Goal: Task Accomplishment & Management: Complete application form

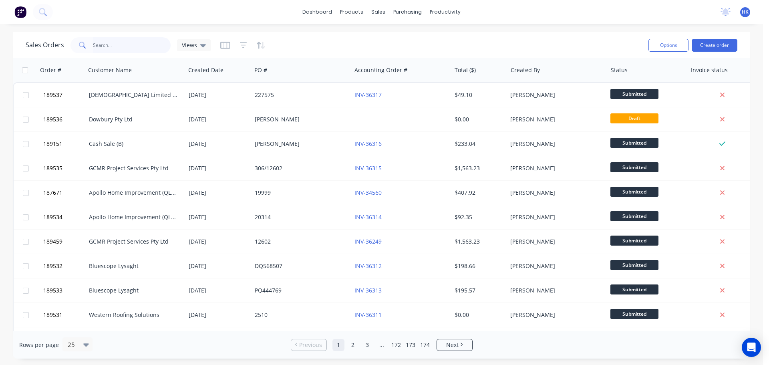
click at [101, 49] on input "text" at bounding box center [132, 45] width 78 height 16
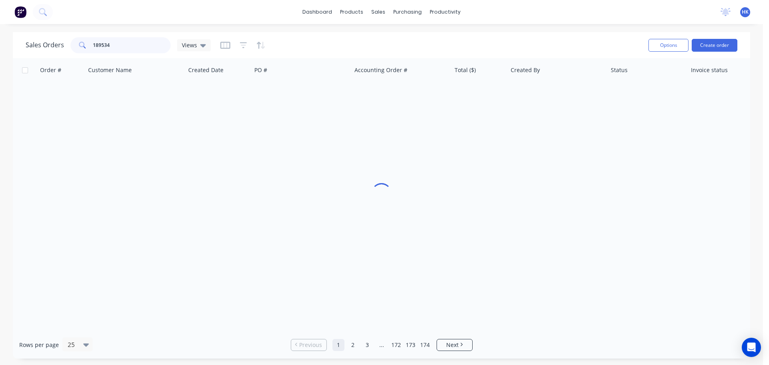
type input "189534"
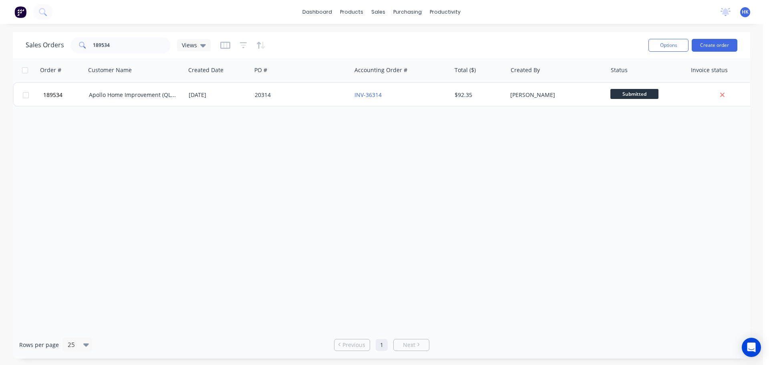
click at [154, 107] on div "Order # Customer Name Created Date PO # Accounting Order # Total ($) Created By…" at bounding box center [381, 194] width 737 height 273
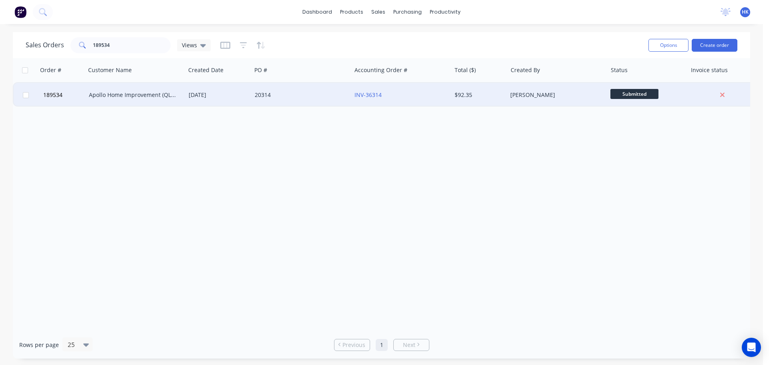
click at [153, 92] on div "Apollo Home Improvement (QLD) Pty Ltd" at bounding box center [133, 95] width 89 height 8
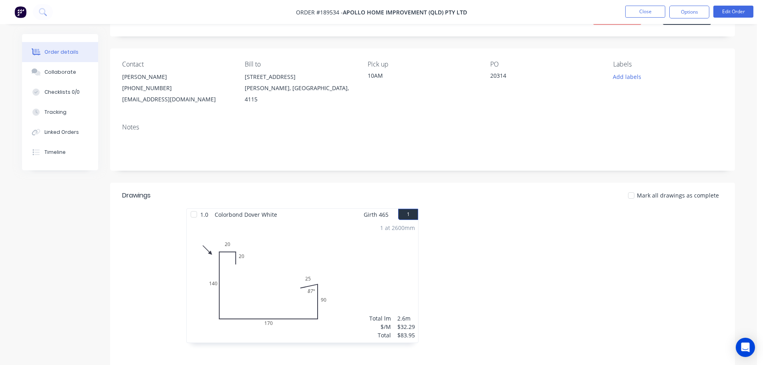
scroll to position [160, 0]
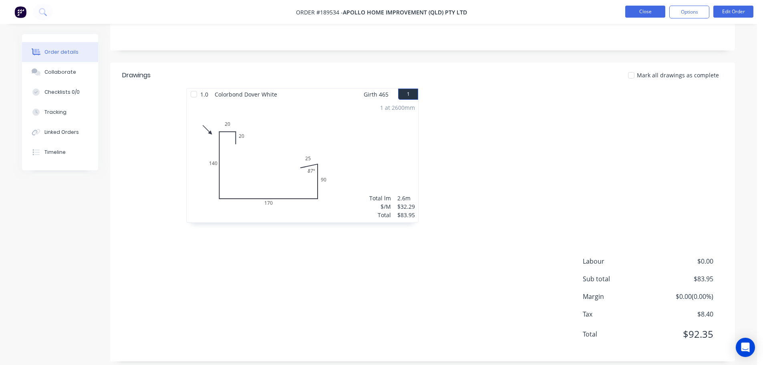
click at [638, 11] on button "Close" at bounding box center [645, 12] width 40 height 12
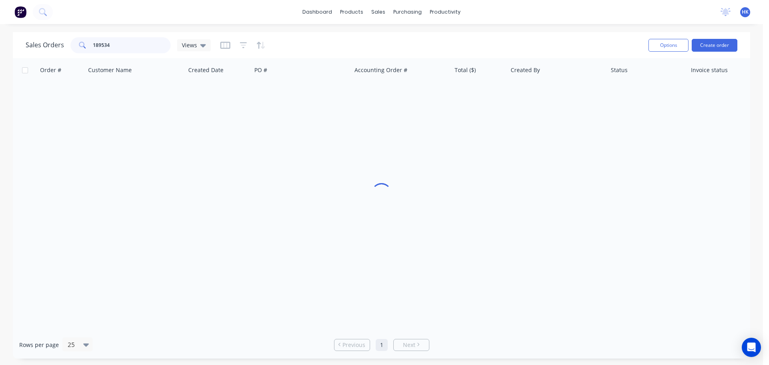
click at [146, 52] on input "189534" at bounding box center [132, 45] width 78 height 16
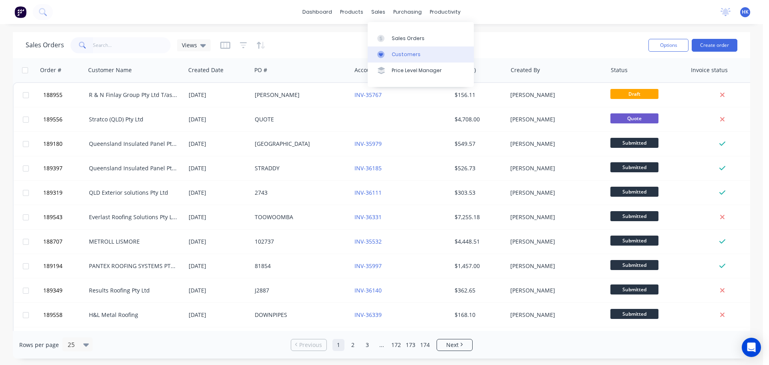
click at [400, 53] on div "Customers" at bounding box center [406, 54] width 29 height 7
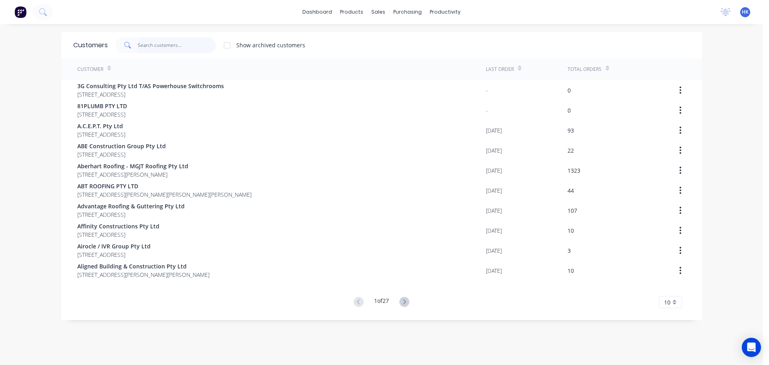
drag, startPoint x: 158, startPoint y: 44, endPoint x: 313, endPoint y: 40, distance: 155.4
click at [158, 45] on input "text" at bounding box center [177, 45] width 78 height 16
click at [385, 37] on div at bounding box center [380, 38] width 12 height 7
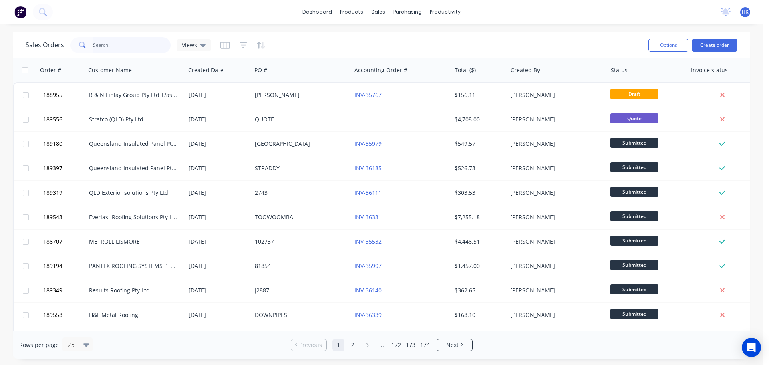
click at [121, 48] on input "text" at bounding box center [132, 45] width 78 height 16
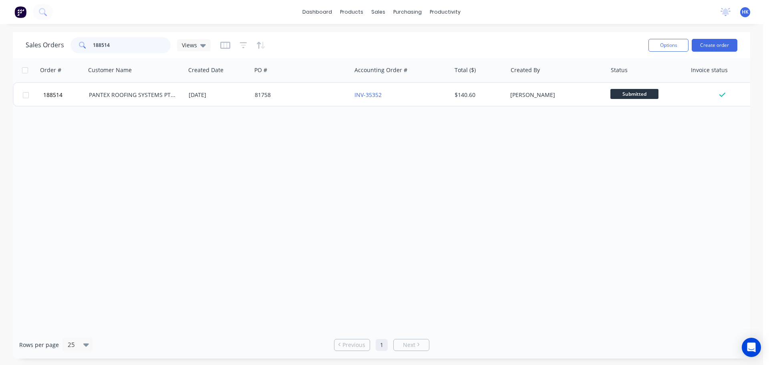
click at [127, 46] on input "188514" at bounding box center [132, 45] width 78 height 16
click at [138, 48] on input "189317" at bounding box center [132, 45] width 78 height 16
type input "187564"
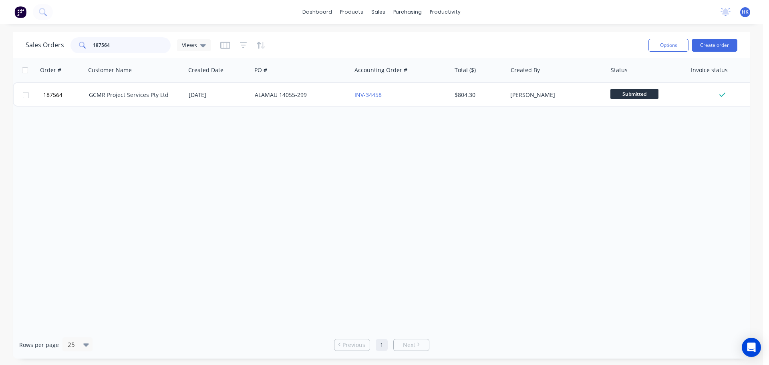
drag, startPoint x: 131, startPoint y: 44, endPoint x: 18, endPoint y: 50, distance: 113.5
click at [18, 50] on div "Sales Orders 187564 Views Options Create order" at bounding box center [381, 45] width 737 height 26
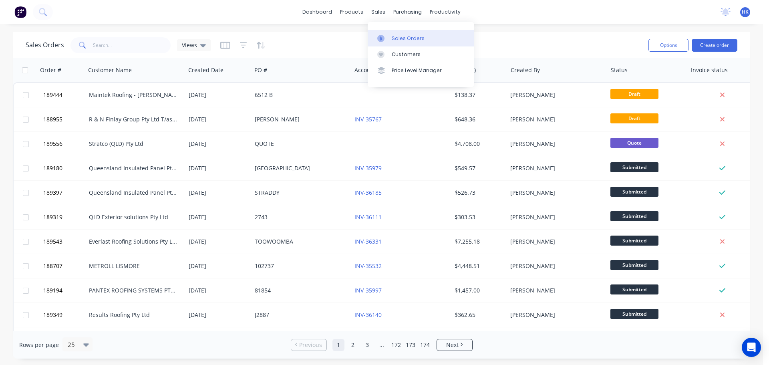
click at [412, 37] on div "Sales Orders" at bounding box center [408, 38] width 33 height 7
click at [133, 39] on input "text" at bounding box center [132, 45] width 78 height 16
click at [143, 44] on input "text" at bounding box center [132, 45] width 78 height 16
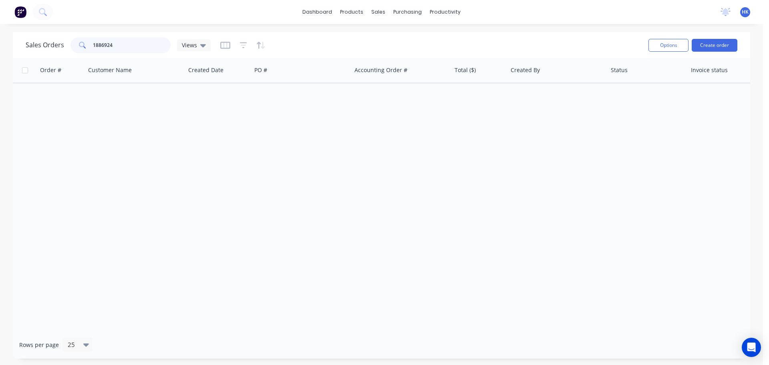
drag, startPoint x: 103, startPoint y: 44, endPoint x: 108, endPoint y: 46, distance: 5.7
click at [103, 44] on input "1886924" at bounding box center [132, 45] width 78 height 16
type input "188924"
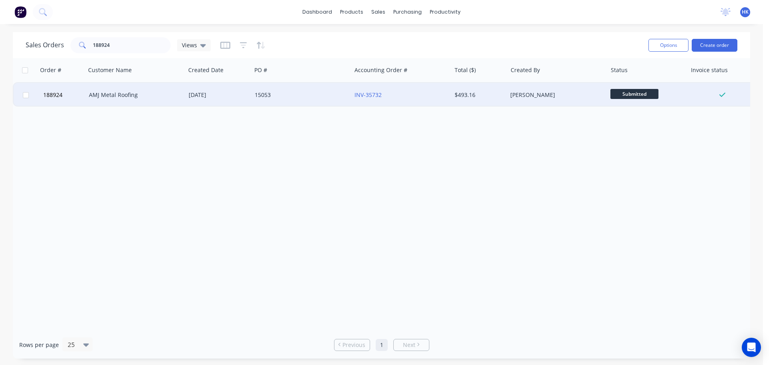
click at [318, 104] on div "15053" at bounding box center [301, 95] width 100 height 24
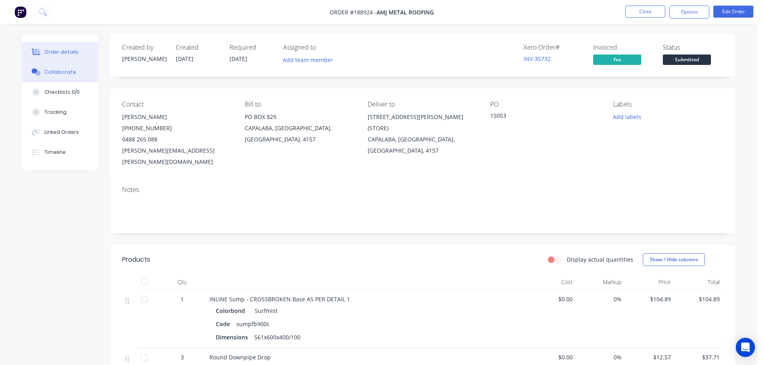
click at [71, 73] on div "Collaborate" at bounding box center [60, 71] width 32 height 7
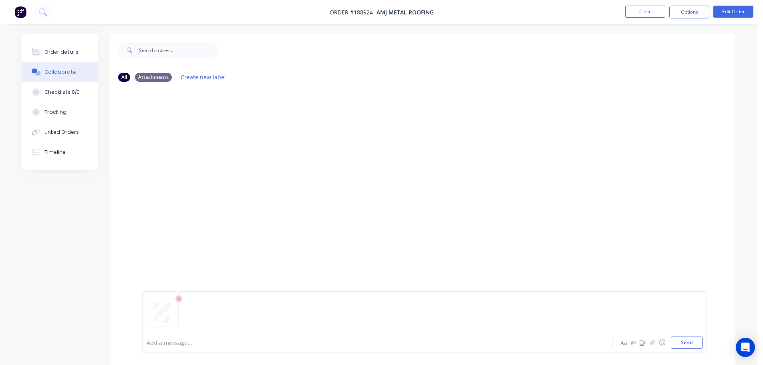
drag, startPoint x: 691, startPoint y: 346, endPoint x: 601, endPoint y: 96, distance: 265.9
click at [691, 346] on button "Send" at bounding box center [687, 342] width 32 height 12
click at [638, 15] on button "Close" at bounding box center [645, 12] width 40 height 12
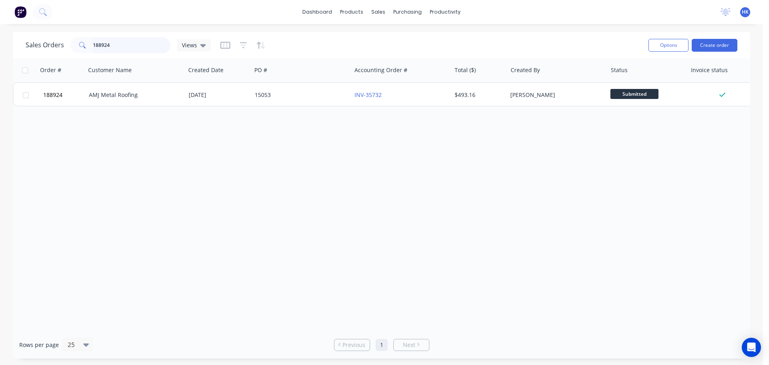
click at [129, 46] on input "188924" at bounding box center [132, 45] width 78 height 16
type input "189027"
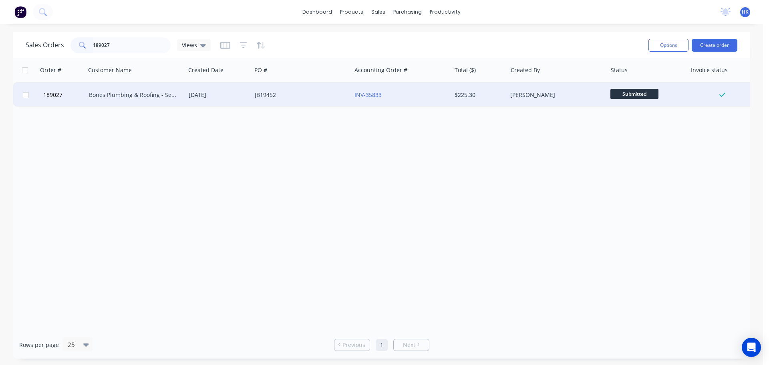
click at [228, 98] on div "[DATE]" at bounding box center [219, 95] width 60 height 8
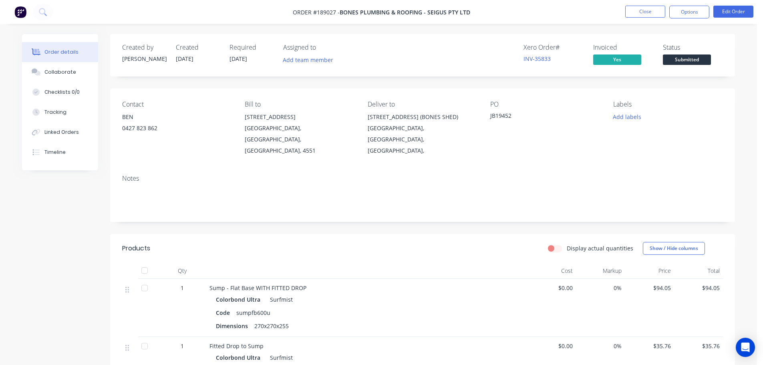
click at [64, 74] on div "Collaborate" at bounding box center [60, 71] width 32 height 7
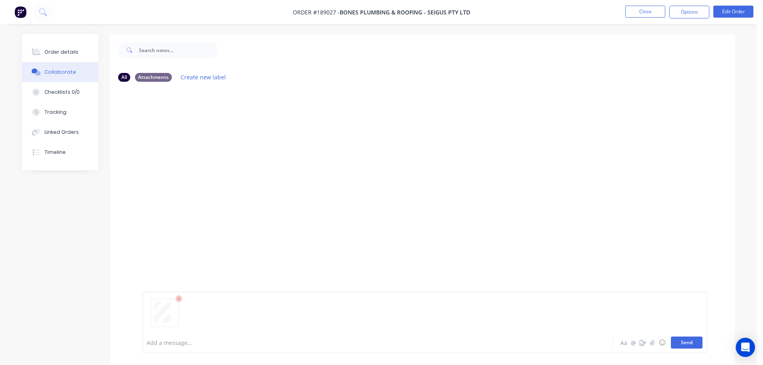
drag, startPoint x: 680, startPoint y: 346, endPoint x: 679, endPoint y: 342, distance: 4.2
click at [680, 345] on button "Send" at bounding box center [687, 342] width 32 height 12
click at [635, 13] on button "Close" at bounding box center [645, 12] width 40 height 12
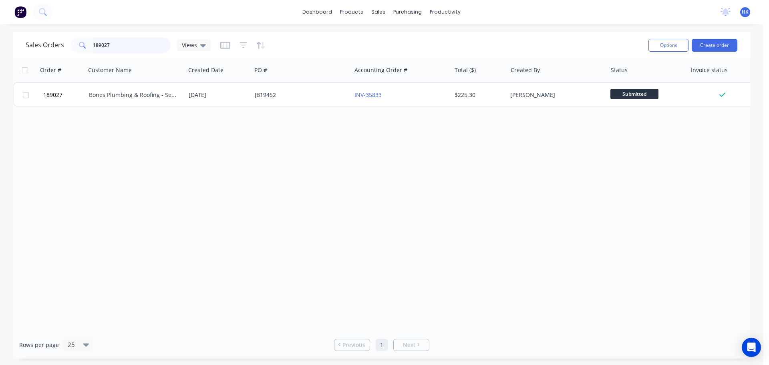
click at [118, 43] on input "189027" at bounding box center [132, 45] width 78 height 16
type input "188620"
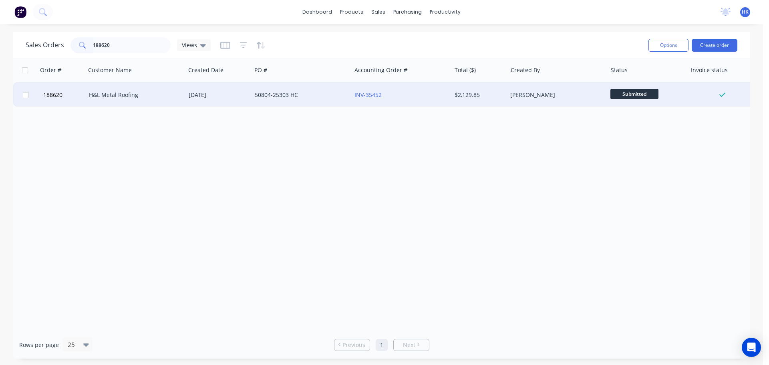
click at [158, 95] on div "H&L Metal Roofing" at bounding box center [133, 95] width 89 height 8
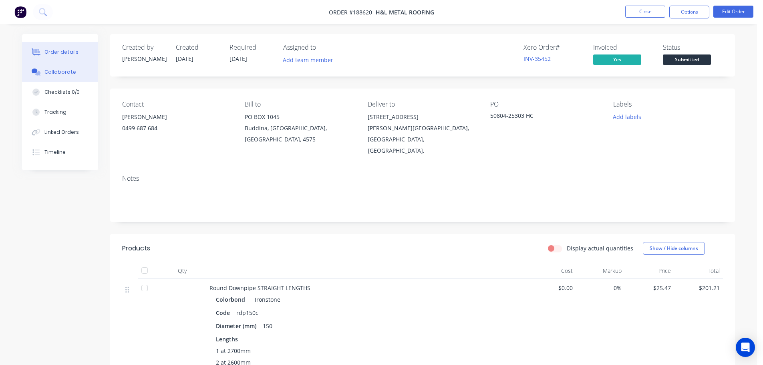
click at [55, 75] on div "Collaborate" at bounding box center [60, 71] width 32 height 7
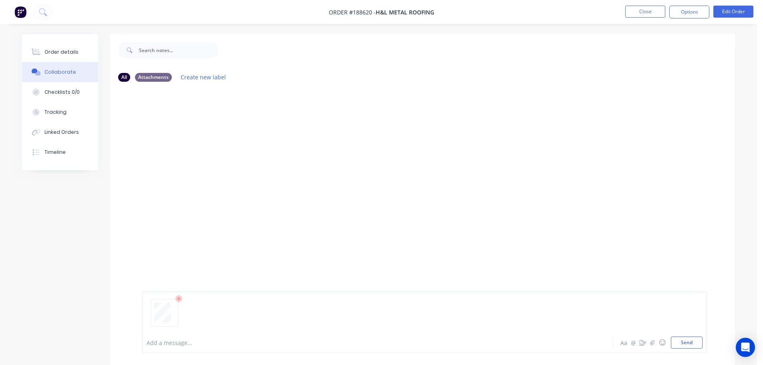
click at [692, 343] on button "Send" at bounding box center [687, 342] width 32 height 12
click at [632, 12] on button "Close" at bounding box center [645, 12] width 40 height 12
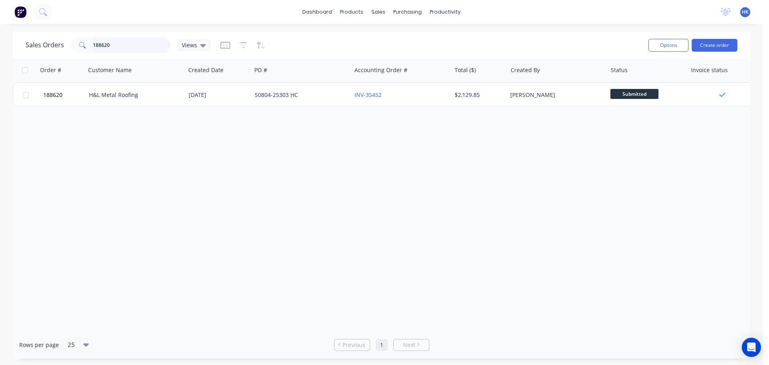
click at [147, 46] on input "188620" at bounding box center [132, 45] width 78 height 16
type input "189165"
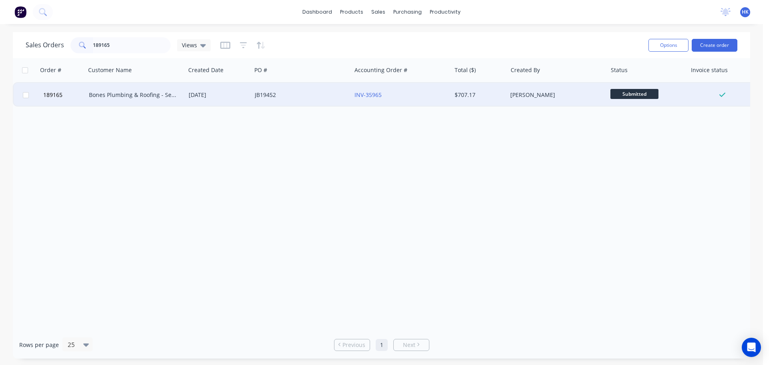
click at [297, 96] on div "JB19452" at bounding box center [299, 95] width 89 height 8
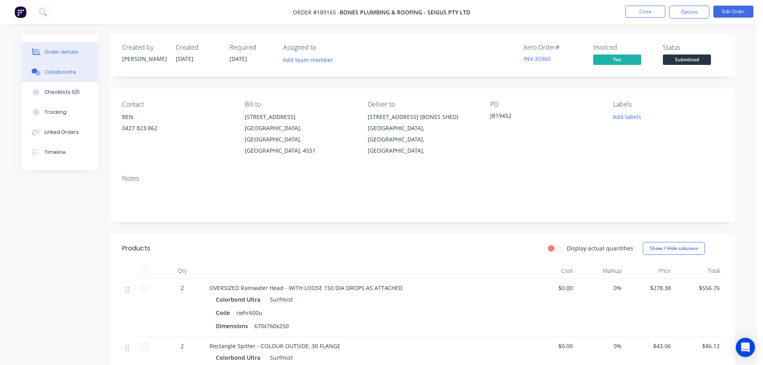
click at [56, 64] on button "Collaborate" at bounding box center [60, 72] width 76 height 20
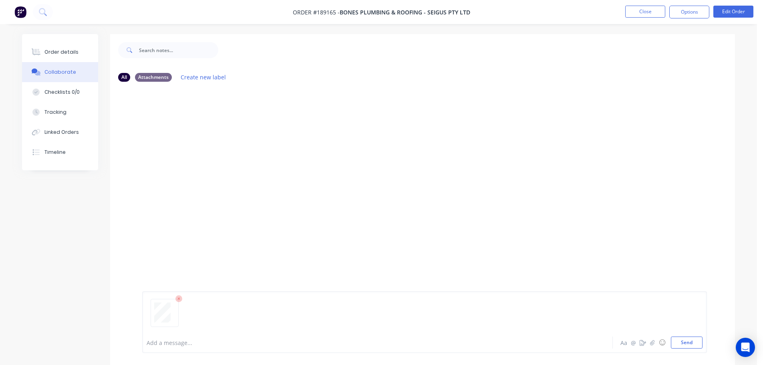
drag, startPoint x: 679, startPoint y: 339, endPoint x: 676, endPoint y: 252, distance: 87.3
click at [679, 340] on button "Send" at bounding box center [687, 342] width 32 height 12
click at [644, 14] on button "Close" at bounding box center [645, 12] width 40 height 12
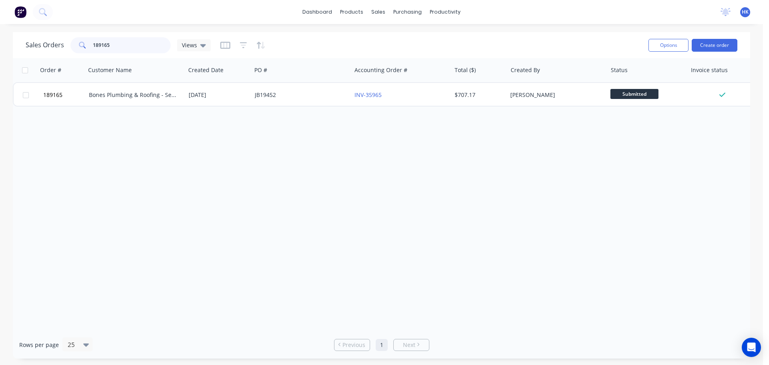
click at [130, 45] on input "189165" at bounding box center [132, 45] width 78 height 16
type input "188455"
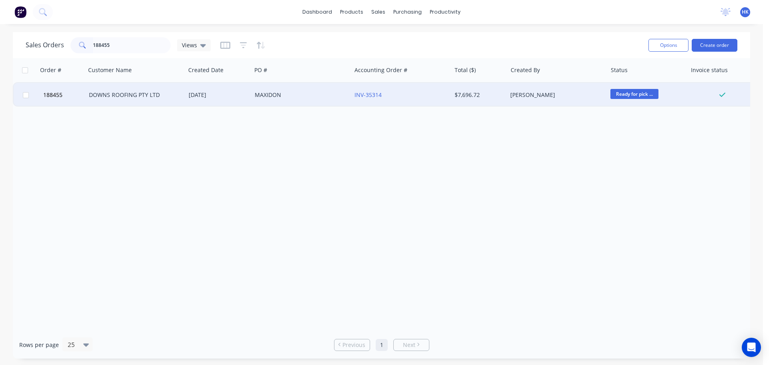
click at [271, 87] on div "MAXIDON" at bounding box center [301, 95] width 100 height 24
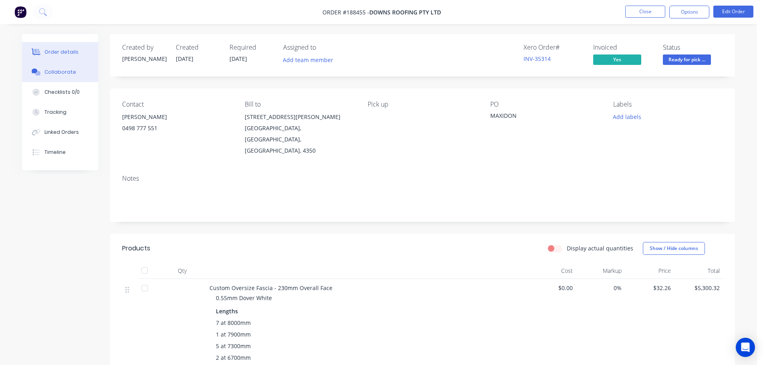
click at [80, 70] on button "Collaborate" at bounding box center [60, 72] width 76 height 20
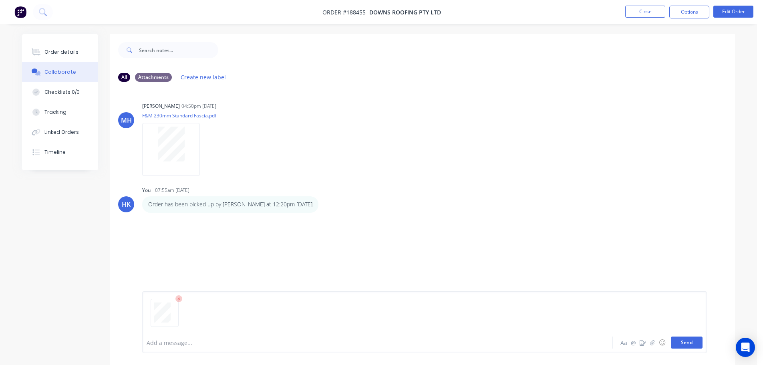
click at [678, 345] on button "Send" at bounding box center [687, 342] width 32 height 12
click at [639, 12] on button "Close" at bounding box center [645, 12] width 40 height 12
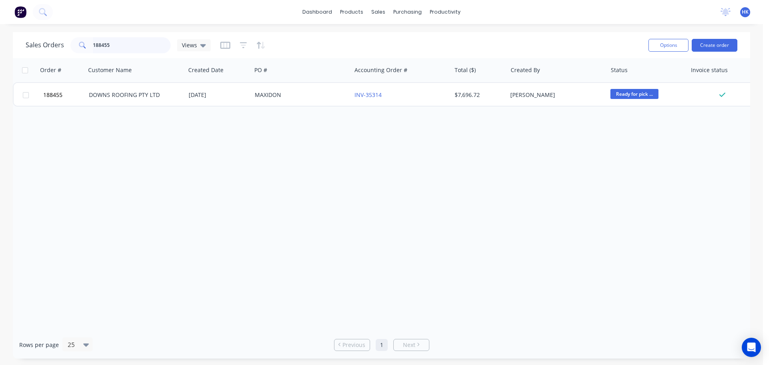
click at [128, 50] on input "188455" at bounding box center [132, 45] width 78 height 16
type input "189219"
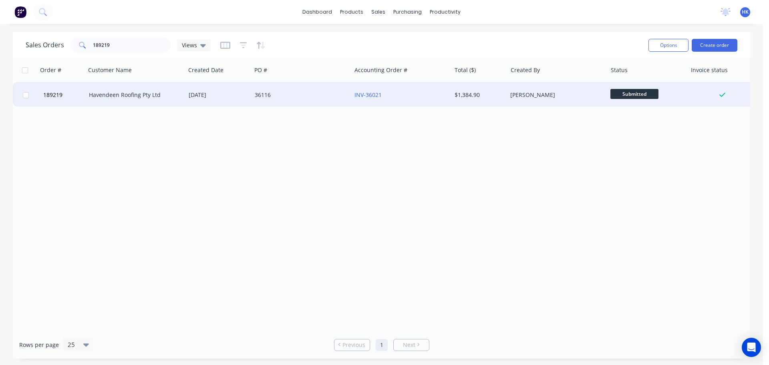
click at [243, 100] on div "[DATE]" at bounding box center [218, 95] width 66 height 24
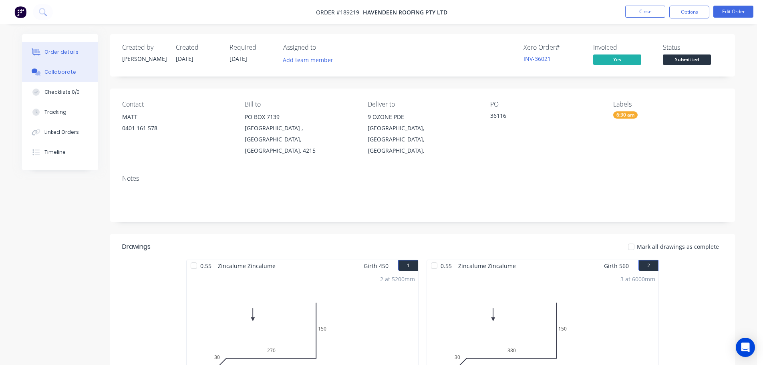
click at [47, 67] on button "Collaborate" at bounding box center [60, 72] width 76 height 20
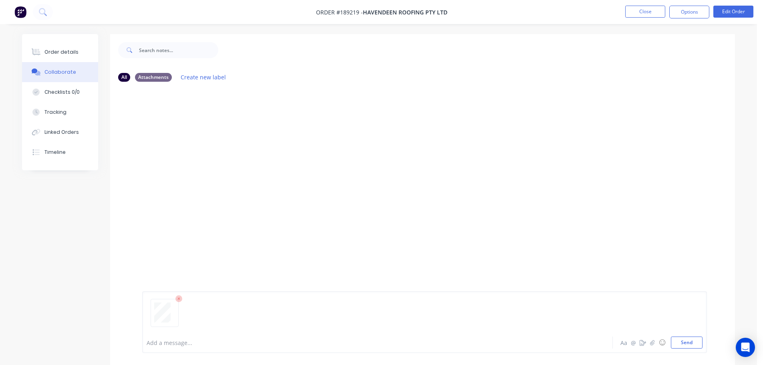
click at [703, 345] on div "Add a message... Aa @ ☺ Send" at bounding box center [424, 322] width 564 height 62
click at [694, 343] on button "Send" at bounding box center [687, 342] width 32 height 12
click at [645, 9] on button "Close" at bounding box center [645, 12] width 40 height 12
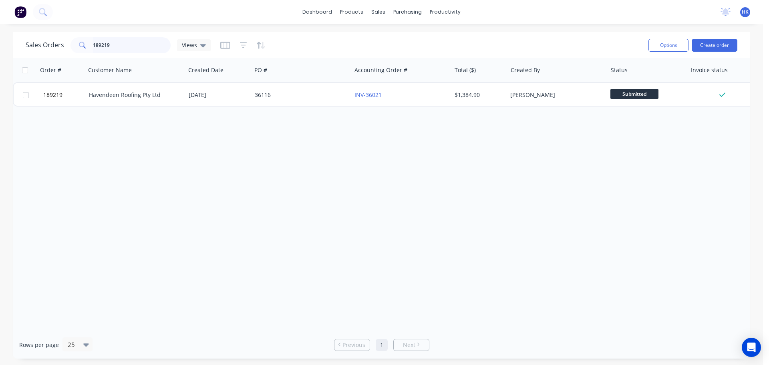
click at [137, 47] on input "189219" at bounding box center [132, 45] width 78 height 16
click at [103, 46] on input "1892175" at bounding box center [132, 45] width 78 height 16
type input "189175"
click at [277, 100] on div "12063" at bounding box center [301, 95] width 100 height 24
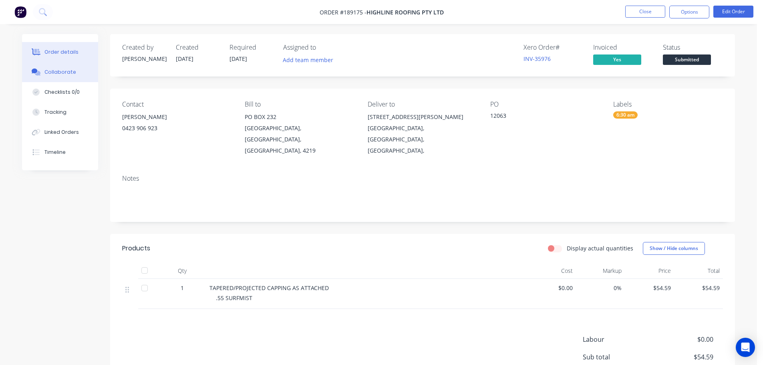
click at [75, 79] on button "Collaborate" at bounding box center [60, 72] width 76 height 20
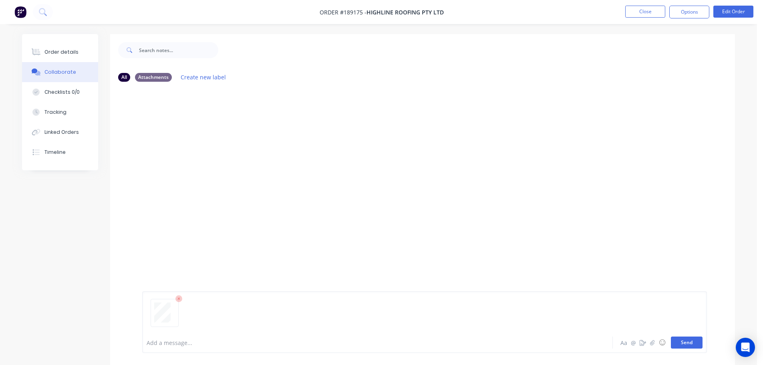
click at [682, 339] on button "Send" at bounding box center [687, 342] width 32 height 12
click at [649, 12] on button "Close" at bounding box center [645, 12] width 40 height 12
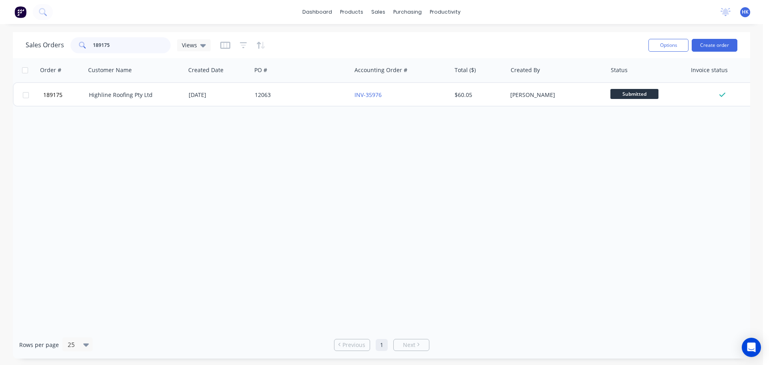
click at [115, 42] on input "189175" at bounding box center [132, 45] width 78 height 16
type input "189087"
click at [166, 92] on div "IRT Roofing" at bounding box center [133, 95] width 89 height 8
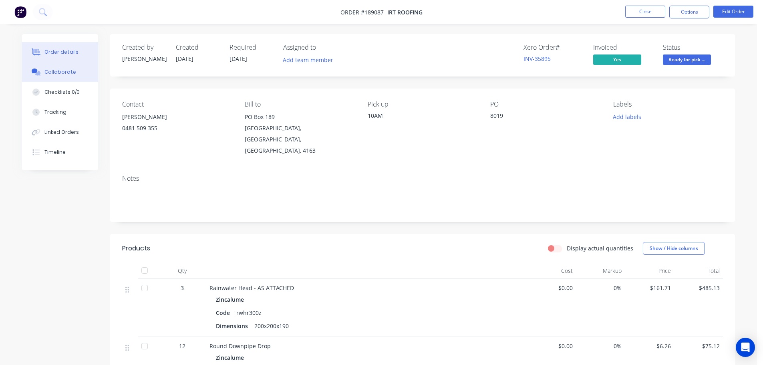
click at [58, 75] on div "Collaborate" at bounding box center [60, 71] width 32 height 7
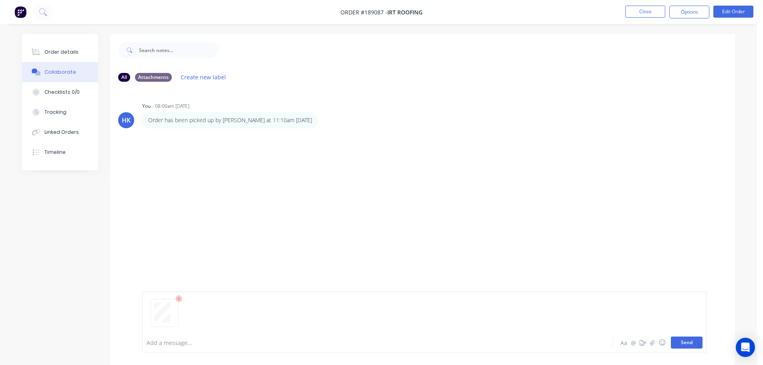
click at [680, 343] on button "Send" at bounding box center [687, 342] width 32 height 12
click at [627, 9] on button "Close" at bounding box center [645, 12] width 40 height 12
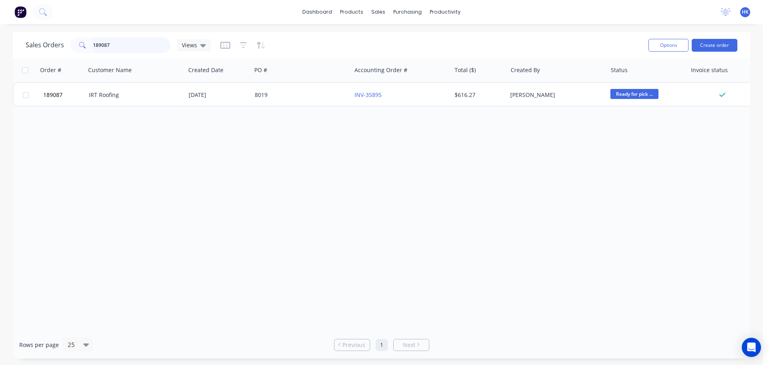
click at [129, 45] on input "189087" at bounding box center [132, 45] width 78 height 16
type input "189090"
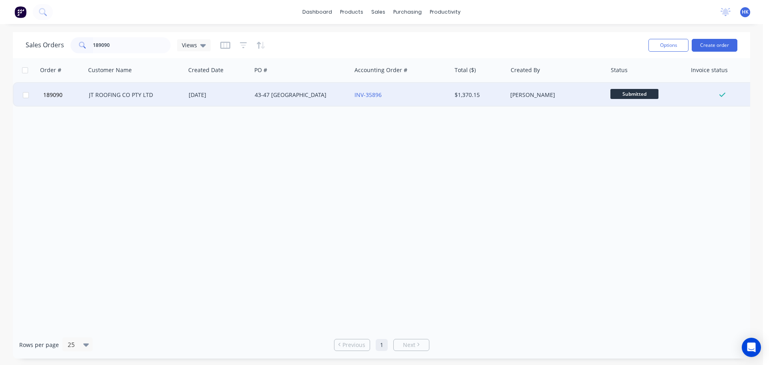
click at [308, 96] on div "43-47 [GEOGRAPHIC_DATA]" at bounding box center [299, 95] width 89 height 8
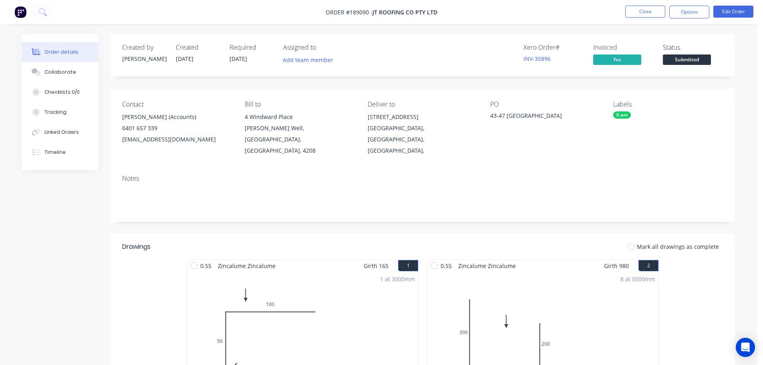
click at [67, 68] on button "Collaborate" at bounding box center [60, 72] width 76 height 20
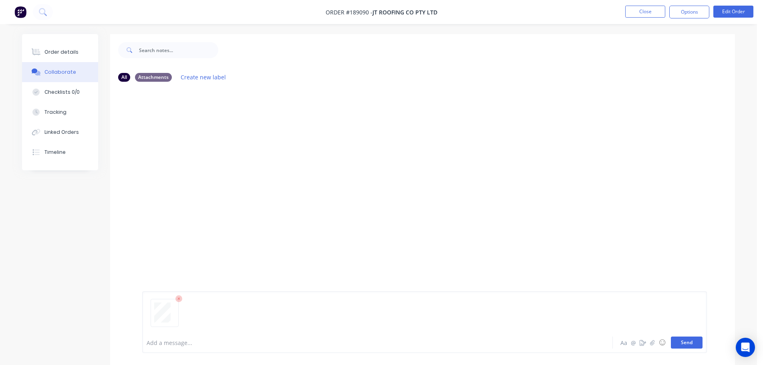
click at [693, 341] on button "Send" at bounding box center [687, 342] width 32 height 12
click at [647, 12] on button "Close" at bounding box center [645, 12] width 40 height 12
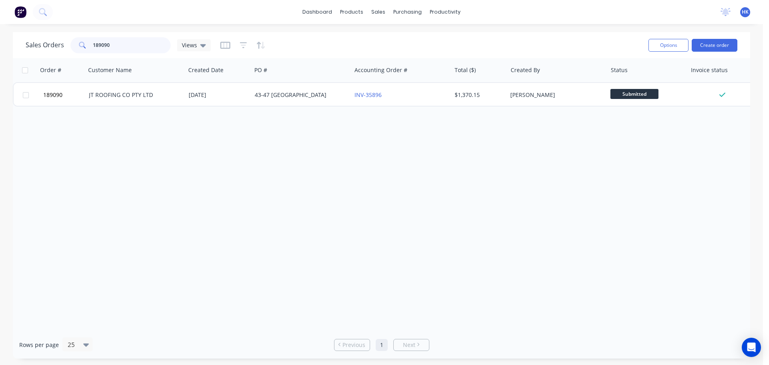
click at [135, 45] on input "189090" at bounding box center [132, 45] width 78 height 16
type input "188099"
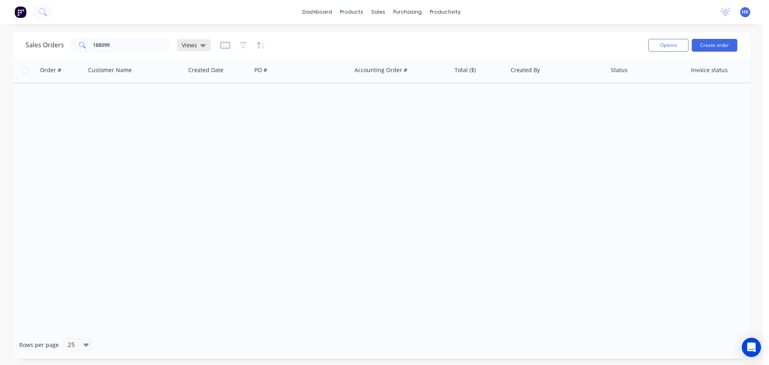
click at [200, 48] on icon at bounding box center [203, 45] width 6 height 9
click at [208, 109] on button "None (Default)" at bounding box center [224, 113] width 91 height 9
click at [204, 51] on div "Views" at bounding box center [194, 45] width 34 height 12
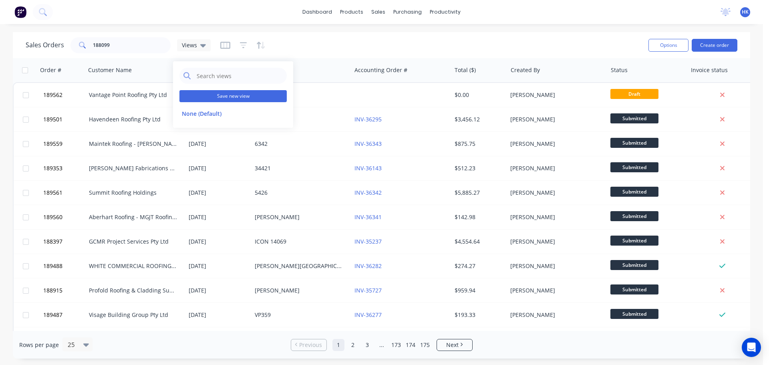
click at [228, 95] on button "Save new view" at bounding box center [232, 96] width 107 height 12
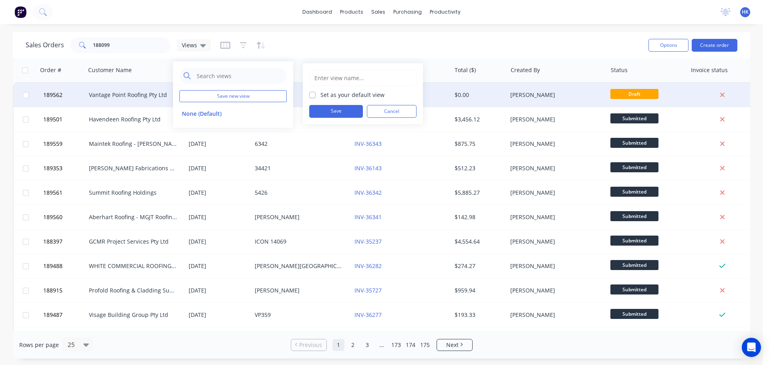
click at [227, 110] on button "None (Default)" at bounding box center [224, 113] width 91 height 9
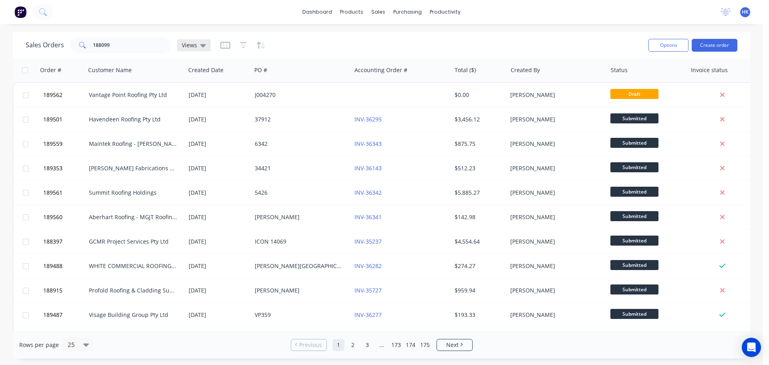
click at [202, 48] on icon at bounding box center [203, 45] width 6 height 9
click at [224, 81] on input "text" at bounding box center [239, 76] width 87 height 16
click at [227, 54] on div "Sales Orders 188099 Views" at bounding box center [334, 45] width 616 height 20
click at [229, 51] on button "button" at bounding box center [225, 45] width 10 height 13
click at [238, 49] on div at bounding box center [242, 45] width 45 height 13
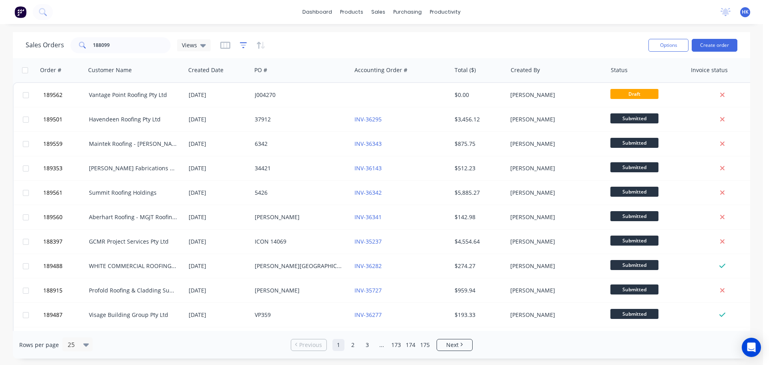
click at [240, 49] on icon "button" at bounding box center [243, 45] width 7 height 8
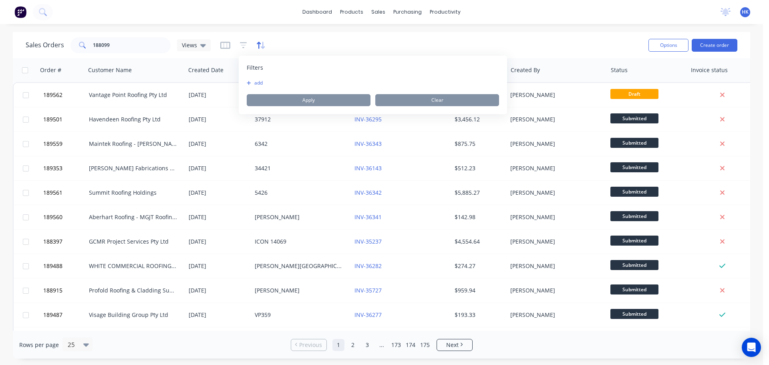
click at [256, 46] on icon "button" at bounding box center [260, 45] width 9 height 8
click at [152, 48] on input "188099" at bounding box center [132, 45] width 78 height 16
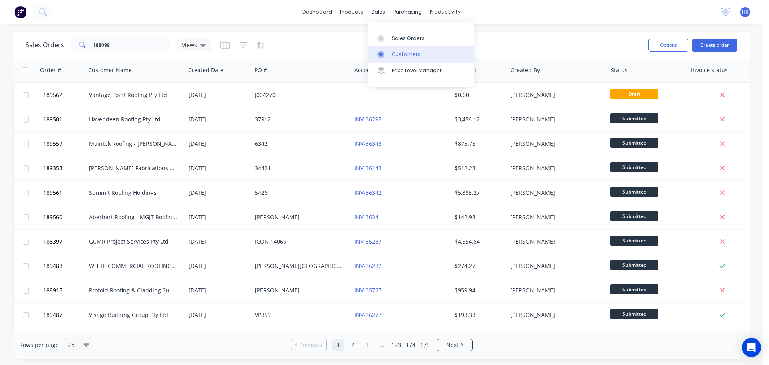
click at [396, 49] on link "Customers" at bounding box center [420, 54] width 106 height 16
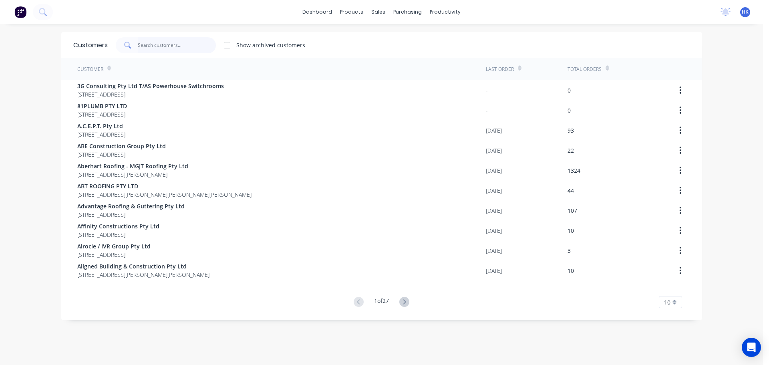
click at [149, 44] on input "text" at bounding box center [177, 45] width 78 height 16
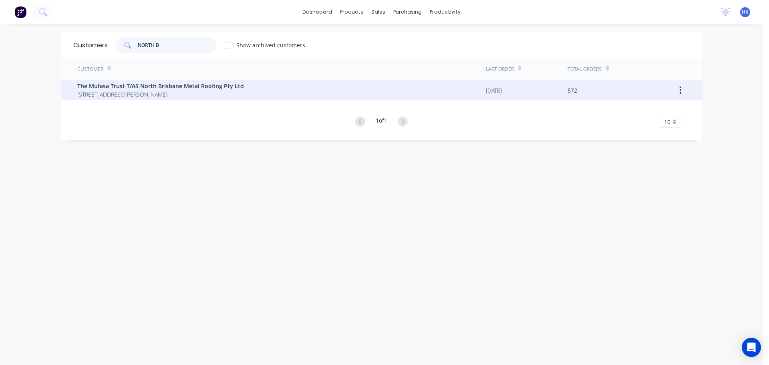
type input "NORTH B"
click at [238, 96] on div "The Mufasa Trust T/AS North Brisbane Metal Roofing Pty Ltd [STREET_ADDRESS][PER…" at bounding box center [281, 90] width 408 height 20
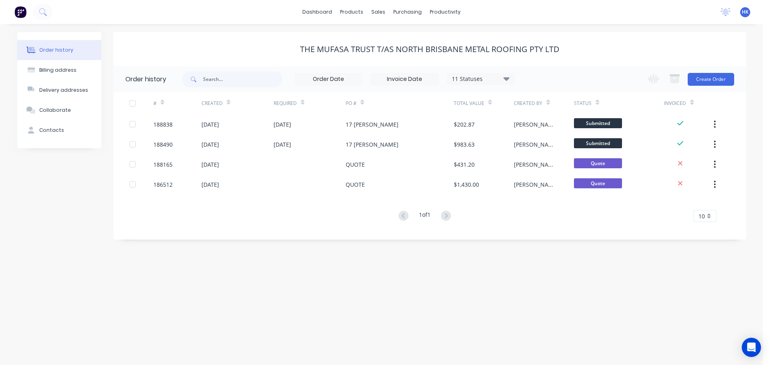
click at [478, 82] on div "11 Statuses" at bounding box center [480, 78] width 67 height 9
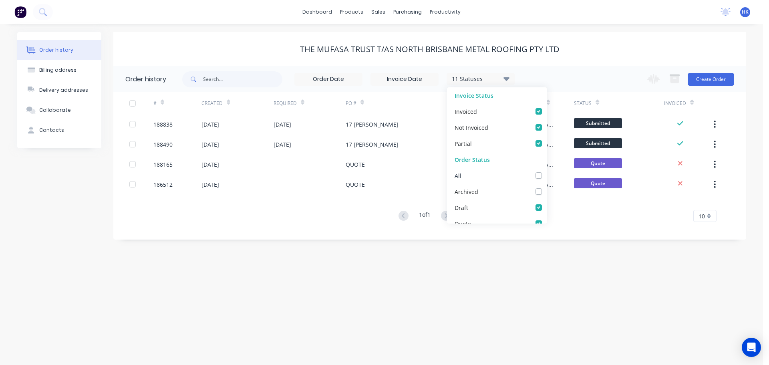
click at [537, 178] on div "All" at bounding box center [497, 175] width 100 height 16
click at [546, 171] on label at bounding box center [546, 171] width 0 height 0
click at [546, 175] on input "checkbox" at bounding box center [549, 175] width 6 height 8
checkbox input "true"
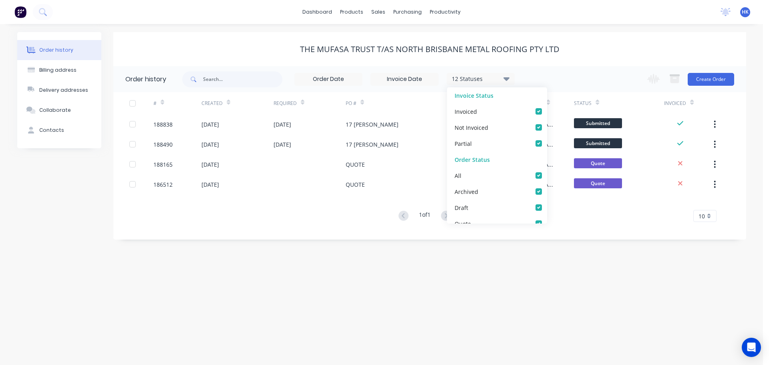
click at [237, 70] on div "12 Statuses Invoice Status Invoiced Not Invoiced Partial Order Status All Archi…" at bounding box center [348, 79] width 332 height 26
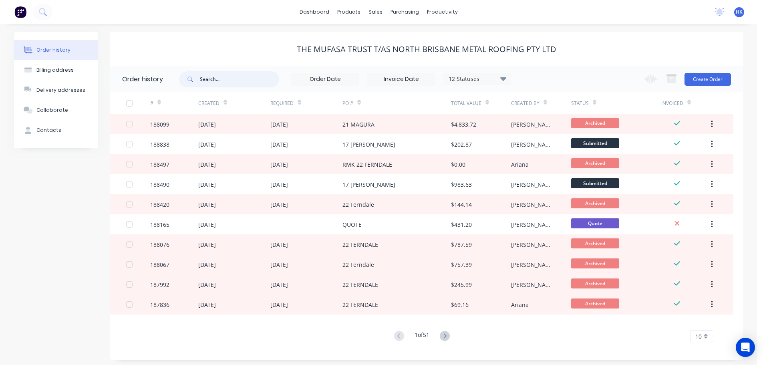
click at [241, 82] on input "text" at bounding box center [239, 79] width 79 height 16
type input "188099"
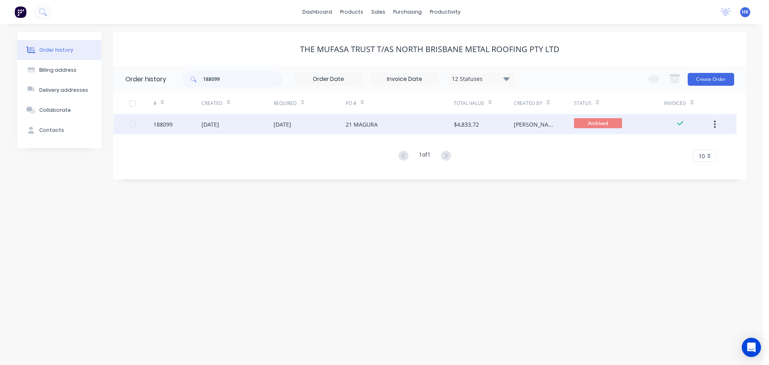
click at [365, 123] on div "21 MAGURA" at bounding box center [361, 124] width 32 height 8
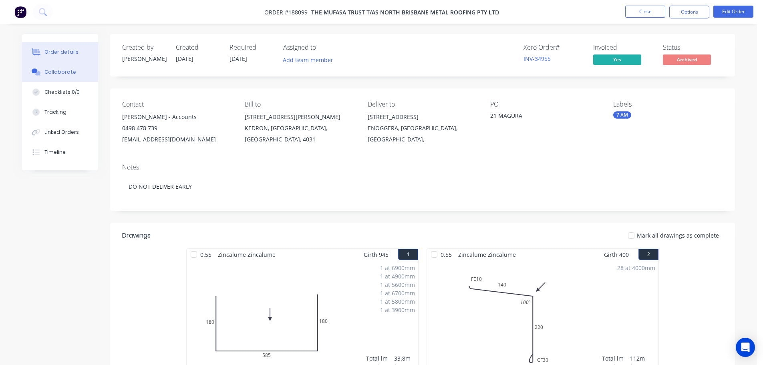
drag, startPoint x: 76, startPoint y: 72, endPoint x: 86, endPoint y: 72, distance: 10.8
click at [76, 72] on button "Collaborate" at bounding box center [60, 72] width 76 height 20
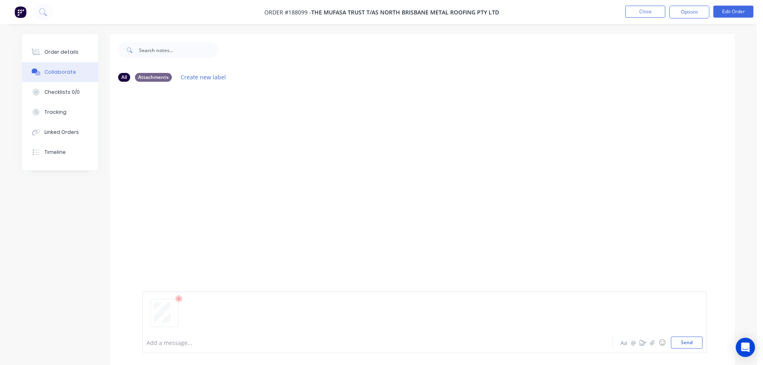
drag, startPoint x: 691, startPoint y: 344, endPoint x: 688, endPoint y: 316, distance: 28.2
click at [690, 344] on button "Send" at bounding box center [687, 342] width 32 height 12
click at [637, 16] on button "Close" at bounding box center [645, 12] width 40 height 12
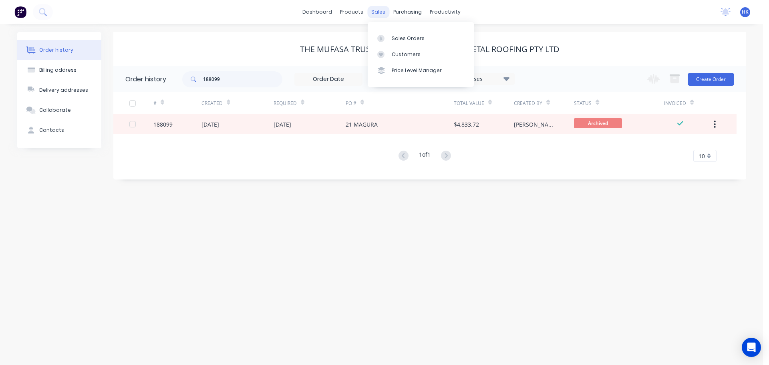
click at [375, 13] on div "sales" at bounding box center [378, 12] width 22 height 12
click at [400, 40] on div "Sales Orders" at bounding box center [408, 38] width 33 height 7
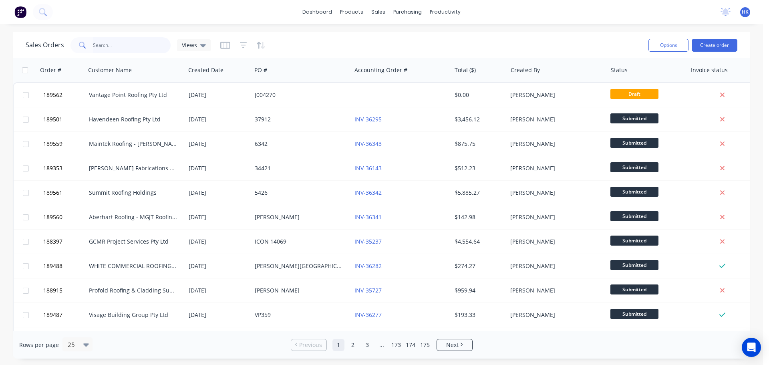
click at [127, 48] on input "text" at bounding box center [132, 45] width 78 height 16
type input "188945"
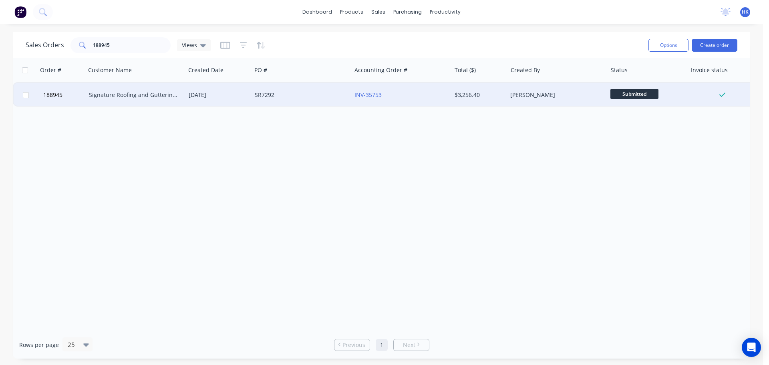
click at [255, 96] on div "SR7292" at bounding box center [299, 95] width 89 height 8
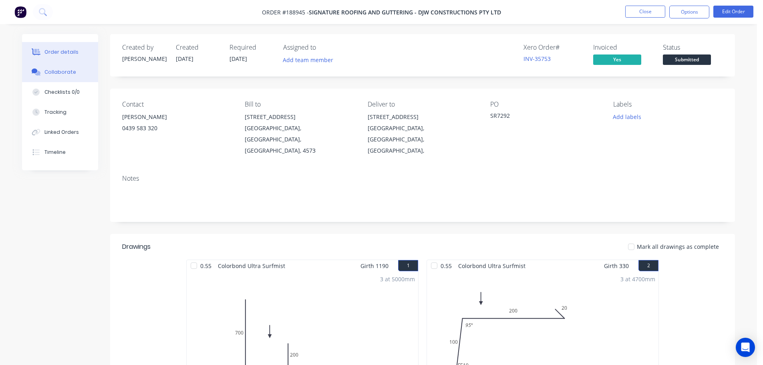
click at [76, 68] on button "Collaborate" at bounding box center [60, 72] width 76 height 20
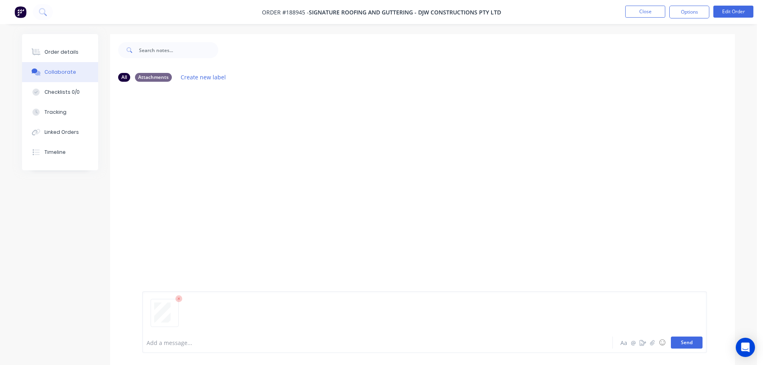
click at [682, 345] on button "Send" at bounding box center [687, 342] width 32 height 12
click at [647, 13] on button "Close" at bounding box center [645, 12] width 40 height 12
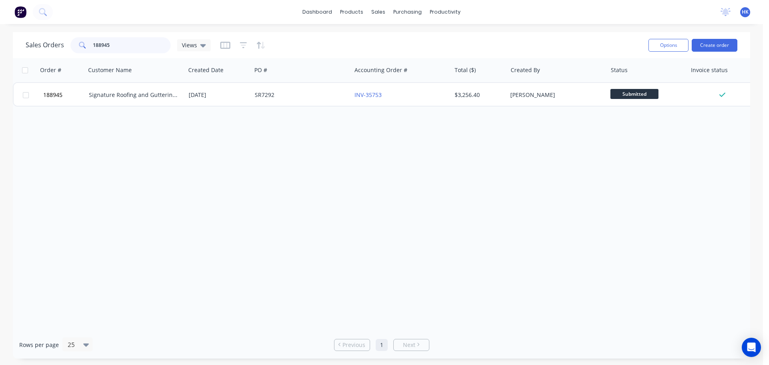
click at [155, 44] on input "188945" at bounding box center [132, 45] width 78 height 16
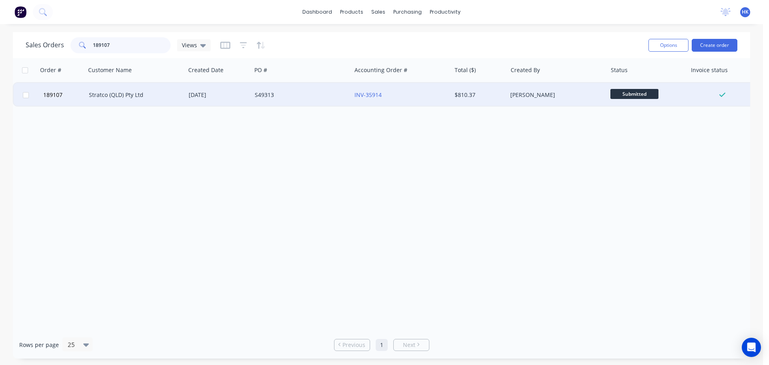
type input "189107"
click at [234, 96] on div "[DATE]" at bounding box center [219, 95] width 60 height 8
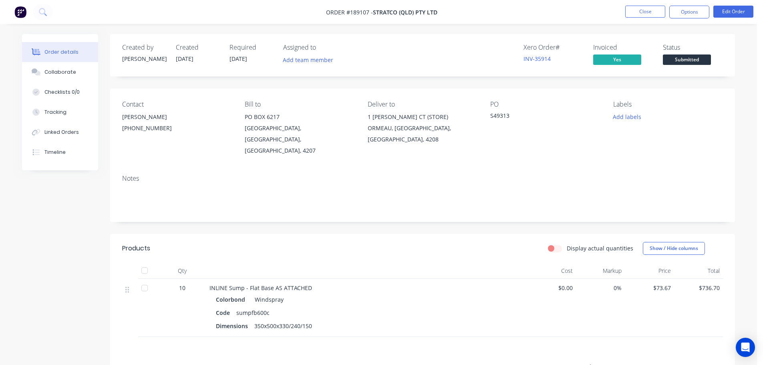
drag, startPoint x: 79, startPoint y: 66, endPoint x: 236, endPoint y: 87, distance: 158.3
click at [79, 66] on button "Collaborate" at bounding box center [60, 72] width 76 height 20
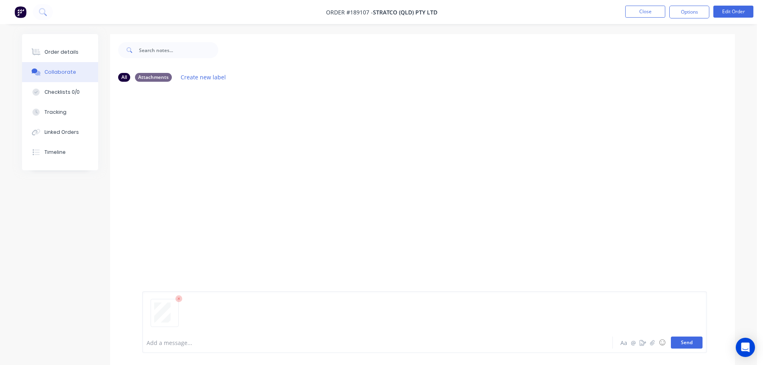
click at [676, 345] on button "Send" at bounding box center [687, 342] width 32 height 12
click at [648, 12] on button "Close" at bounding box center [645, 12] width 40 height 12
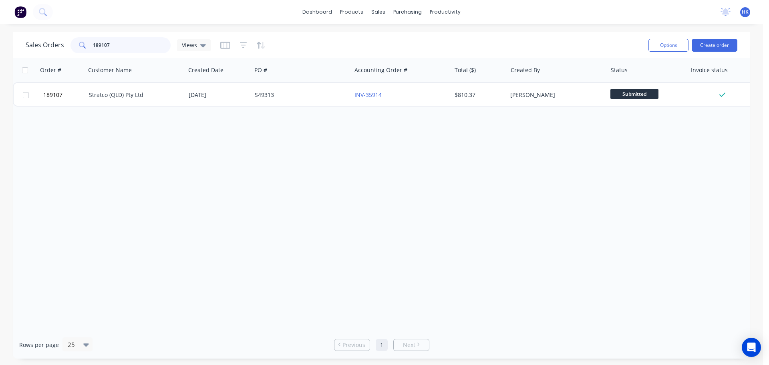
click at [147, 48] on input "189107" at bounding box center [132, 45] width 78 height 16
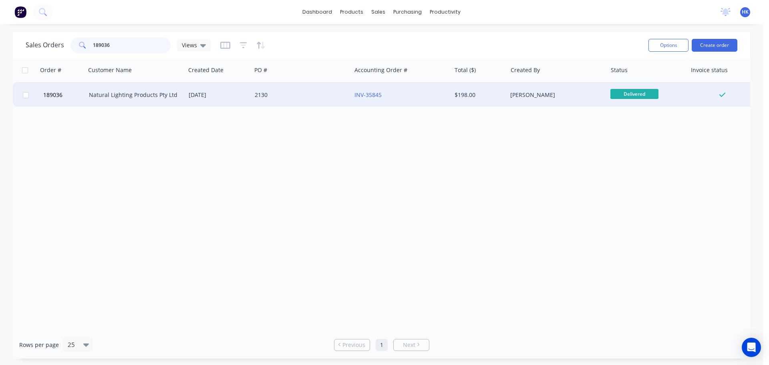
type input "189036"
click at [282, 102] on div "2130" at bounding box center [301, 95] width 100 height 24
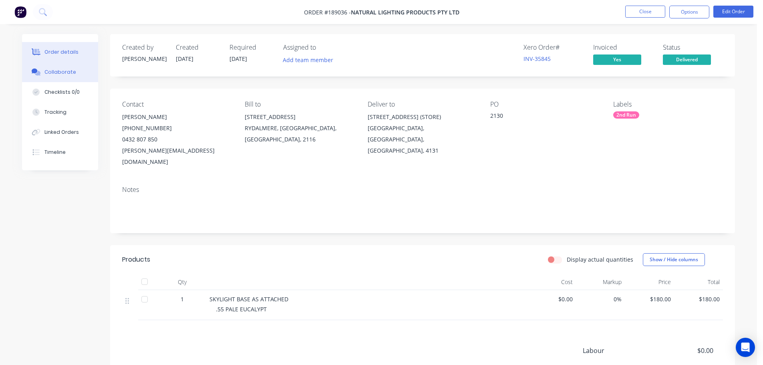
click at [44, 70] on div "Collaborate" at bounding box center [60, 71] width 32 height 7
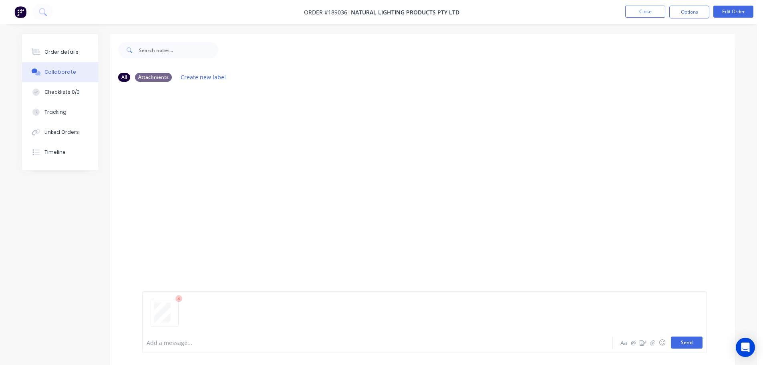
click at [689, 337] on button "Send" at bounding box center [687, 342] width 32 height 12
click at [648, 13] on button "Close" at bounding box center [645, 12] width 40 height 12
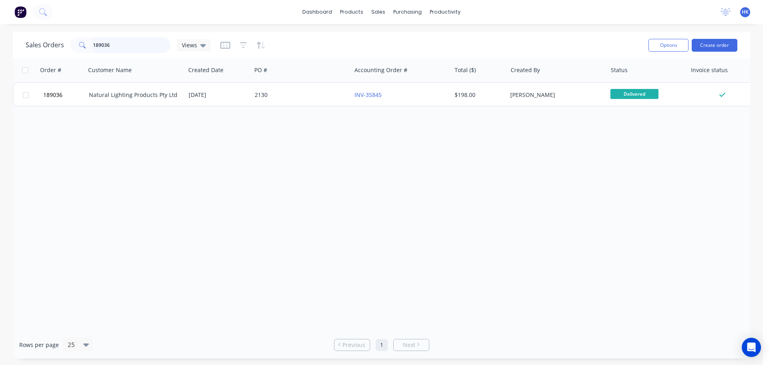
click at [137, 46] on input "189036" at bounding box center [132, 45] width 78 height 16
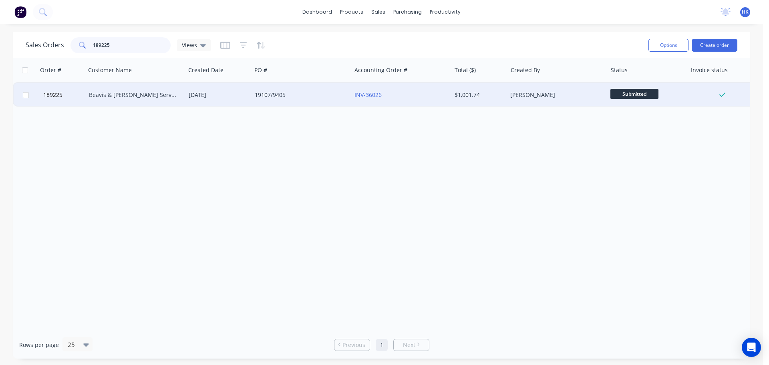
type input "189225"
click at [259, 102] on div "19107/9405" at bounding box center [301, 95] width 100 height 24
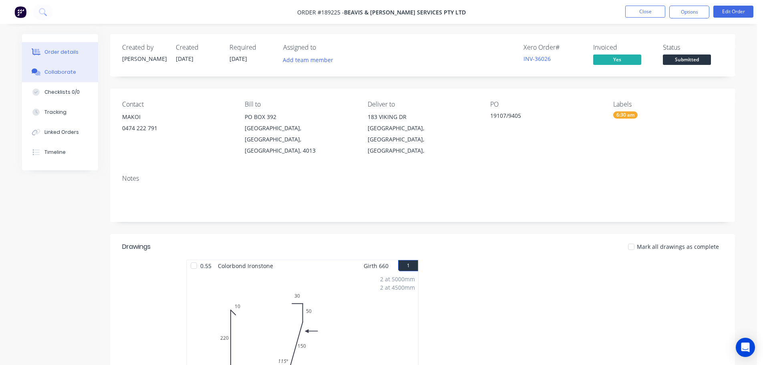
click at [60, 77] on button "Collaborate" at bounding box center [60, 72] width 76 height 20
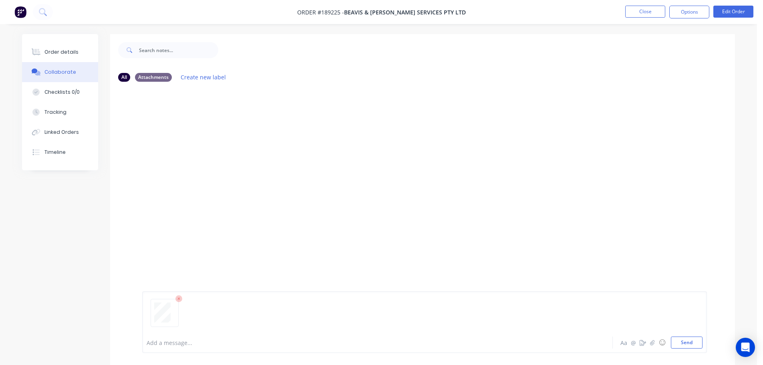
drag, startPoint x: 694, startPoint y: 345, endPoint x: 651, endPoint y: 204, distance: 148.0
click at [694, 345] on button "Send" at bounding box center [687, 342] width 32 height 12
click at [643, 15] on button "Close" at bounding box center [645, 12] width 40 height 12
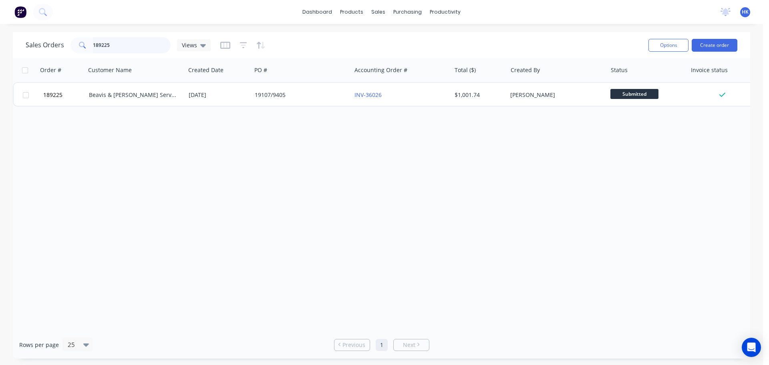
click at [152, 41] on input "189225" at bounding box center [132, 45] width 78 height 16
type input "189074"
click at [248, 106] on div "189074 Western Roofing Solutions [DATE] 2540 INV-35881 $112.20 [PERSON_NAME] Su…" at bounding box center [387, 94] width 749 height 24
click at [281, 106] on div "189074 Western Roofing Solutions [DATE] 2540 INV-35881 $112.20 [PERSON_NAME] Su…" at bounding box center [387, 94] width 749 height 24
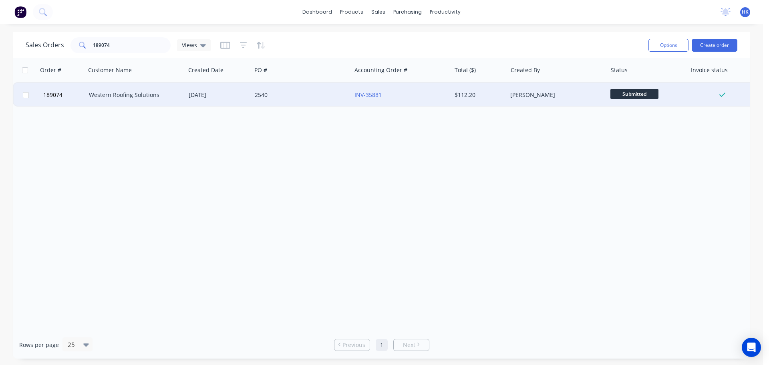
click at [281, 101] on div "2540" at bounding box center [301, 95] width 100 height 24
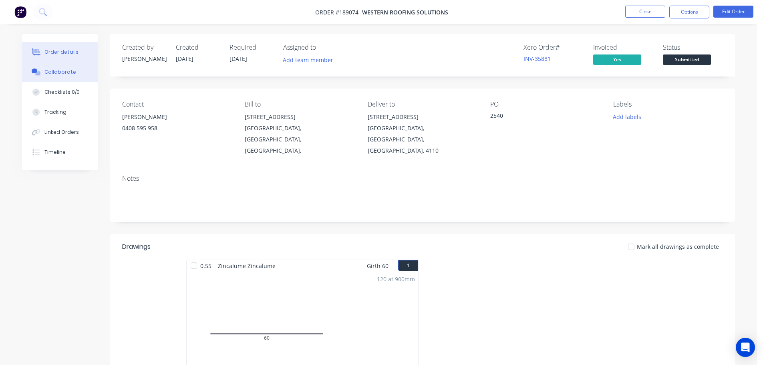
click at [69, 72] on div "Collaborate" at bounding box center [60, 71] width 32 height 7
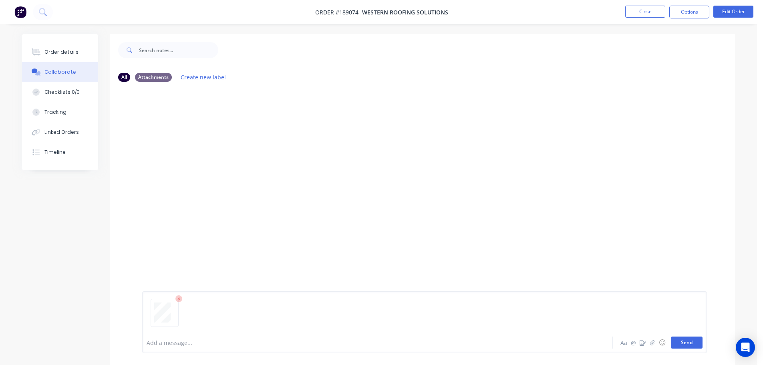
click at [685, 337] on button "Send" at bounding box center [687, 342] width 32 height 12
click at [636, 15] on button "Close" at bounding box center [645, 12] width 40 height 12
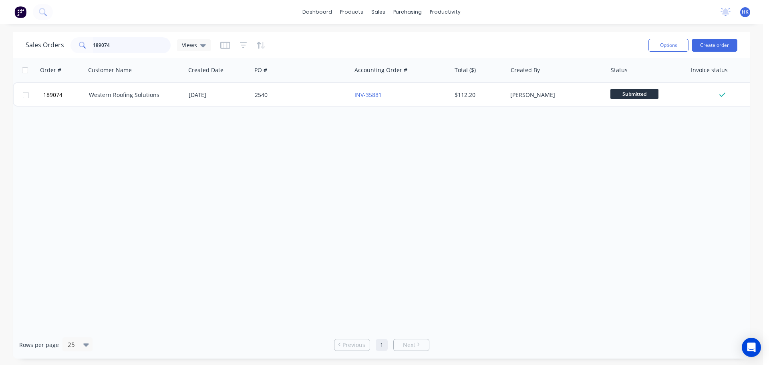
click at [130, 52] on input "189074" at bounding box center [132, 45] width 78 height 16
type input "189062"
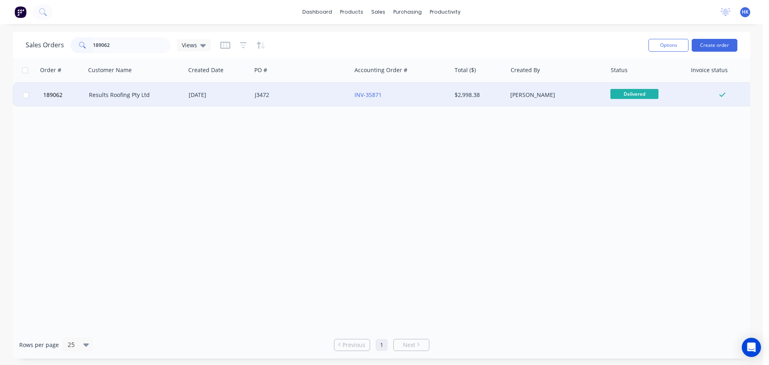
click at [260, 94] on div "J3472" at bounding box center [299, 95] width 89 height 8
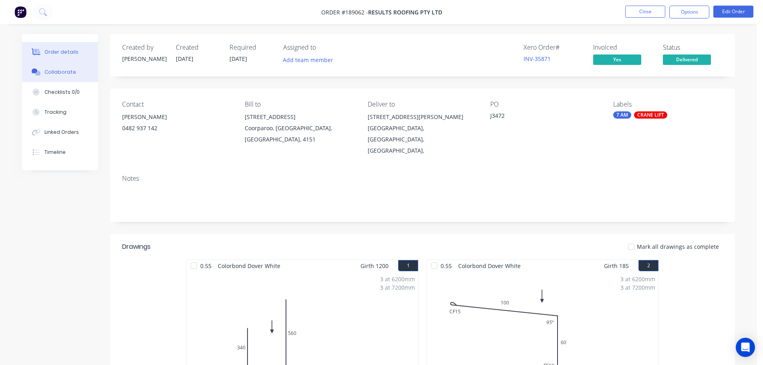
click at [59, 76] on button "Collaborate" at bounding box center [60, 72] width 76 height 20
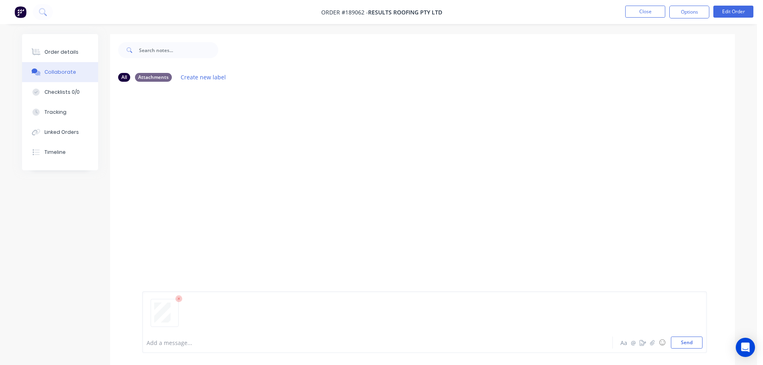
drag, startPoint x: 685, startPoint y: 340, endPoint x: 682, endPoint y: 308, distance: 32.1
click at [685, 341] on button "Send" at bounding box center [687, 342] width 32 height 12
click at [647, 12] on button "Close" at bounding box center [645, 12] width 40 height 12
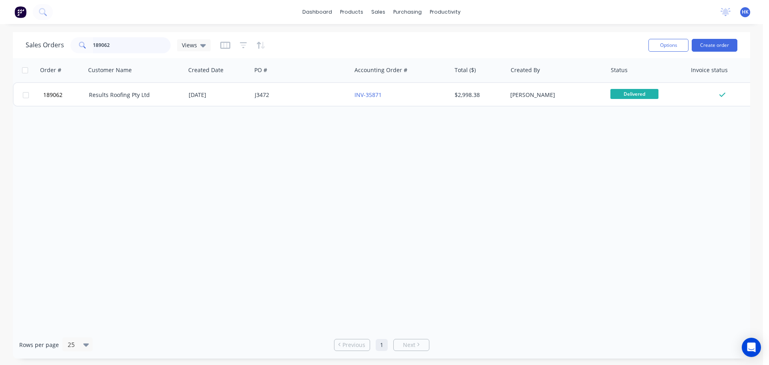
click at [131, 41] on input "189062" at bounding box center [132, 45] width 78 height 16
type input "189196"
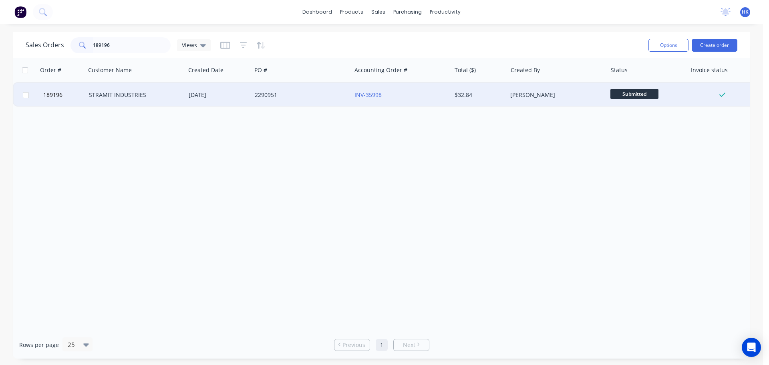
click at [273, 102] on div "2290951" at bounding box center [301, 95] width 100 height 24
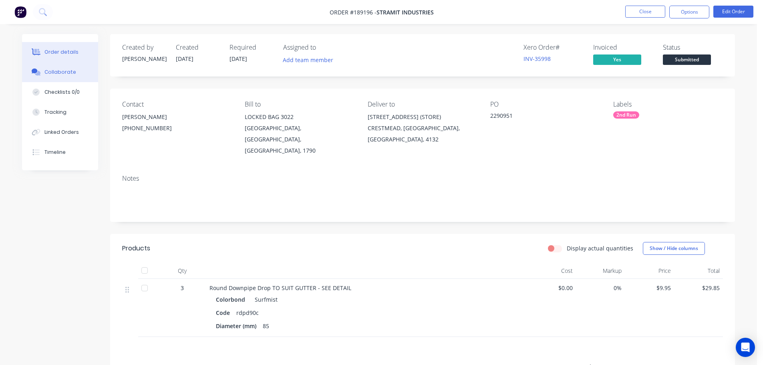
click at [75, 74] on button "Collaborate" at bounding box center [60, 72] width 76 height 20
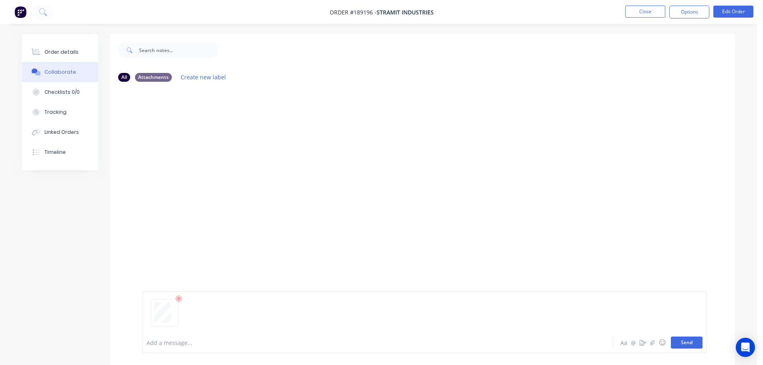
click at [685, 343] on button "Send" at bounding box center [687, 342] width 32 height 12
click at [639, 16] on button "Close" at bounding box center [645, 12] width 40 height 12
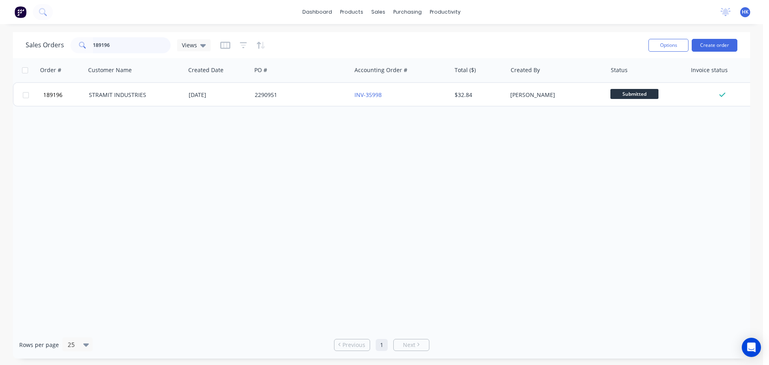
click at [134, 42] on input "189196" at bounding box center [132, 45] width 78 height 16
click at [133, 42] on input "189196" at bounding box center [132, 45] width 78 height 16
type input "188759"
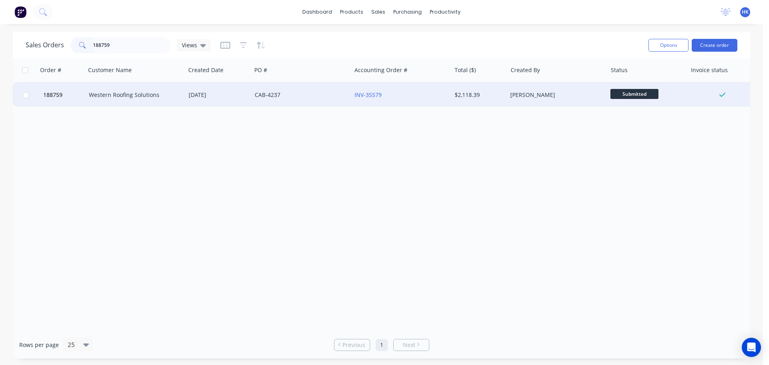
click at [283, 100] on div "CAB-4237" at bounding box center [301, 95] width 100 height 24
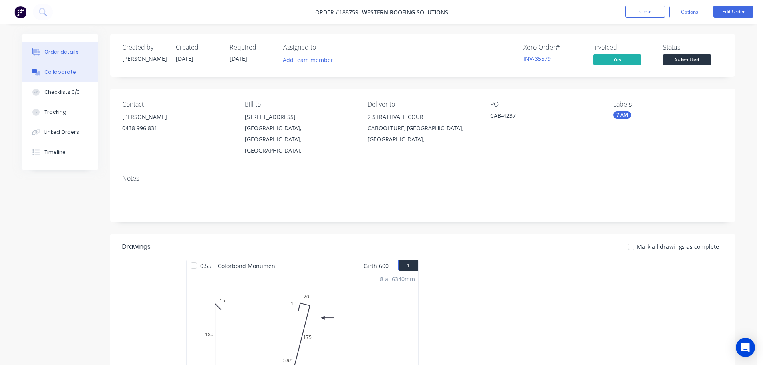
click at [72, 69] on div "Collaborate" at bounding box center [60, 71] width 32 height 7
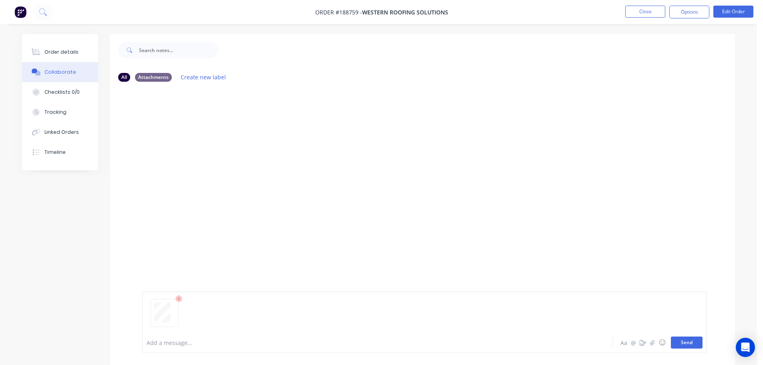
click at [692, 340] on button "Send" at bounding box center [687, 342] width 32 height 12
click at [647, 16] on button "Close" at bounding box center [645, 12] width 40 height 12
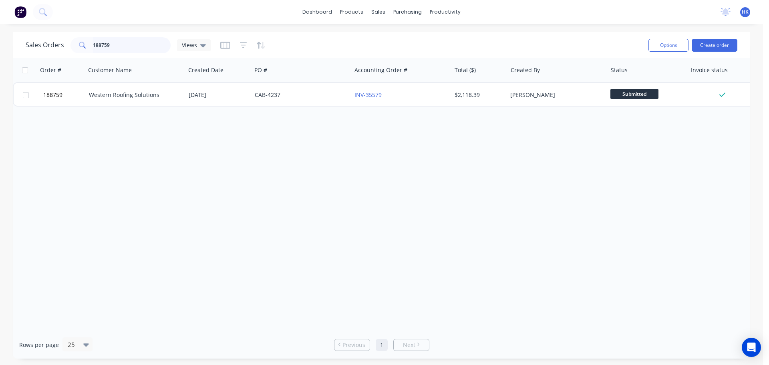
click at [145, 42] on input "188759" at bounding box center [132, 45] width 78 height 16
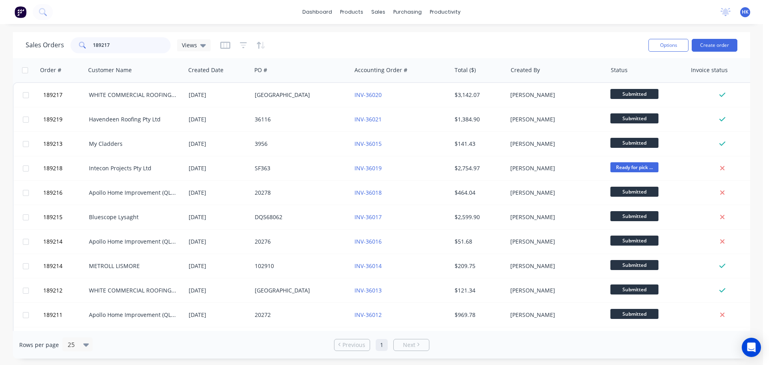
type input "189217"
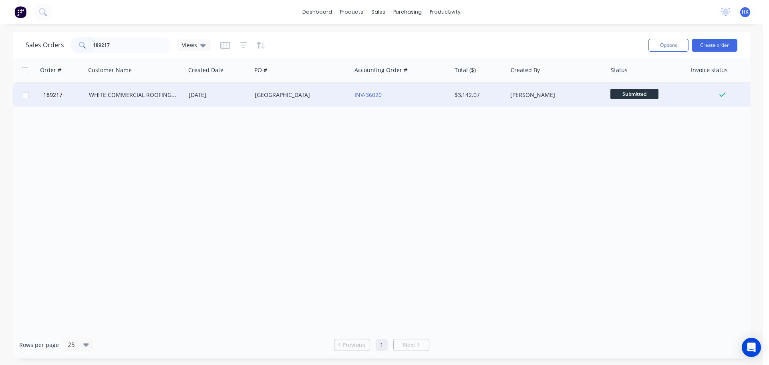
click at [302, 90] on div "[GEOGRAPHIC_DATA]" at bounding box center [301, 95] width 100 height 24
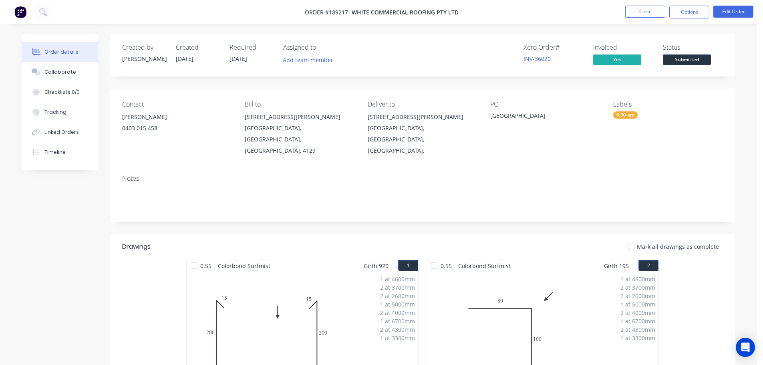
click at [63, 70] on div "Collaborate" at bounding box center [60, 71] width 32 height 7
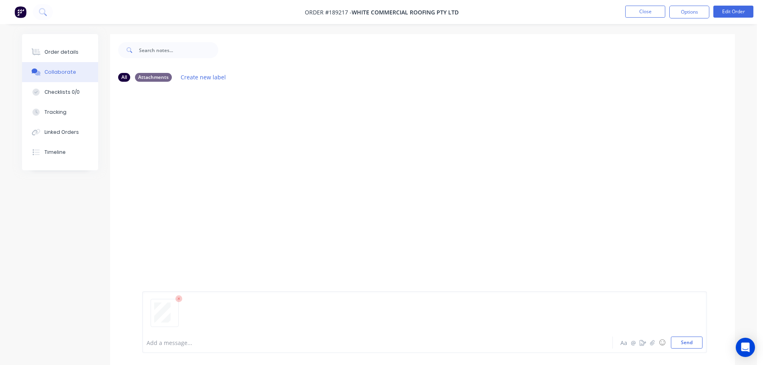
drag, startPoint x: 692, startPoint y: 341, endPoint x: 692, endPoint y: 289, distance: 52.0
click at [692, 340] on button "Send" at bounding box center [687, 342] width 32 height 12
click at [650, 9] on button "Close" at bounding box center [645, 12] width 40 height 12
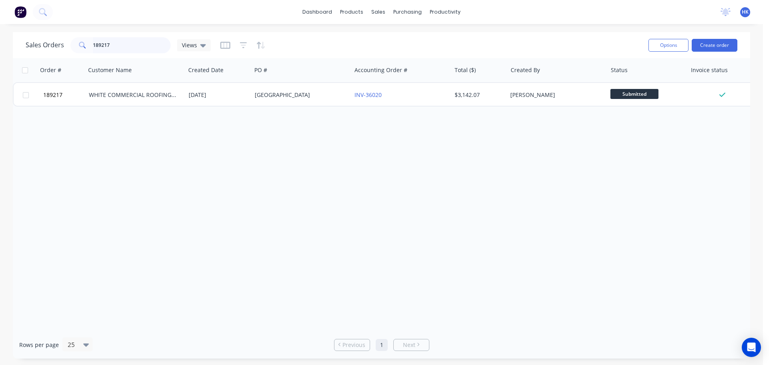
click at [140, 47] on input "189217" at bounding box center [132, 45] width 78 height 16
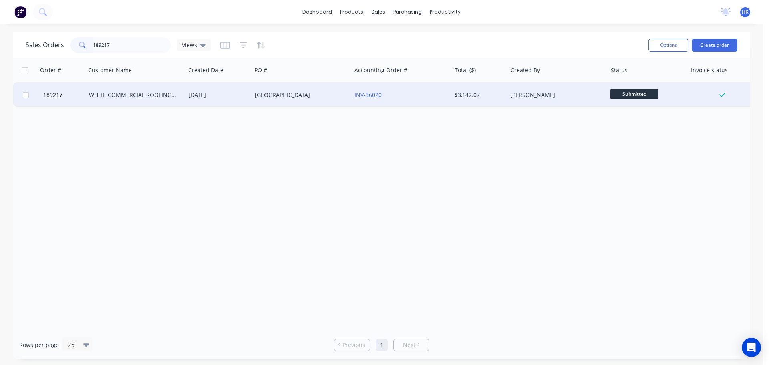
click at [270, 89] on div "[GEOGRAPHIC_DATA]" at bounding box center [301, 95] width 100 height 24
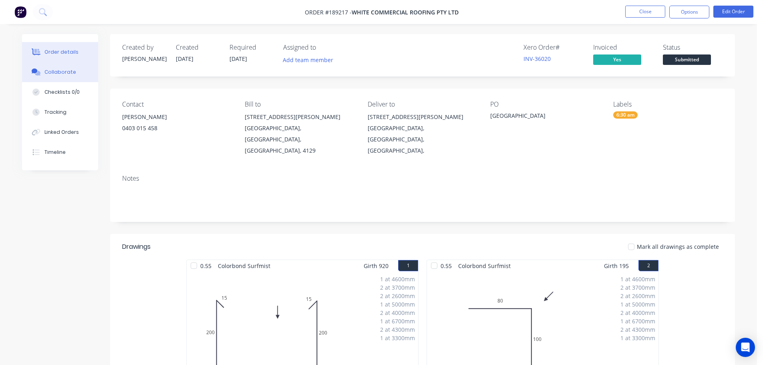
click at [78, 72] on button "Collaborate" at bounding box center [60, 72] width 76 height 20
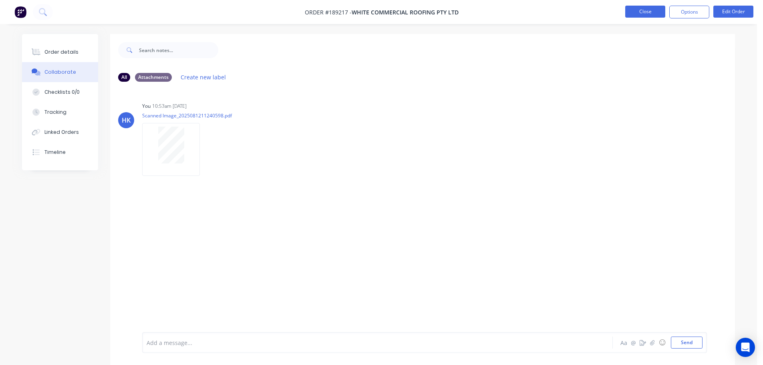
click at [640, 15] on button "Close" at bounding box center [645, 12] width 40 height 12
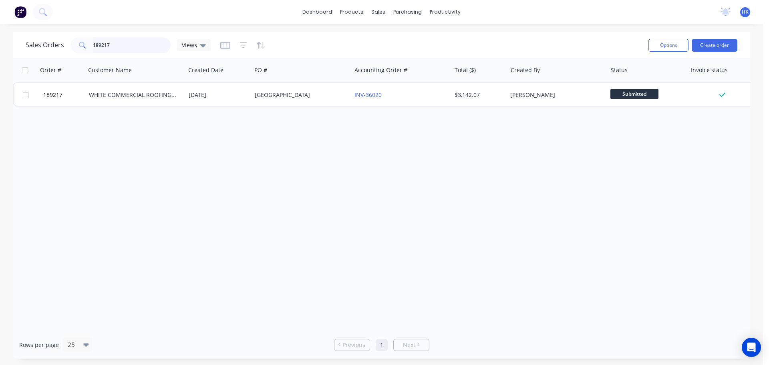
click at [130, 52] on input "189217" at bounding box center [132, 45] width 78 height 16
type input "188027"
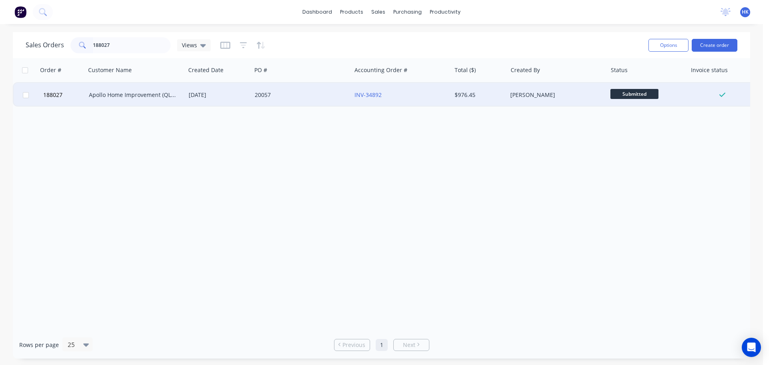
click at [290, 97] on div "20057" at bounding box center [299, 95] width 89 height 8
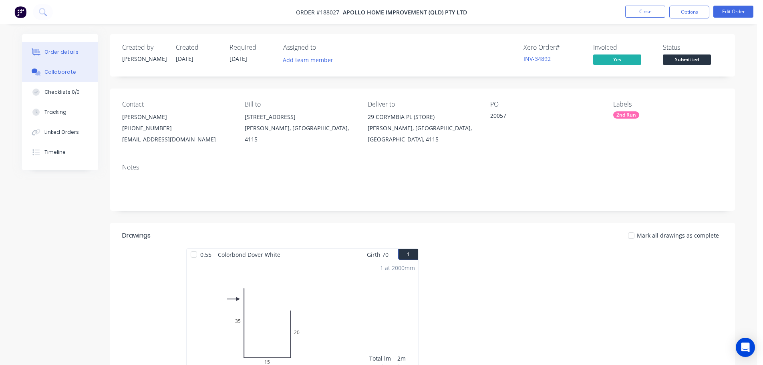
click at [70, 77] on button "Collaborate" at bounding box center [60, 72] width 76 height 20
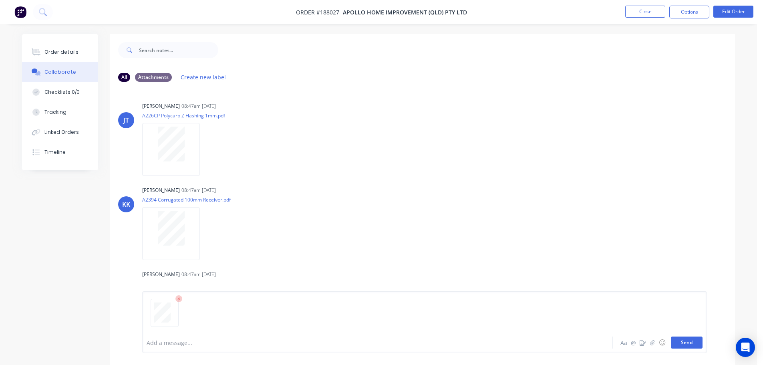
click at [682, 341] on button "Send" at bounding box center [687, 342] width 32 height 12
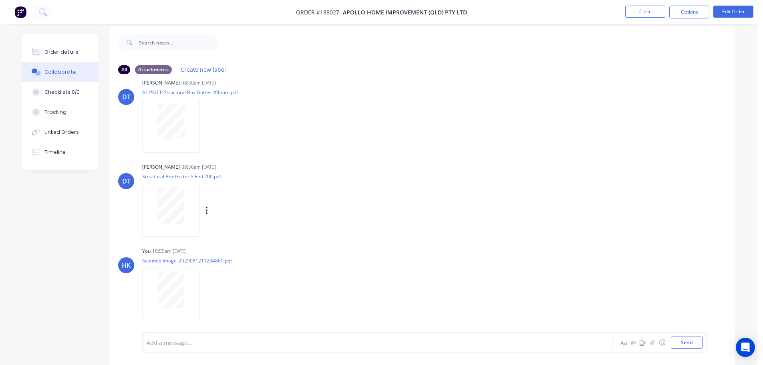
scroll to position [12, 0]
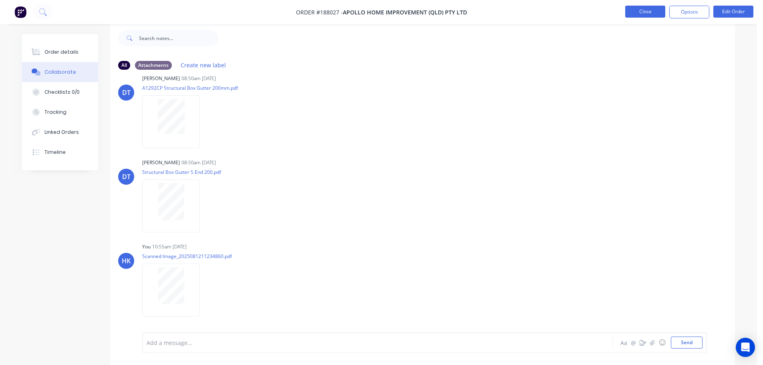
click at [658, 7] on button "Close" at bounding box center [645, 12] width 40 height 12
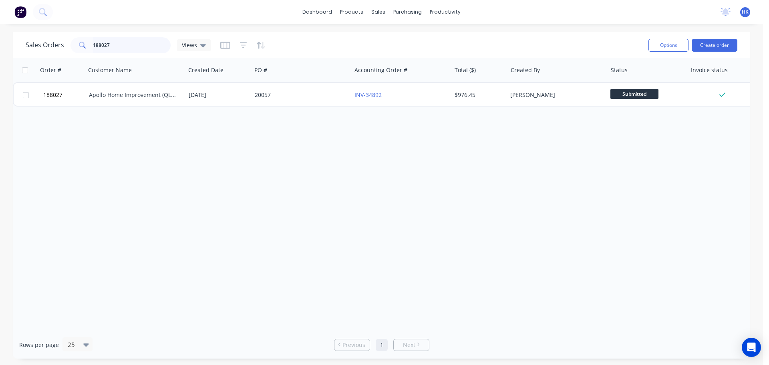
click at [131, 46] on input "188027" at bounding box center [132, 45] width 78 height 16
type input "187876"
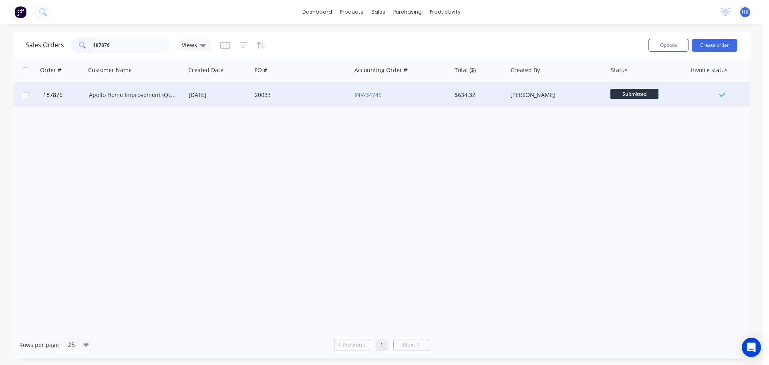
click at [135, 94] on div "Apollo Home Improvement (QLD) Pty Ltd" at bounding box center [133, 95] width 89 height 8
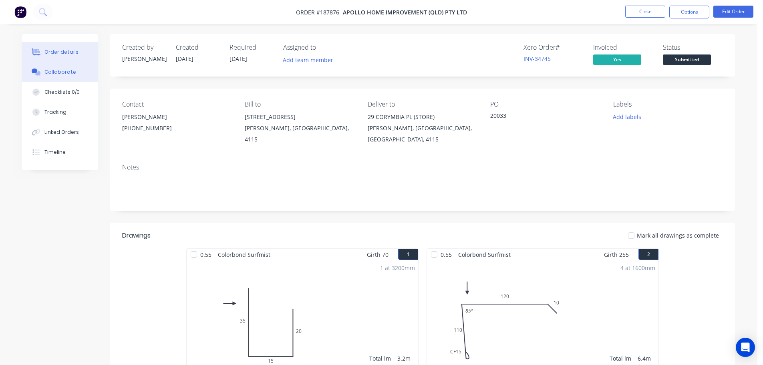
click at [52, 75] on button "Collaborate" at bounding box center [60, 72] width 76 height 20
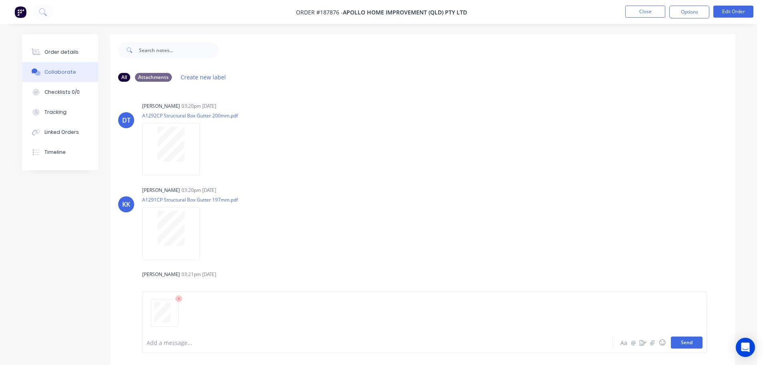
click at [695, 343] on button "Send" at bounding box center [687, 342] width 32 height 12
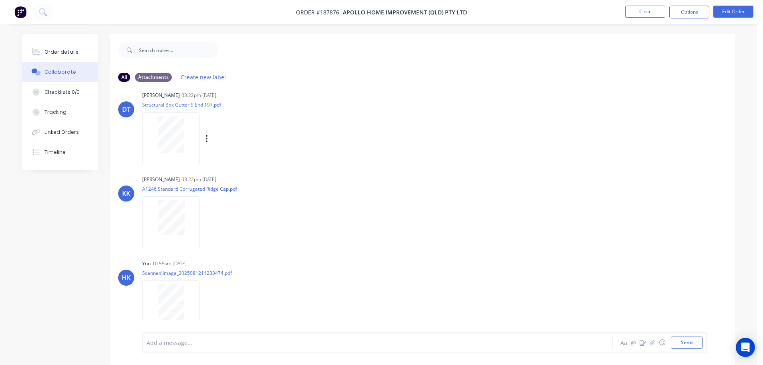
scroll to position [268, 0]
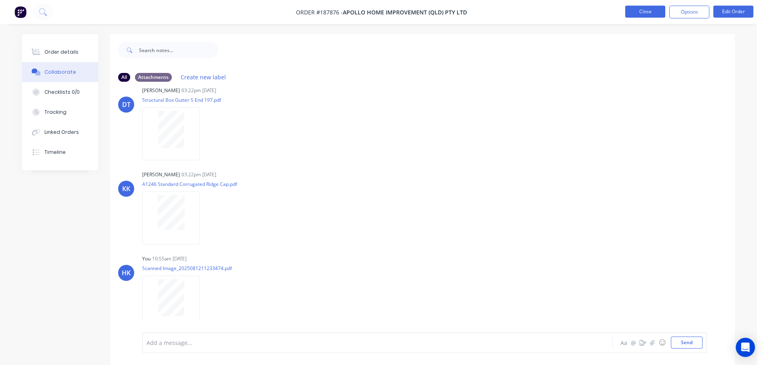
click at [633, 13] on button "Close" at bounding box center [645, 12] width 40 height 12
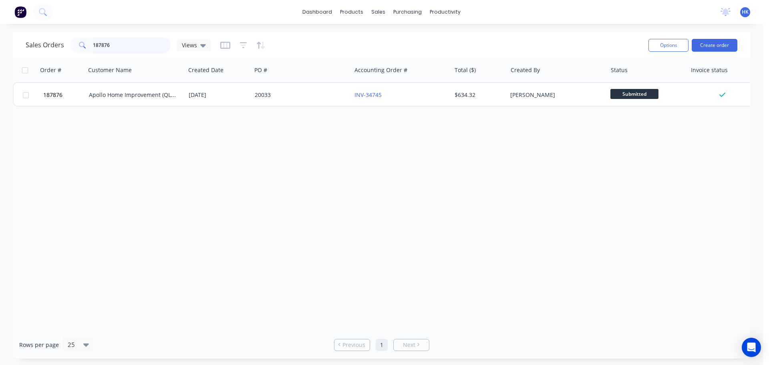
click at [123, 46] on input "187876" at bounding box center [132, 45] width 78 height 16
click at [122, 45] on input "187876" at bounding box center [132, 45] width 78 height 16
type input "188795"
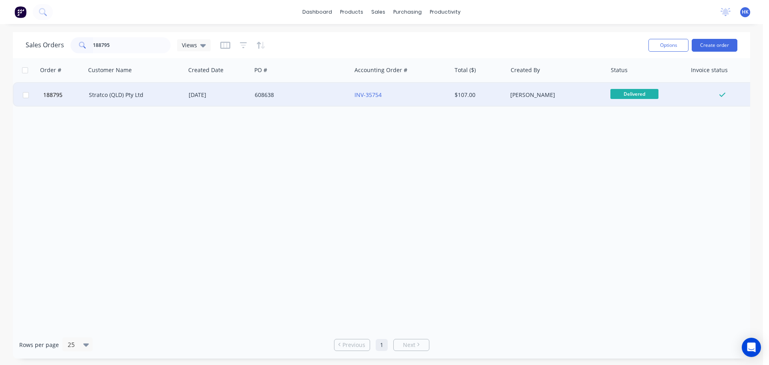
click at [315, 99] on div "608638" at bounding box center [301, 95] width 100 height 24
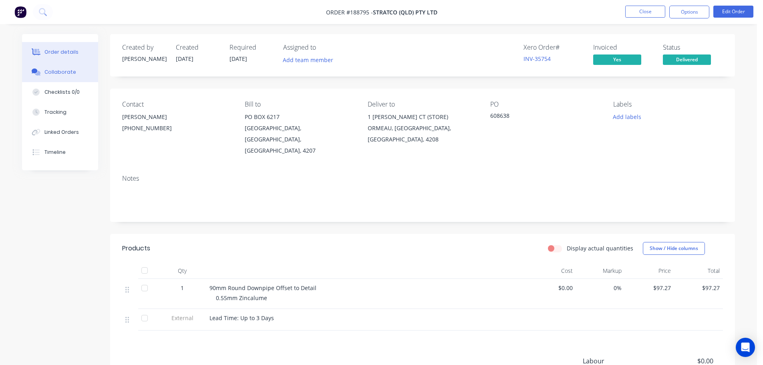
click at [72, 75] on div "Collaborate" at bounding box center [60, 71] width 32 height 7
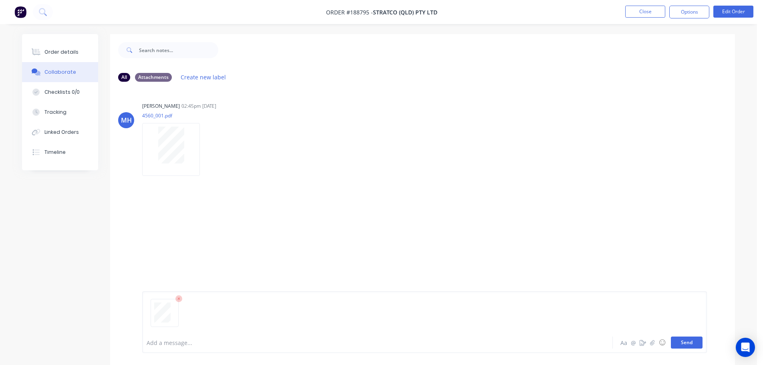
click at [683, 345] on button "Send" at bounding box center [687, 342] width 32 height 12
click at [651, 16] on button "Close" at bounding box center [645, 12] width 40 height 12
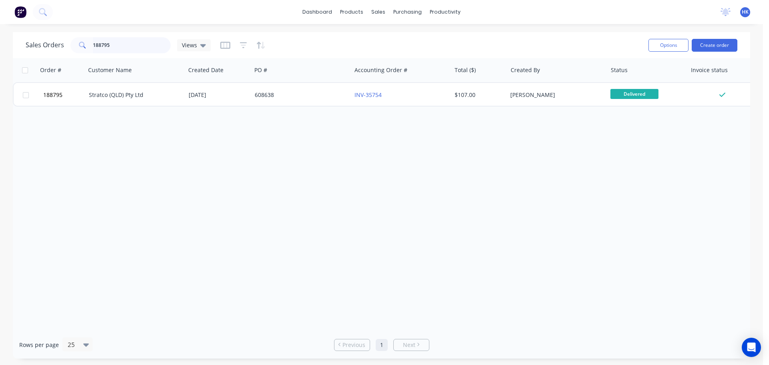
click at [133, 48] on input "188795" at bounding box center [132, 45] width 78 height 16
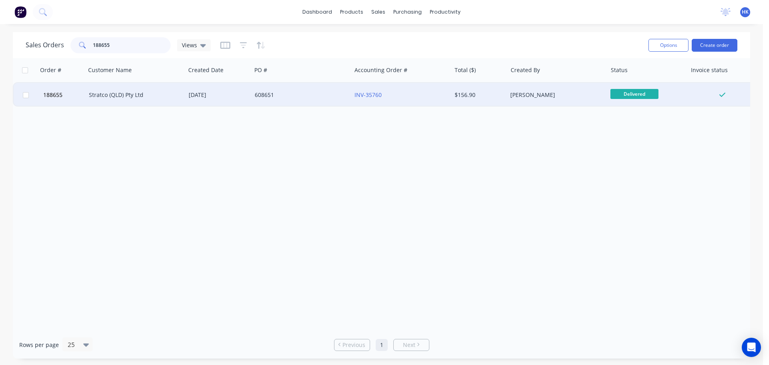
type input "188655"
click at [276, 87] on div "608651" at bounding box center [301, 95] width 100 height 24
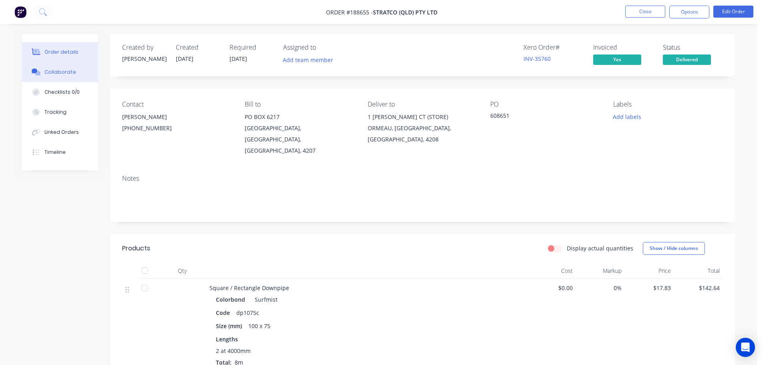
click at [63, 70] on div "Collaborate" at bounding box center [60, 71] width 32 height 7
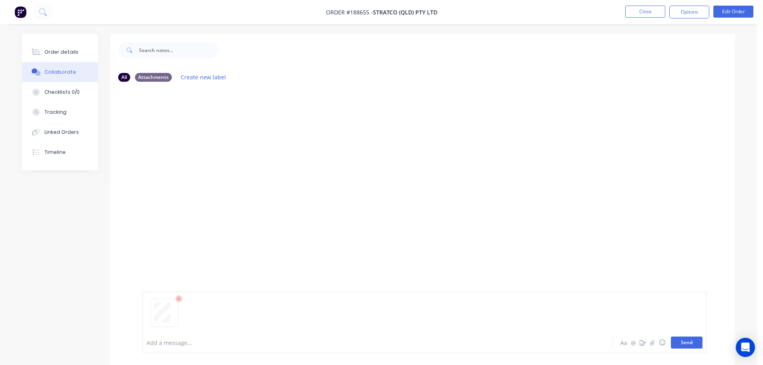
click at [692, 347] on button "Send" at bounding box center [687, 342] width 32 height 12
click at [659, 14] on button "Close" at bounding box center [645, 12] width 40 height 12
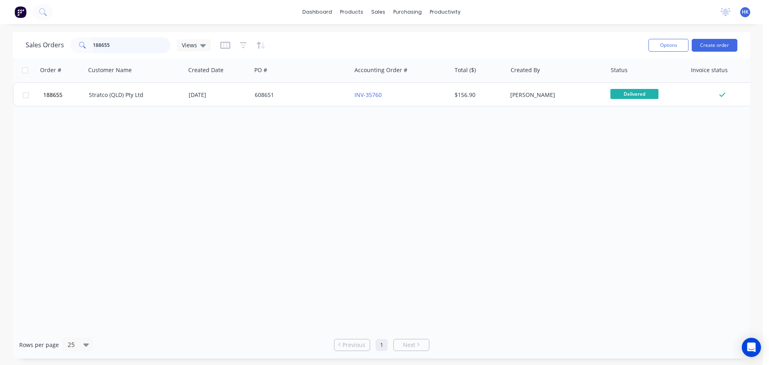
click at [142, 45] on input "188655" at bounding box center [132, 45] width 78 height 16
click at [141, 44] on input "188655" at bounding box center [132, 45] width 78 height 16
click at [119, 44] on input "188909" at bounding box center [132, 45] width 78 height 16
type input "188909"
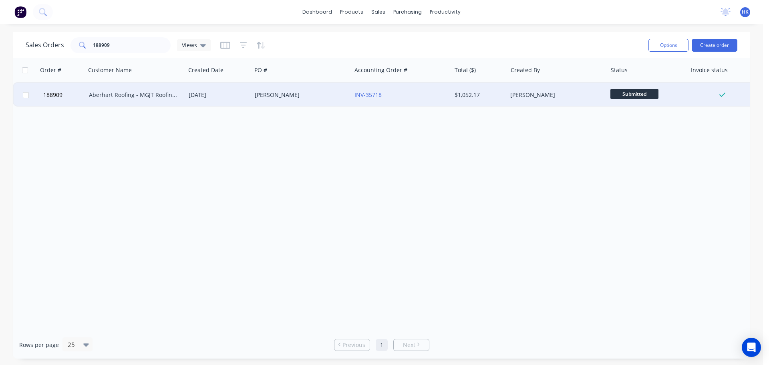
click at [250, 103] on div "[DATE]" at bounding box center [218, 95] width 66 height 24
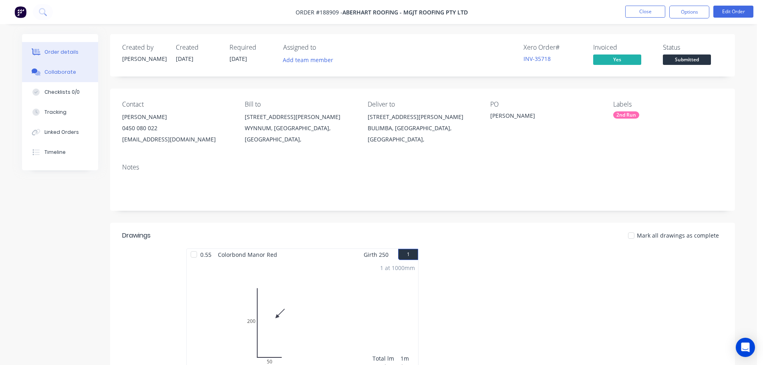
click at [60, 72] on div "Collaborate" at bounding box center [60, 71] width 32 height 7
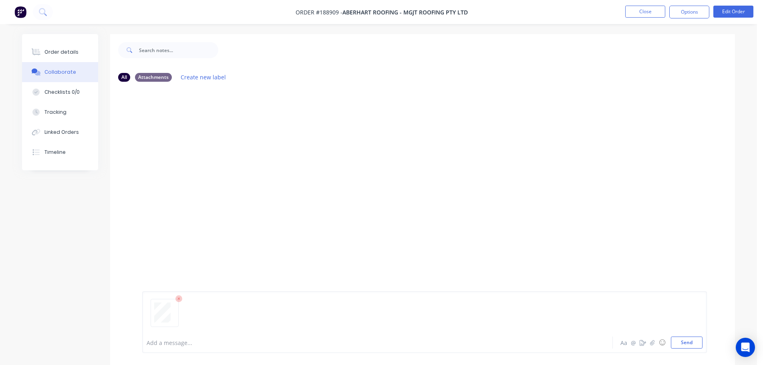
click at [683, 334] on div at bounding box center [425, 315] width 556 height 41
drag, startPoint x: 686, startPoint y: 341, endPoint x: 654, endPoint y: 203, distance: 141.4
click at [685, 340] on button "Send" at bounding box center [687, 342] width 32 height 12
click at [644, 16] on button "Close" at bounding box center [645, 12] width 40 height 12
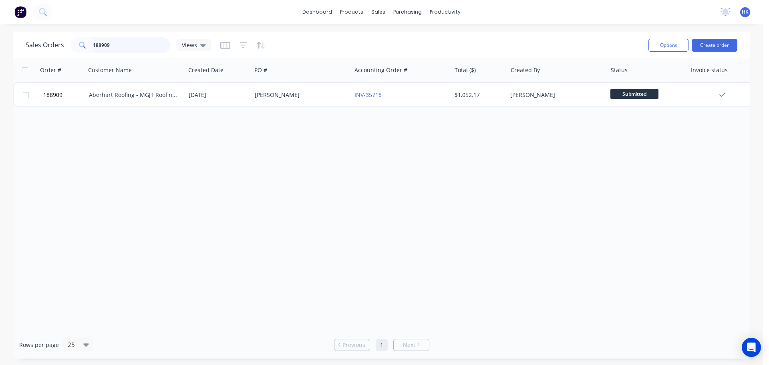
click at [145, 49] on input "188909" at bounding box center [132, 45] width 78 height 16
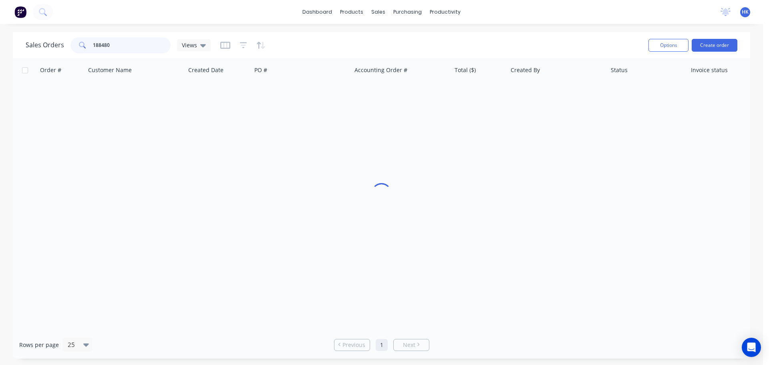
type input "188480"
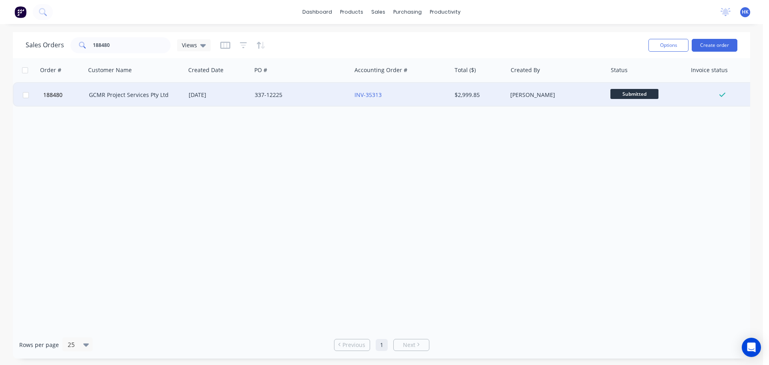
click at [261, 97] on div "337-12225" at bounding box center [299, 95] width 89 height 8
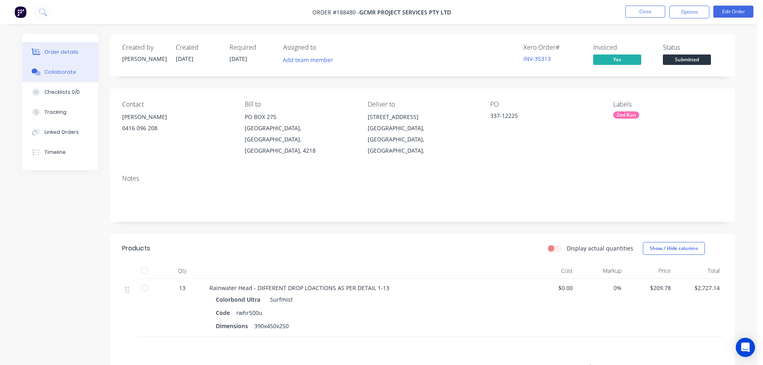
click at [71, 76] on button "Collaborate" at bounding box center [60, 72] width 76 height 20
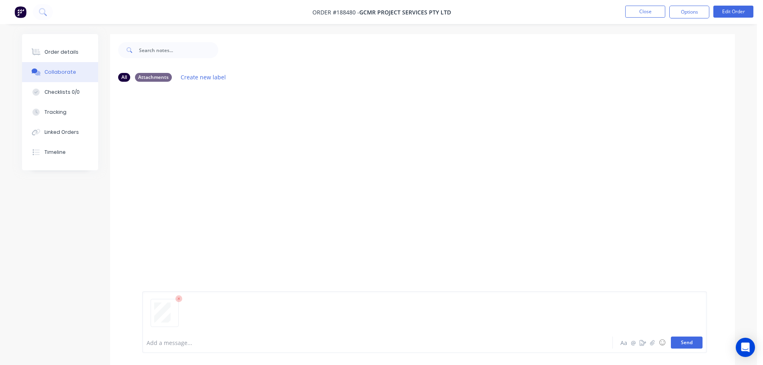
click at [692, 343] on button "Send" at bounding box center [687, 342] width 32 height 12
click at [647, 15] on button "Close" at bounding box center [645, 12] width 40 height 12
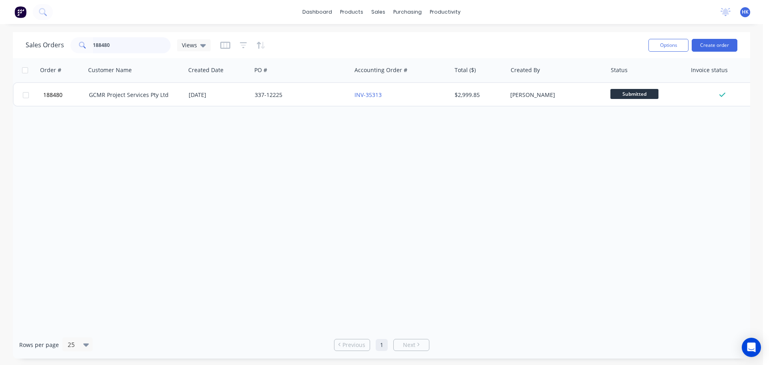
click at [129, 49] on input "188480" at bounding box center [132, 45] width 78 height 16
type input "189076"
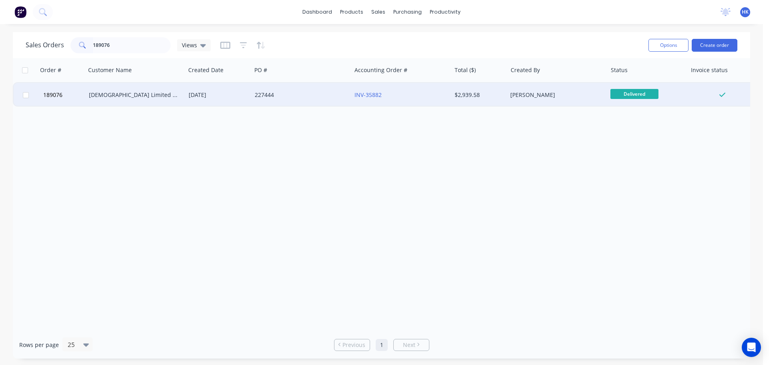
click at [282, 97] on div "227444" at bounding box center [299, 95] width 89 height 8
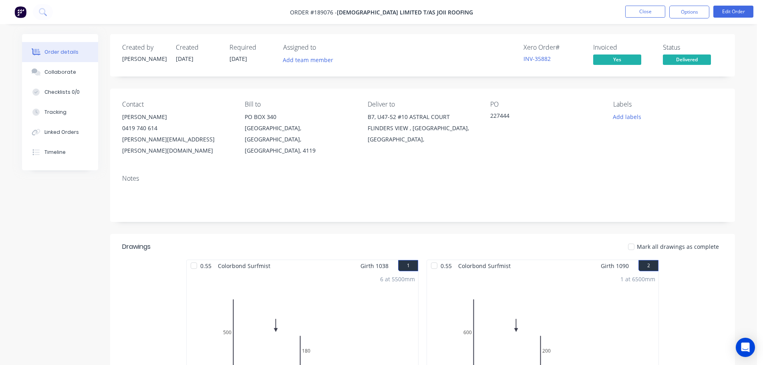
drag, startPoint x: 67, startPoint y: 70, endPoint x: 129, endPoint y: 83, distance: 63.4
click at [66, 70] on div "Collaborate" at bounding box center [60, 71] width 32 height 7
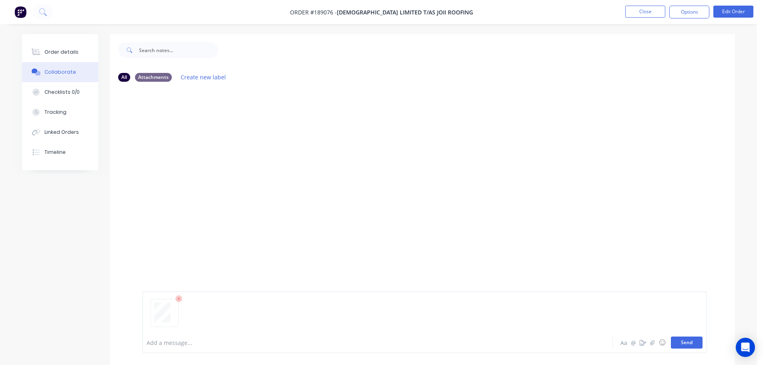
click at [677, 341] on button "Send" at bounding box center [687, 342] width 32 height 12
click at [643, 14] on button "Close" at bounding box center [645, 12] width 40 height 12
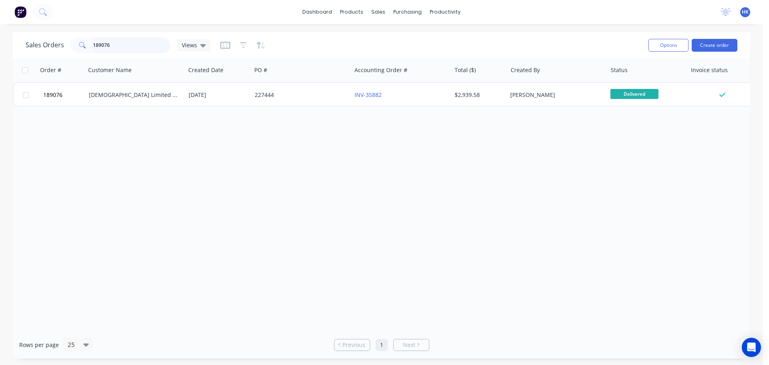
click at [125, 47] on input "189076" at bounding box center [132, 45] width 78 height 16
type input "188898"
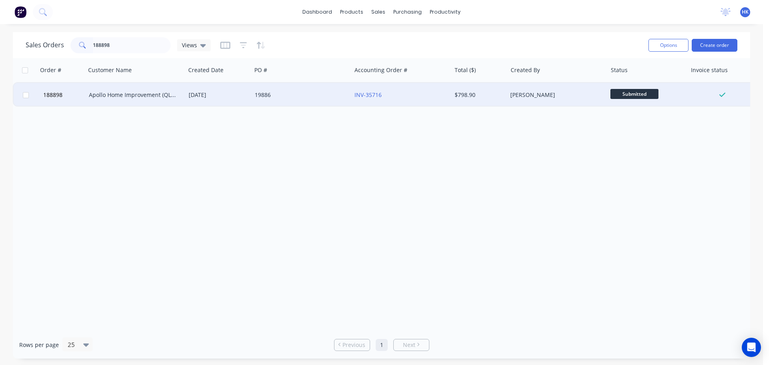
click at [298, 106] on div "188898 Apollo Home Improvement (QLD) Pty Ltd [DATE] 19886 INV-35716 $798.90 [PE…" at bounding box center [387, 94] width 749 height 24
click at [298, 104] on div "19886" at bounding box center [301, 95] width 100 height 24
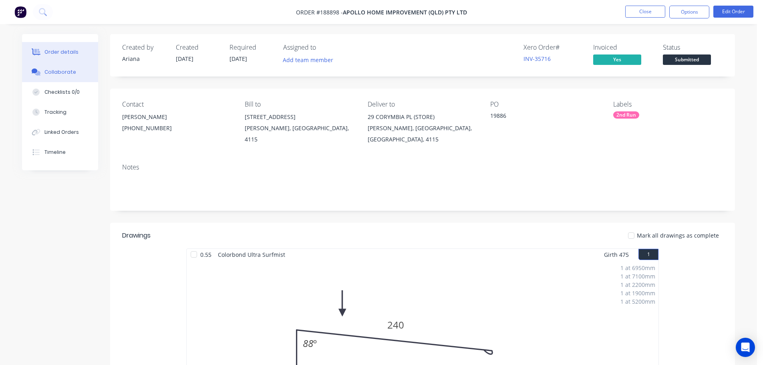
click at [62, 80] on button "Collaborate" at bounding box center [60, 72] width 76 height 20
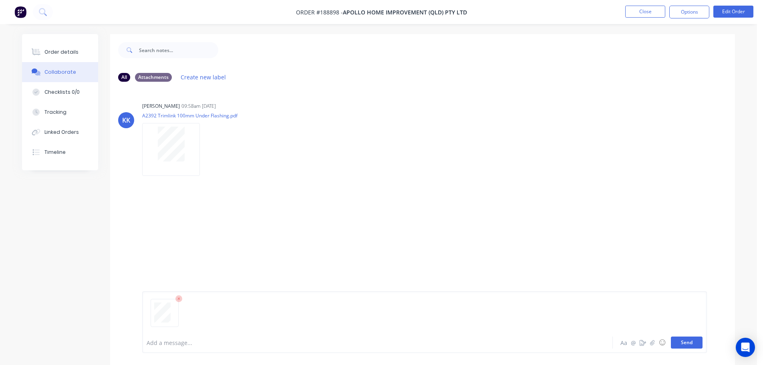
click at [688, 340] on button "Send" at bounding box center [687, 342] width 32 height 12
click at [639, 14] on button "Close" at bounding box center [645, 12] width 40 height 12
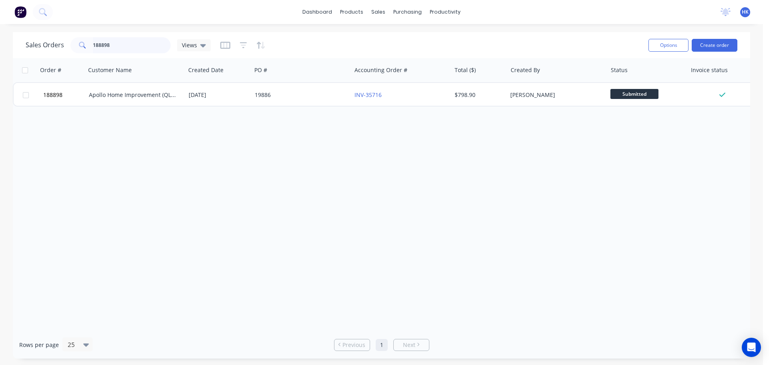
click at [122, 44] on input "188898" at bounding box center [132, 45] width 78 height 16
type input "189176"
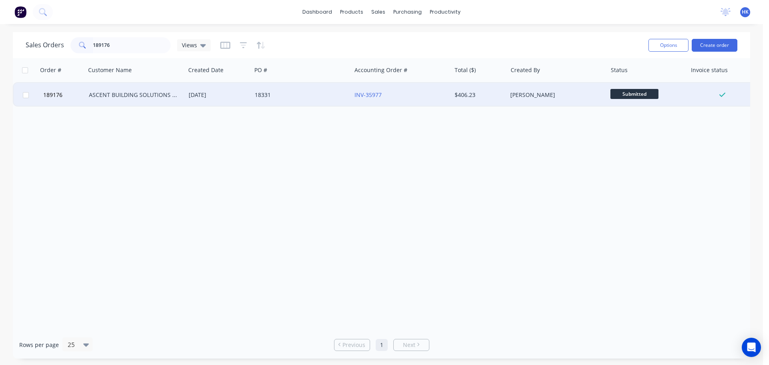
click at [283, 96] on div "18331" at bounding box center [299, 95] width 89 height 8
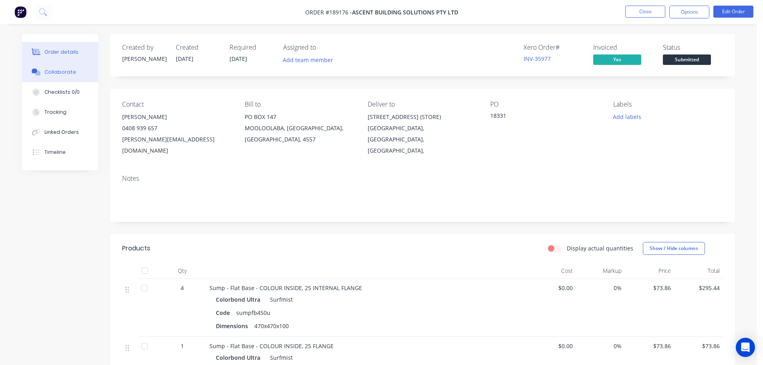
click at [43, 72] on button "Collaborate" at bounding box center [60, 72] width 76 height 20
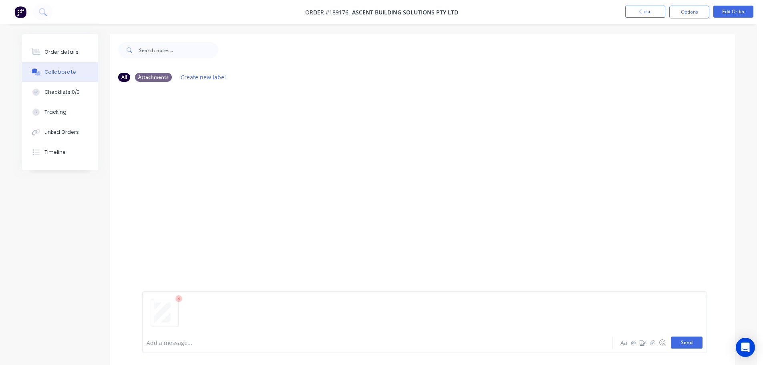
click at [688, 344] on button "Send" at bounding box center [687, 342] width 32 height 12
click at [643, 14] on button "Close" at bounding box center [645, 12] width 40 height 12
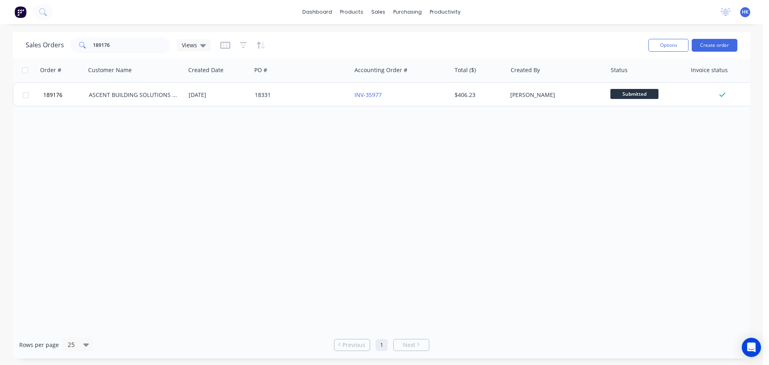
click at [151, 56] on div "Sales Orders 189176 Views Options Create order" at bounding box center [381, 45] width 737 height 26
click at [151, 55] on div "Sales Orders 189176 Views Options Create order" at bounding box center [381, 45] width 737 height 26
click at [129, 49] on input "189176" at bounding box center [132, 45] width 78 height 16
click at [128, 48] on input "189176" at bounding box center [132, 45] width 78 height 16
click at [118, 48] on input "189176" at bounding box center [132, 45] width 78 height 16
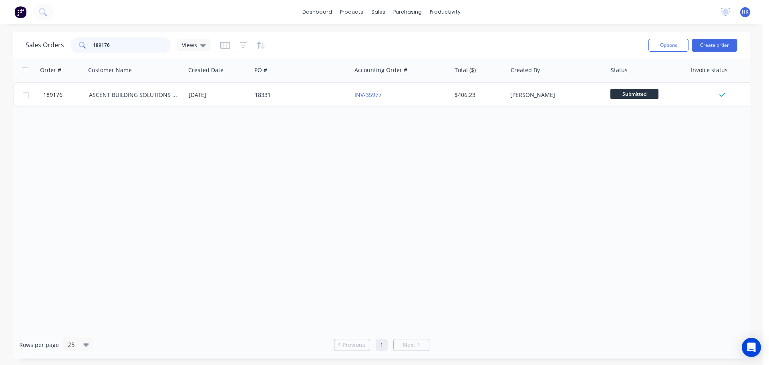
click at [118, 48] on input "189176" at bounding box center [132, 45] width 78 height 16
type input "188632"
click at [272, 102] on div "1703" at bounding box center [301, 95] width 100 height 24
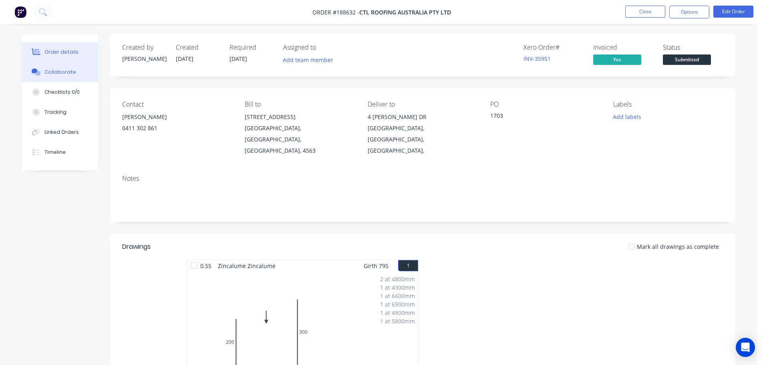
click at [78, 76] on button "Collaborate" at bounding box center [60, 72] width 76 height 20
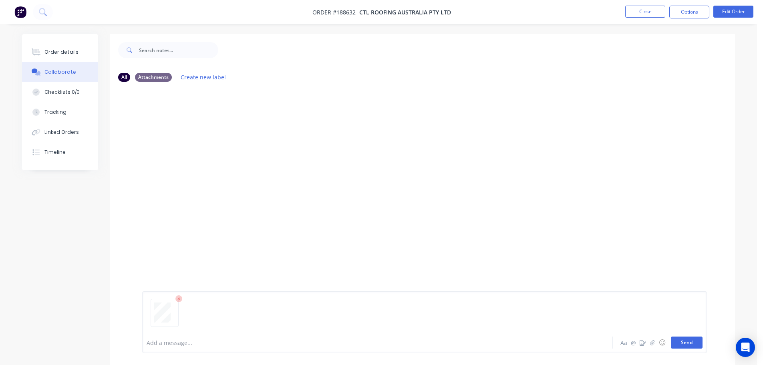
click at [685, 343] on button "Send" at bounding box center [687, 342] width 32 height 12
click at [642, 15] on button "Close" at bounding box center [645, 12] width 40 height 12
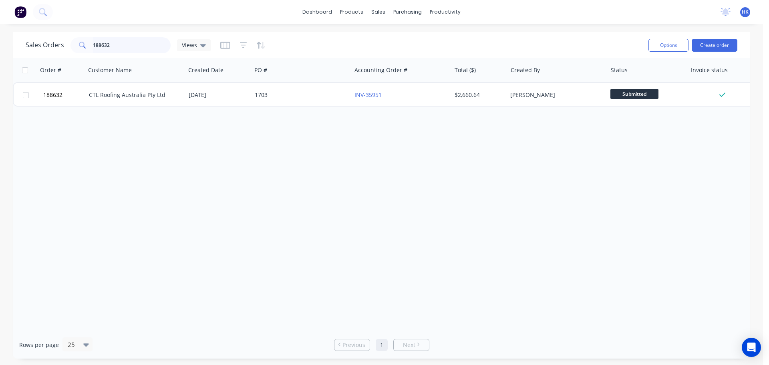
click at [114, 44] on input "188632" at bounding box center [132, 45] width 78 height 16
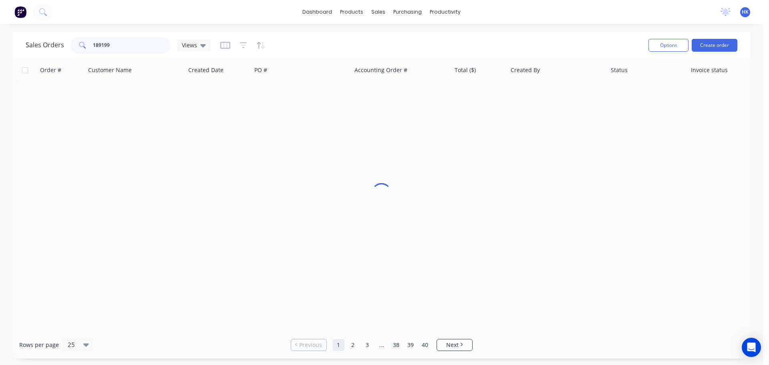
type input "189199"
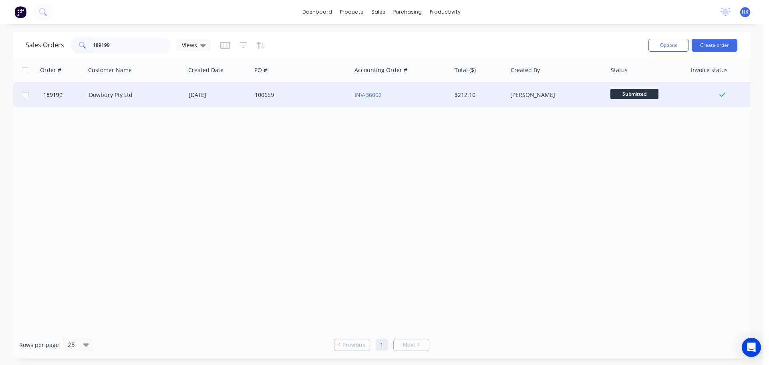
click at [239, 104] on div "[DATE]" at bounding box center [218, 95] width 66 height 24
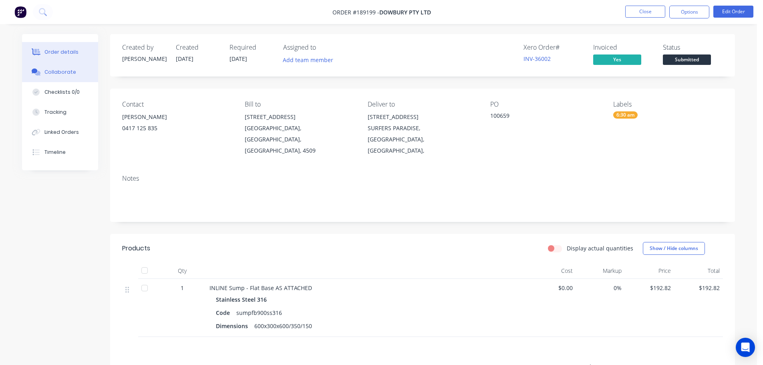
click at [67, 69] on div "Collaborate" at bounding box center [60, 71] width 32 height 7
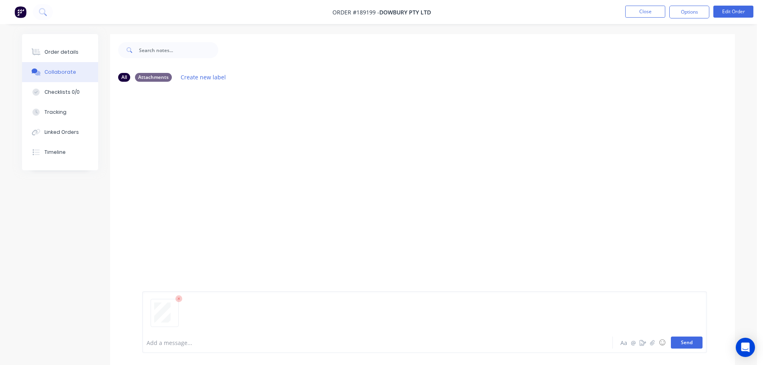
click at [686, 346] on button "Send" at bounding box center [687, 342] width 32 height 12
click at [644, 12] on button "Close" at bounding box center [645, 12] width 40 height 12
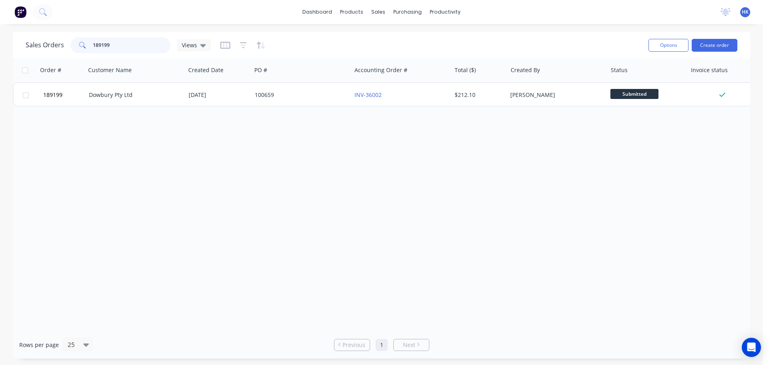
click at [140, 40] on input "189199" at bounding box center [132, 45] width 78 height 16
type input "189273"
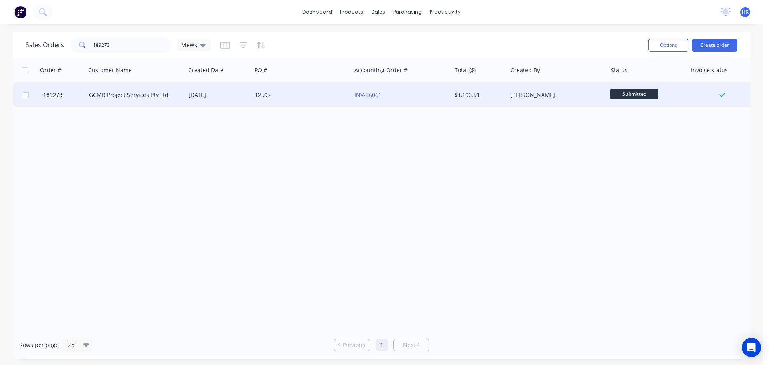
click at [253, 99] on div "12597" at bounding box center [301, 95] width 100 height 24
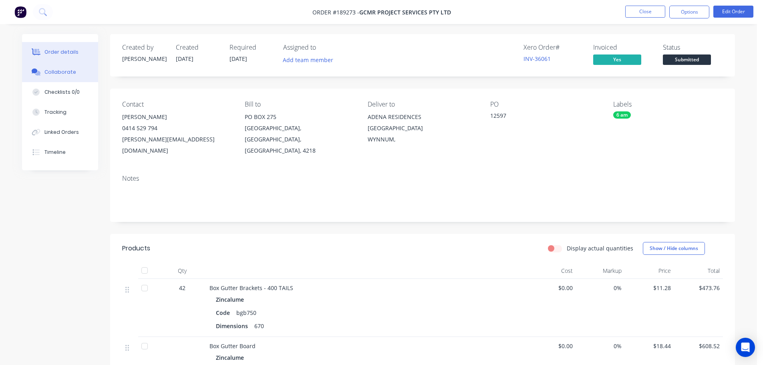
click at [69, 78] on button "Collaborate" at bounding box center [60, 72] width 76 height 20
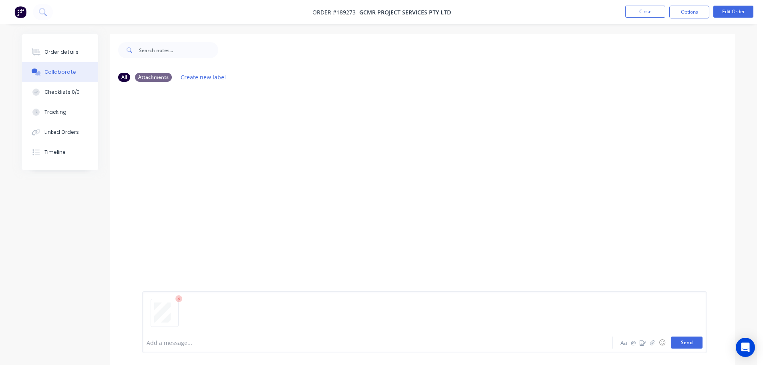
click at [681, 337] on button "Send" at bounding box center [687, 342] width 32 height 12
click at [647, 7] on button "Close" at bounding box center [645, 12] width 40 height 12
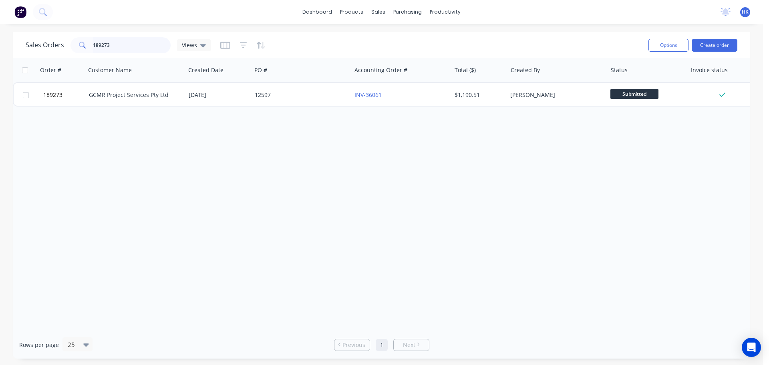
click at [145, 50] on input "189273" at bounding box center [132, 45] width 78 height 16
type input "189119"
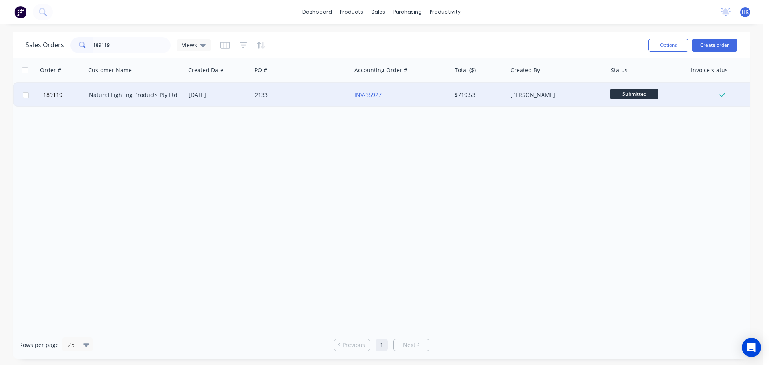
click at [327, 98] on div "2133" at bounding box center [299, 95] width 89 height 8
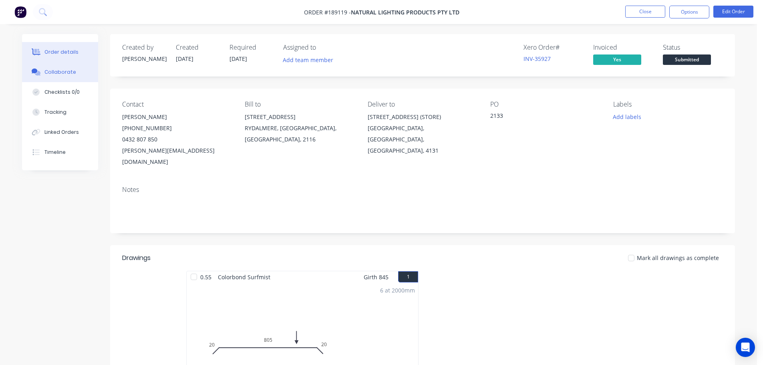
click at [63, 69] on div "Collaborate" at bounding box center [60, 71] width 32 height 7
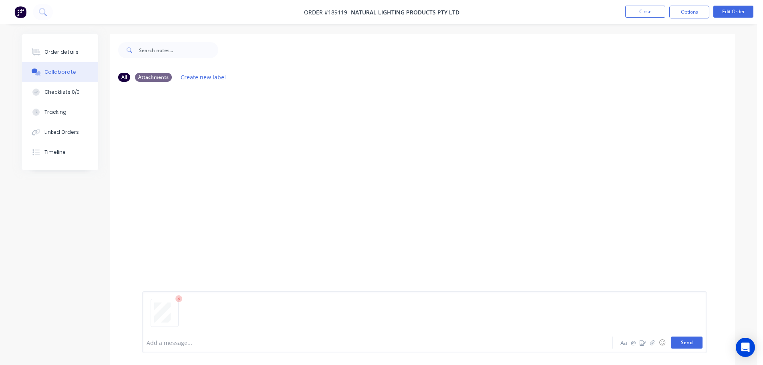
click at [694, 345] on button "Send" at bounding box center [687, 342] width 32 height 12
click at [643, 12] on button "Close" at bounding box center [645, 12] width 40 height 12
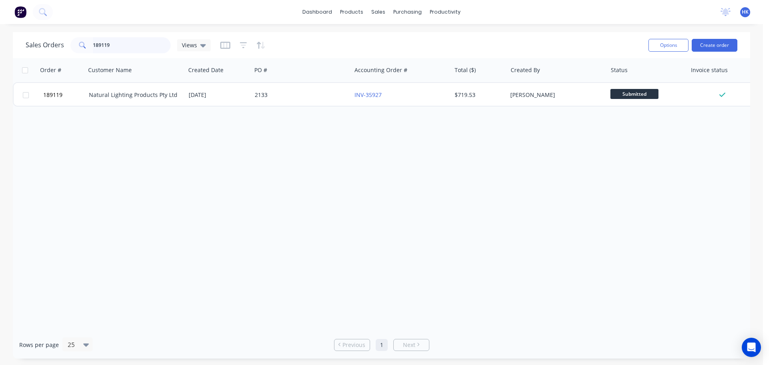
click at [134, 45] on input "189119" at bounding box center [132, 45] width 78 height 16
type input "187945"
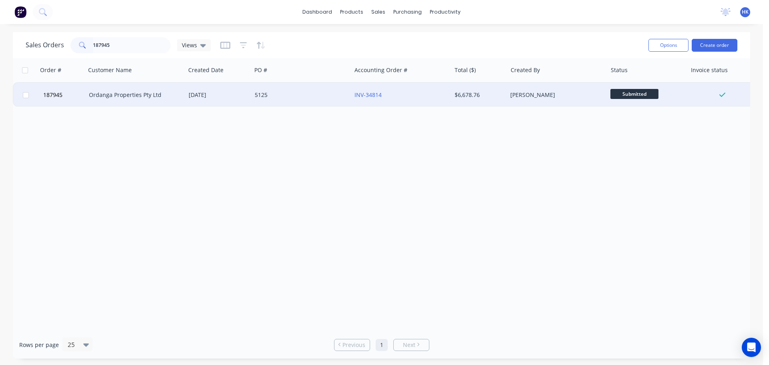
click at [250, 87] on div "[DATE]" at bounding box center [218, 95] width 66 height 24
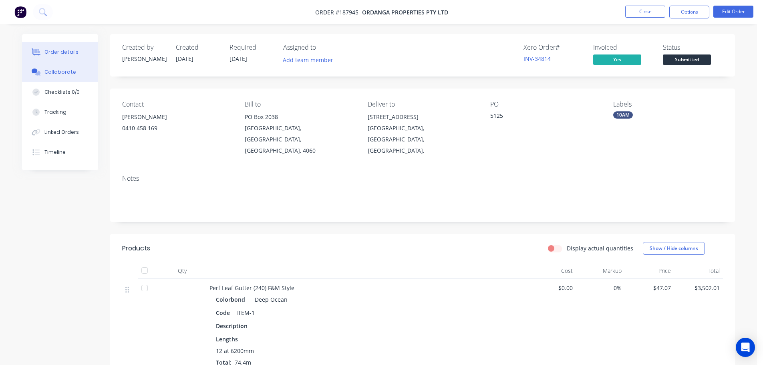
click at [67, 74] on div "Collaborate" at bounding box center [60, 71] width 32 height 7
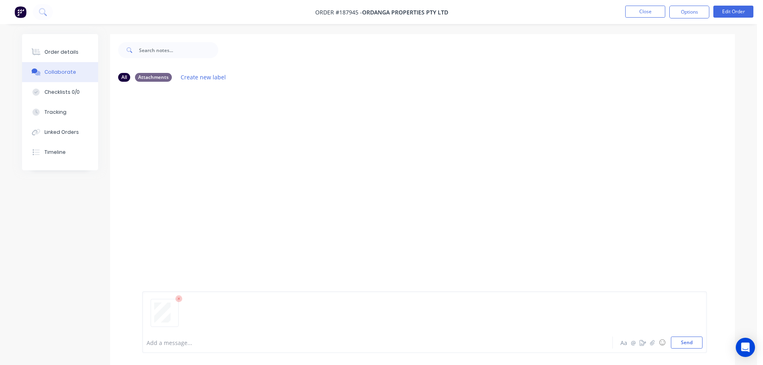
drag, startPoint x: 684, startPoint y: 342, endPoint x: 690, endPoint y: 253, distance: 89.1
click at [684, 342] on button "Send" at bounding box center [687, 342] width 32 height 12
click at [645, 8] on button "Close" at bounding box center [645, 12] width 40 height 12
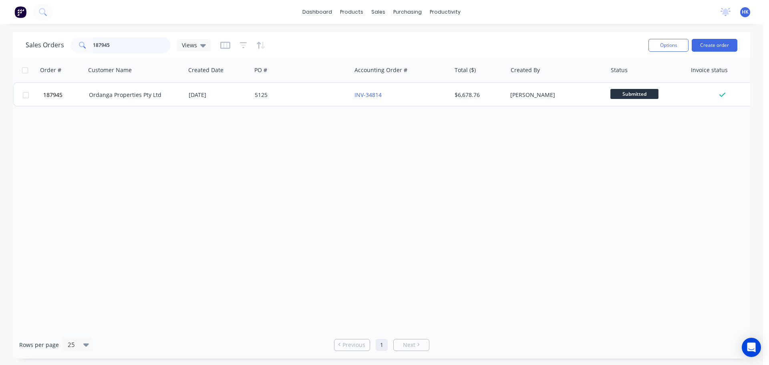
click at [140, 46] on input "187945" at bounding box center [132, 45] width 78 height 16
type input "189270"
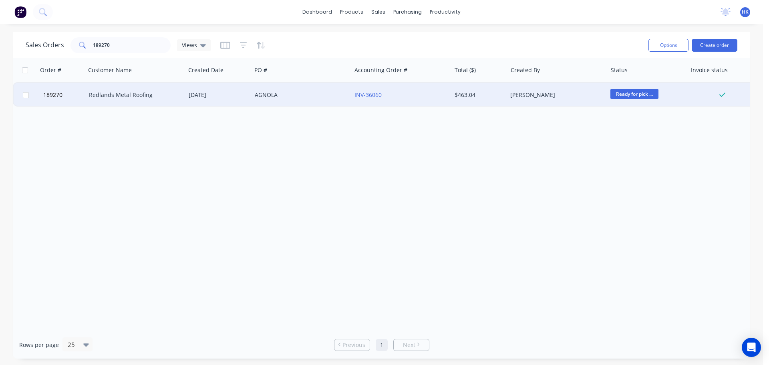
click at [236, 102] on div "[DATE]" at bounding box center [218, 95] width 66 height 24
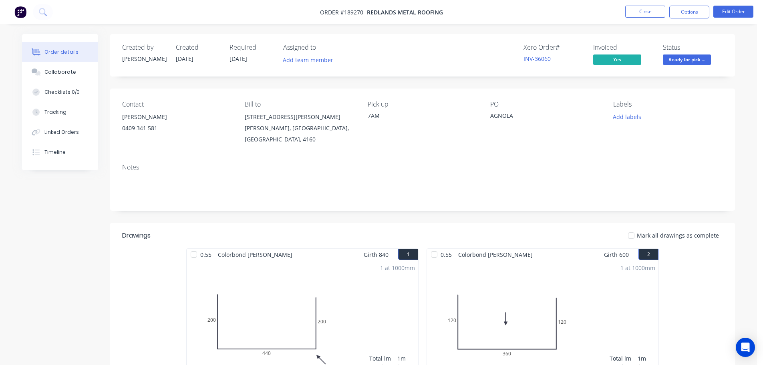
drag, startPoint x: 53, startPoint y: 74, endPoint x: 227, endPoint y: 106, distance: 176.3
click at [53, 73] on div "Collaborate" at bounding box center [60, 71] width 32 height 7
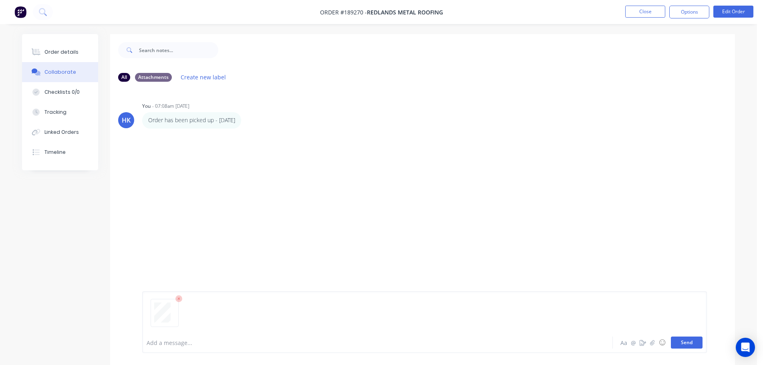
click at [689, 338] on button "Send" at bounding box center [687, 342] width 32 height 12
click at [647, 10] on button "Close" at bounding box center [645, 12] width 40 height 12
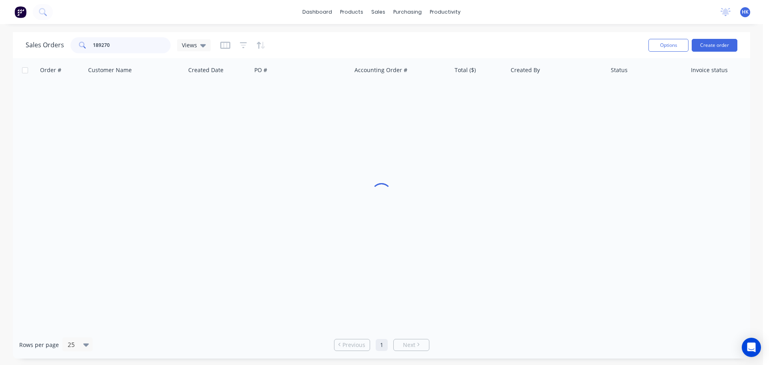
click at [143, 49] on input "189270" at bounding box center [132, 45] width 78 height 16
type input "189229"
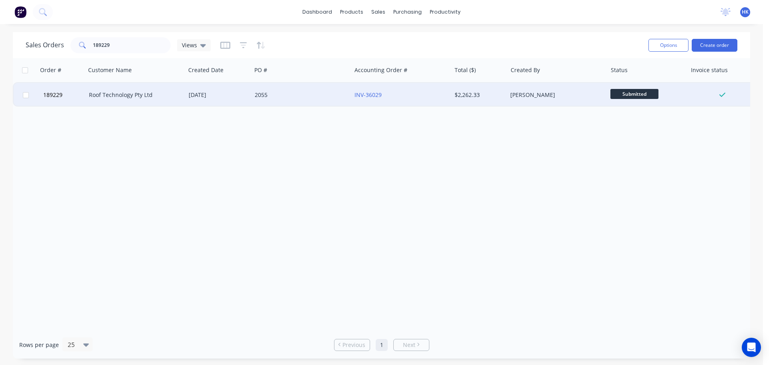
click at [285, 90] on div "2055" at bounding box center [301, 95] width 100 height 24
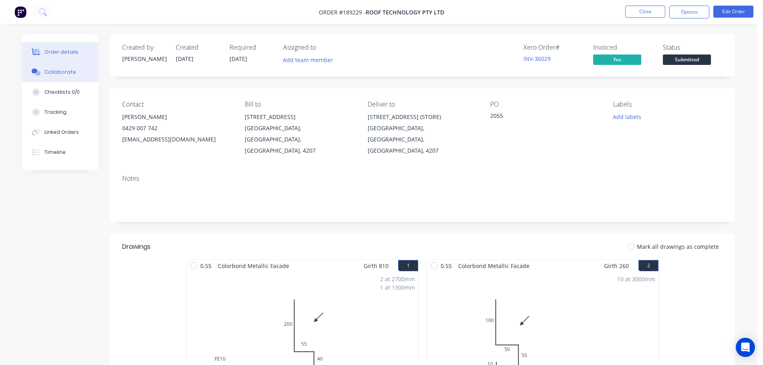
click at [79, 65] on button "Collaborate" at bounding box center [60, 72] width 76 height 20
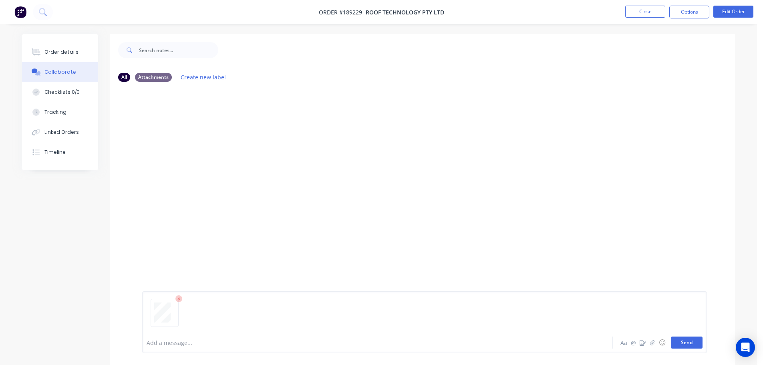
click at [689, 338] on button "Send" at bounding box center [687, 342] width 32 height 12
click at [640, 15] on button "Close" at bounding box center [645, 12] width 40 height 12
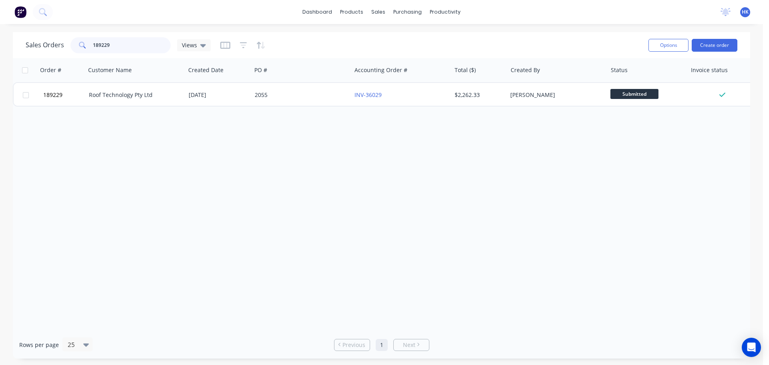
click at [139, 41] on input "189229" at bounding box center [132, 45] width 78 height 16
type input "188831"
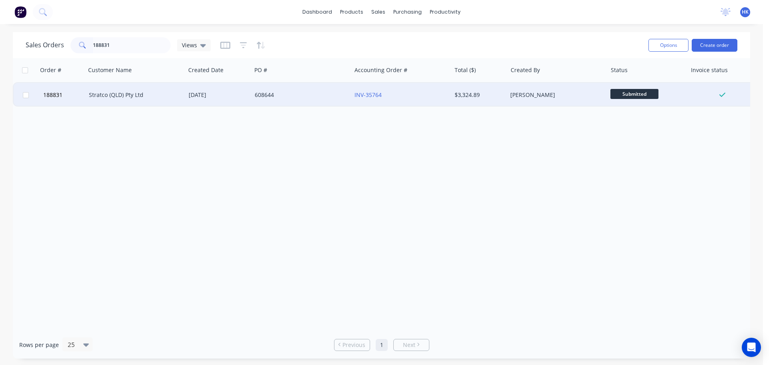
click at [292, 95] on div "608644" at bounding box center [299, 95] width 89 height 8
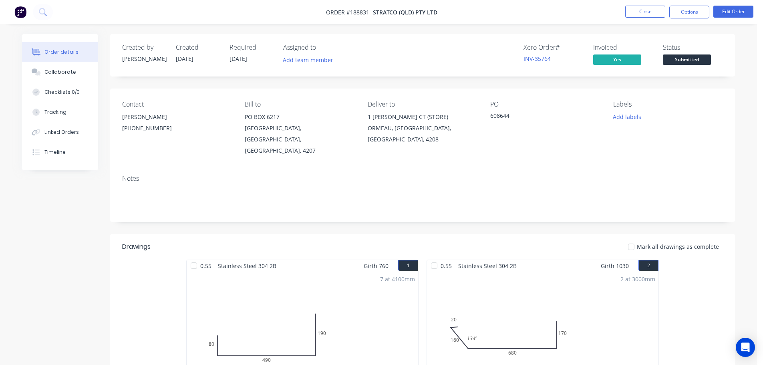
drag, startPoint x: 61, startPoint y: 66, endPoint x: 171, endPoint y: 104, distance: 116.1
click at [60, 66] on button "Collaborate" at bounding box center [60, 72] width 76 height 20
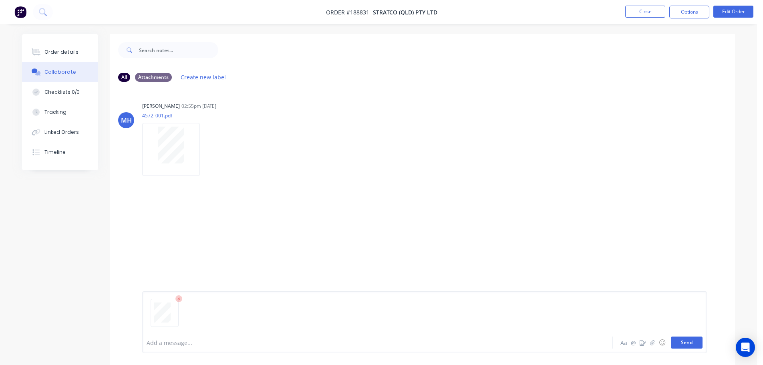
click at [695, 344] on button "Send" at bounding box center [687, 342] width 32 height 12
click at [647, 15] on button "Close" at bounding box center [645, 12] width 40 height 12
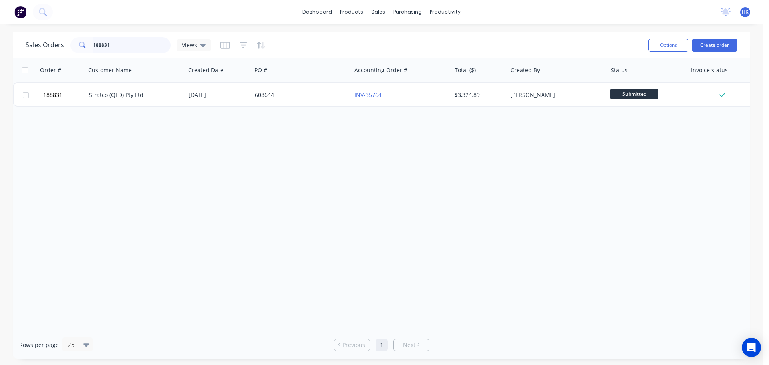
click at [137, 48] on input "188831" at bounding box center [132, 45] width 78 height 16
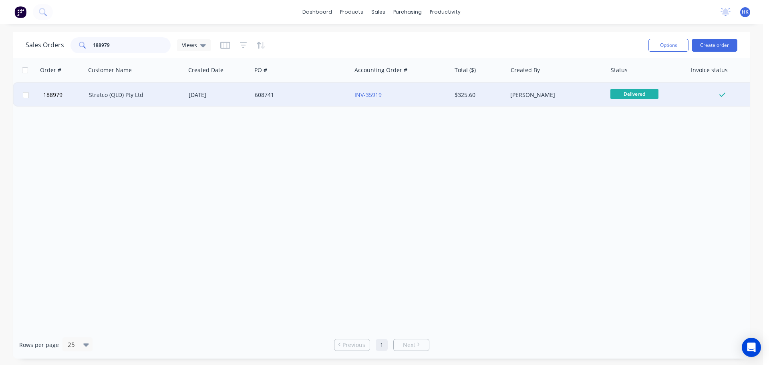
type input "188979"
click at [279, 90] on div "608741" at bounding box center [301, 95] width 100 height 24
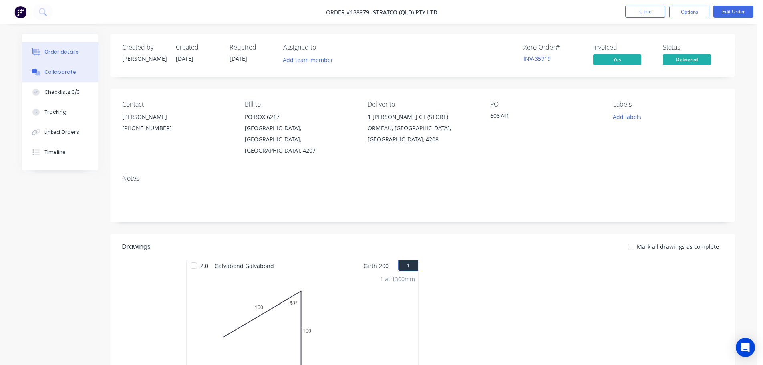
click at [83, 69] on button "Collaborate" at bounding box center [60, 72] width 76 height 20
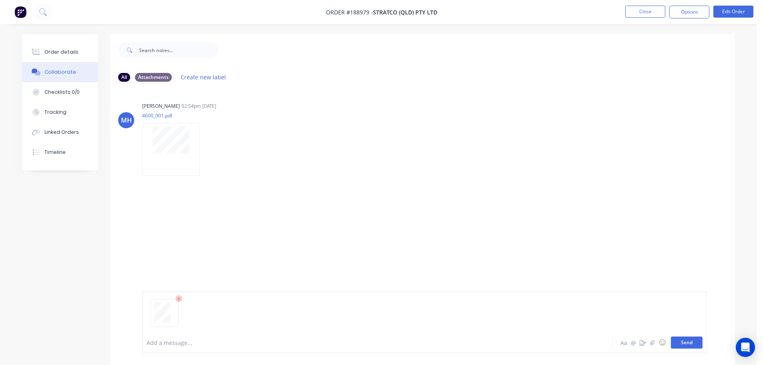
click at [687, 345] on button "Send" at bounding box center [687, 342] width 32 height 12
click at [645, 9] on button "Close" at bounding box center [645, 12] width 40 height 12
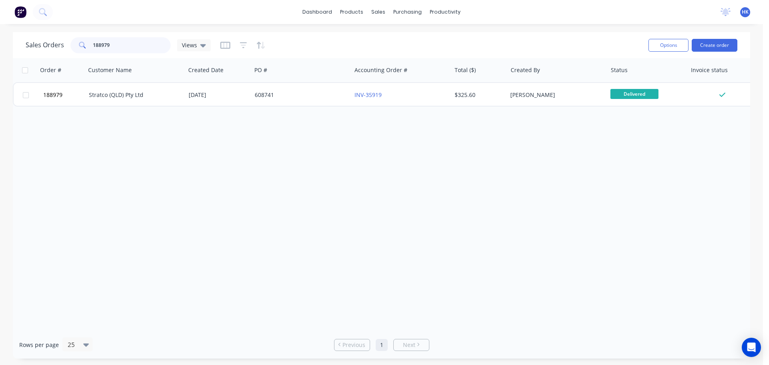
click at [134, 46] on input "188979" at bounding box center [132, 45] width 78 height 16
type input "188240"
click at [307, 107] on div "Order # Customer Name Created Date PO # Accounting Order # Total ($) Created By…" at bounding box center [381, 194] width 737 height 273
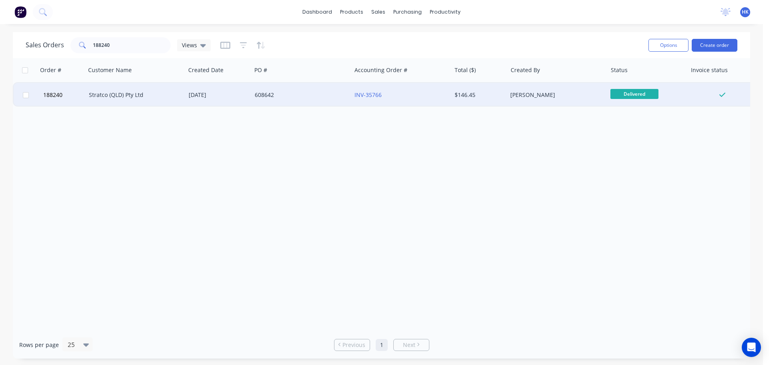
click at [303, 98] on div "608642" at bounding box center [299, 95] width 89 height 8
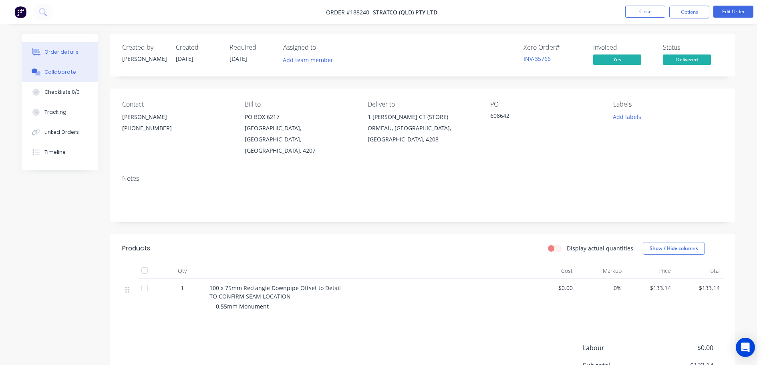
click at [51, 74] on div "Collaborate" at bounding box center [60, 71] width 32 height 7
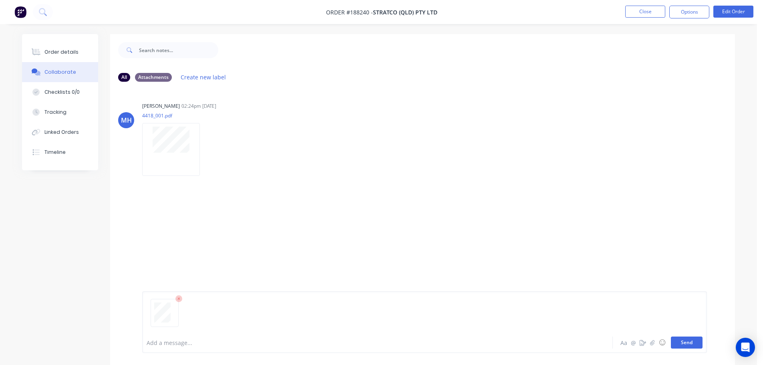
click at [681, 341] on button "Send" at bounding box center [687, 342] width 32 height 12
click at [646, 12] on button "Close" at bounding box center [645, 12] width 40 height 12
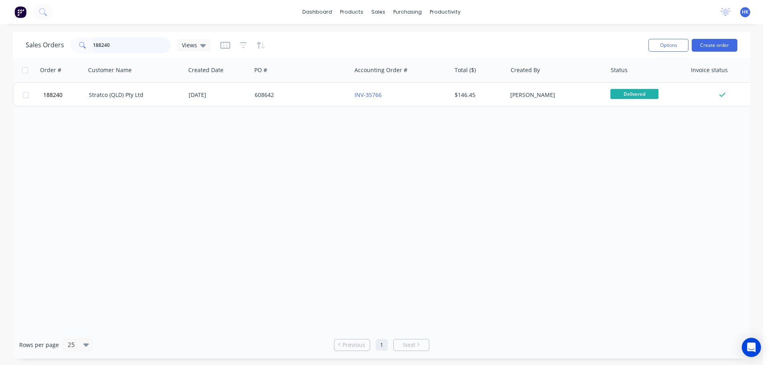
click at [140, 47] on input "188240" at bounding box center [132, 45] width 78 height 16
type input "189019"
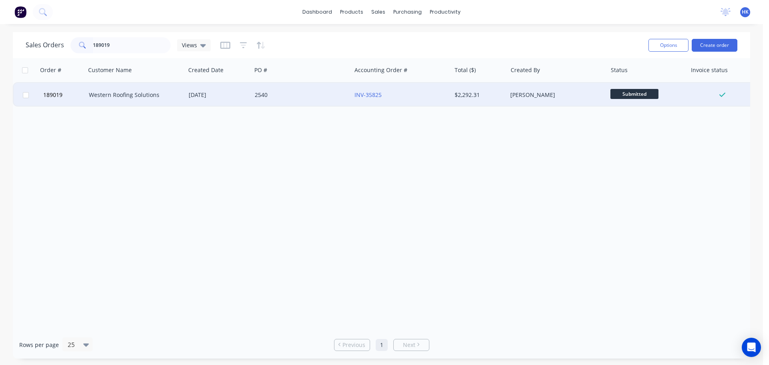
click at [303, 104] on div "2540" at bounding box center [301, 95] width 100 height 24
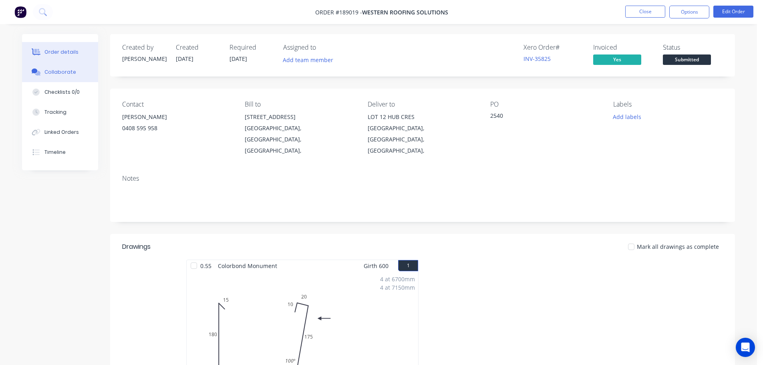
click at [55, 75] on div "Collaborate" at bounding box center [60, 71] width 32 height 7
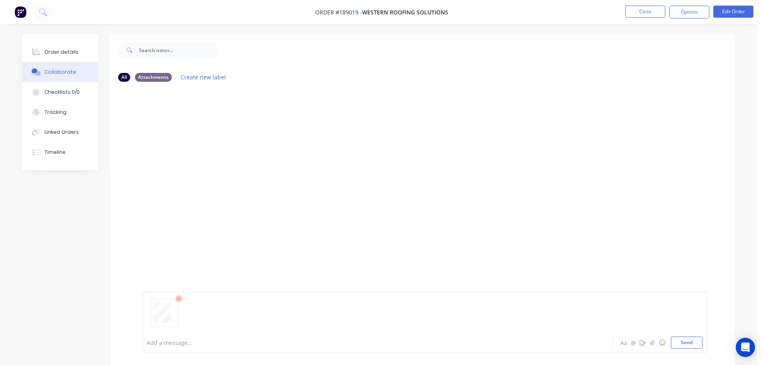
click at [681, 335] on div at bounding box center [425, 315] width 556 height 41
click at [683, 343] on button "Send" at bounding box center [687, 342] width 32 height 12
click at [638, 14] on button "Close" at bounding box center [645, 12] width 40 height 12
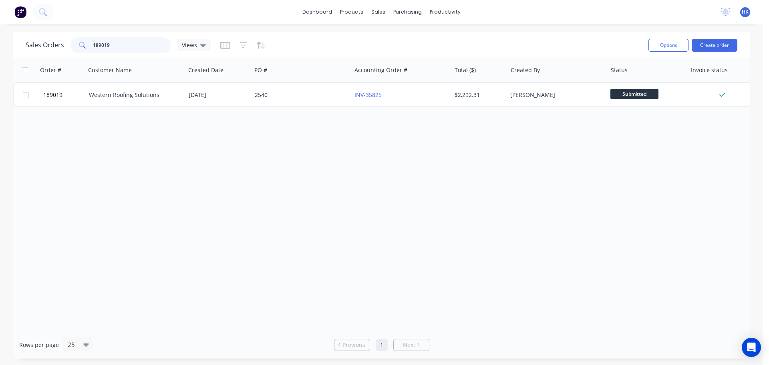
click at [143, 49] on input "189019" at bounding box center [132, 45] width 78 height 16
type input "189417"
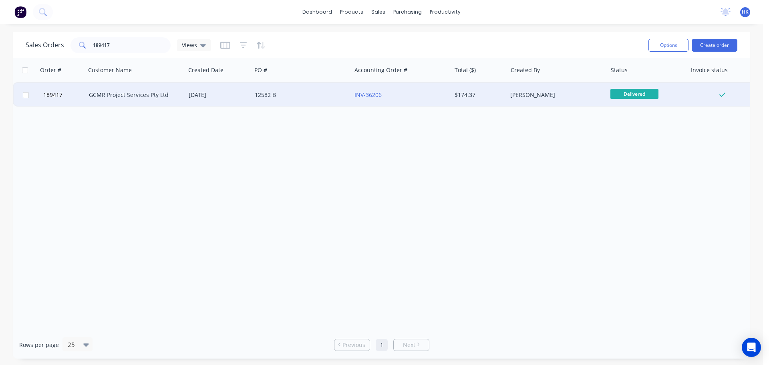
click at [272, 98] on div "12582 B" at bounding box center [299, 95] width 89 height 8
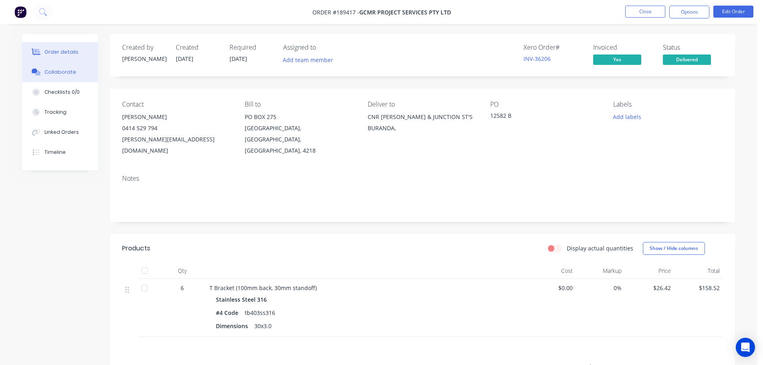
click at [46, 78] on button "Collaborate" at bounding box center [60, 72] width 76 height 20
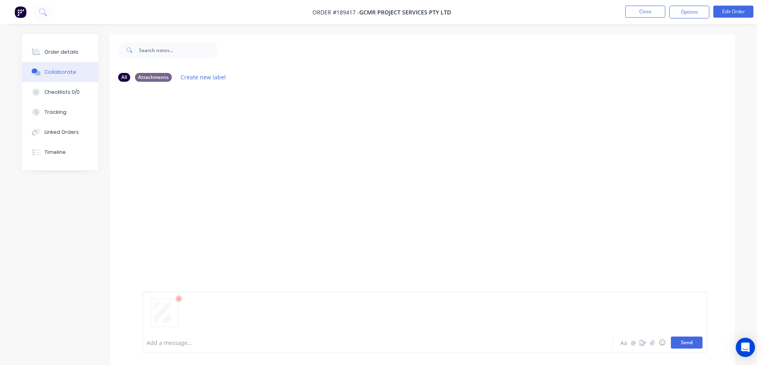
click at [687, 347] on button "Send" at bounding box center [687, 342] width 32 height 12
click at [637, 16] on button "Close" at bounding box center [645, 12] width 40 height 12
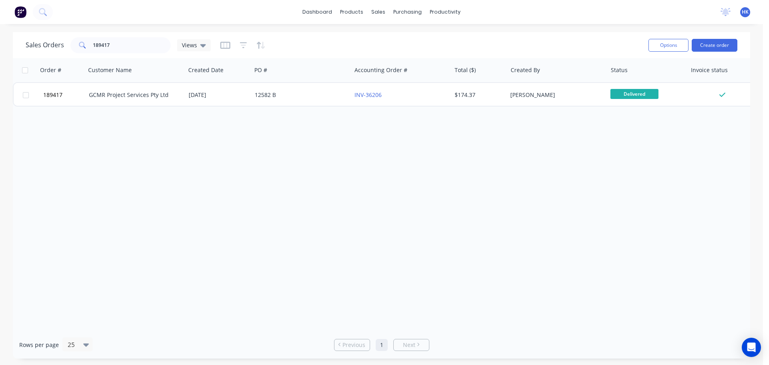
click at [133, 36] on div "Sales Orders 189417 Views" at bounding box center [334, 45] width 616 height 20
click at [128, 48] on input "189417" at bounding box center [132, 45] width 78 height 16
type input "187799"
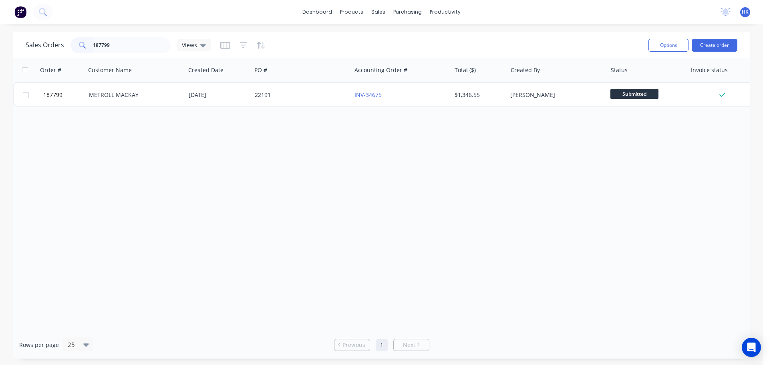
click at [261, 110] on div "Order # Customer Name Created Date PO # Accounting Order # Total ($) Created By…" at bounding box center [381, 194] width 737 height 273
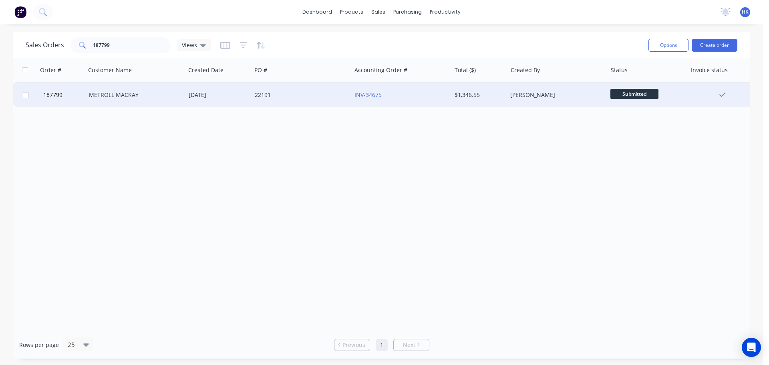
click at [272, 97] on div "22191" at bounding box center [299, 95] width 89 height 8
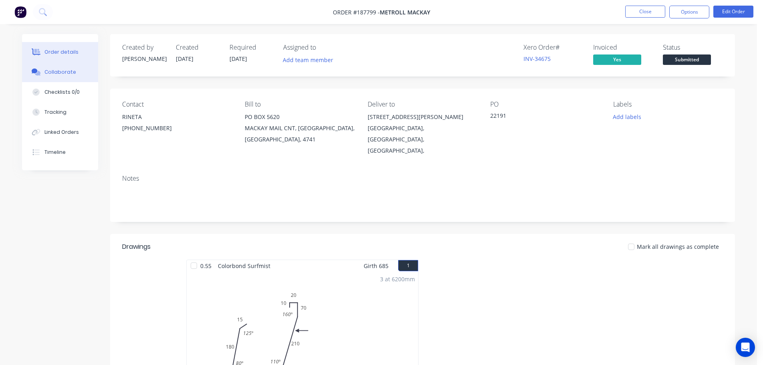
click at [55, 72] on div "Collaborate" at bounding box center [60, 71] width 32 height 7
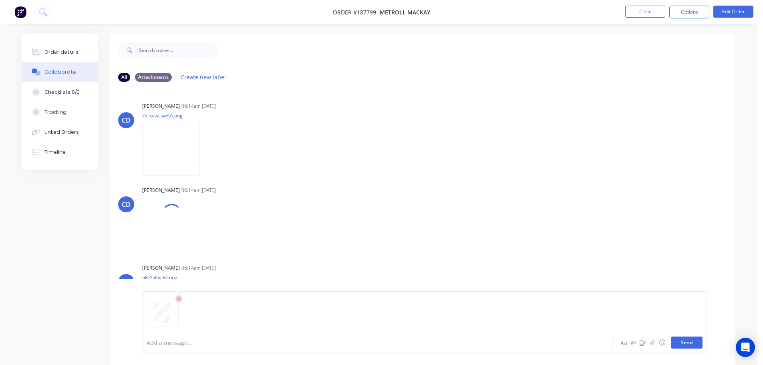
click at [689, 343] on button "Send" at bounding box center [687, 342] width 32 height 12
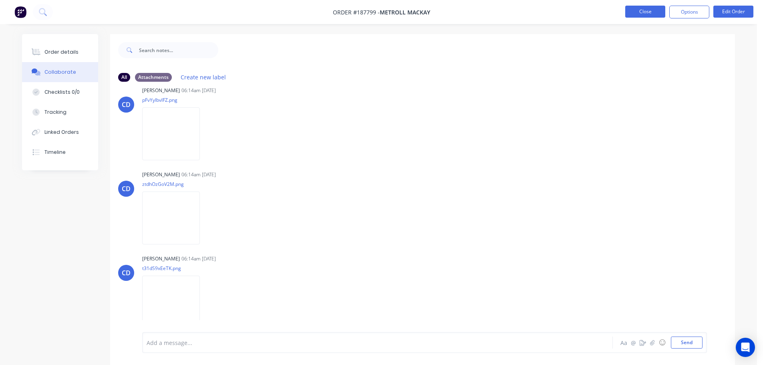
click at [651, 13] on button "Close" at bounding box center [645, 12] width 40 height 12
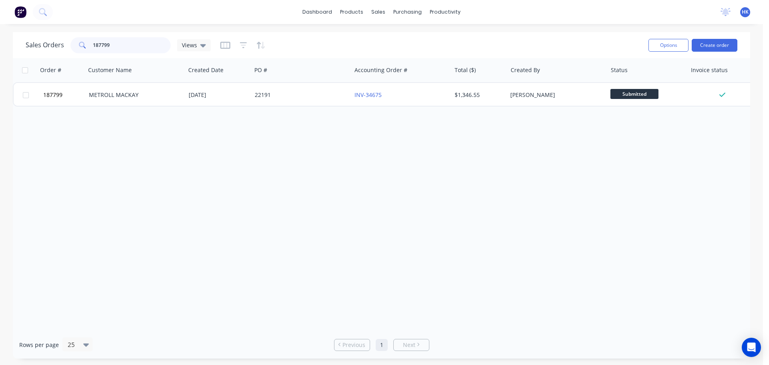
click at [148, 48] on input "187799" at bounding box center [132, 45] width 78 height 16
click at [147, 48] on input "187799" at bounding box center [132, 45] width 78 height 16
type input "189398"
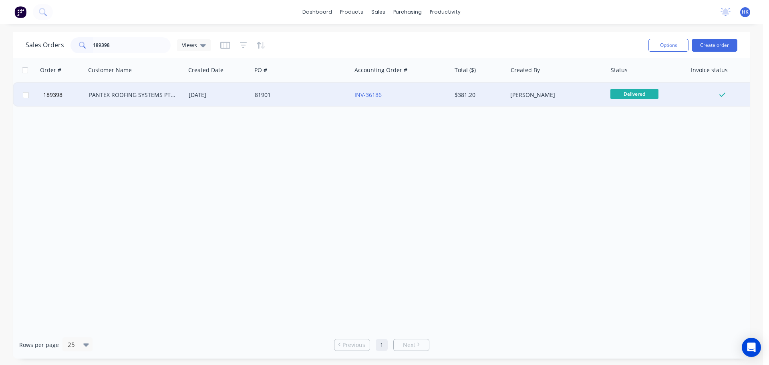
click at [245, 99] on div "[DATE]" at bounding box center [218, 95] width 66 height 24
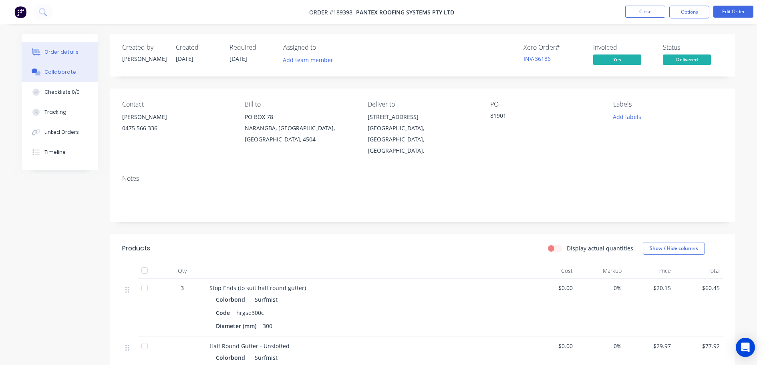
click at [55, 78] on button "Collaborate" at bounding box center [60, 72] width 76 height 20
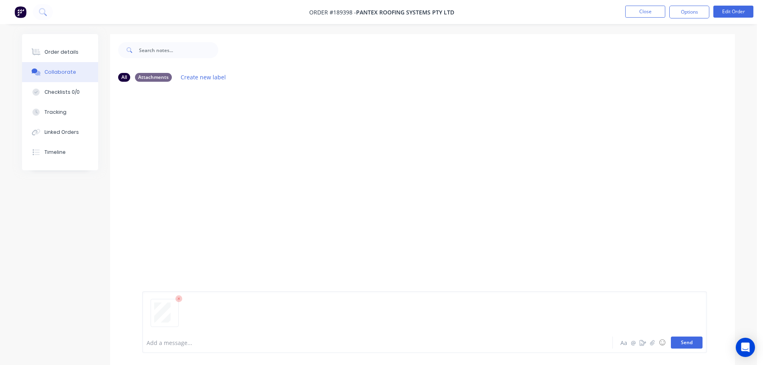
click at [689, 345] on button "Send" at bounding box center [687, 342] width 32 height 12
click at [647, 9] on button "Close" at bounding box center [645, 12] width 40 height 12
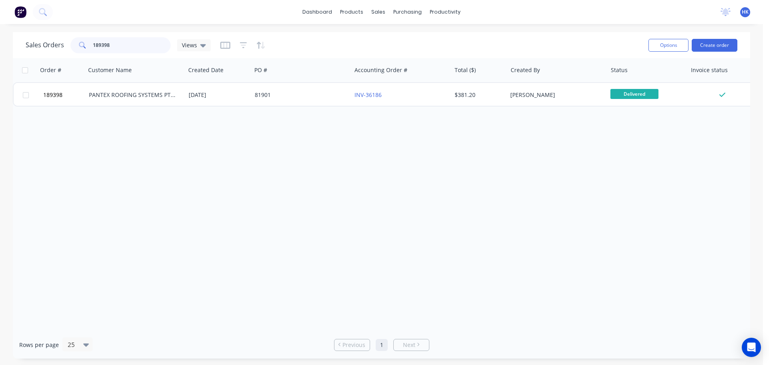
drag, startPoint x: 151, startPoint y: 49, endPoint x: 0, endPoint y: 50, distance: 151.3
click at [0, 50] on div "Sales Orders 189398 Views Options Create order Order # Customer Name Created Da…" at bounding box center [381, 195] width 763 height 326
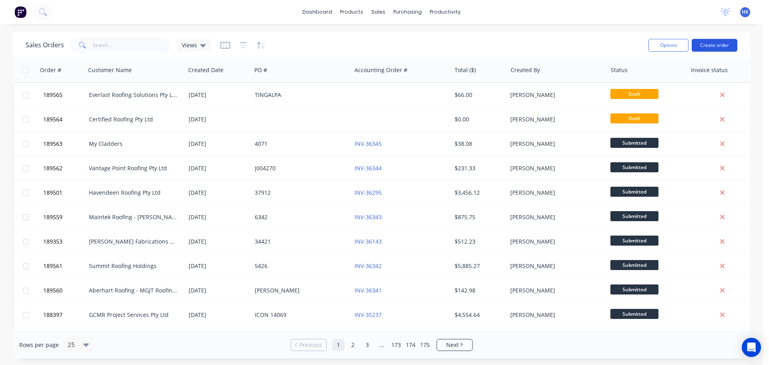
click at [717, 44] on button "Create order" at bounding box center [714, 45] width 46 height 13
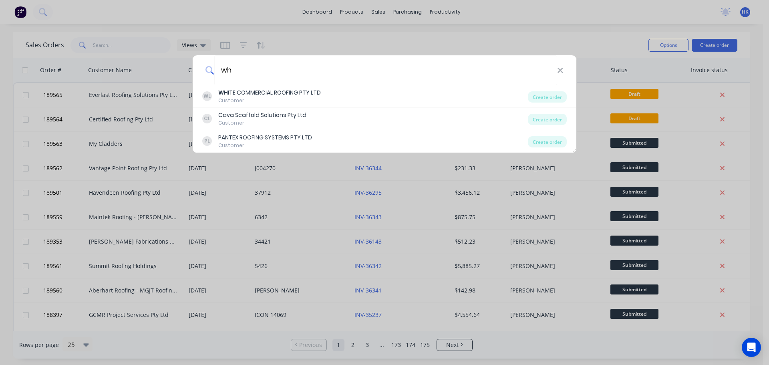
type input "w"
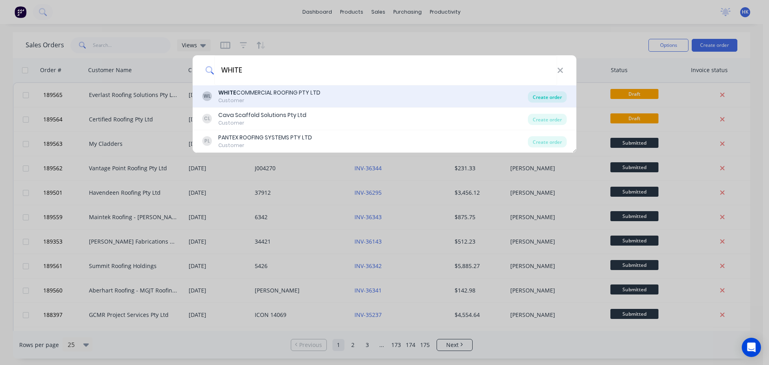
type input "WHITE"
click at [540, 98] on div "Create order" at bounding box center [547, 96] width 39 height 11
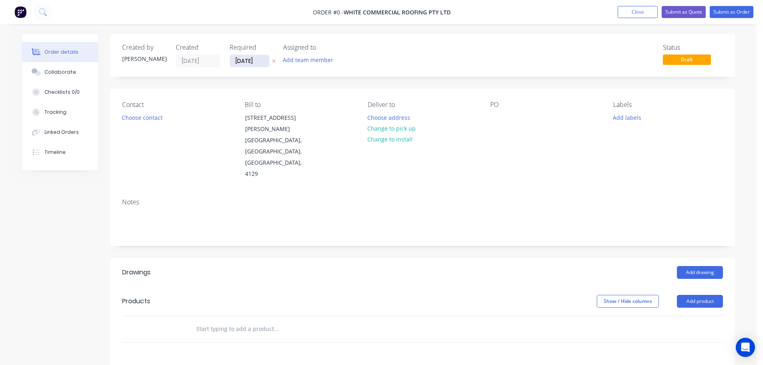
click at [247, 63] on input "[DATE]" at bounding box center [249, 61] width 39 height 12
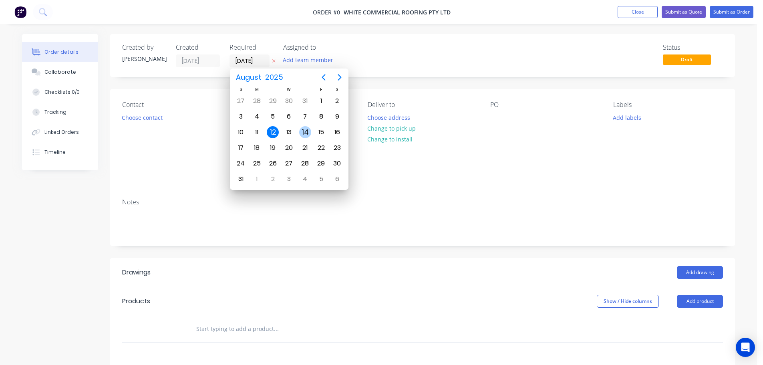
click at [307, 133] on div "14" at bounding box center [305, 132] width 12 height 12
type input "[DATE]"
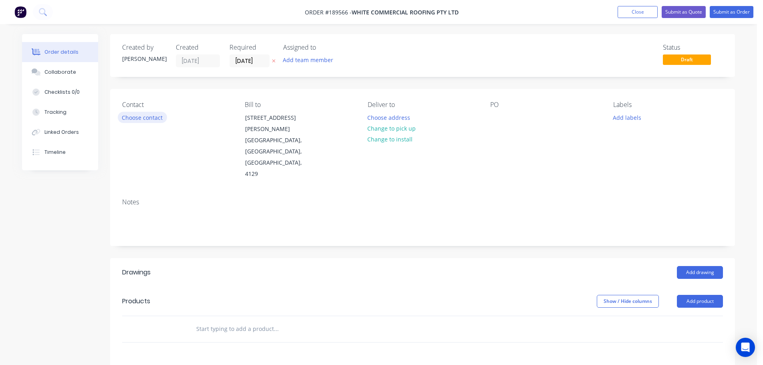
click at [153, 122] on button "Choose contact" at bounding box center [142, 117] width 49 height 11
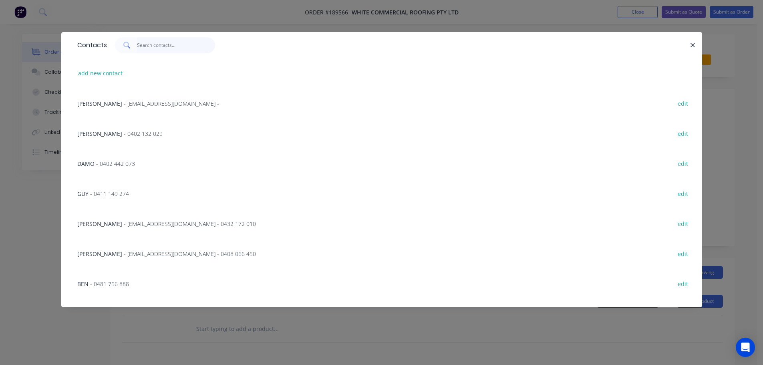
click at [147, 52] on input "text" at bounding box center [176, 45] width 78 height 16
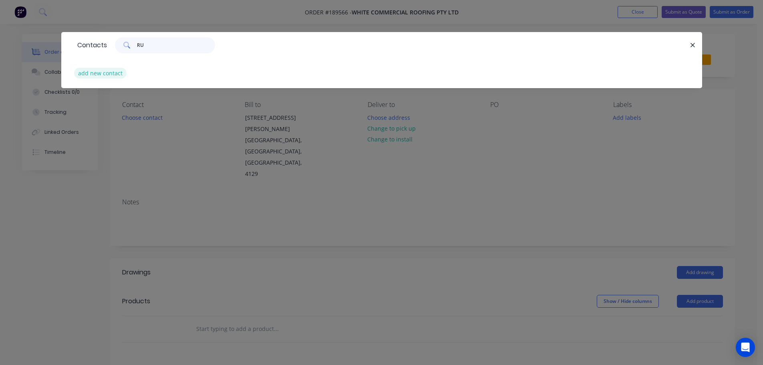
type input "RU"
click at [107, 75] on button "add new contact" at bounding box center [100, 73] width 53 height 11
select select "AU"
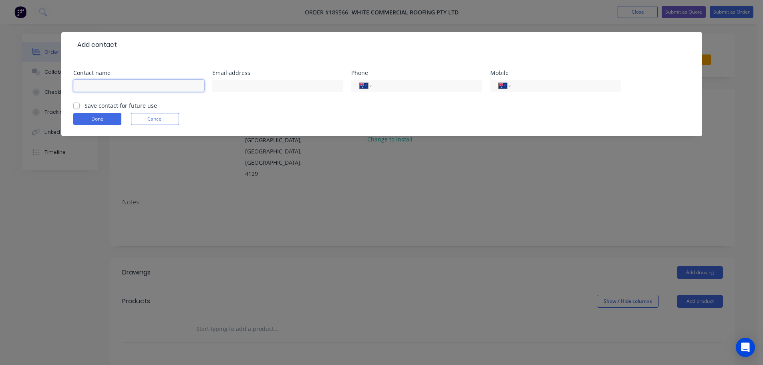
click at [151, 86] on input "text" at bounding box center [138, 86] width 131 height 12
type input "[PERSON_NAME]"
click at [535, 79] on div "International [GEOGRAPHIC_DATA] [GEOGRAPHIC_DATA] [GEOGRAPHIC_DATA] [GEOGRAPHIC…" at bounding box center [555, 90] width 131 height 24
click at [534, 86] on input "tel" at bounding box center [564, 85] width 96 height 9
type input "0402 558 214"
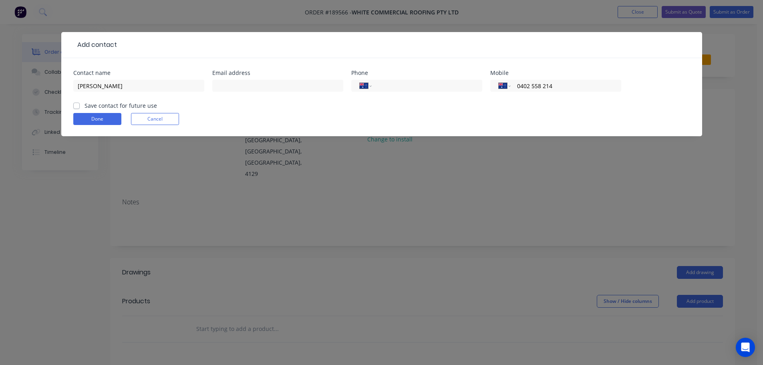
click at [84, 105] on label "Save contact for future use" at bounding box center [120, 105] width 72 height 8
click at [75, 105] on input "Save contact for future use" at bounding box center [76, 105] width 6 height 8
checkbox input "true"
drag, startPoint x: 86, startPoint y: 117, endPoint x: 108, endPoint y: 124, distance: 22.7
click at [87, 117] on button "Done" at bounding box center [97, 119] width 48 height 12
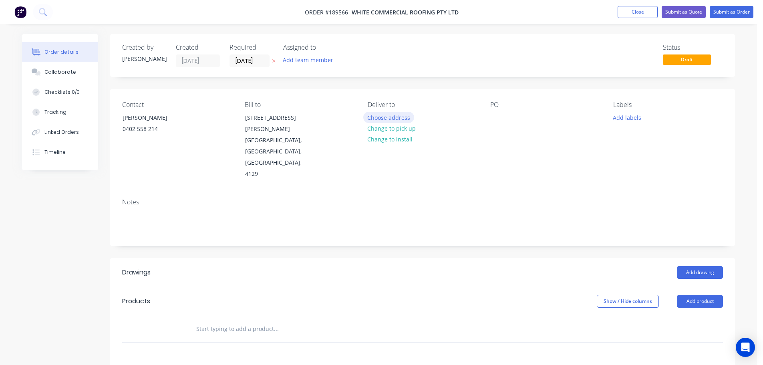
click at [406, 117] on button "Choose address" at bounding box center [388, 117] width 51 height 11
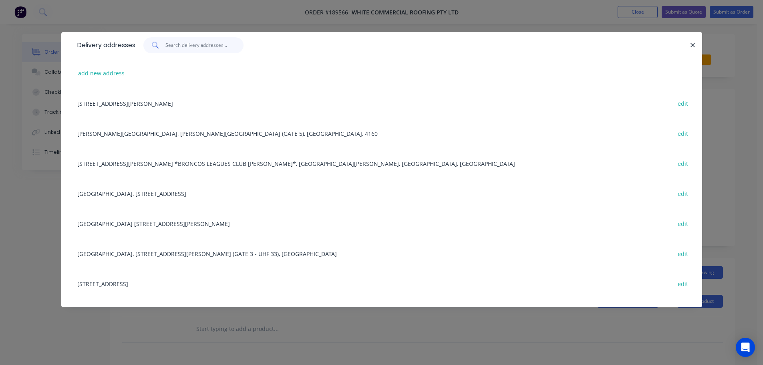
click at [184, 49] on input "text" at bounding box center [204, 45] width 78 height 16
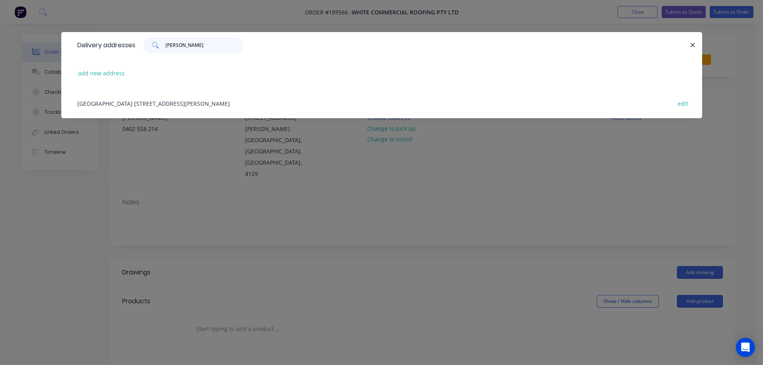
type input "[PERSON_NAME]"
click at [178, 103] on div "[GEOGRAPHIC_DATA] [STREET_ADDRESS][PERSON_NAME] edit" at bounding box center [381, 103] width 616 height 30
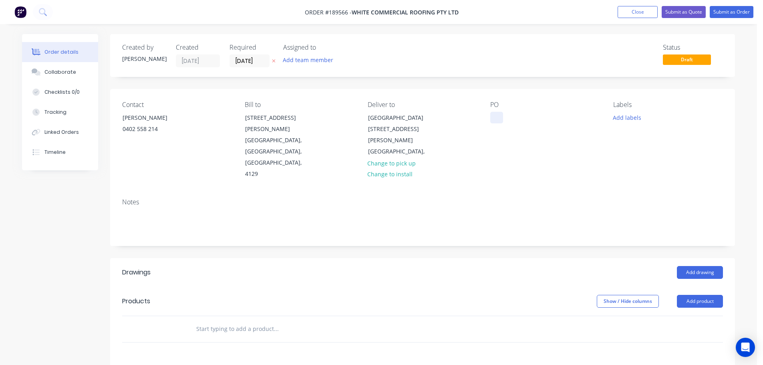
click at [492, 118] on div at bounding box center [496, 118] width 13 height 12
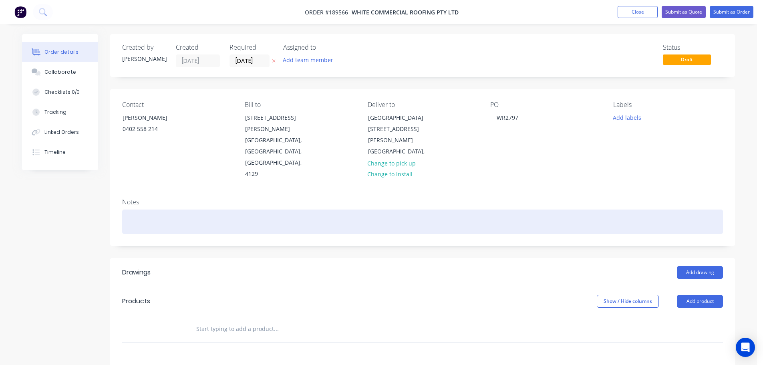
click at [229, 209] on div at bounding box center [422, 221] width 600 height 24
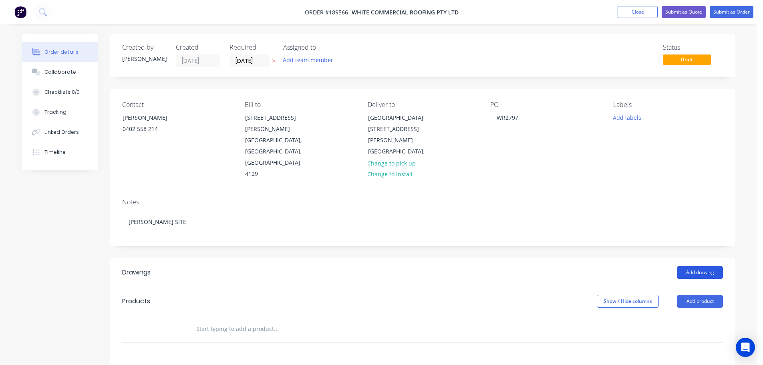
click at [693, 266] on button "Add drawing" at bounding box center [700, 272] width 46 height 13
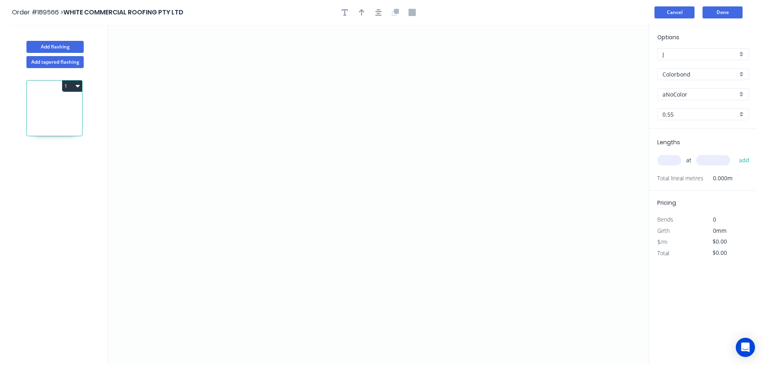
click at [683, 12] on button "Cancel" at bounding box center [674, 12] width 40 height 12
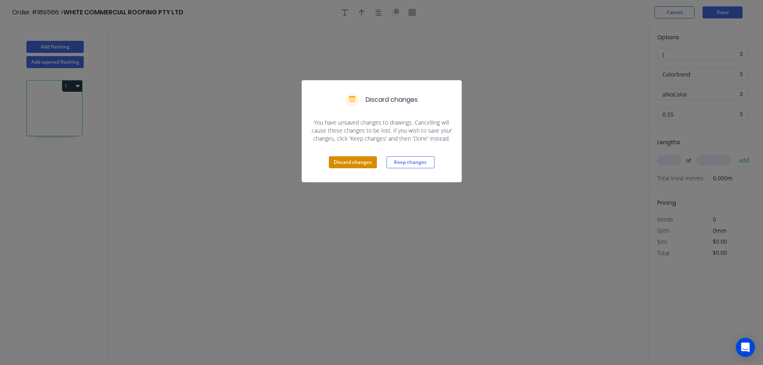
click at [353, 164] on button "Discard changes" at bounding box center [353, 162] width 48 height 12
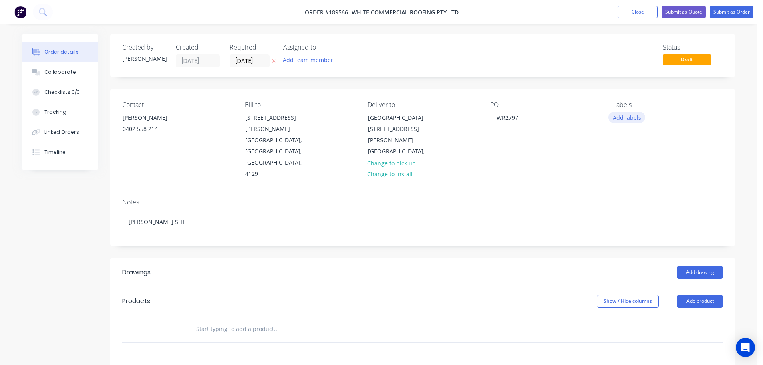
click at [634, 118] on button "Add labels" at bounding box center [626, 117] width 37 height 11
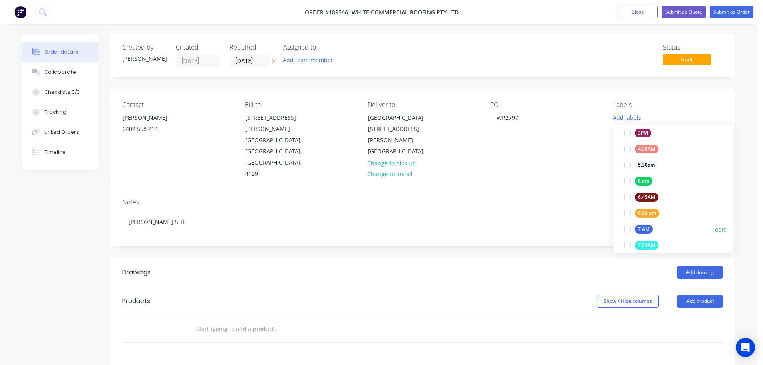
click at [625, 228] on div at bounding box center [627, 229] width 16 height 16
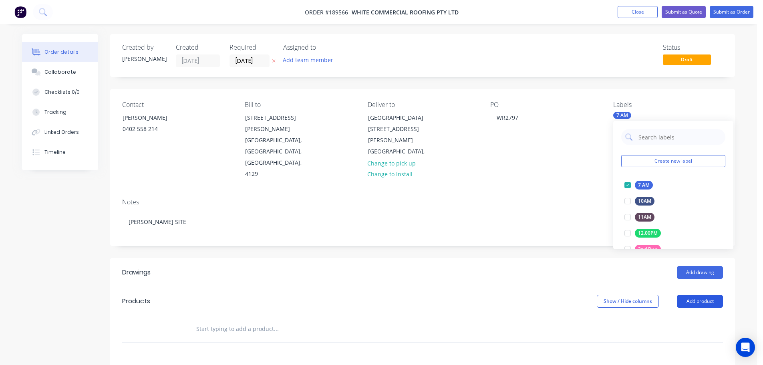
click at [703, 295] on button "Add product" at bounding box center [700, 301] width 46 height 13
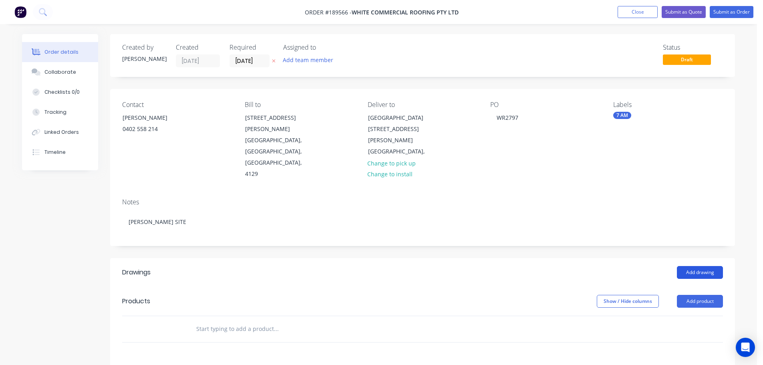
click at [700, 266] on button "Add drawing" at bounding box center [700, 272] width 46 height 13
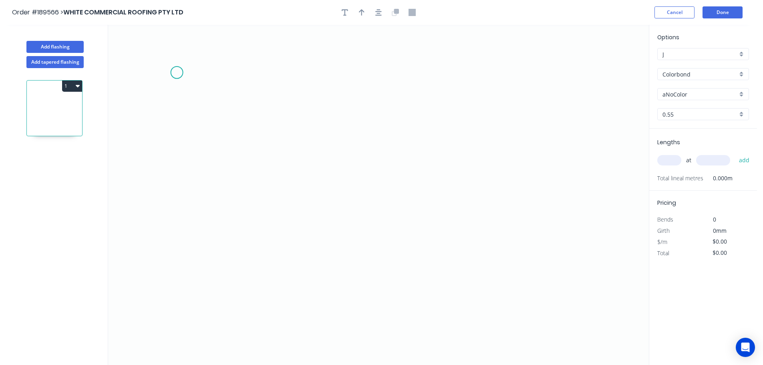
click at [193, 76] on icon "0" at bounding box center [378, 195] width 540 height 340
click at [197, 243] on icon "0" at bounding box center [378, 195] width 540 height 340
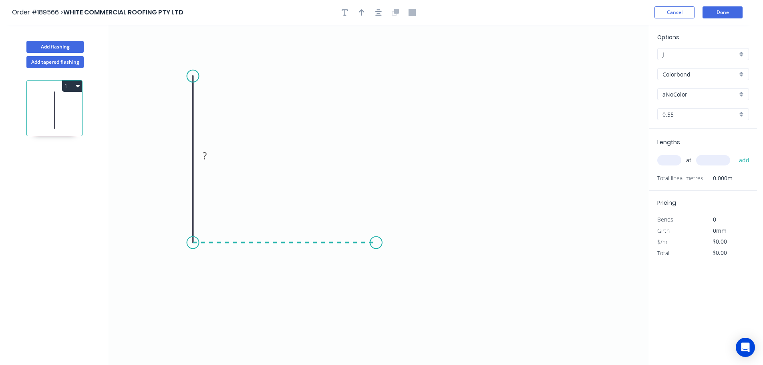
click at [376, 245] on icon "0 ?" at bounding box center [378, 195] width 540 height 340
click at [377, 289] on icon "0 ? ?" at bounding box center [378, 195] width 540 height 340
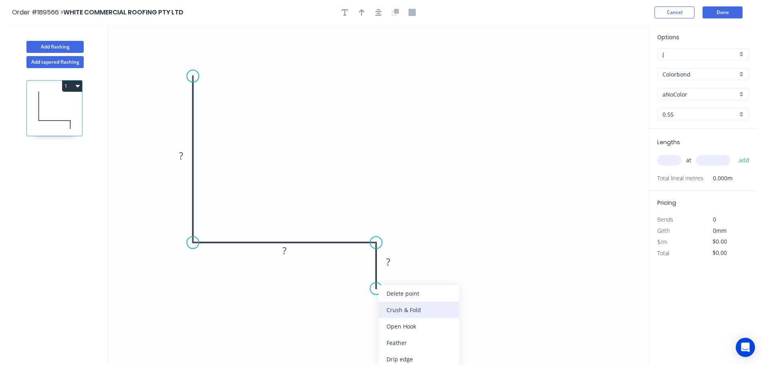
click at [411, 309] on div "Crush & Fold" at bounding box center [418, 309] width 80 height 16
click at [394, 322] on div "Flip bend" at bounding box center [414, 320] width 80 height 16
click at [405, 281] on g "CF 10" at bounding box center [393, 274] width 32 height 16
drag, startPoint x: 405, startPoint y: 281, endPoint x: 398, endPoint y: 324, distance: 43.1
click at [398, 324] on rect at bounding box center [386, 320] width 32 height 16
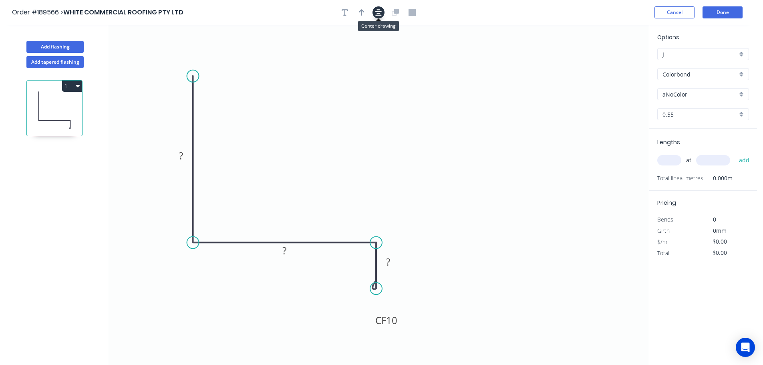
click at [377, 15] on icon "button" at bounding box center [378, 12] width 6 height 6
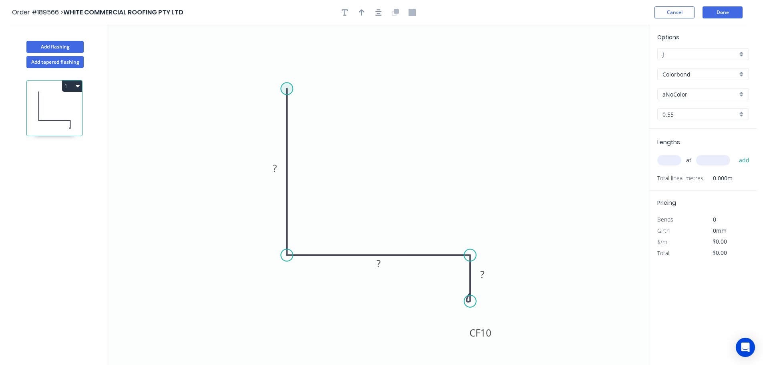
click at [289, 89] on circle at bounding box center [287, 88] width 12 height 12
click at [288, 86] on circle at bounding box center [287, 88] width 12 height 12
drag, startPoint x: 471, startPoint y: 255, endPoint x: 478, endPoint y: 257, distance: 7.1
click at [478, 257] on circle at bounding box center [478, 255] width 12 height 12
drag, startPoint x: 472, startPoint y: 303, endPoint x: 478, endPoint y: 308, distance: 7.9
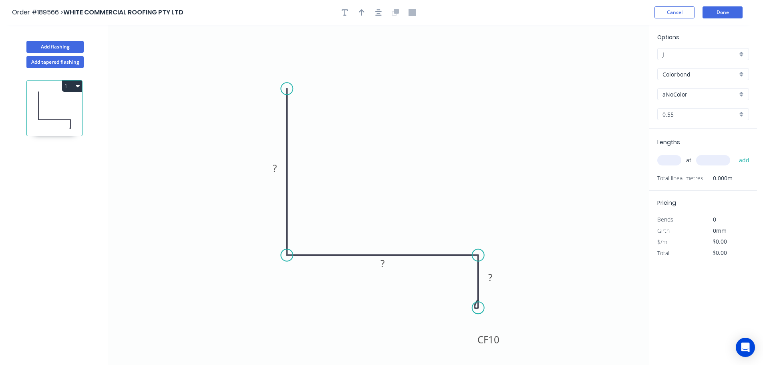
click at [478, 308] on circle at bounding box center [478, 307] width 12 height 12
click at [274, 169] on tspan "?" at bounding box center [275, 167] width 4 height 13
type input "$7.31"
drag, startPoint x: 376, startPoint y: 11, endPoint x: 371, endPoint y: 16, distance: 6.8
click at [376, 12] on icon "button" at bounding box center [378, 12] width 6 height 7
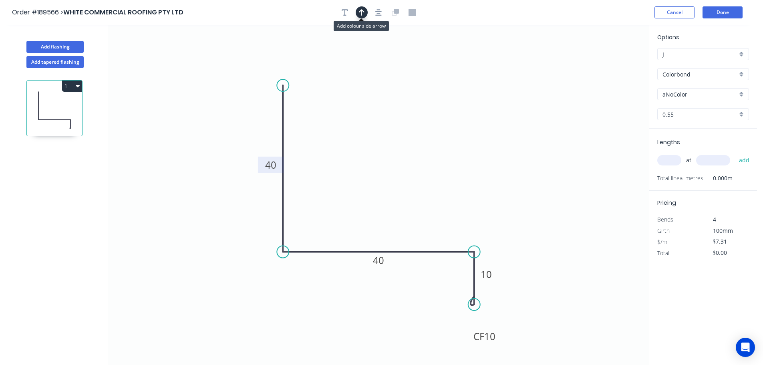
click at [363, 10] on icon "button" at bounding box center [362, 12] width 6 height 7
drag, startPoint x: 609, startPoint y: 62, endPoint x: 498, endPoint y: 80, distance: 112.2
click at [498, 82] on icon at bounding box center [498, 75] width 7 height 26
click at [498, 79] on icon at bounding box center [498, 73] width 7 height 26
drag, startPoint x: 498, startPoint y: 79, endPoint x: 500, endPoint y: 68, distance: 10.5
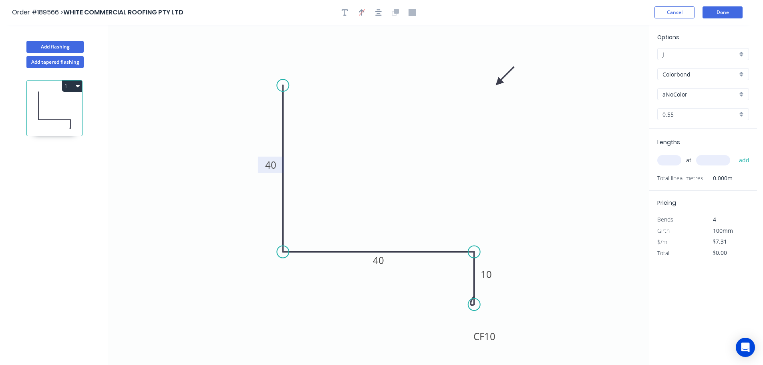
click at [500, 68] on icon "0 40 40 CF 10 10" at bounding box center [378, 195] width 540 height 340
drag, startPoint x: 701, startPoint y: 90, endPoint x: 702, endPoint y: 96, distance: 6.1
click at [701, 91] on input "aNoColor" at bounding box center [699, 94] width 75 height 8
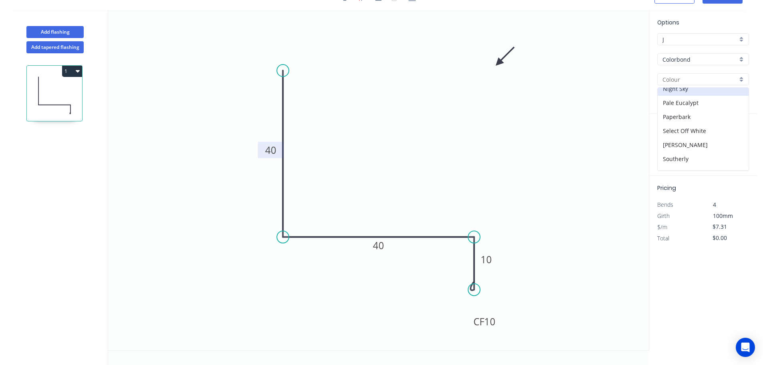
scroll to position [240, 0]
click at [693, 124] on div "[PERSON_NAME]" at bounding box center [702, 121] width 91 height 14
type input "[PERSON_NAME]"
click at [673, 144] on input "text" at bounding box center [669, 145] width 24 height 10
type input "4"
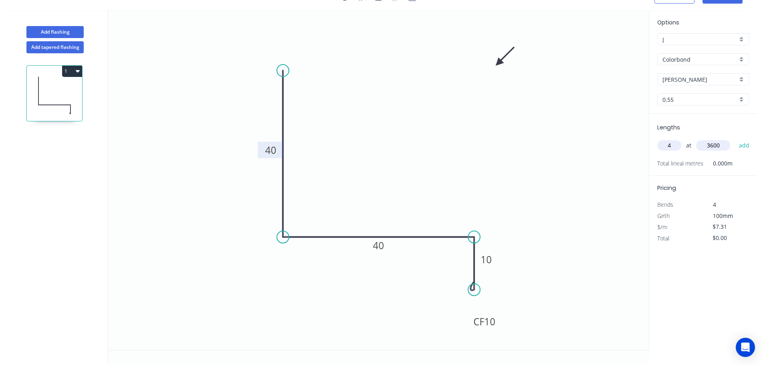
type input "3600"
click at [735, 139] on button "add" at bounding box center [744, 146] width 19 height 14
type input "$105.26"
click at [66, 30] on button "Add flashing" at bounding box center [54, 32] width 57 height 12
type input "$0.00"
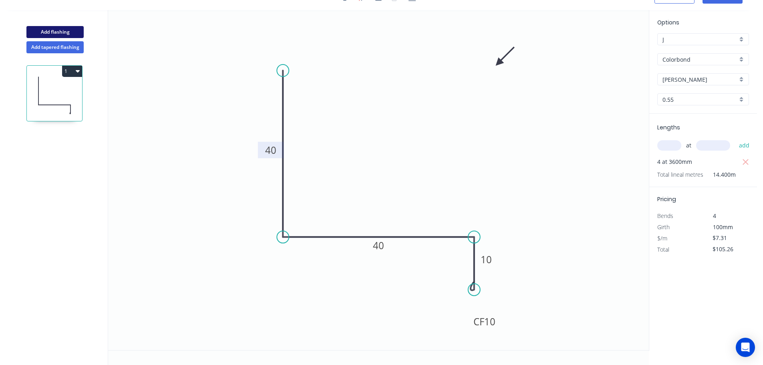
type input "$0.00"
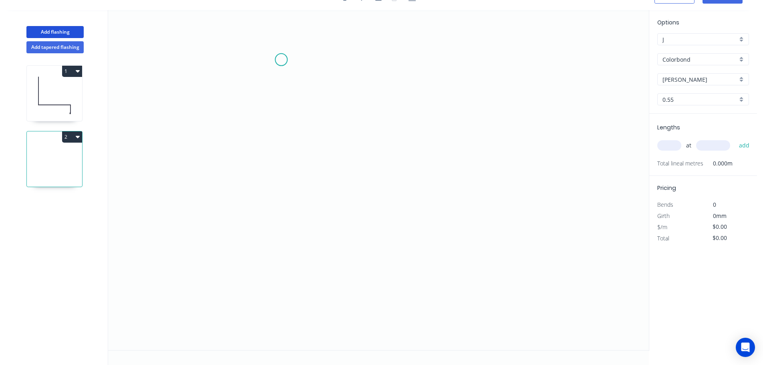
click at [281, 59] on icon "0" at bounding box center [378, 180] width 540 height 340
click at [286, 219] on icon "0" at bounding box center [378, 180] width 540 height 340
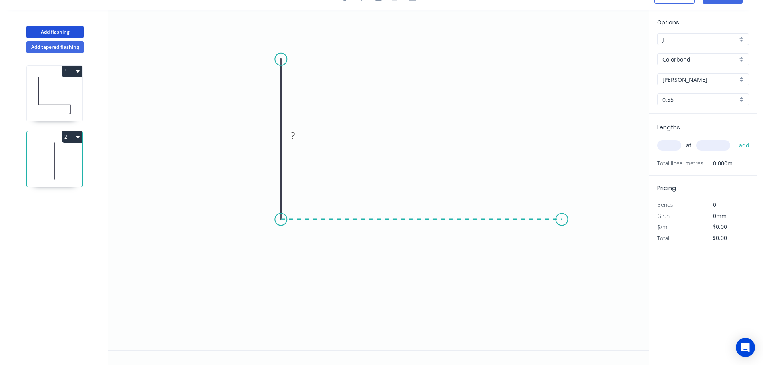
click at [562, 224] on icon "0 ?" at bounding box center [378, 180] width 540 height 340
click at [561, 270] on icon "0 ? ?" at bounding box center [378, 180] width 540 height 340
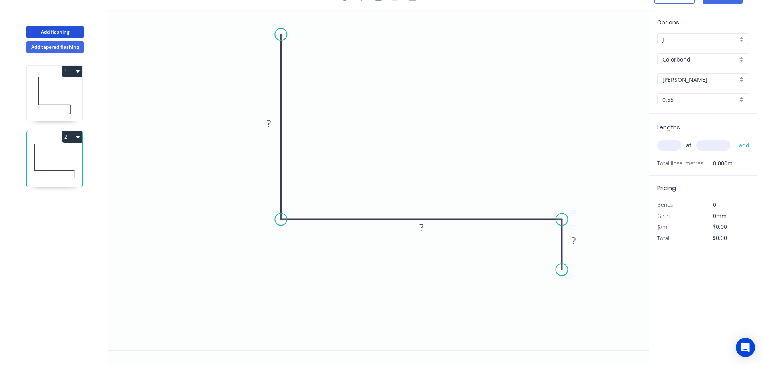
drag, startPoint x: 281, startPoint y: 59, endPoint x: 277, endPoint y: 32, distance: 27.1
click at [277, 33] on circle at bounding box center [281, 34] width 12 height 12
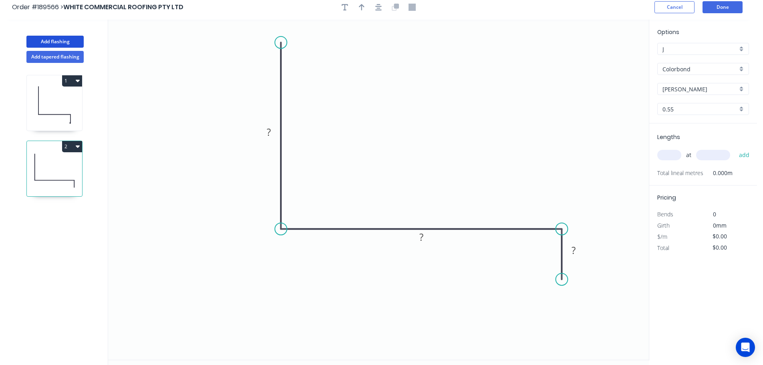
scroll to position [0, 0]
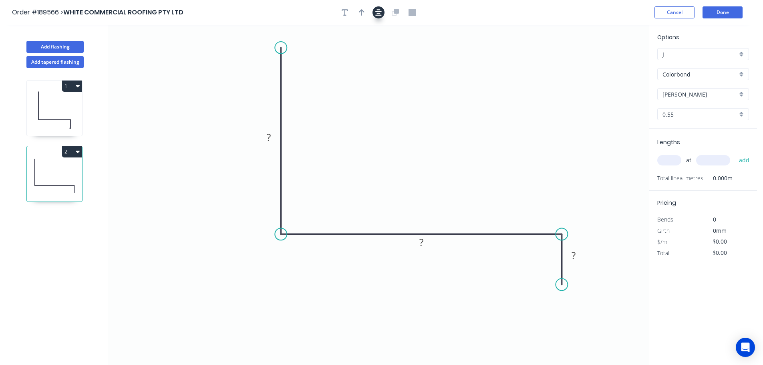
click at [377, 15] on icon "button" at bounding box center [378, 12] width 6 height 6
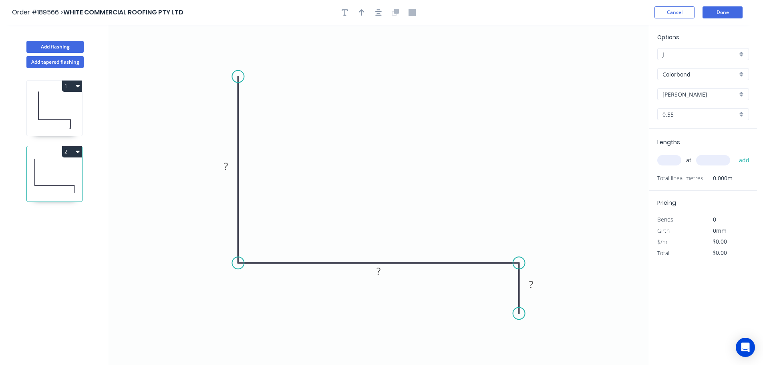
drag, startPoint x: 227, startPoint y: 163, endPoint x: 229, endPoint y: 153, distance: 10.1
click at [227, 162] on tspan "?" at bounding box center [226, 165] width 4 height 13
click at [562, 314] on div "Crush & Fold" at bounding box center [561, 309] width 80 height 16
type input "$9.20"
click at [544, 341] on div "Flip bend" at bounding box center [561, 342] width 80 height 16
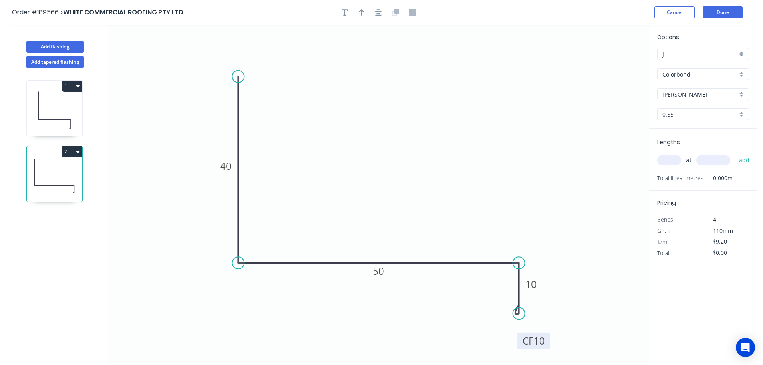
drag, startPoint x: 552, startPoint y: 305, endPoint x: 549, endPoint y: 346, distance: 41.7
click at [549, 346] on rect at bounding box center [533, 340] width 32 height 16
click at [378, 14] on icon "button" at bounding box center [378, 12] width 6 height 7
drag, startPoint x: 365, startPoint y: 13, endPoint x: 388, endPoint y: 33, distance: 30.7
click at [364, 13] on button "button" at bounding box center [361, 12] width 12 height 12
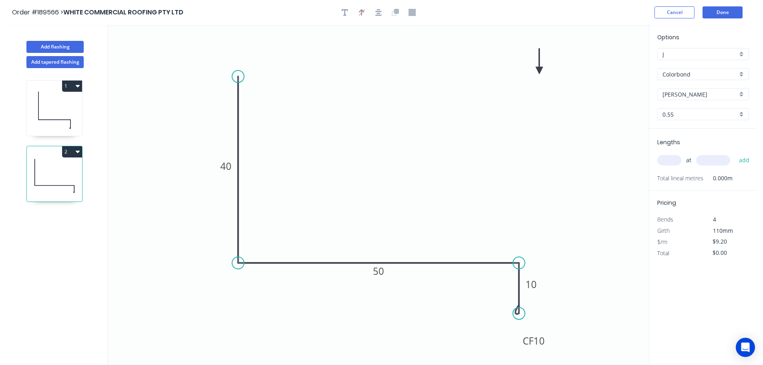
drag, startPoint x: 609, startPoint y: 62, endPoint x: 497, endPoint y: 69, distance: 112.7
click at [536, 69] on icon at bounding box center [539, 61] width 7 height 26
click at [497, 69] on icon at bounding box center [498, 60] width 7 height 26
click at [670, 159] on input "text" at bounding box center [669, 160] width 24 height 10
type input "1"
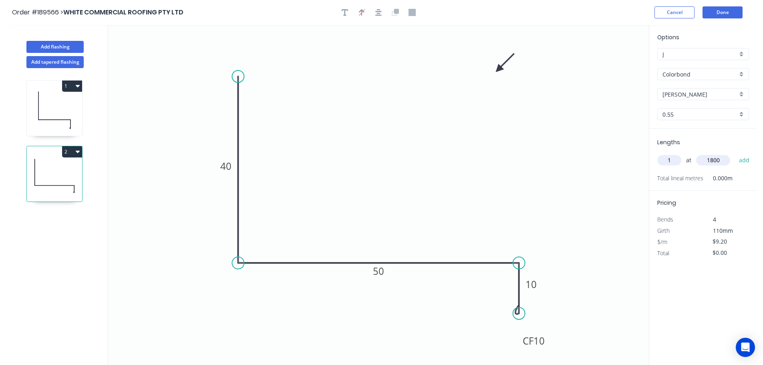
type input "1800"
click at [735, 153] on button "add" at bounding box center [744, 160] width 19 height 14
type input "$16.56"
type input "3"
type input "1500"
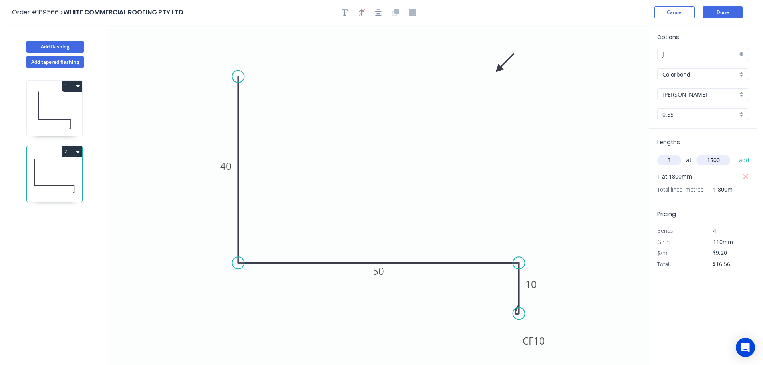
click at [735, 153] on button "add" at bounding box center [744, 160] width 19 height 14
type input "$57.96"
click at [729, 10] on button "Done" at bounding box center [722, 12] width 40 height 12
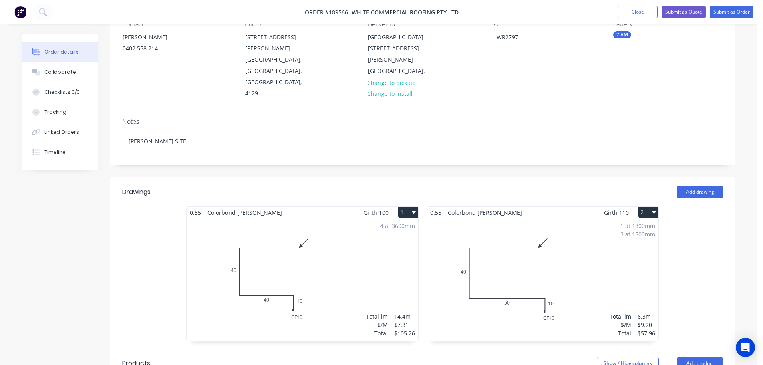
scroll to position [80, 0]
click at [745, 8] on button "Submit as Order" at bounding box center [731, 12] width 44 height 12
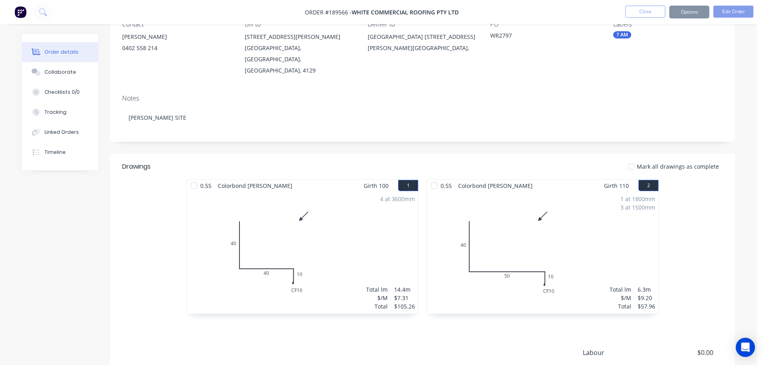
scroll to position [0, 0]
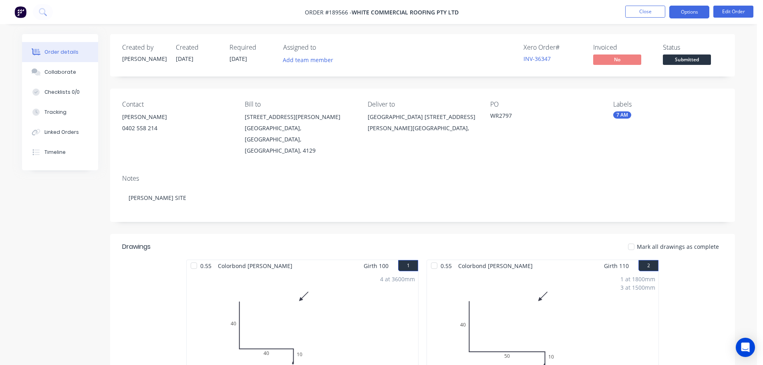
click at [683, 8] on button "Options" at bounding box center [689, 12] width 40 height 13
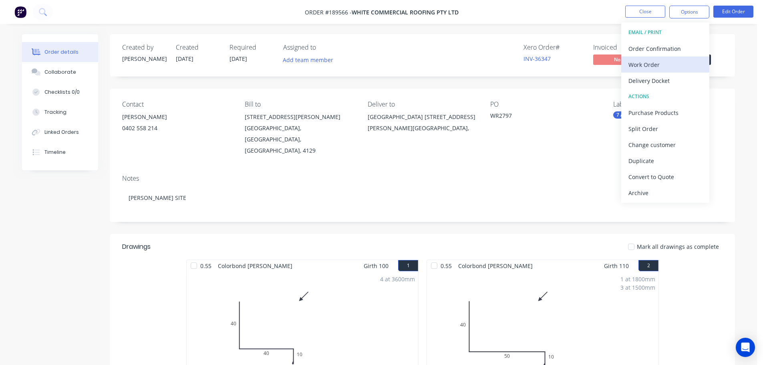
click at [676, 63] on div "Work Order" at bounding box center [665, 65] width 74 height 12
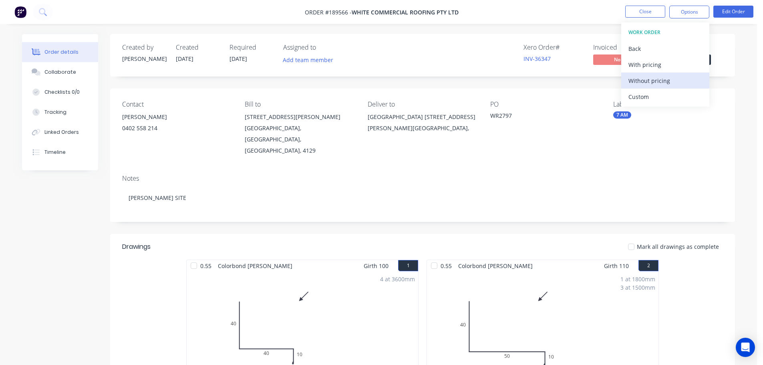
click at [669, 79] on div "Without pricing" at bounding box center [665, 81] width 74 height 12
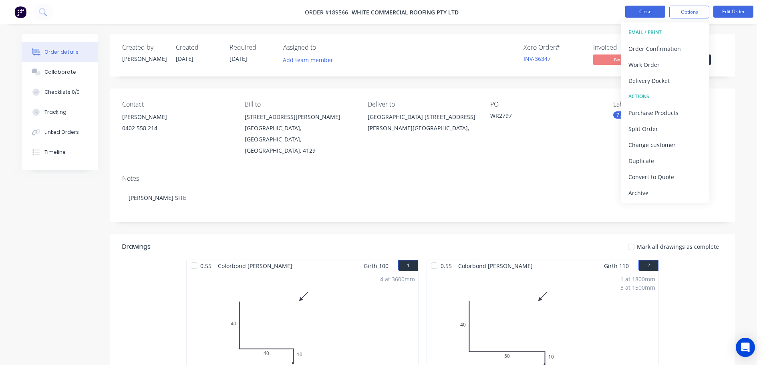
click at [642, 14] on button "Close" at bounding box center [645, 12] width 40 height 12
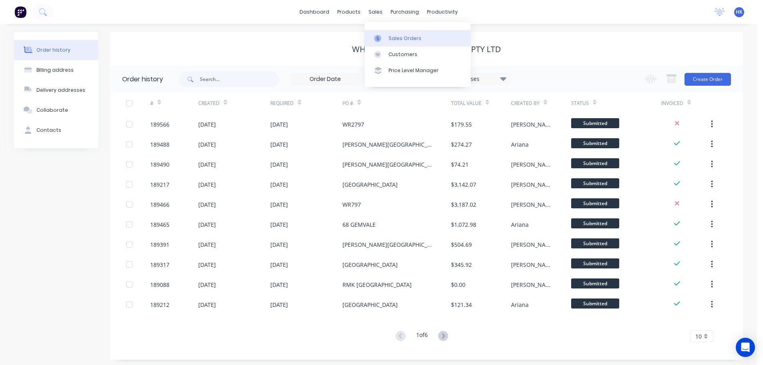
click at [393, 35] on div "Sales Orders" at bounding box center [404, 38] width 33 height 7
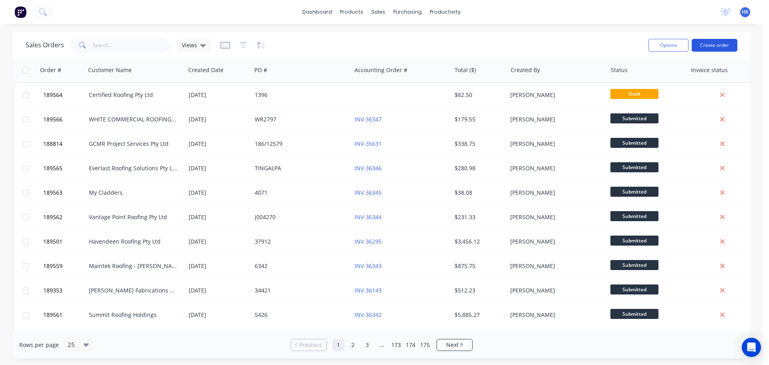
click at [731, 44] on button "Create order" at bounding box center [714, 45] width 46 height 13
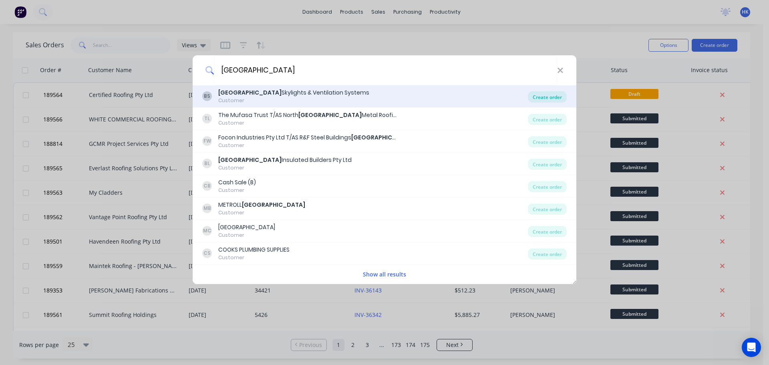
type input "[GEOGRAPHIC_DATA]"
click at [541, 94] on div "Create order" at bounding box center [547, 96] width 39 height 11
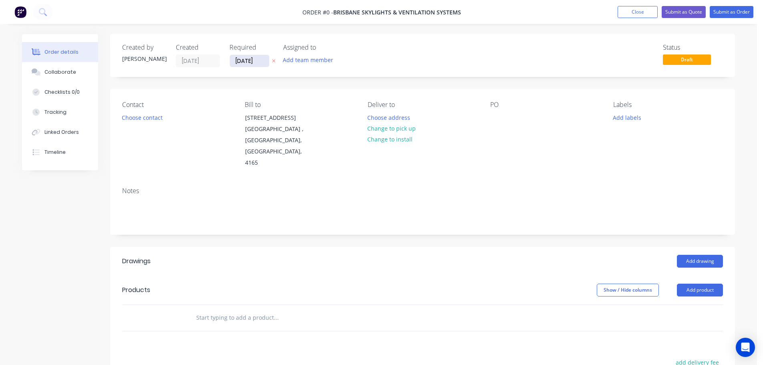
click at [251, 60] on input "[DATE]" at bounding box center [249, 61] width 39 height 12
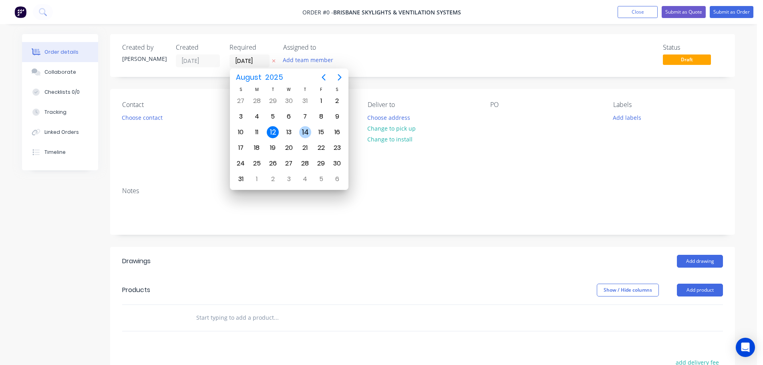
click at [307, 137] on div "14" at bounding box center [305, 132] width 12 height 12
type input "[DATE]"
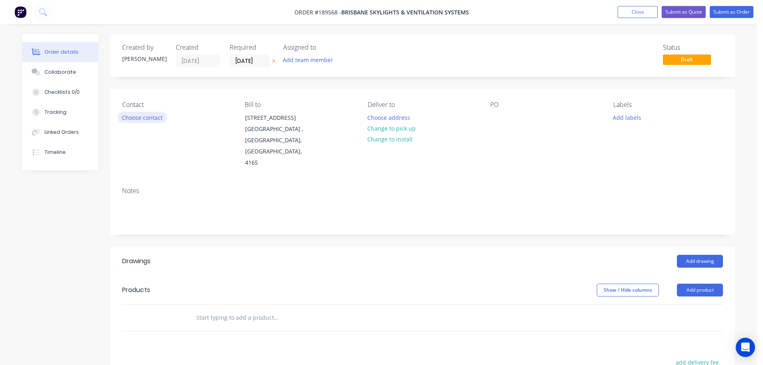
click at [146, 115] on button "Choose contact" at bounding box center [142, 117] width 49 height 11
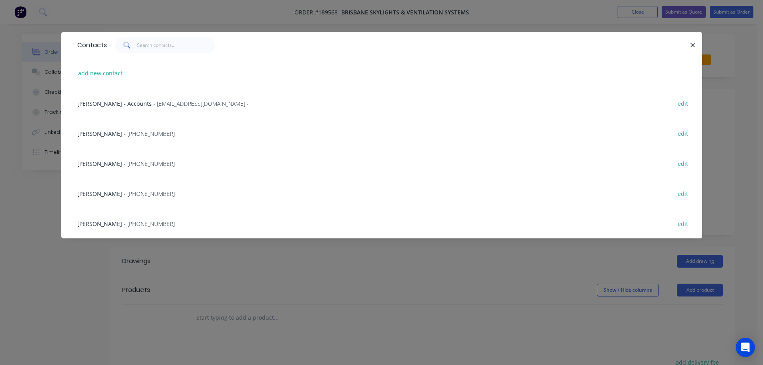
click at [98, 101] on span "[PERSON_NAME] - Accounts" at bounding box center [114, 104] width 74 height 8
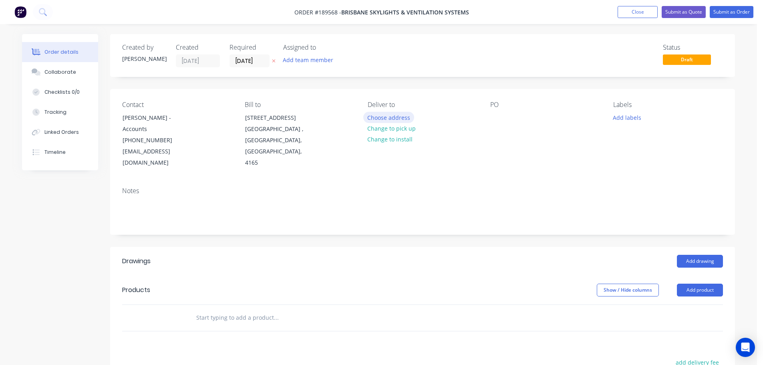
click at [404, 114] on button "Choose address" at bounding box center [388, 117] width 51 height 11
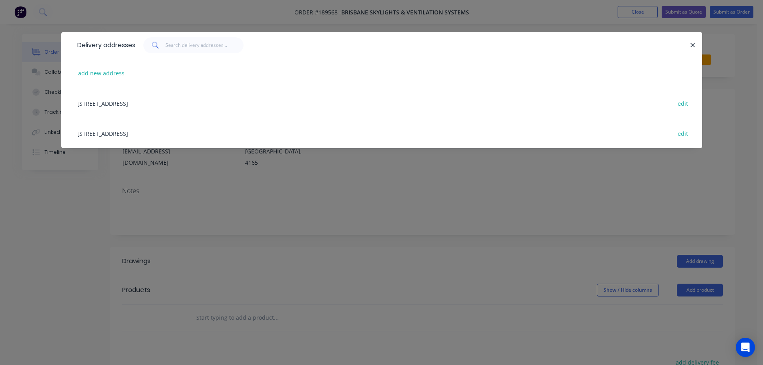
click at [201, 133] on div "[STREET_ADDRESS] edit" at bounding box center [381, 133] width 616 height 30
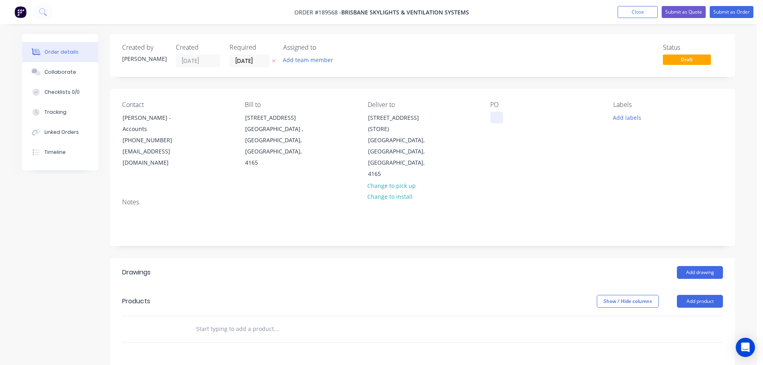
click at [497, 116] on div at bounding box center [496, 118] width 13 height 12
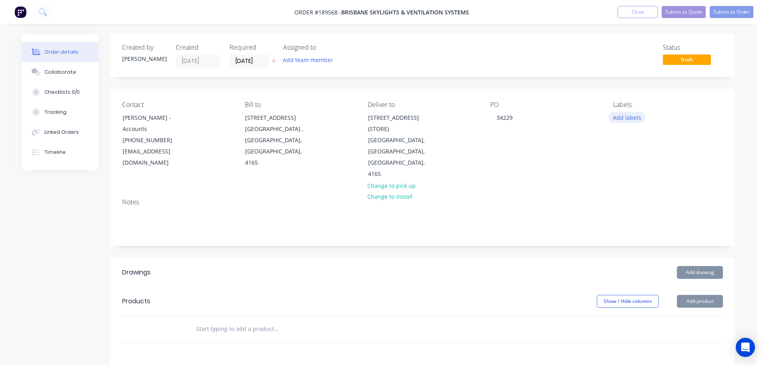
click at [629, 120] on button "Add labels" at bounding box center [626, 117] width 37 height 11
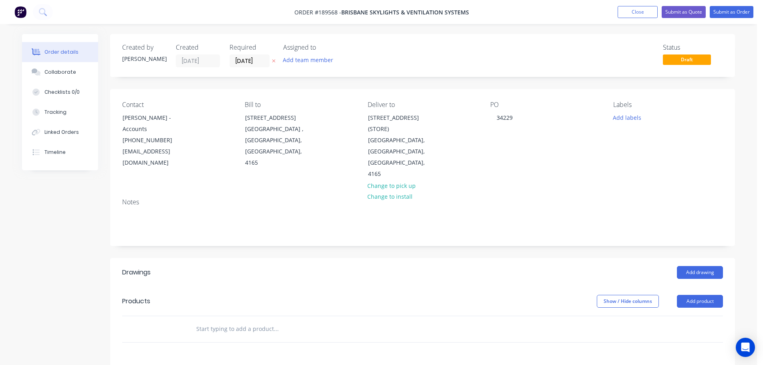
click at [569, 165] on div "PO 34229" at bounding box center [545, 140] width 110 height 79
click at [697, 295] on button "Add product" at bounding box center [700, 301] width 46 height 13
click at [695, 315] on div "Product catalogue" at bounding box center [685, 321] width 62 height 12
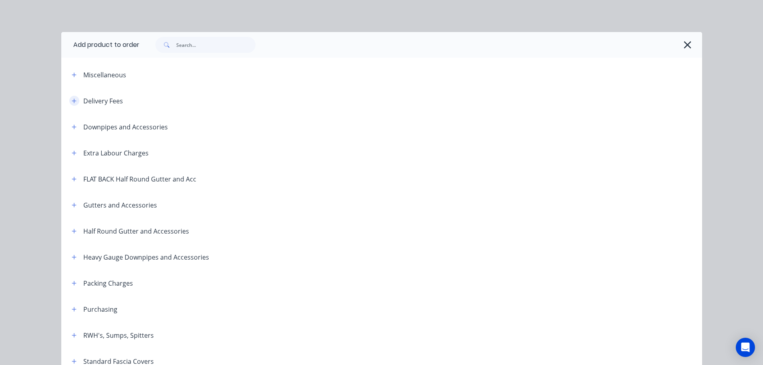
click at [73, 101] on icon "button" at bounding box center [74, 100] width 4 height 4
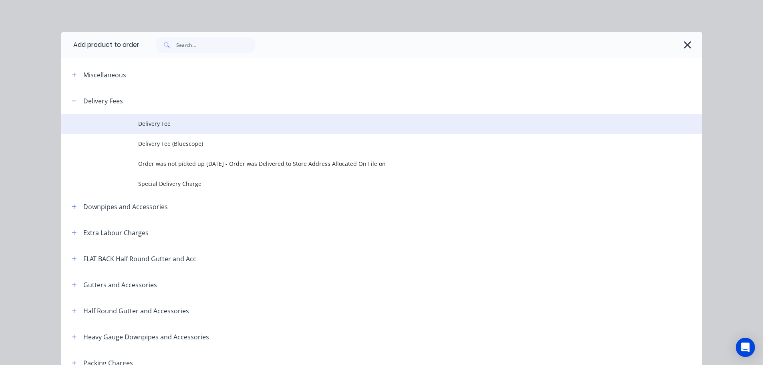
click at [152, 126] on span "Delivery Fee" at bounding box center [363, 123] width 451 height 8
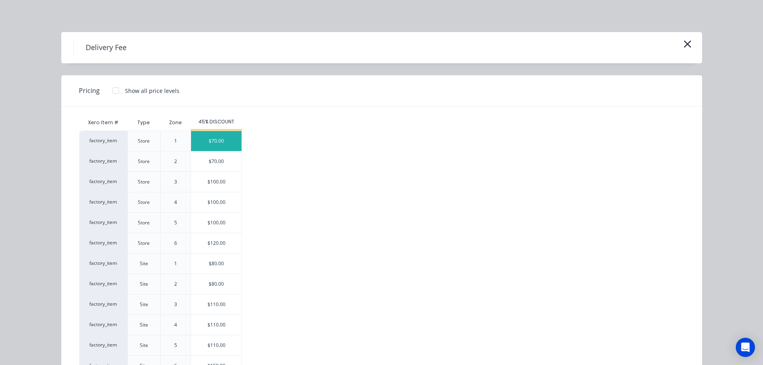
click at [216, 146] on div "$70.00" at bounding box center [216, 141] width 50 height 20
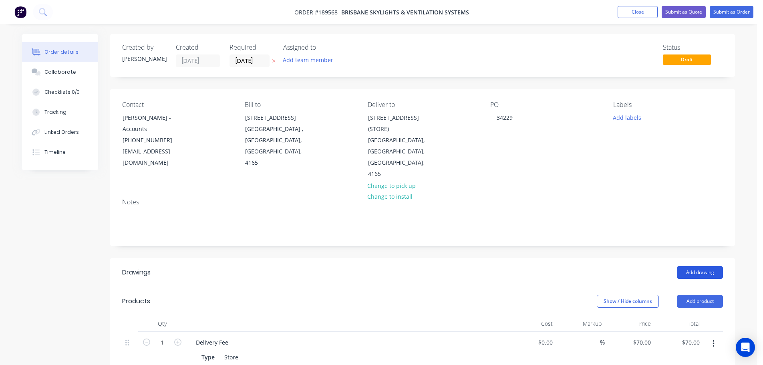
click at [698, 266] on button "Add drawing" at bounding box center [700, 272] width 46 height 13
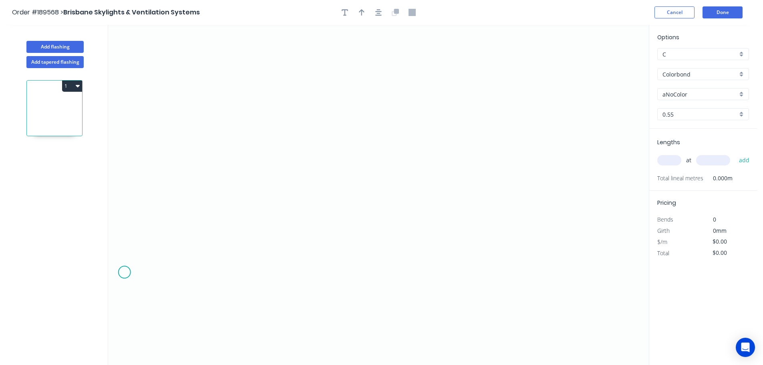
click at [127, 281] on icon "0" at bounding box center [378, 195] width 540 height 340
click at [172, 239] on icon "0" at bounding box center [378, 195] width 540 height 340
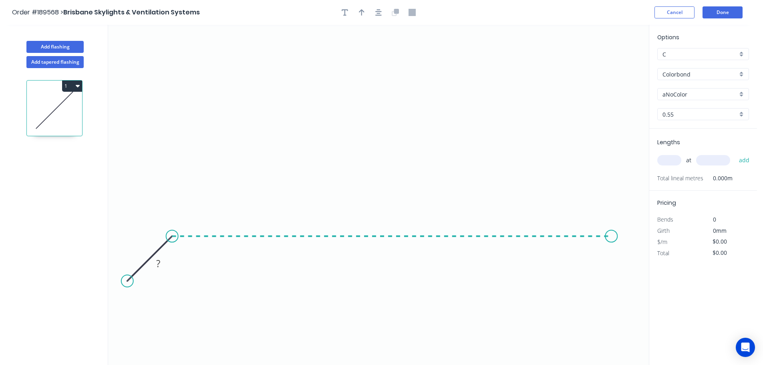
click at [611, 255] on icon "0 ?" at bounding box center [378, 195] width 540 height 340
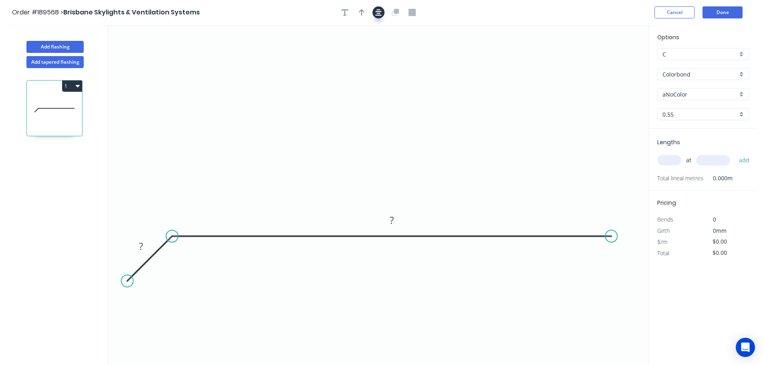
click at [373, 11] on button "button" at bounding box center [378, 12] width 12 height 12
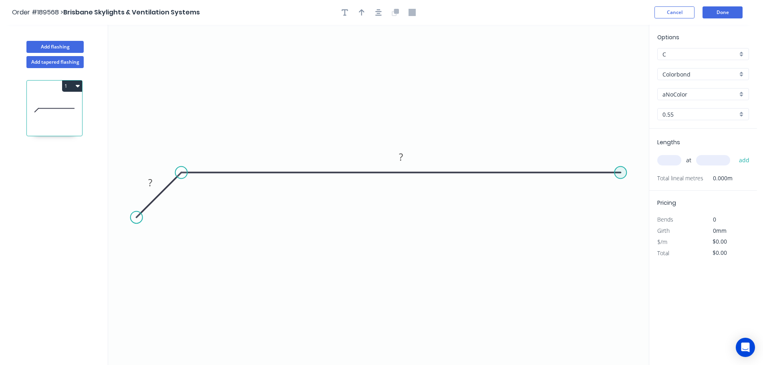
click at [621, 176] on circle at bounding box center [620, 173] width 12 height 12
click at [647, 208] on icon "0 ? ?" at bounding box center [378, 195] width 540 height 340
click at [373, 14] on button "button" at bounding box center [378, 12] width 12 height 12
click at [132, 213] on circle at bounding box center [132, 209] width 12 height 12
drag, startPoint x: 380, startPoint y: 17, endPoint x: 396, endPoint y: 44, distance: 31.2
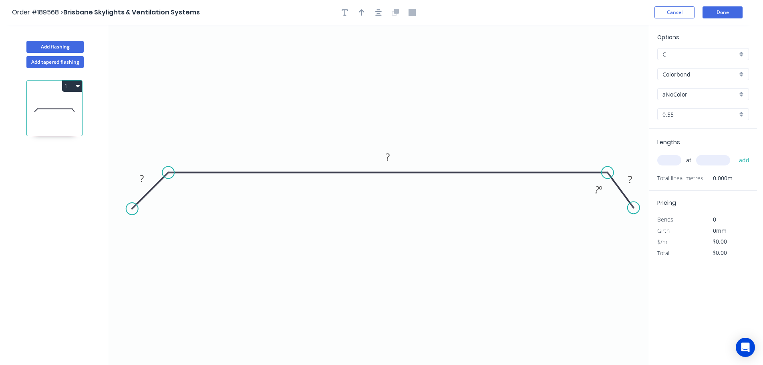
click at [380, 16] on button "button" at bounding box center [378, 12] width 12 height 12
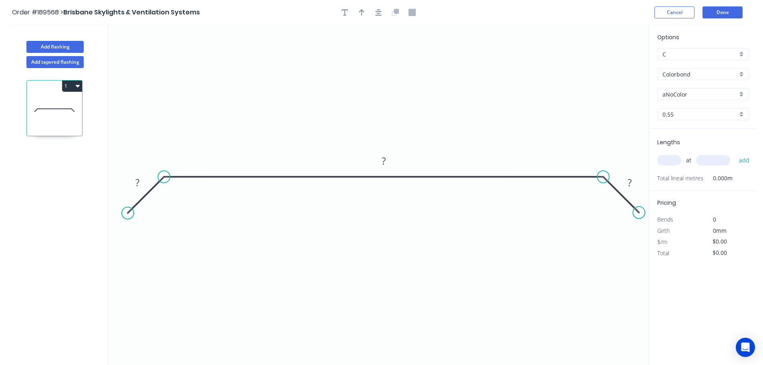
drag, startPoint x: 626, startPoint y: 211, endPoint x: 639, endPoint y: 214, distance: 12.7
click at [639, 214] on circle at bounding box center [638, 212] width 12 height 12
drag, startPoint x: 638, startPoint y: 209, endPoint x: 644, endPoint y: 214, distance: 8.2
click at [644, 214] on circle at bounding box center [642, 216] width 12 height 12
click at [640, 219] on circle at bounding box center [640, 214] width 12 height 12
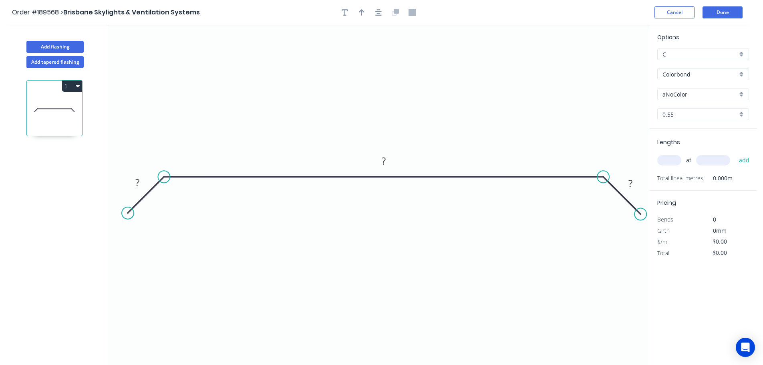
click at [372, 17] on div at bounding box center [378, 12] width 84 height 12
click at [379, 16] on icon "button" at bounding box center [378, 12] width 6 height 7
click at [137, 178] on rect at bounding box center [132, 182] width 16 height 11
click at [377, 14] on icon "button" at bounding box center [378, 12] width 6 height 7
type input "$35.71"
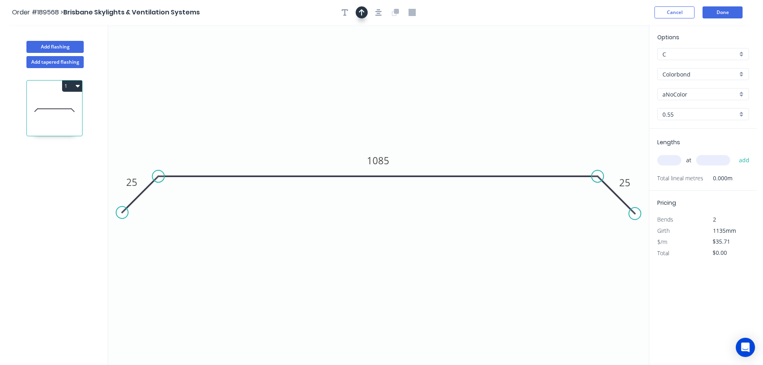
click at [359, 13] on icon "button" at bounding box center [362, 12] width 6 height 7
drag, startPoint x: 557, startPoint y: 68, endPoint x: 367, endPoint y: 58, distance: 190.1
click at [367, 58] on icon at bounding box center [367, 49] width 7 height 26
click at [693, 94] on input "aNoColor" at bounding box center [699, 94] width 75 height 8
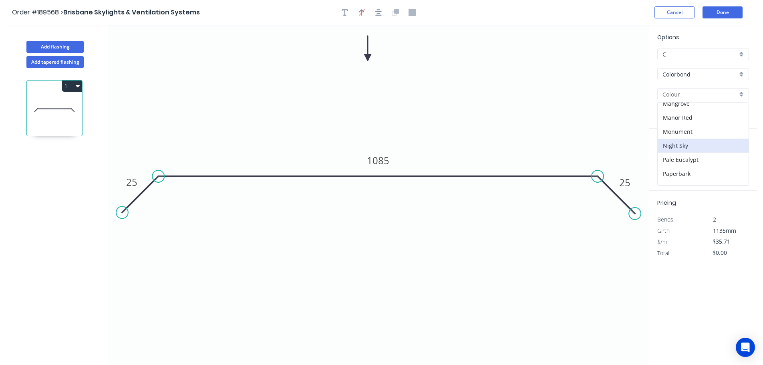
scroll to position [160, 0]
click at [695, 134] on div "Manor Red" at bounding box center [702, 131] width 91 height 14
type input "Manor Red"
click at [670, 160] on input "text" at bounding box center [669, 160] width 24 height 10
type input "1"
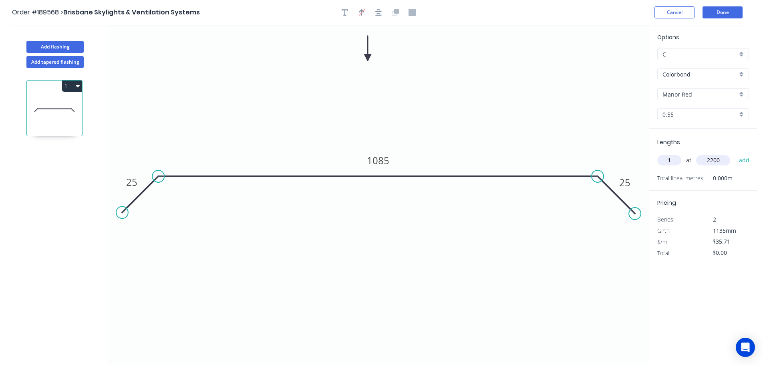
type input "2200"
click at [735, 153] on button "add" at bounding box center [744, 160] width 19 height 14
type input "$78.56"
click at [729, 13] on button "Done" at bounding box center [722, 12] width 40 height 12
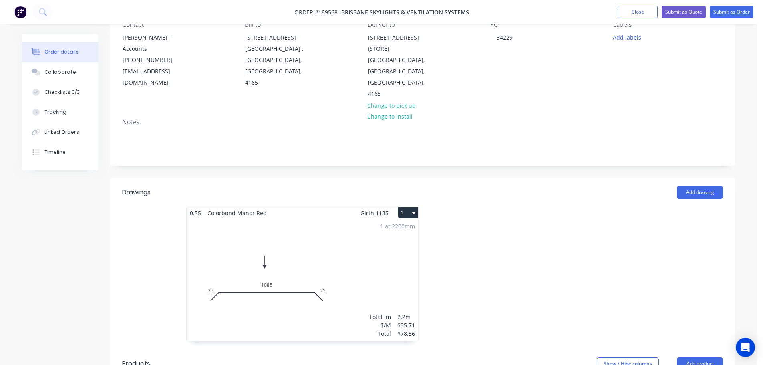
scroll to position [40, 0]
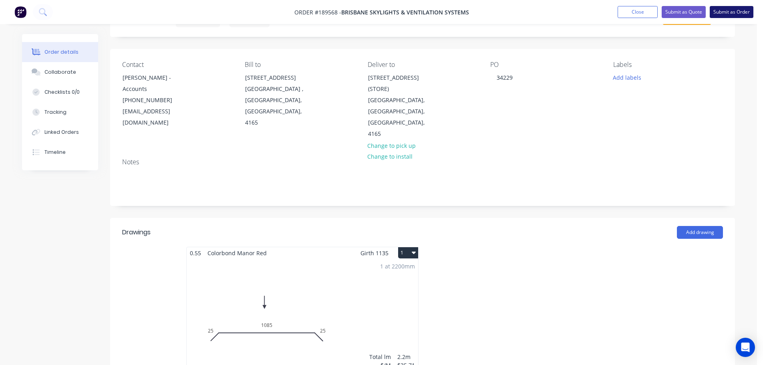
click at [712, 11] on button "Submit as Order" at bounding box center [731, 12] width 44 height 12
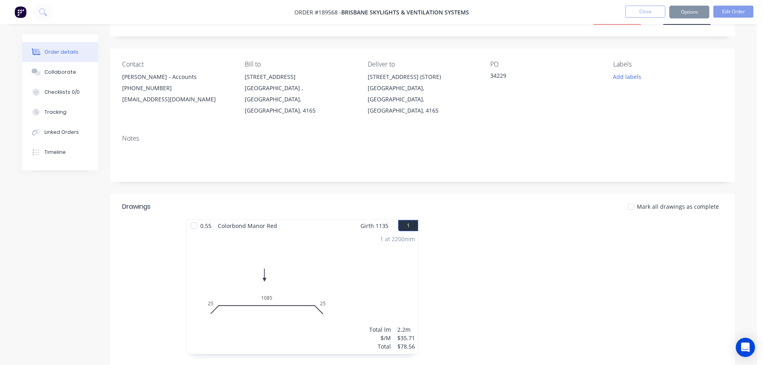
scroll to position [0, 0]
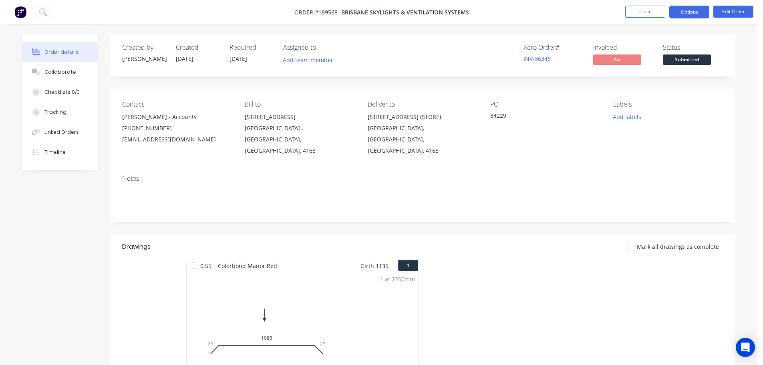
click at [697, 12] on button "Options" at bounding box center [689, 12] width 40 height 13
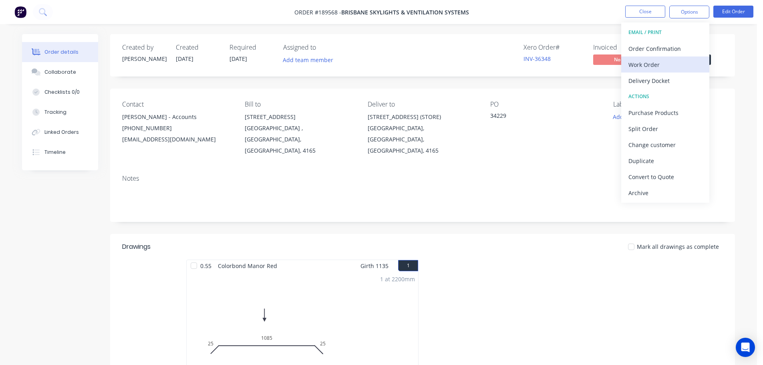
click at [667, 59] on div "Work Order" at bounding box center [665, 65] width 74 height 12
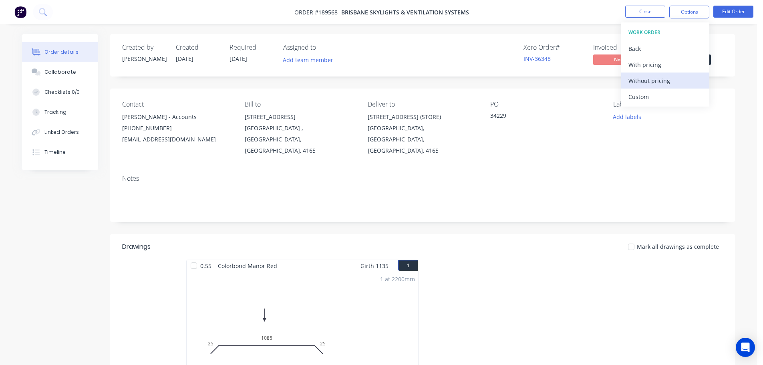
drag, startPoint x: 671, startPoint y: 82, endPoint x: 669, endPoint y: 78, distance: 5.4
click at [671, 81] on div "Without pricing" at bounding box center [665, 81] width 74 height 12
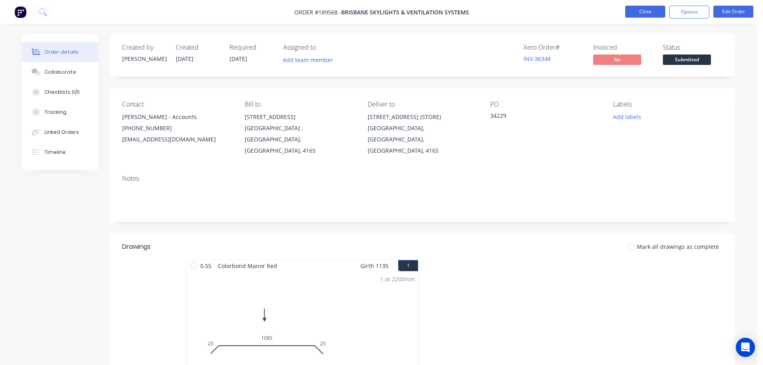
click at [636, 15] on button "Close" at bounding box center [645, 12] width 40 height 12
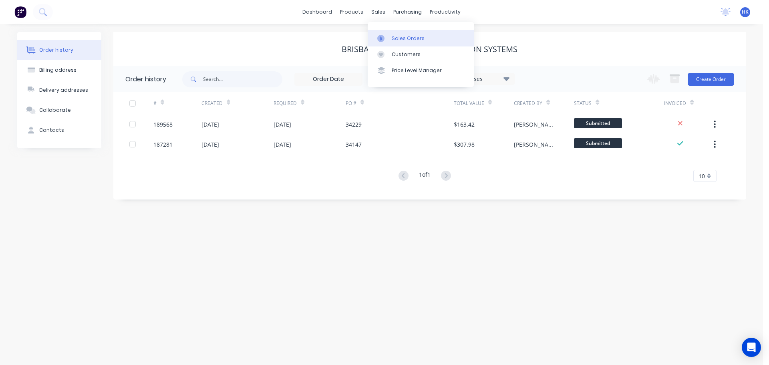
click at [395, 32] on link "Sales Orders" at bounding box center [420, 38] width 106 height 16
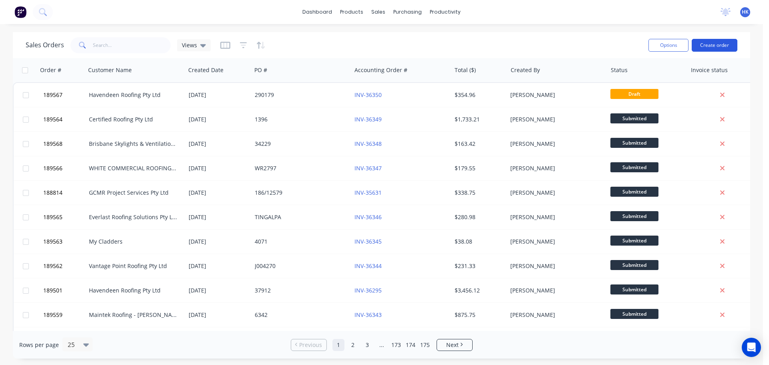
click at [712, 49] on button "Create order" at bounding box center [714, 45] width 46 height 13
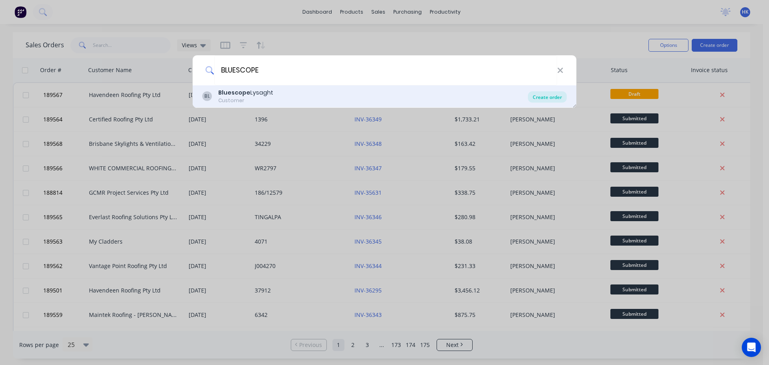
type input "BLUESCOPE"
click at [548, 98] on div "Create order" at bounding box center [547, 96] width 39 height 11
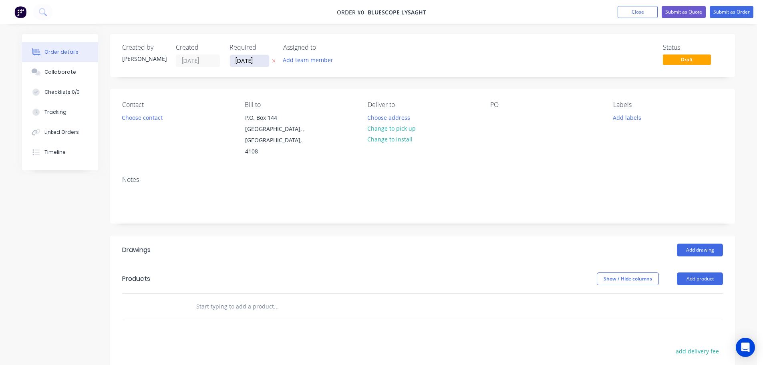
click at [248, 64] on input "[DATE]" at bounding box center [249, 61] width 39 height 12
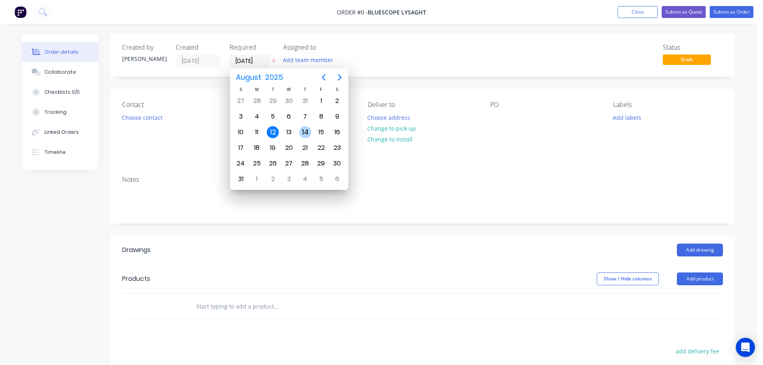
click at [305, 129] on div "14" at bounding box center [305, 132] width 12 height 12
type input "[DATE]"
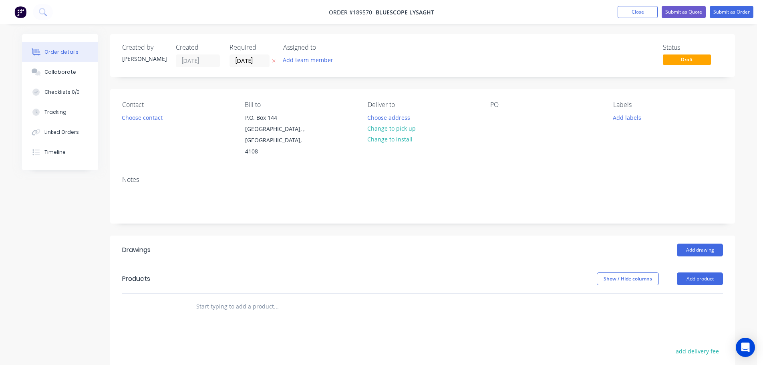
click at [152, 118] on button "Choose contact" at bounding box center [142, 117] width 49 height 11
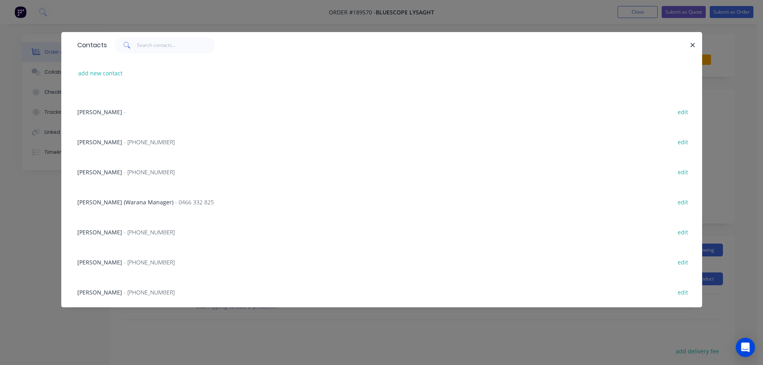
scroll to position [40, 0]
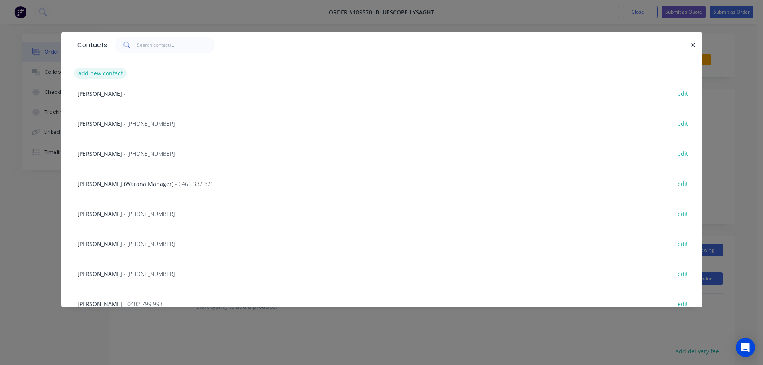
click at [111, 73] on button "add new contact" at bounding box center [100, 73] width 53 height 11
select select "AU"
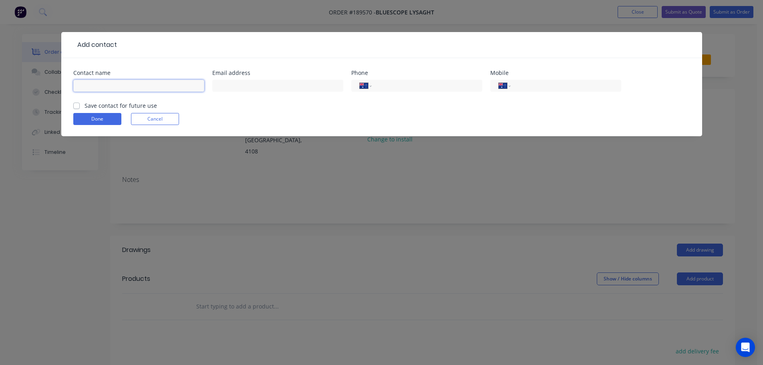
click at [109, 90] on input "text" at bounding box center [138, 86] width 131 height 12
type input "CHRISTOF"
click at [561, 87] on input "tel" at bounding box center [564, 85] width 96 height 9
type input "0415 623 711"
click at [81, 120] on button "Done" at bounding box center [97, 119] width 48 height 12
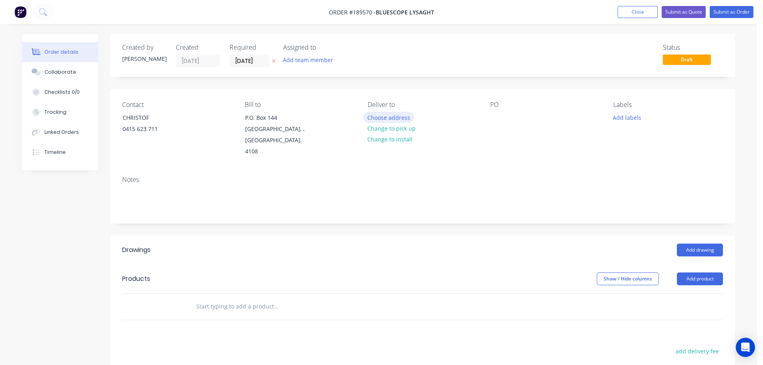
click at [398, 120] on button "Choose address" at bounding box center [388, 117] width 51 height 11
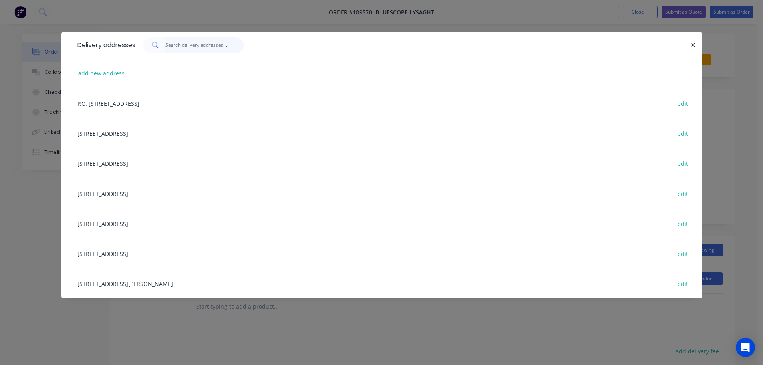
click at [187, 43] on input "text" at bounding box center [204, 45] width 78 height 16
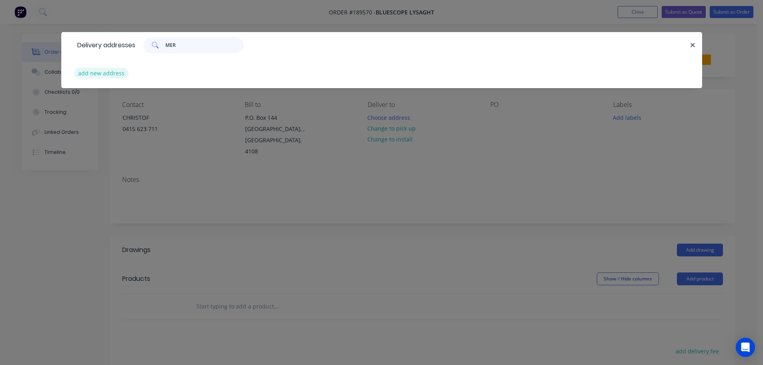
type input "MER"
click at [106, 72] on button "add new address" at bounding box center [101, 73] width 55 height 11
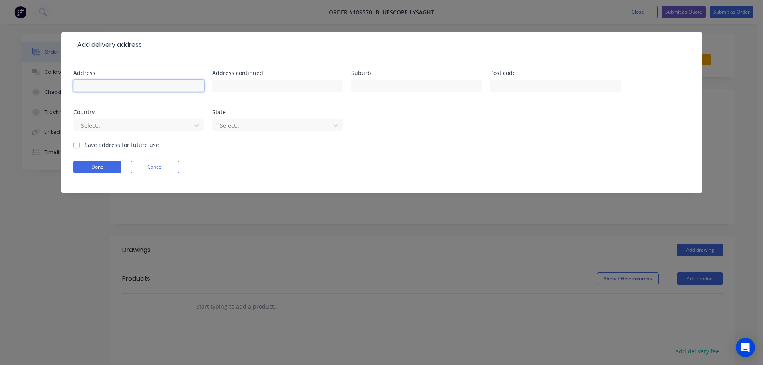
click at [111, 89] on input "text" at bounding box center [138, 86] width 131 height 12
type input "47 VATAKOULA PDE"
click at [387, 80] on input "text" at bounding box center [416, 86] width 131 height 12
type input "MERMAID WATERS"
click at [514, 82] on input "text" at bounding box center [555, 86] width 131 height 12
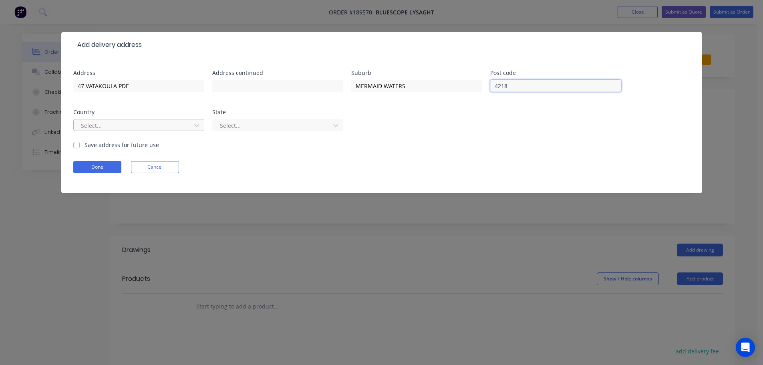
type input "4218"
click at [179, 125] on div at bounding box center [133, 125] width 107 height 10
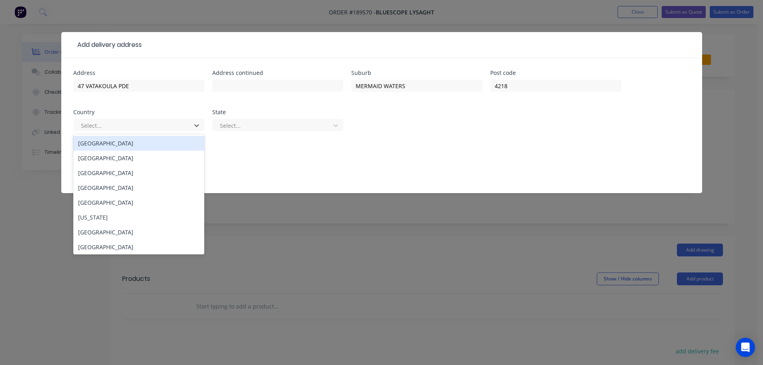
click at [168, 147] on div "[GEOGRAPHIC_DATA]" at bounding box center [138, 143] width 131 height 15
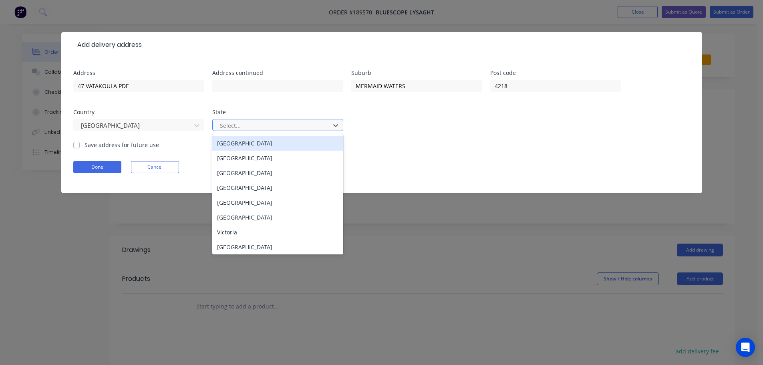
click at [264, 126] on div at bounding box center [272, 125] width 107 height 10
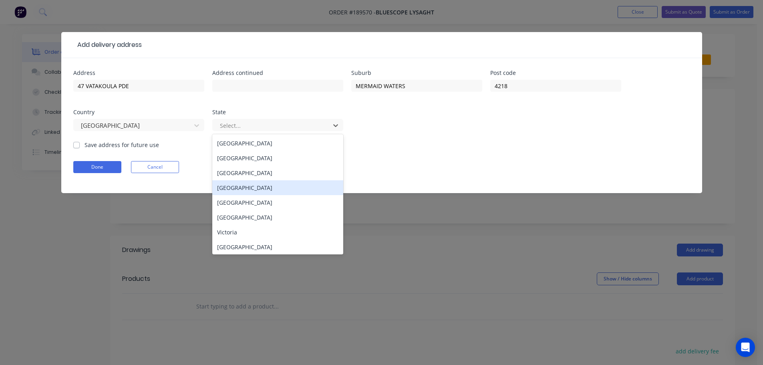
click at [250, 190] on div "[GEOGRAPHIC_DATA]" at bounding box center [277, 187] width 131 height 15
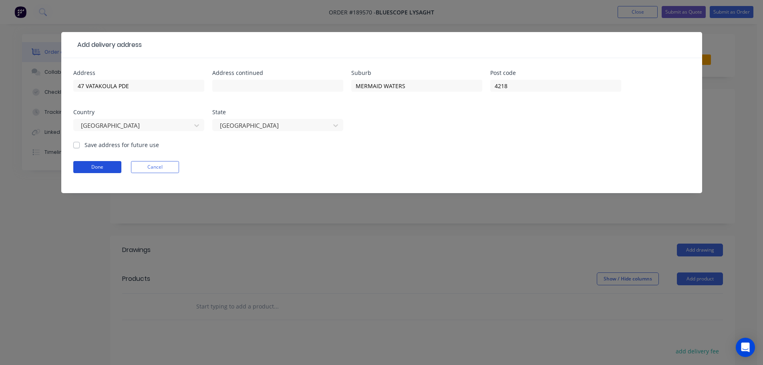
click at [102, 168] on button "Done" at bounding box center [97, 167] width 48 height 12
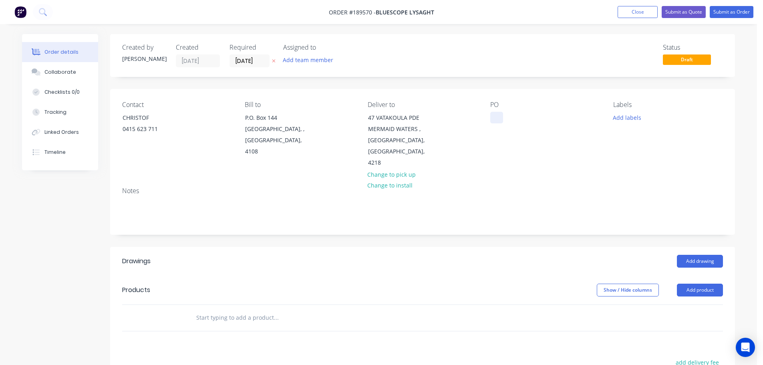
click at [495, 118] on div at bounding box center [496, 118] width 13 height 12
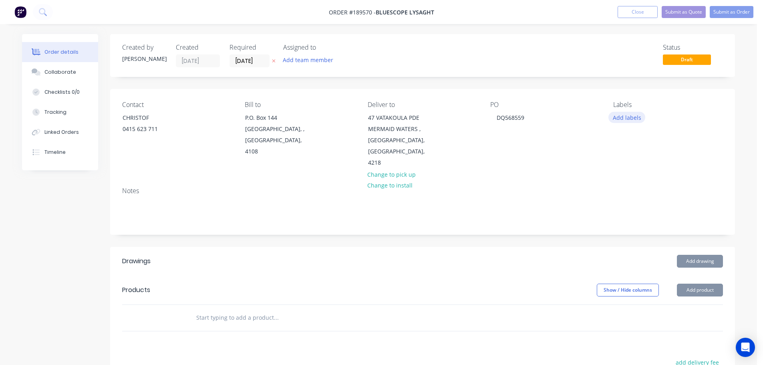
click at [623, 120] on button "Add labels" at bounding box center [626, 117] width 37 height 11
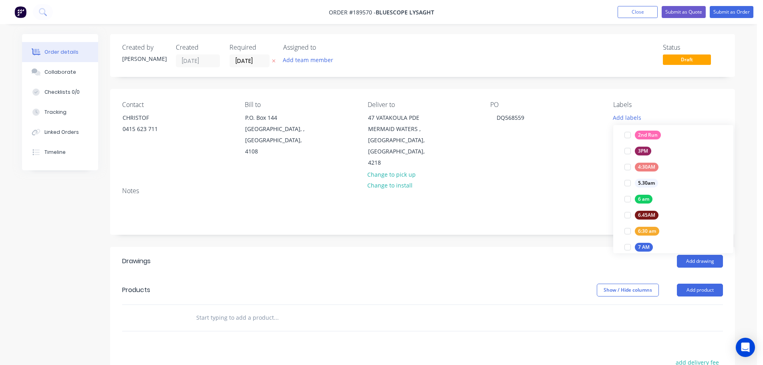
scroll to position [160, 0]
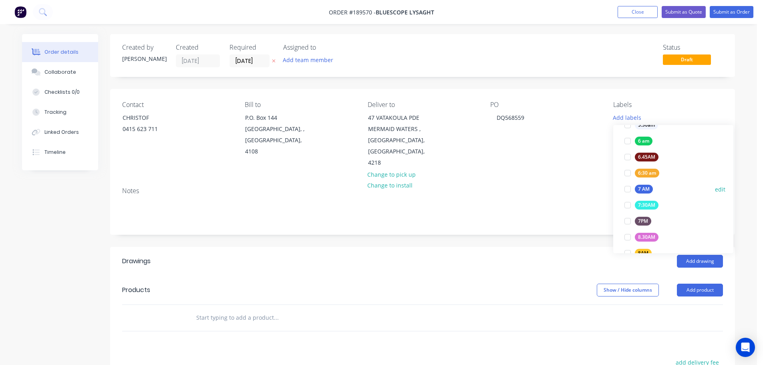
click at [628, 190] on div at bounding box center [627, 189] width 16 height 16
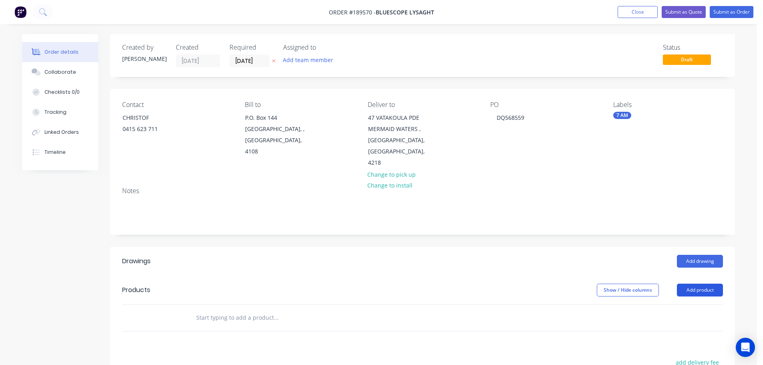
click at [701, 283] on button "Add product" at bounding box center [700, 289] width 46 height 13
click at [689, 304] on div "Product catalogue" at bounding box center [685, 310] width 62 height 12
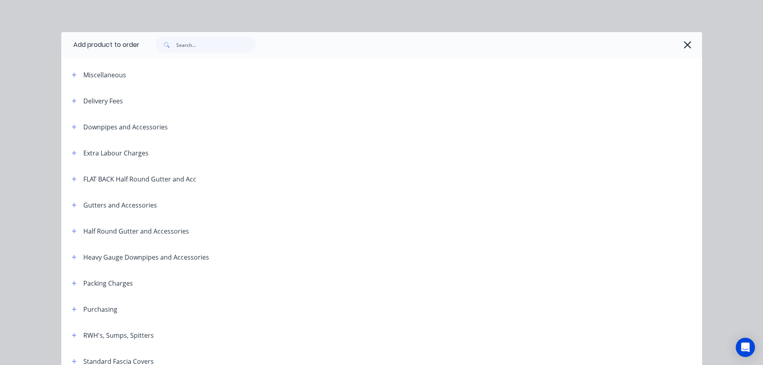
click at [77, 100] on div "Delivery Fees" at bounding box center [94, 101] width 58 height 10
click at [79, 103] on div "Delivery Fees" at bounding box center [94, 101] width 58 height 10
click at [72, 102] on icon "button" at bounding box center [74, 101] width 5 height 6
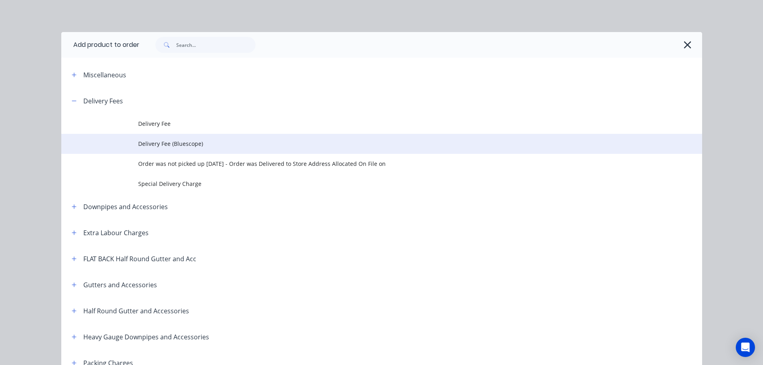
click at [196, 144] on span "Delivery Fee (Bluescope)" at bounding box center [363, 143] width 451 height 8
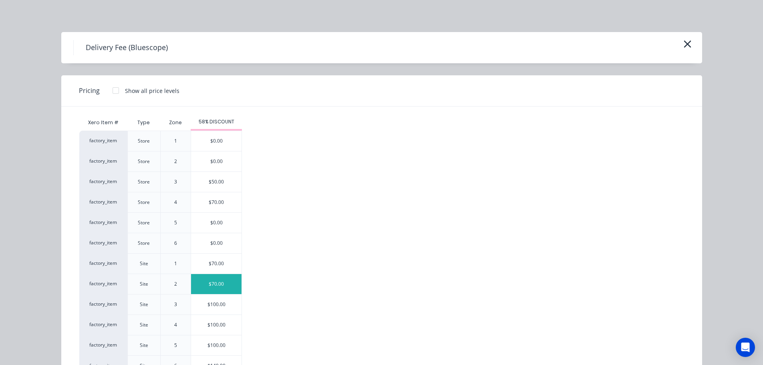
click at [218, 282] on div "$70.00" at bounding box center [216, 284] width 50 height 20
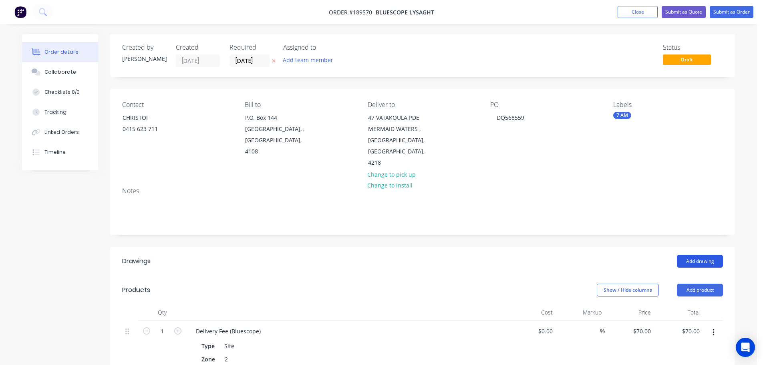
click at [696, 255] on button "Add drawing" at bounding box center [700, 261] width 46 height 13
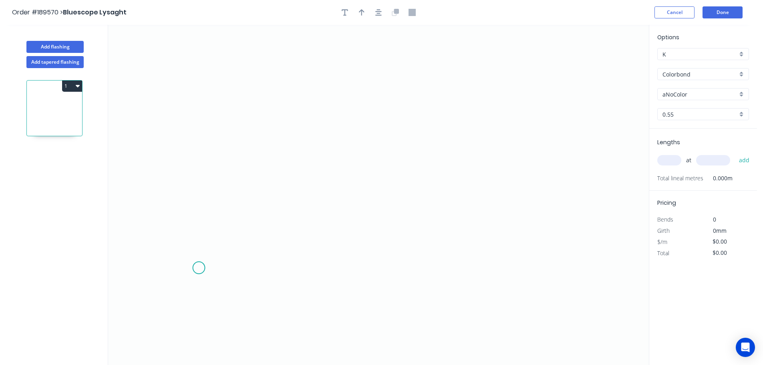
click at [181, 273] on icon "0" at bounding box center [378, 195] width 540 height 340
click at [187, 82] on icon "0" at bounding box center [378, 195] width 540 height 340
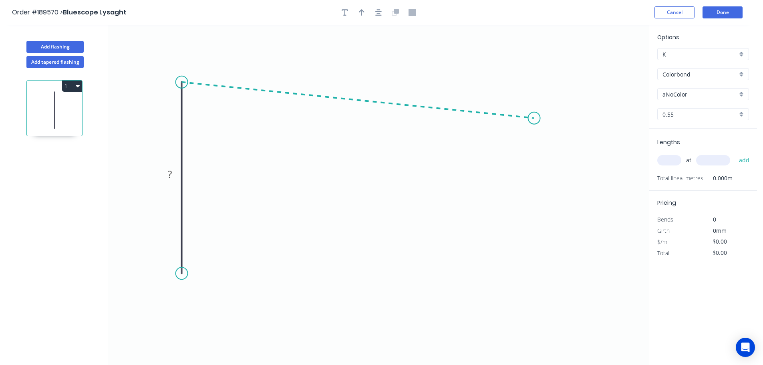
drag, startPoint x: 534, startPoint y: 118, endPoint x: 556, endPoint y: 122, distance: 22.7
click at [533, 117] on icon "0 ?" at bounding box center [378, 195] width 540 height 340
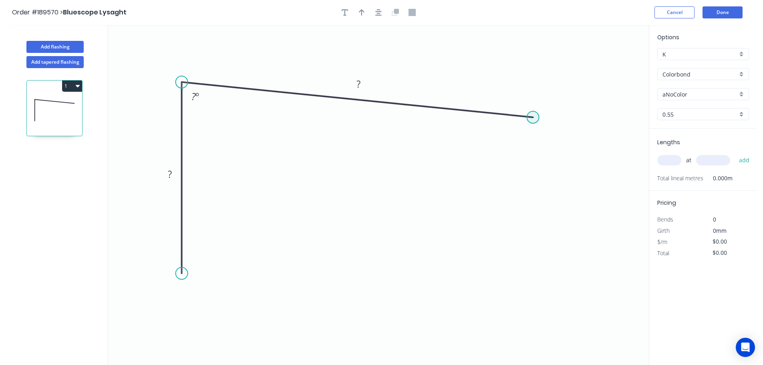
click at [535, 118] on circle at bounding box center [533, 117] width 12 height 12
drag, startPoint x: 538, startPoint y: 342, endPoint x: 650, endPoint y: 326, distance: 113.2
click at [537, 343] on icon "0 ? ? ? º" at bounding box center [378, 195] width 540 height 340
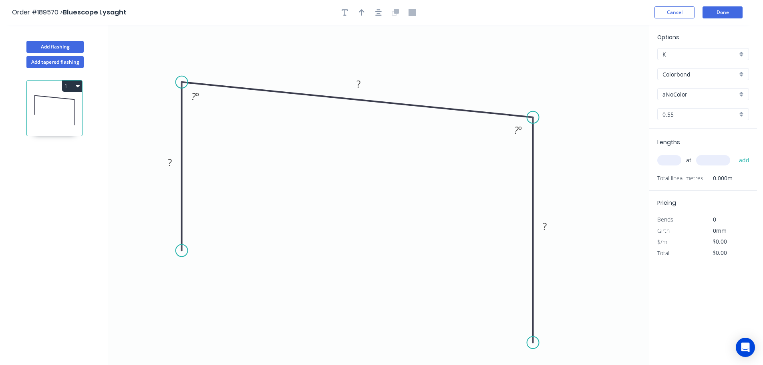
drag, startPoint x: 179, startPoint y: 274, endPoint x: 177, endPoint y: 244, distance: 30.1
click at [175, 244] on icon "0 ? ? ? ? º ? º" at bounding box center [378, 195] width 540 height 340
click at [371, 14] on div at bounding box center [378, 12] width 84 height 12
click at [377, 15] on icon "button" at bounding box center [378, 12] width 6 height 6
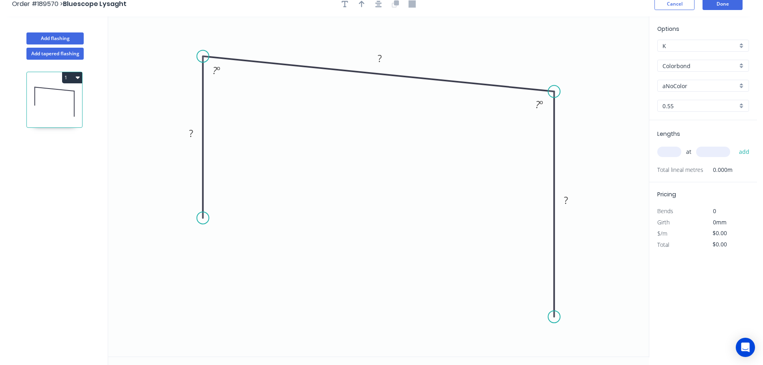
scroll to position [15, 0]
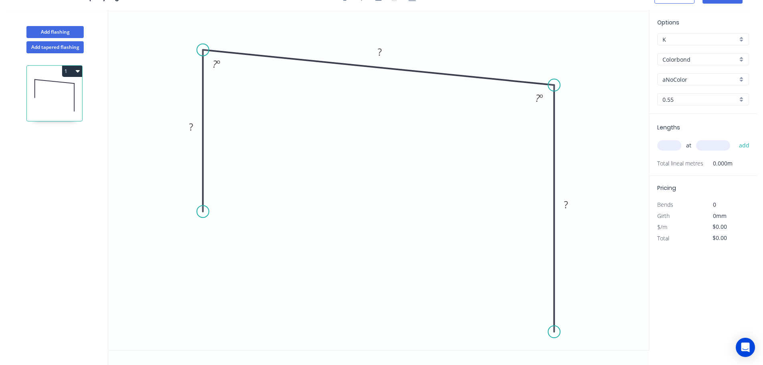
drag, startPoint x: 558, startPoint y: 311, endPoint x: 556, endPoint y: 332, distance: 20.9
click at [556, 332] on circle at bounding box center [554, 331] width 12 height 12
drag, startPoint x: 554, startPoint y: 331, endPoint x: 552, endPoint y: 326, distance: 5.0
click at [552, 326] on circle at bounding box center [554, 326] width 12 height 12
click at [585, 342] on div "Feather" at bounding box center [591, 342] width 80 height 16
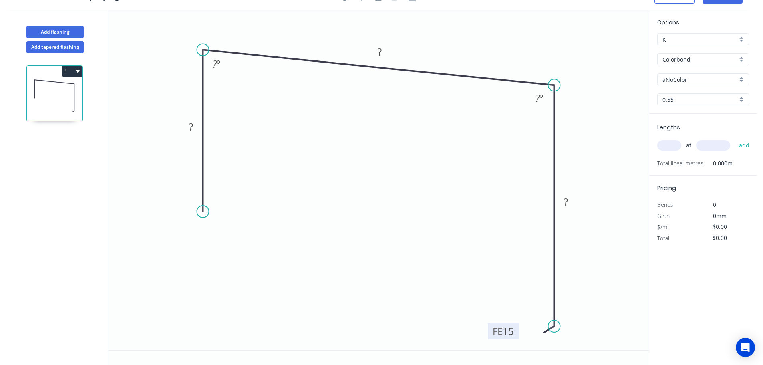
drag, startPoint x: 538, startPoint y: 319, endPoint x: 505, endPoint y: 338, distance: 38.2
click at [505, 338] on rect at bounding box center [503, 331] width 31 height 16
click at [511, 333] on tspan "15" at bounding box center [505, 331] width 11 height 13
click at [232, 237] on div "Crush & Fold" at bounding box center [243, 240] width 80 height 16
drag, startPoint x: 192, startPoint y: 204, endPoint x: 189, endPoint y: 246, distance: 41.7
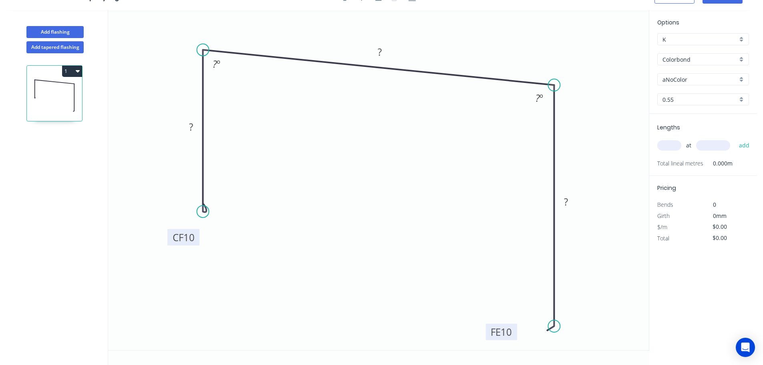
click at [189, 245] on rect at bounding box center [183, 237] width 32 height 16
click at [189, 241] on tspan "10" at bounding box center [188, 238] width 11 height 13
drag, startPoint x: 555, startPoint y: 324, endPoint x: 569, endPoint y: 329, distance: 15.2
click at [569, 329] on icon "0 CF 15 60 190 FE 10 ? 85 º ? º" at bounding box center [378, 180] width 540 height 340
click at [553, 87] on circle at bounding box center [554, 85] width 12 height 12
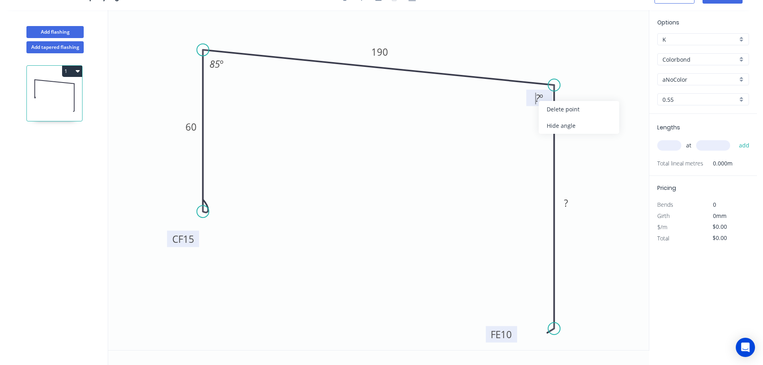
click at [536, 98] on tspan "?" at bounding box center [537, 97] width 4 height 13
drag, startPoint x: 203, startPoint y: 211, endPoint x: 206, endPoint y: 193, distance: 18.3
click at [206, 193] on circle at bounding box center [203, 193] width 12 height 12
type input "$15.22"
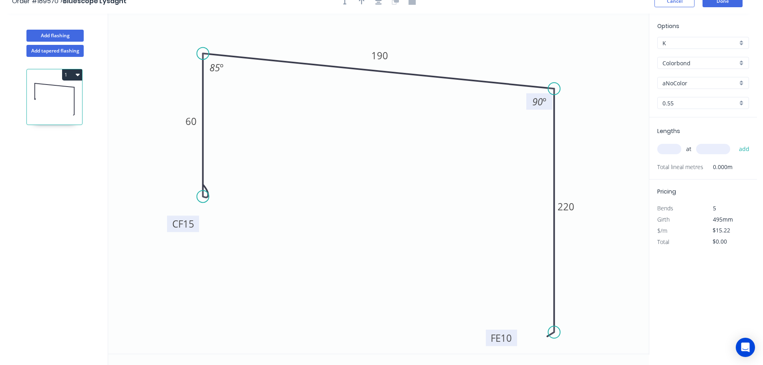
scroll to position [0, 0]
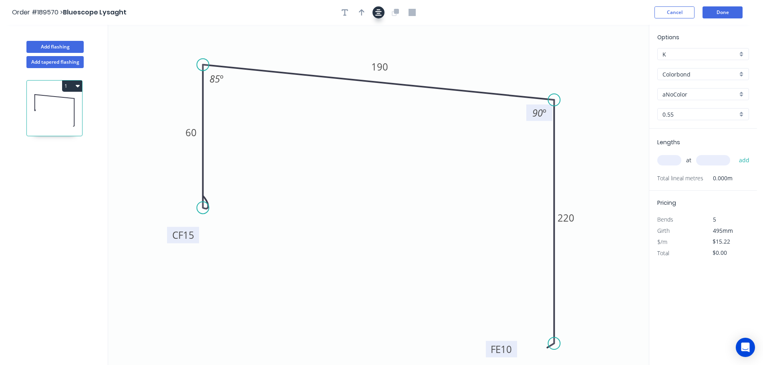
click at [378, 15] on icon "button" at bounding box center [378, 12] width 6 height 6
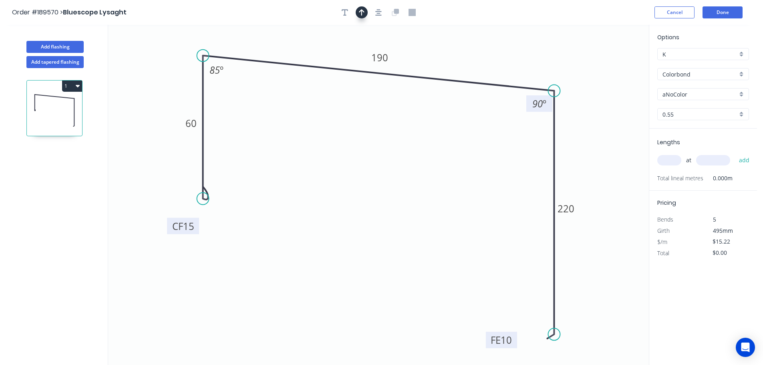
click at [364, 14] on button "button" at bounding box center [361, 12] width 12 height 12
click at [609, 62] on icon at bounding box center [607, 56] width 7 height 26
drag, startPoint x: 609, startPoint y: 62, endPoint x: 615, endPoint y: 49, distance: 14.9
click at [615, 49] on icon at bounding box center [621, 42] width 23 height 23
click at [687, 97] on input "aNoColor" at bounding box center [699, 94] width 75 height 8
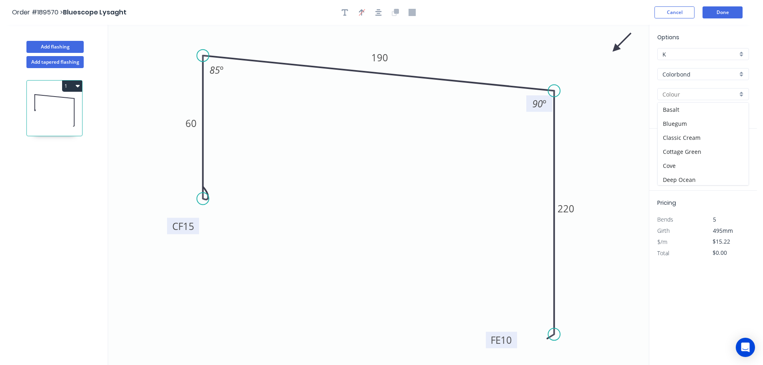
click at [685, 79] on div "Colorbond" at bounding box center [703, 74] width 92 height 12
type input "aNoColor"
click at [704, 96] on div "Colorbond Ultra" at bounding box center [702, 93] width 91 height 14
type input "Colorbond Ultra"
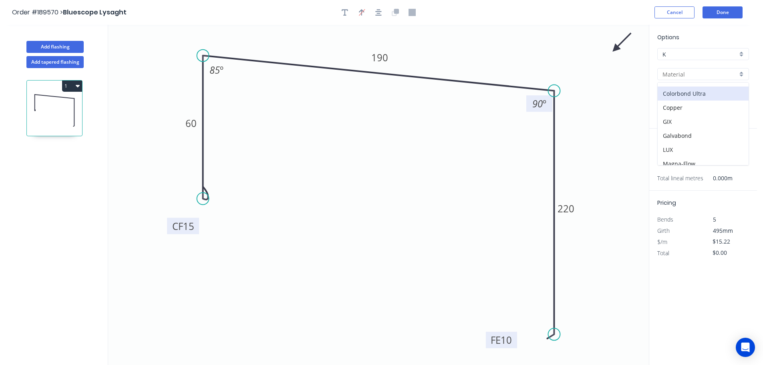
type input "Dover White"
type input "$24.08"
click at [703, 98] on div "Dover White" at bounding box center [703, 94] width 92 height 12
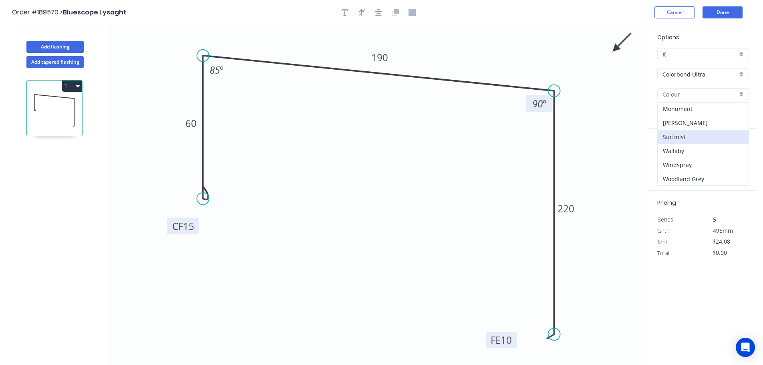
scroll to position [44, 0]
click at [699, 132] on div "Surfmist" at bounding box center [702, 136] width 91 height 14
type input "Surfmist"
click at [673, 162] on input "text" at bounding box center [669, 160] width 24 height 10
type input "1"
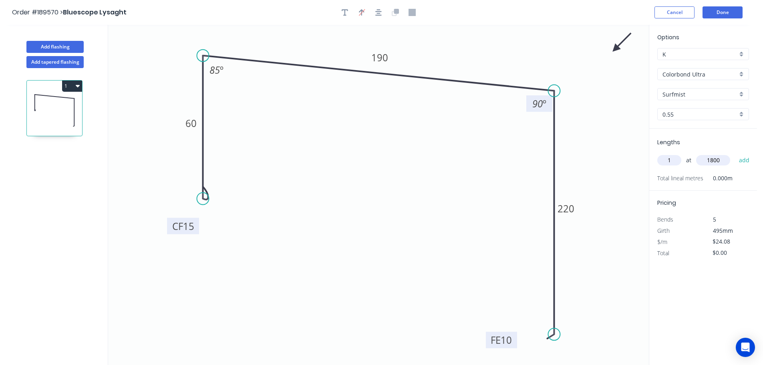
type input "1800"
click at [735, 153] on button "add" at bounding box center [744, 160] width 19 height 14
type input "$43.34"
click at [59, 44] on button "Add flashing" at bounding box center [54, 47] width 57 height 12
type input "$0.00"
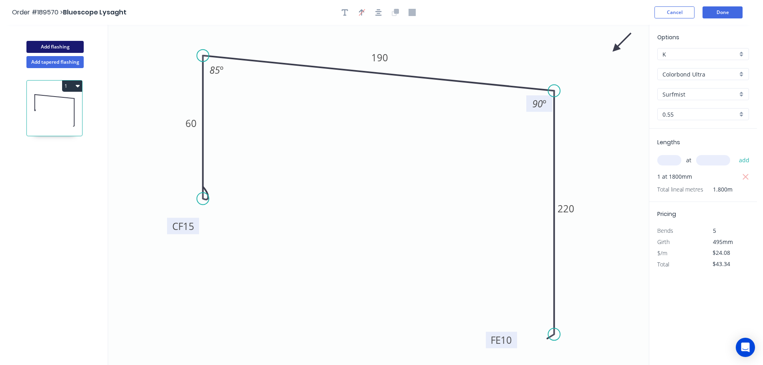
type input "$0.00"
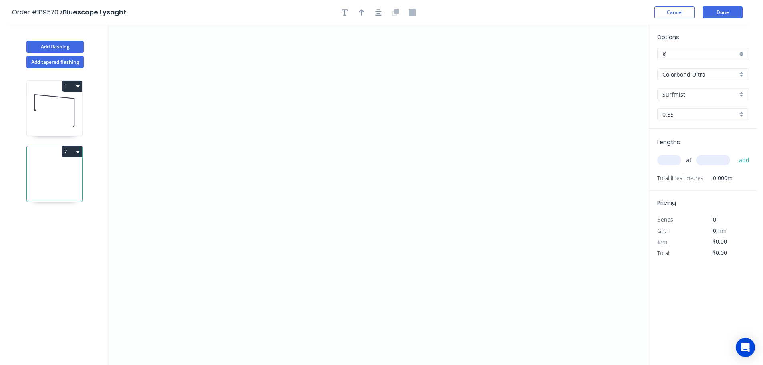
click at [76, 149] on icon "button" at bounding box center [78, 151] width 4 height 6
click at [48, 187] on div "Delete" at bounding box center [44, 188] width 62 height 12
type input "$24.08"
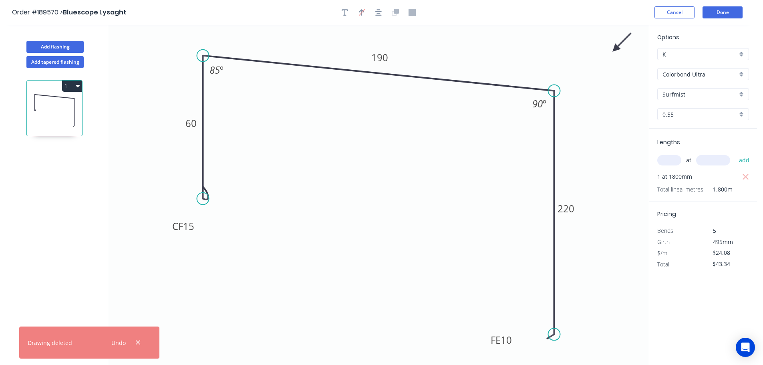
drag, startPoint x: 70, startPoint y: 86, endPoint x: 72, endPoint y: 92, distance: 5.8
click at [70, 86] on button "1" at bounding box center [72, 85] width 20 height 11
click at [66, 103] on div "Duplicate" at bounding box center [44, 106] width 62 height 12
type input "$0.00"
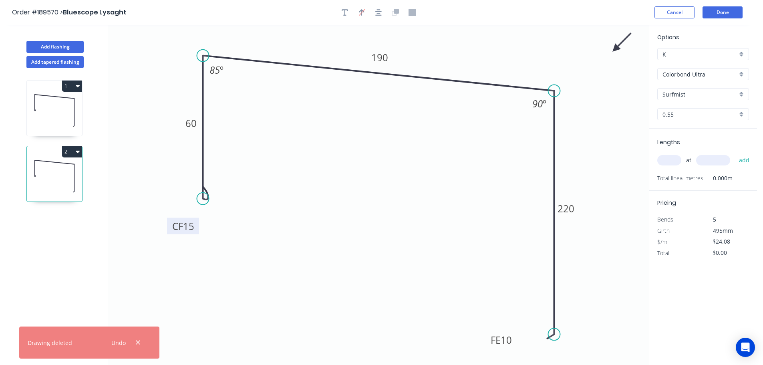
click at [190, 223] on tspan "15" at bounding box center [188, 225] width 11 height 13
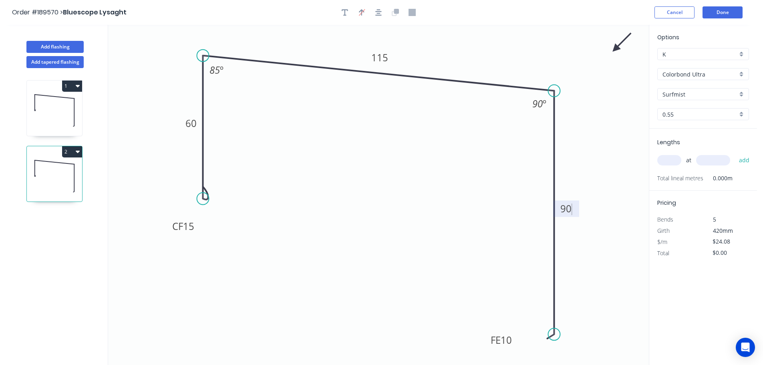
click at [671, 161] on input "text" at bounding box center [669, 160] width 24 height 10
type input "$15.20"
type input "1"
type input "5000"
click at [735, 153] on button "add" at bounding box center [744, 160] width 19 height 14
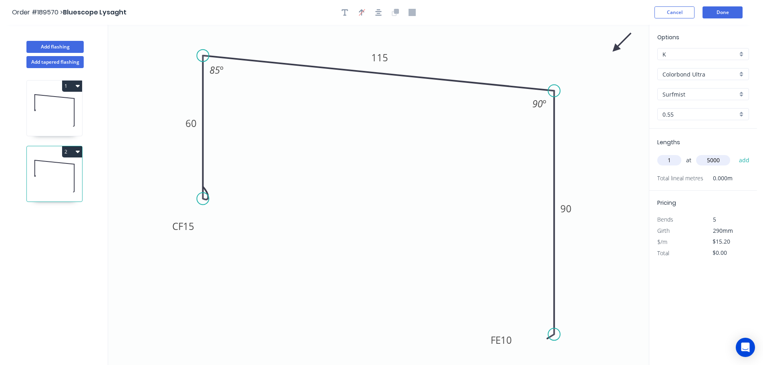
type input "$76.00"
click at [567, 209] on tspan "90" at bounding box center [565, 208] width 11 height 13
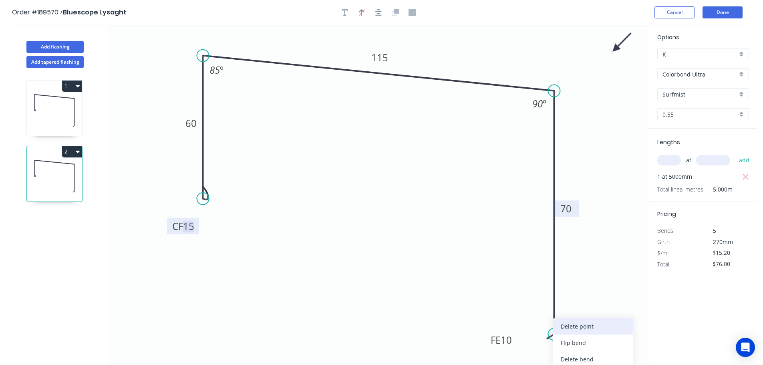
click at [583, 327] on div "Delete point" at bounding box center [592, 326] width 80 height 16
type input "$0.00"
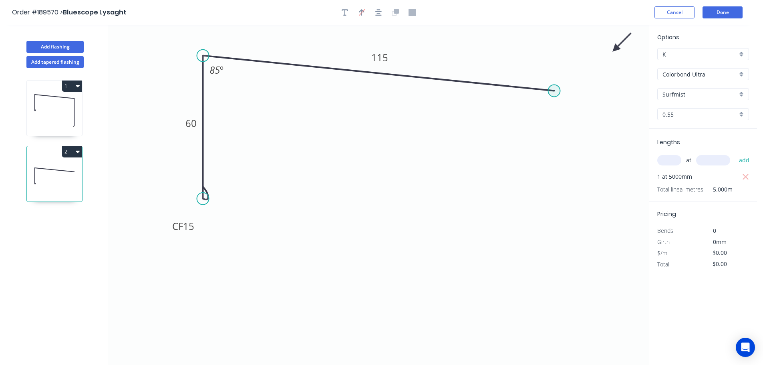
drag, startPoint x: 552, startPoint y: 92, endPoint x: 567, endPoint y: 224, distance: 132.6
click at [552, 93] on circle at bounding box center [554, 91] width 12 height 12
click at [554, 91] on circle at bounding box center [554, 91] width 12 height 12
click at [551, 347] on icon "0 CF 15 60 115 85 º" at bounding box center [378, 195] width 540 height 340
type input "$11.48"
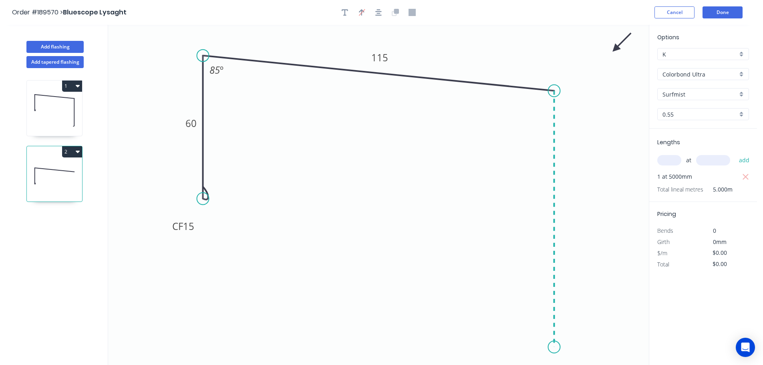
type input "$57.40"
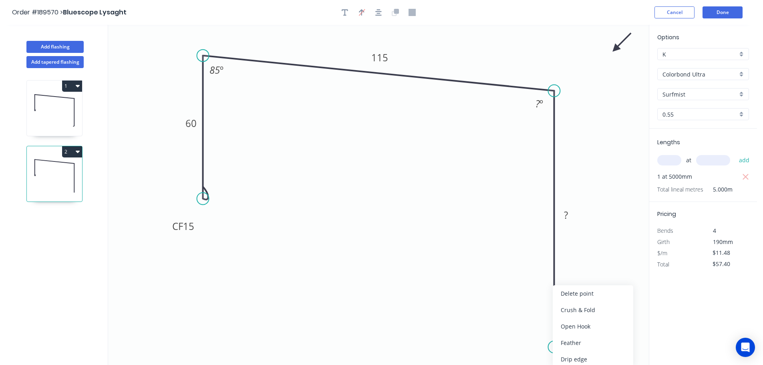
click at [582, 313] on div "Crush & Fold" at bounding box center [592, 309] width 80 height 16
type input "$0.00"
click at [586, 346] on div "Flip bend" at bounding box center [596, 342] width 80 height 16
drag, startPoint x: 585, startPoint y: 339, endPoint x: 528, endPoint y: 352, distance: 58.6
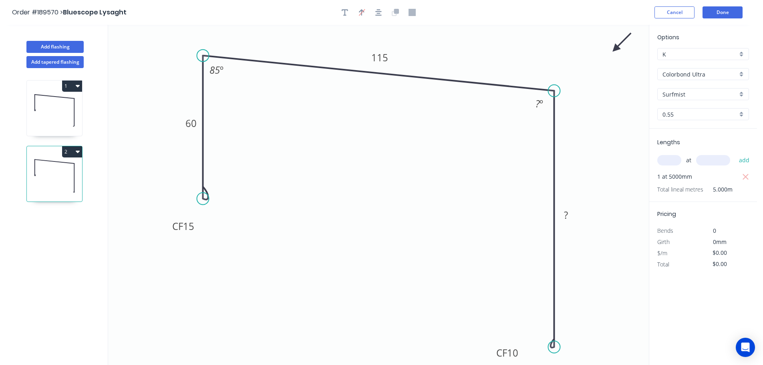
click at [523, 357] on rect at bounding box center [507, 352] width 32 height 16
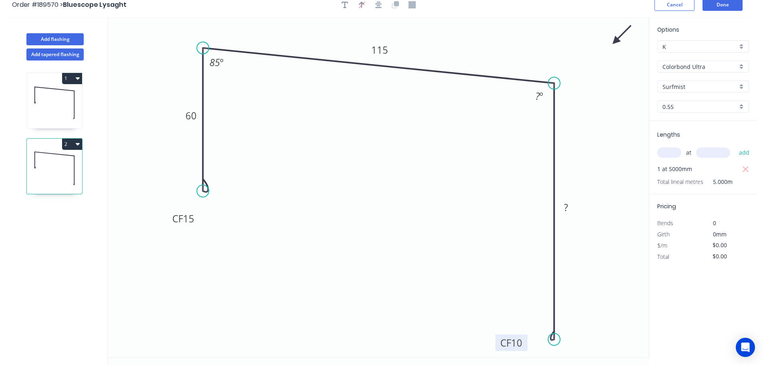
scroll to position [15, 0]
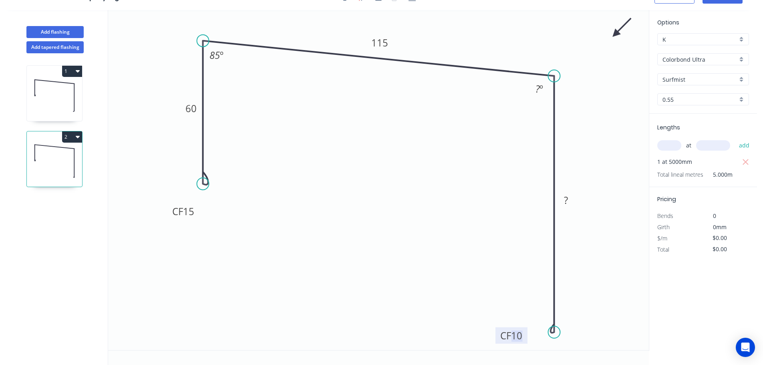
click at [518, 337] on tspan "10" at bounding box center [516, 335] width 11 height 13
type input "$15.95"
type input "$79.75"
click at [67, 30] on button "Add flashing" at bounding box center [54, 32] width 57 height 12
type input "$0.00"
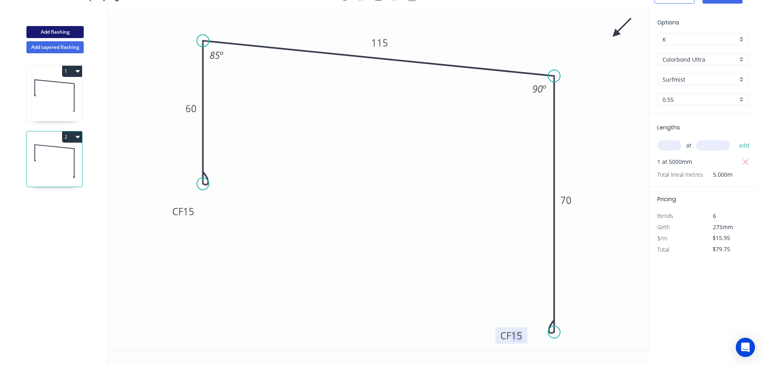
type input "$0.00"
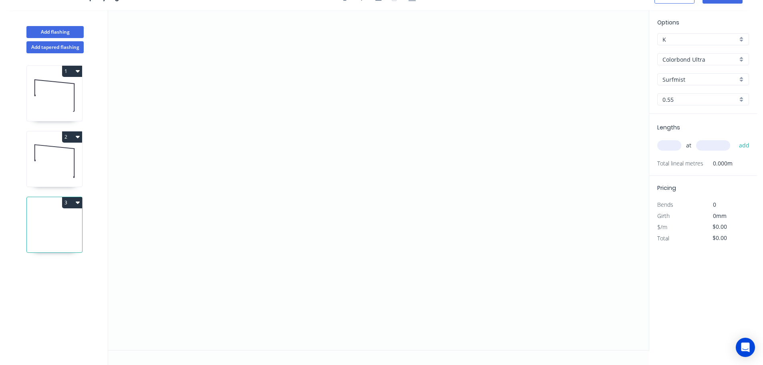
click at [58, 158] on icon at bounding box center [54, 160] width 55 height 51
type input "$15.95"
type input "$79.75"
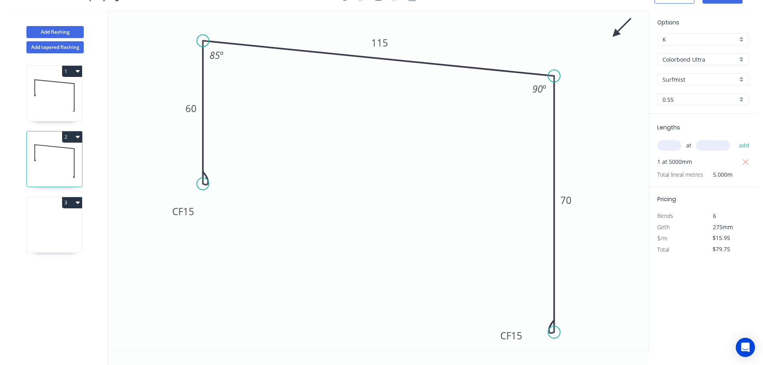
click at [60, 92] on icon at bounding box center [54, 95] width 55 height 51
type input "$24.08"
type input "$43.34"
click at [62, 240] on icon at bounding box center [54, 226] width 55 height 51
type input "$0.00"
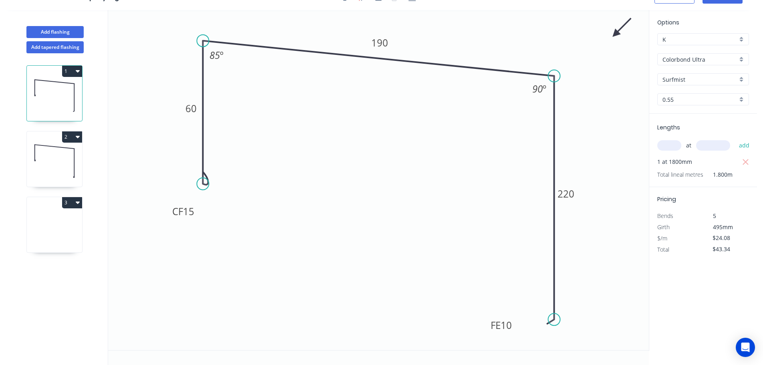
type input "$0.00"
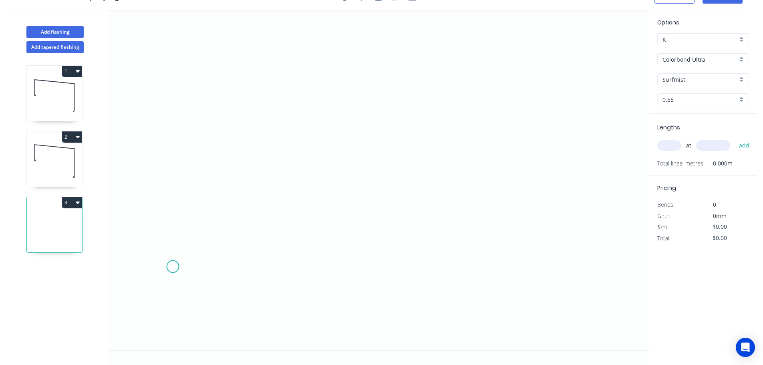
click at [173, 267] on icon "0" at bounding box center [378, 180] width 540 height 340
click at [174, 42] on icon "0" at bounding box center [378, 180] width 540 height 340
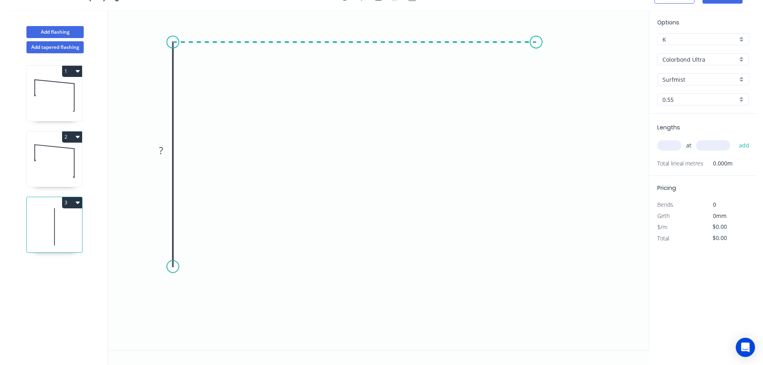
click at [536, 53] on icon "0 ?" at bounding box center [378, 180] width 540 height 340
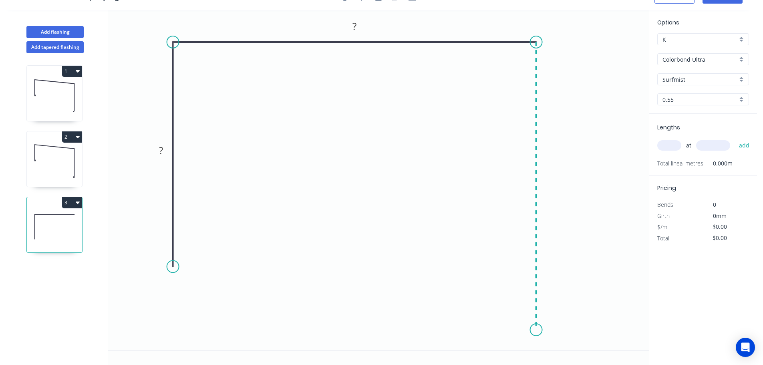
click at [532, 330] on icon "0 ? ?" at bounding box center [378, 180] width 540 height 340
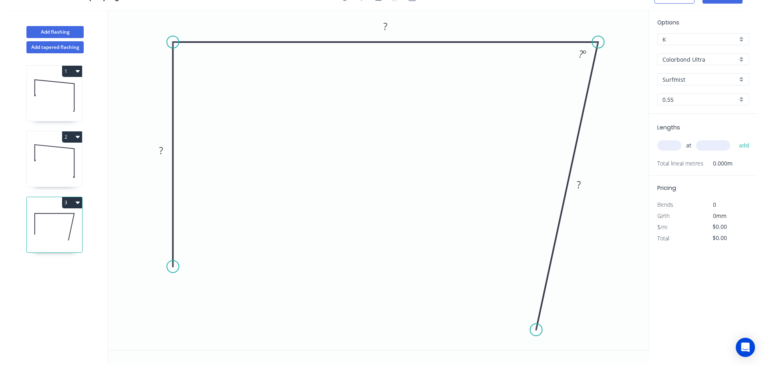
drag, startPoint x: 536, startPoint y: 41, endPoint x: 599, endPoint y: 57, distance: 64.9
click at [599, 52] on icon "0 ? ? ? ? º" at bounding box center [378, 180] width 540 height 340
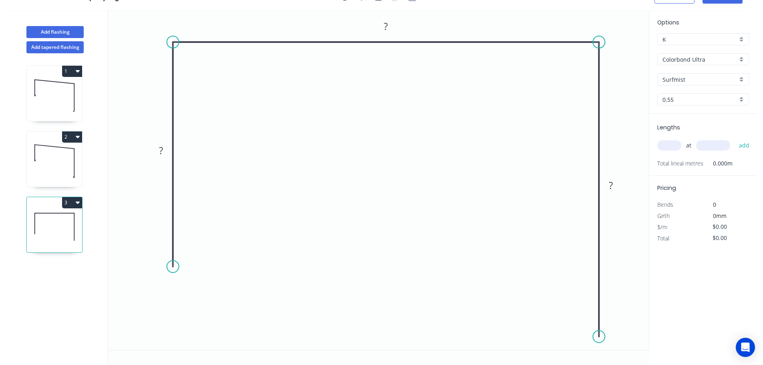
drag, startPoint x: 595, startPoint y: 329, endPoint x: 596, endPoint y: 337, distance: 7.7
click at [596, 337] on circle at bounding box center [598, 336] width 12 height 12
click at [221, 299] on div "Crush & Fold" at bounding box center [213, 297] width 80 height 16
click at [174, 264] on circle at bounding box center [173, 266] width 12 height 12
click at [625, 307] on div "Crush & Fold" at bounding box center [642, 309] width 80 height 16
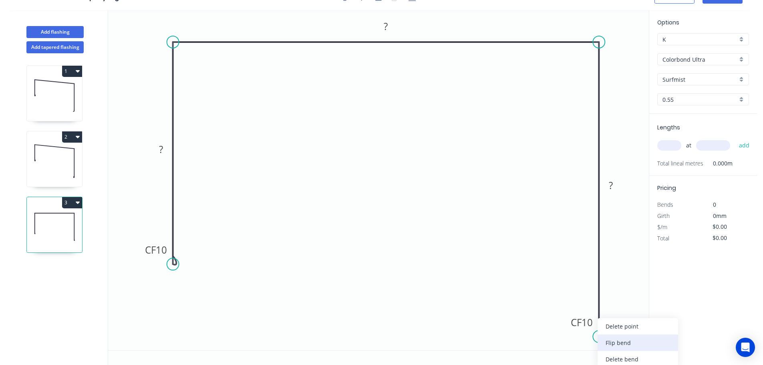
click at [612, 345] on div "Flip bend" at bounding box center [637, 342] width 80 height 16
drag, startPoint x: 629, startPoint y: 325, endPoint x: 573, endPoint y: 342, distance: 58.0
click at [573, 342] on rect at bounding box center [560, 338] width 32 height 16
drag, startPoint x: 603, startPoint y: 334, endPoint x: 600, endPoint y: 319, distance: 15.2
click at [600, 319] on circle at bounding box center [598, 319] width 12 height 12
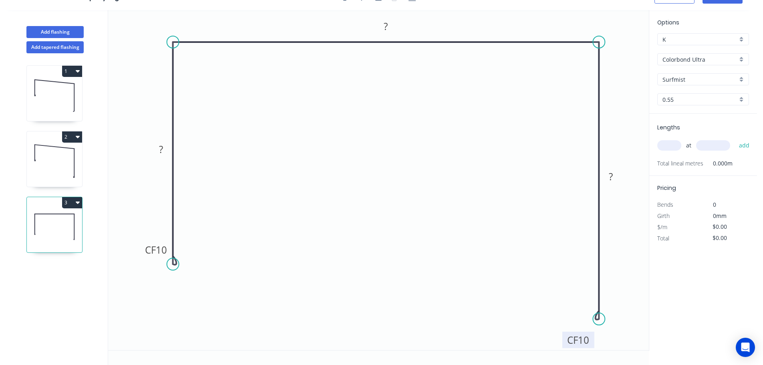
drag, startPoint x: 574, startPoint y: 324, endPoint x: 551, endPoint y: 337, distance: 26.4
click at [592, 343] on rect at bounding box center [578, 339] width 32 height 16
drag, startPoint x: 172, startPoint y: 261, endPoint x: 171, endPoint y: 250, distance: 11.7
click at [171, 258] on circle at bounding box center [173, 264] width 12 height 12
click at [163, 234] on tspan "10" at bounding box center [161, 235] width 11 height 13
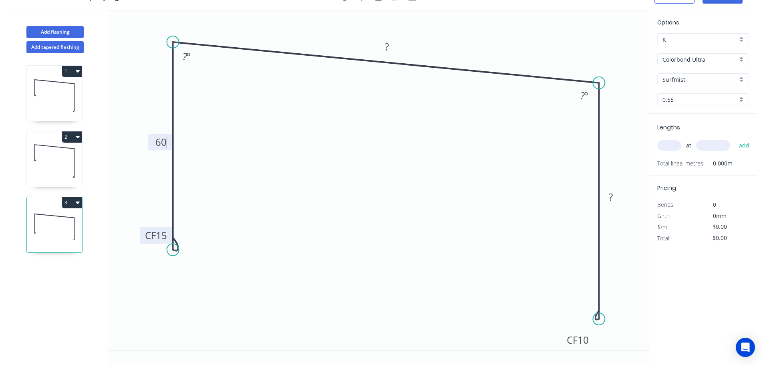
drag, startPoint x: 599, startPoint y: 39, endPoint x: 598, endPoint y: 83, distance: 43.6
click at [598, 83] on circle at bounding box center [598, 83] width 12 height 12
click at [187, 57] on tspan "º" at bounding box center [189, 56] width 4 height 13
type input "$18.92"
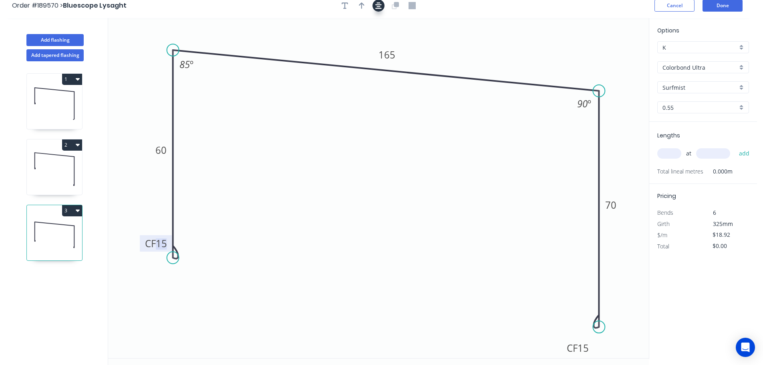
scroll to position [0, 0]
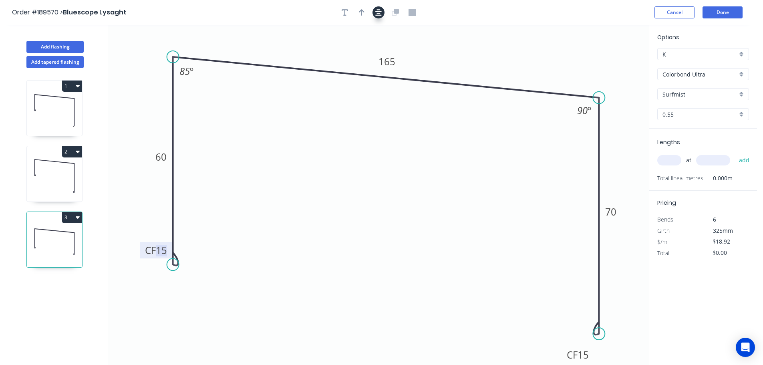
click at [379, 14] on icon "button" at bounding box center [378, 12] width 6 height 7
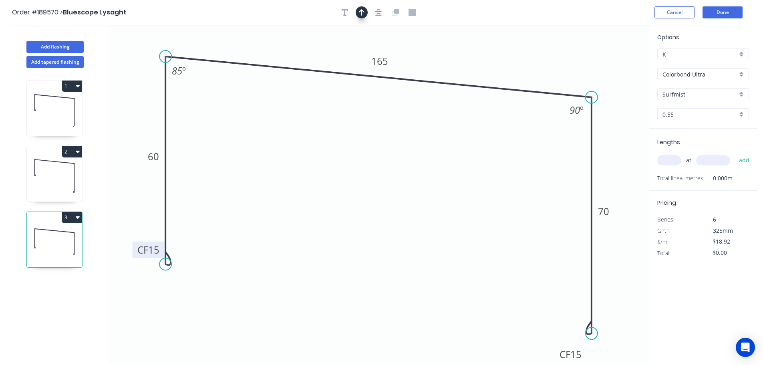
click at [364, 16] on button "button" at bounding box center [361, 12] width 12 height 12
click at [605, 64] on icon "0 CF 15 60 165 CF 15 70 85 º 90 º" at bounding box center [378, 195] width 540 height 340
click at [607, 65] on icon at bounding box center [607, 56] width 7 height 26
click at [607, 65] on icon at bounding box center [606, 56] width 7 height 26
drag, startPoint x: 608, startPoint y: 64, endPoint x: 614, endPoint y: 51, distance: 14.9
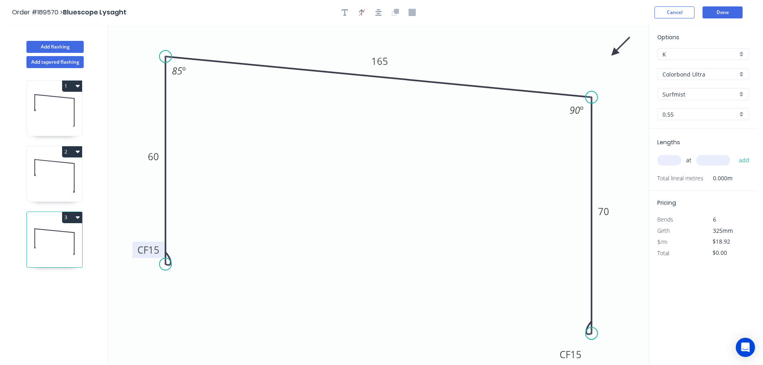
click at [614, 51] on icon at bounding box center [620, 46] width 23 height 23
click at [671, 161] on input "text" at bounding box center [669, 160] width 24 height 10
type input "1"
type input "1200"
click at [735, 153] on button "add" at bounding box center [744, 160] width 19 height 14
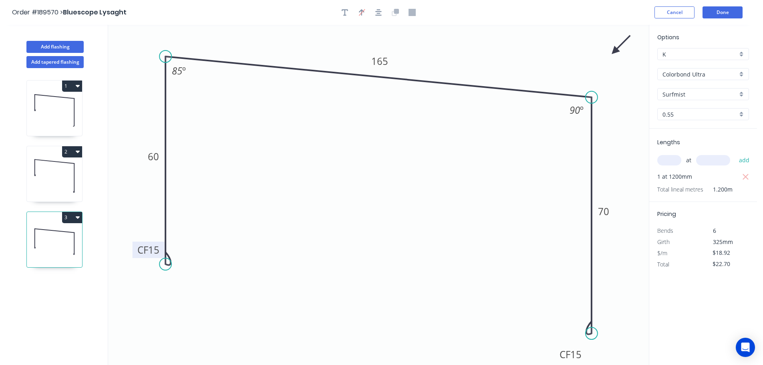
click at [69, 217] on button "3" at bounding box center [72, 217] width 20 height 11
click at [50, 235] on div "Duplicate" at bounding box center [44, 237] width 62 height 12
type input "$0.00"
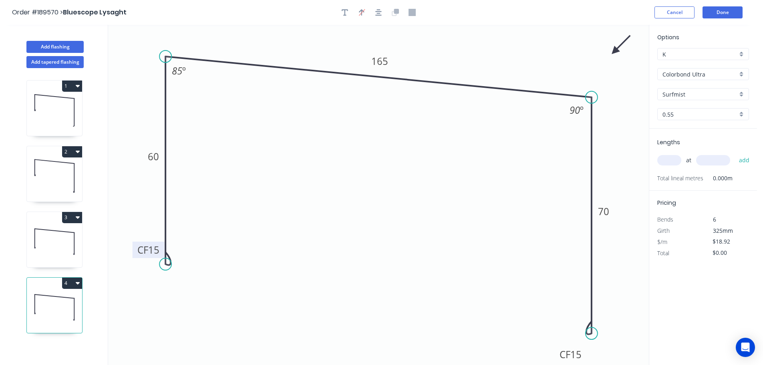
click at [156, 251] on tspan "15" at bounding box center [153, 249] width 11 height 13
click at [673, 161] on input "text" at bounding box center [669, 160] width 24 height 10
type input "1"
type input "8400"
click at [735, 153] on button "add" at bounding box center [744, 160] width 19 height 14
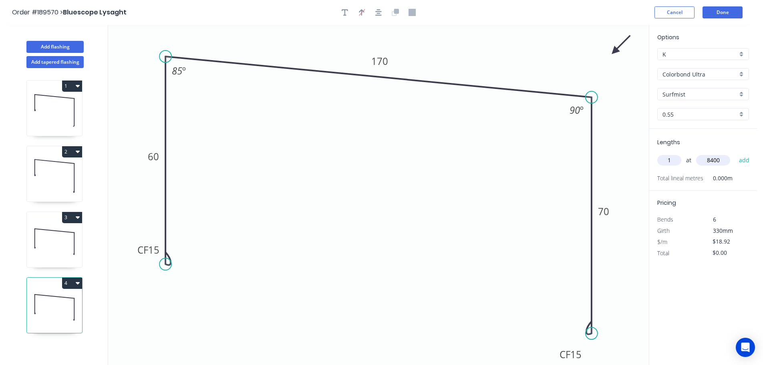
type input "$158.93"
click at [61, 44] on button "Add flashing" at bounding box center [54, 47] width 57 height 12
type input "$0.00"
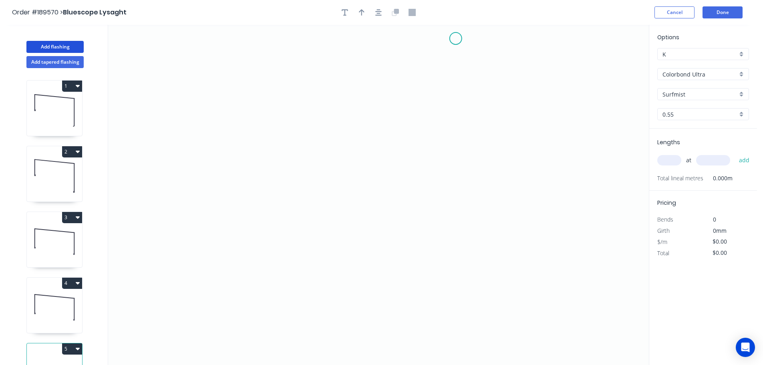
click at [459, 64] on icon "0" at bounding box center [378, 195] width 540 height 340
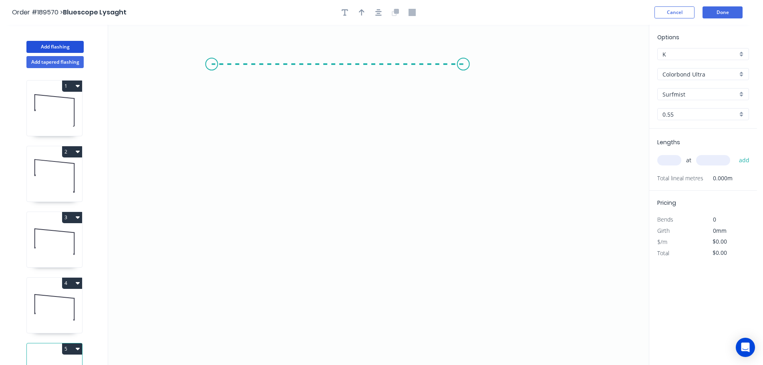
click at [211, 67] on icon "0" at bounding box center [378, 195] width 540 height 340
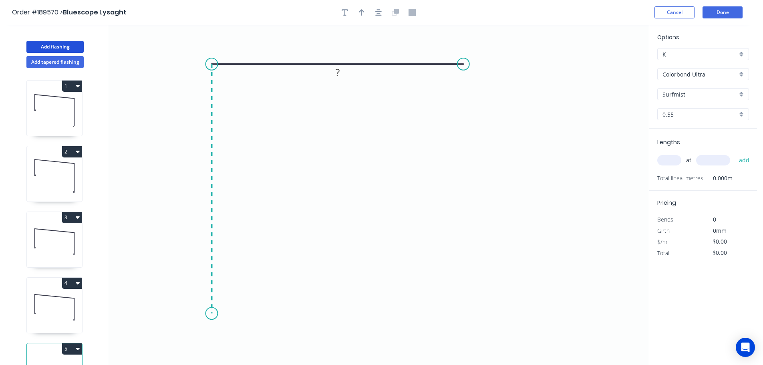
click at [217, 315] on icon "0 ?" at bounding box center [378, 195] width 540 height 340
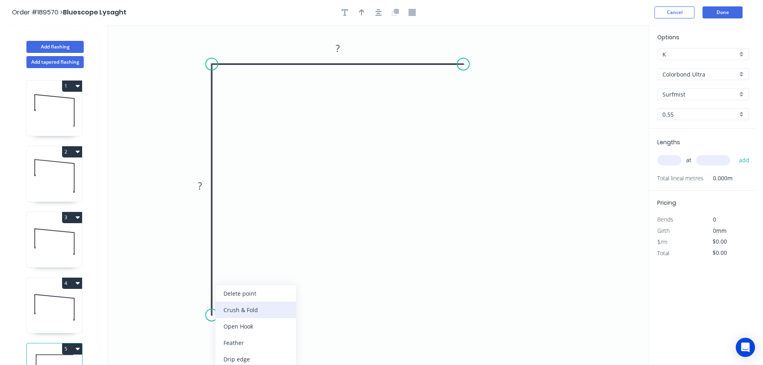
click at [244, 313] on div "Crush & Fold" at bounding box center [255, 309] width 80 height 16
drag, startPoint x: 200, startPoint y: 307, endPoint x: 248, endPoint y: 341, distance: 58.8
click at [248, 341] on rect at bounding box center [242, 335] width 32 height 16
click at [264, 345] on icon "0 CF 10 ? ?" at bounding box center [378, 195] width 540 height 340
drag, startPoint x: 256, startPoint y: 338, endPoint x: 266, endPoint y: 347, distance: 13.1
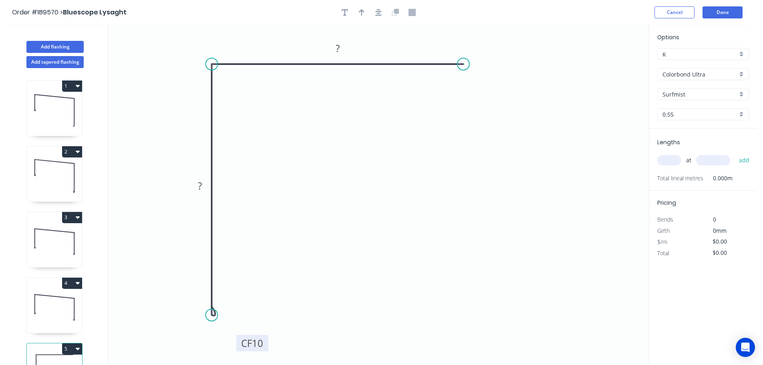
click at [266, 347] on rect at bounding box center [252, 343] width 32 height 16
click at [260, 345] on tspan "10" at bounding box center [257, 343] width 11 height 13
drag, startPoint x: 381, startPoint y: 12, endPoint x: 359, endPoint y: 15, distance: 22.7
click at [381, 12] on icon "button" at bounding box center [378, 12] width 6 height 6
type input "$10.72"
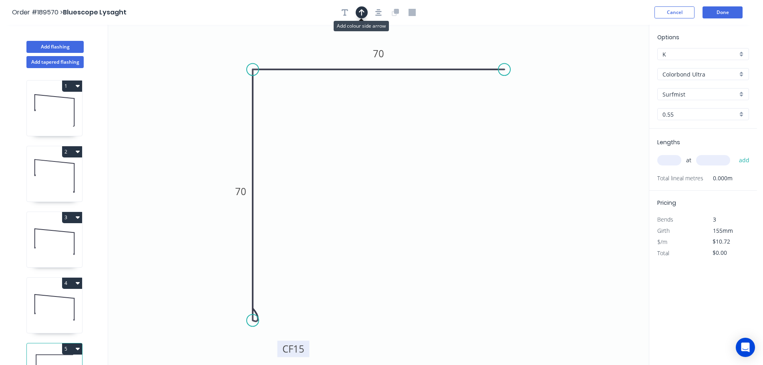
click at [359, 14] on icon "button" at bounding box center [362, 12] width 6 height 7
drag, startPoint x: 611, startPoint y: 63, endPoint x: 200, endPoint y: 83, distance: 411.6
click at [337, 84] on icon at bounding box center [340, 81] width 7 height 26
drag, startPoint x: 200, startPoint y: 83, endPoint x: 138, endPoint y: 59, distance: 66.2
click at [138, 59] on icon at bounding box center [131, 52] width 23 height 23
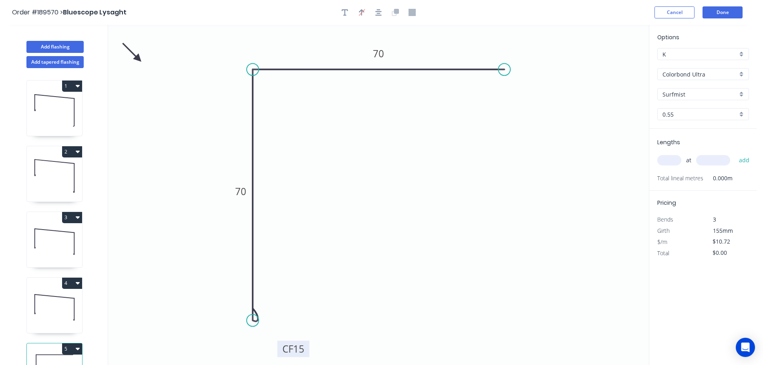
click at [675, 164] on input "text" at bounding box center [669, 160] width 24 height 10
type input "1"
type input "2000"
click at [735, 153] on button "add" at bounding box center [744, 160] width 19 height 14
type input "$21.44"
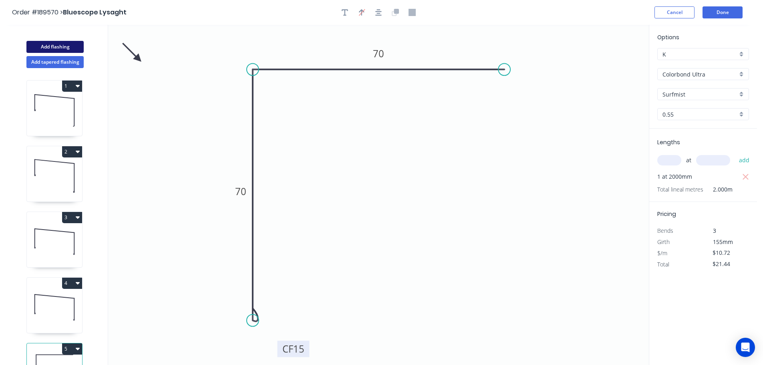
click at [70, 44] on button "Add flashing" at bounding box center [54, 47] width 57 height 12
type input "$0.00"
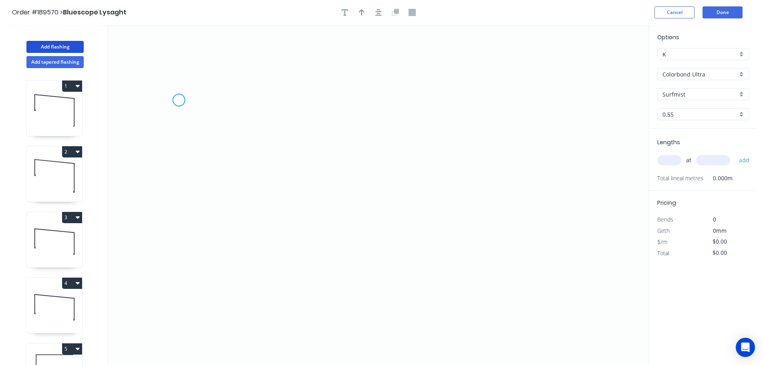
click at [179, 100] on icon "0" at bounding box center [378, 195] width 540 height 340
click at [535, 111] on icon "0" at bounding box center [378, 195] width 540 height 340
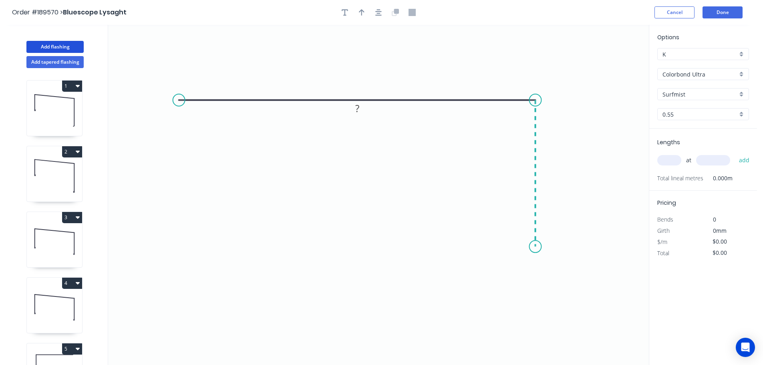
click at [542, 247] on icon "0 ?" at bounding box center [378, 195] width 540 height 340
drag, startPoint x: 178, startPoint y: 102, endPoint x: 121, endPoint y: 110, distance: 57.5
click at [121, 110] on icon "0 ? ?" at bounding box center [378, 195] width 540 height 340
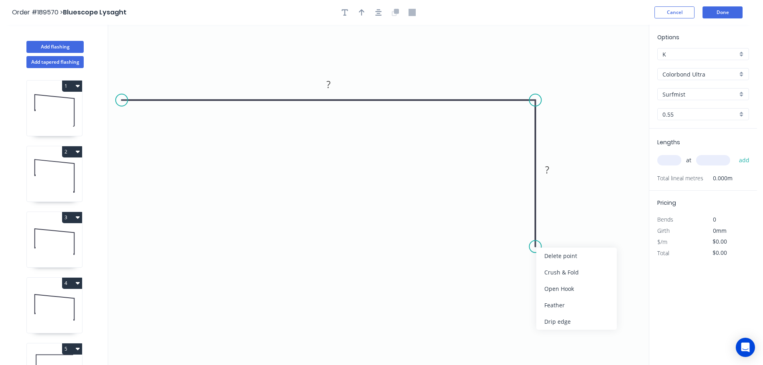
click at [564, 274] on div "Crush & Fold" at bounding box center [576, 272] width 80 height 16
click at [554, 271] on div "Flip bend" at bounding box center [575, 275] width 80 height 16
drag, startPoint x: 564, startPoint y: 237, endPoint x: 518, endPoint y: 282, distance: 64.8
click at [518, 282] on rect at bounding box center [508, 275] width 32 height 16
click at [511, 276] on tspan "10" at bounding box center [511, 276] width 11 height 13
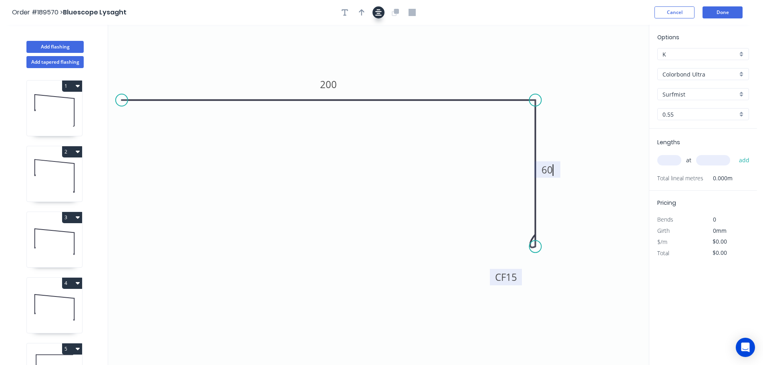
click at [379, 15] on icon "button" at bounding box center [378, 12] width 6 height 6
type input "$13.68"
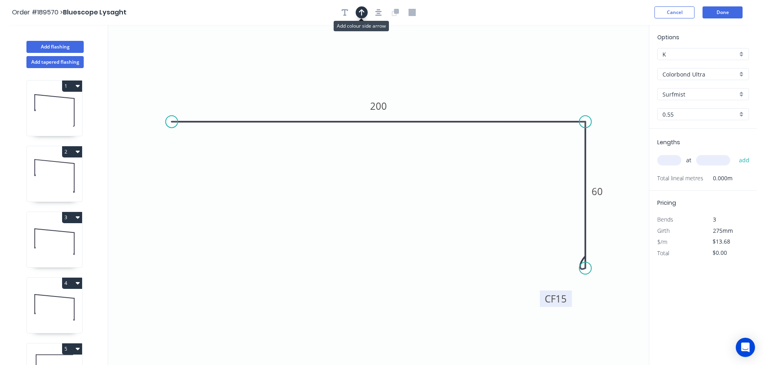
click at [363, 14] on icon "button" at bounding box center [362, 12] width 6 height 7
click at [608, 62] on icon at bounding box center [607, 56] width 7 height 26
drag, startPoint x: 609, startPoint y: 62, endPoint x: 614, endPoint y: 52, distance: 11.3
click at [614, 52] on icon at bounding box center [620, 45] width 23 height 23
click at [674, 157] on input "text" at bounding box center [669, 160] width 24 height 10
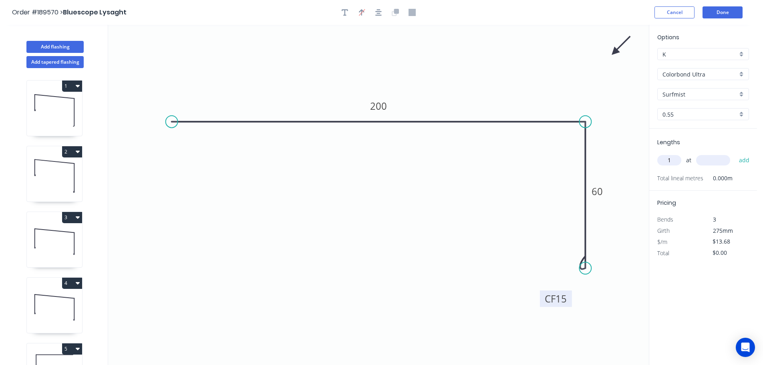
type input "1"
type input "2000"
click at [735, 153] on button "add" at bounding box center [744, 160] width 19 height 14
type input "$27.36"
click at [46, 44] on button "Add flashing" at bounding box center [54, 47] width 57 height 12
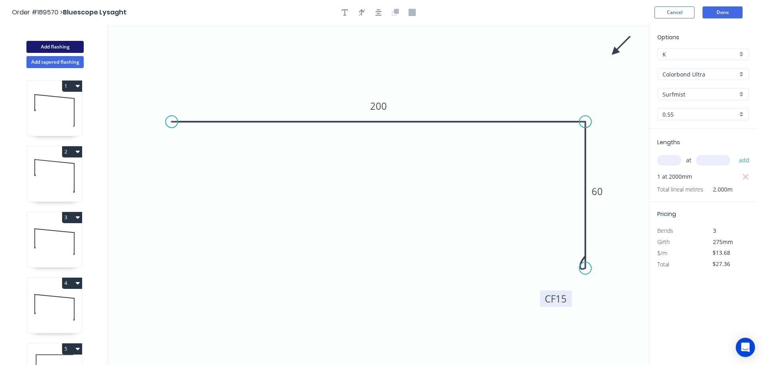
type input "$0.00"
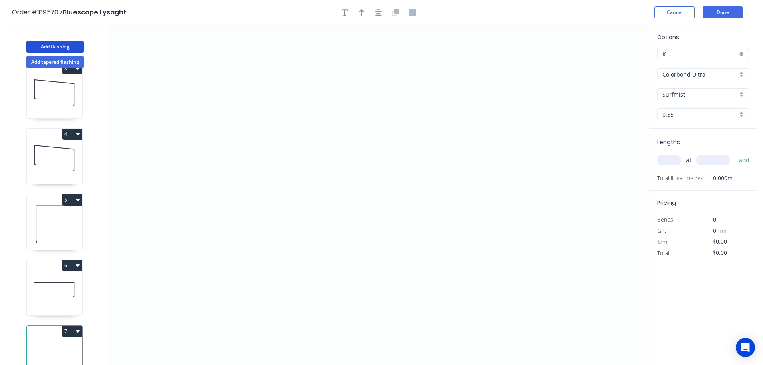
scroll to position [166, 0]
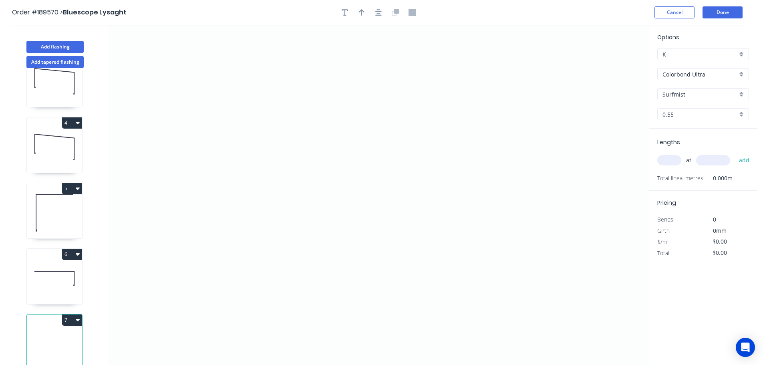
click at [73, 314] on button "7" at bounding box center [72, 319] width 20 height 11
click at [38, 351] on div "Delete" at bounding box center [44, 356] width 62 height 12
type input "$13.68"
type input "$27.36"
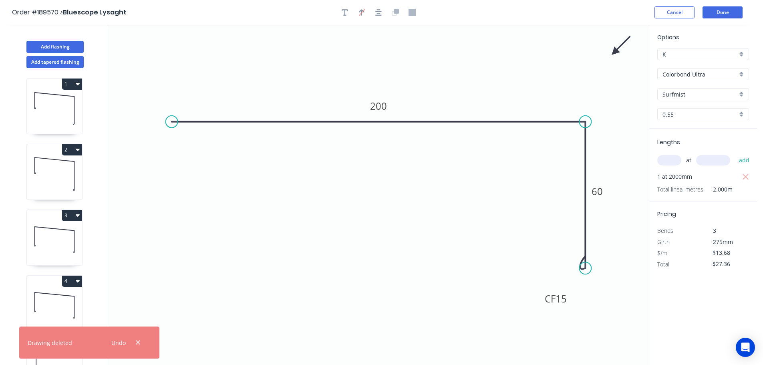
scroll to position [0, 0]
click at [76, 88] on icon "button" at bounding box center [78, 85] width 4 height 6
click at [56, 106] on div "Duplicate" at bounding box center [44, 106] width 62 height 12
type input "$24.08"
type input "$0.00"
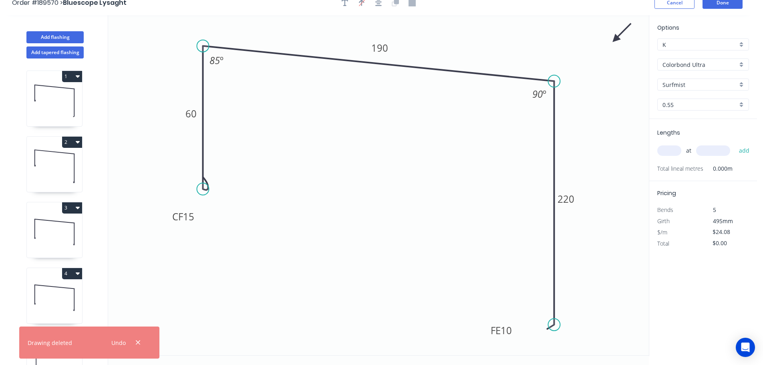
scroll to position [15, 0]
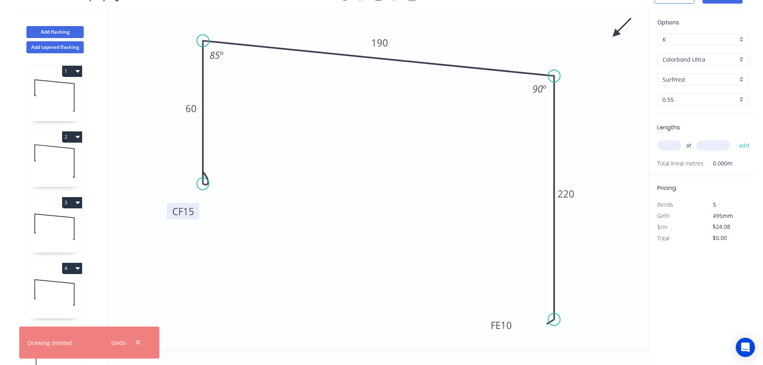
click at [190, 213] on tspan "15" at bounding box center [188, 211] width 11 height 13
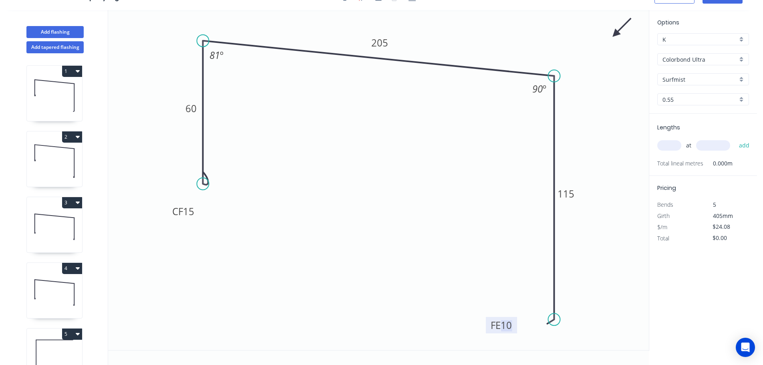
click at [671, 145] on input "text" at bounding box center [669, 145] width 24 height 10
type input "1"
type input "6400"
click at [735, 139] on button "add" at bounding box center [744, 146] width 19 height 14
type input "$154.11"
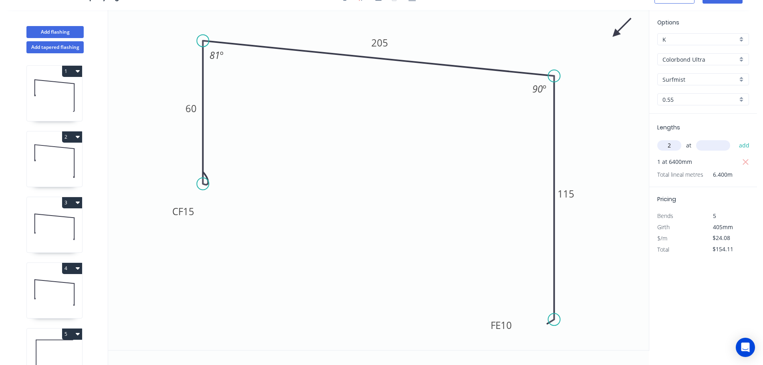
type input "2"
type input "5750"
click at [735, 139] on button "add" at bounding box center [744, 146] width 19 height 14
type input "$431.03"
click at [189, 213] on tspan "15" at bounding box center [188, 211] width 11 height 13
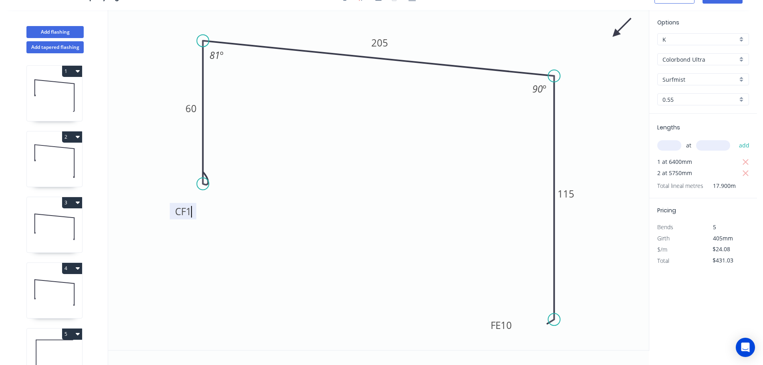
type input "$18.16"
type input "$325.06"
click at [191, 213] on tspan "1" at bounding box center [189, 211] width 6 height 13
click at [191, 213] on rect at bounding box center [183, 211] width 16 height 11
type input "$0.00"
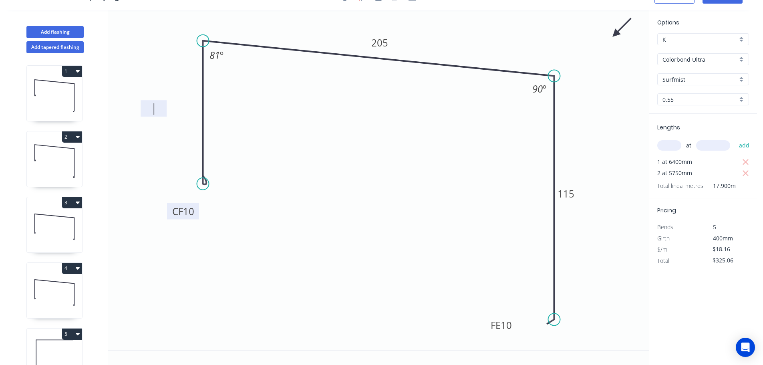
type input "$0.00"
click at [191, 213] on tspan "10" at bounding box center [188, 211] width 11 height 13
type input "$18.16"
type input "$325.06"
click at [191, 213] on tspan "10" at bounding box center [188, 211] width 11 height 13
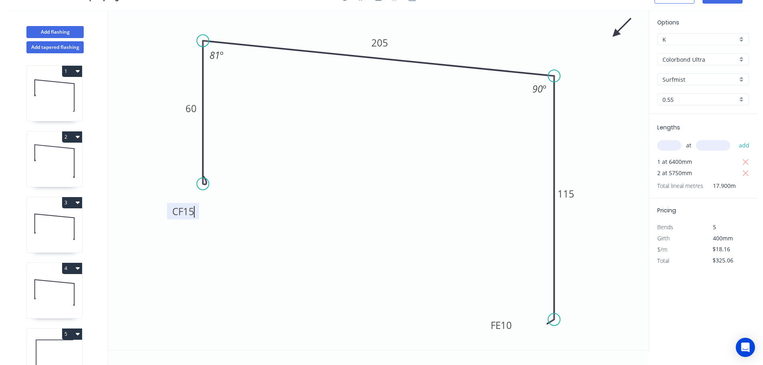
type input "$24.08"
type input "$431.03"
click at [191, 213] on tspan "15" at bounding box center [188, 211] width 11 height 13
type input "$18.16"
type input "$325.06"
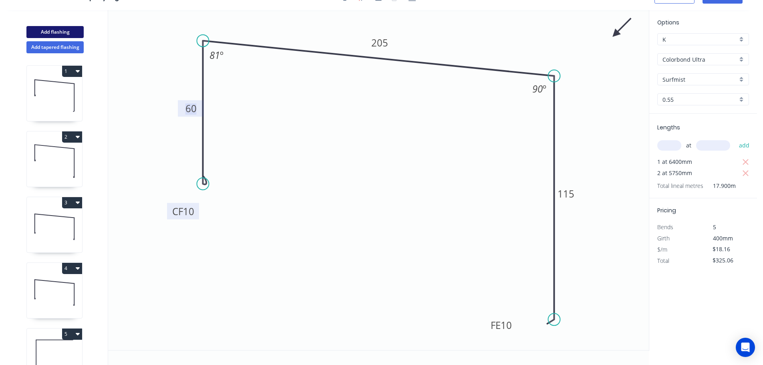
click at [63, 33] on button "Add flashing" at bounding box center [54, 32] width 57 height 12
type input "$0.00"
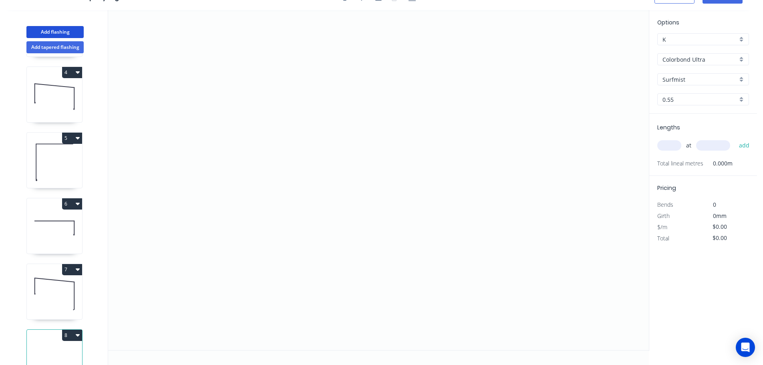
scroll to position [232, 0]
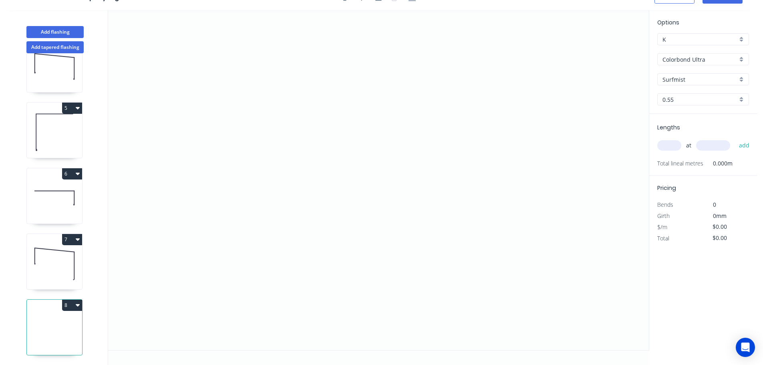
click at [73, 303] on button "8" at bounding box center [72, 304] width 20 height 11
drag, startPoint x: 65, startPoint y: 333, endPoint x: 65, endPoint y: 315, distance: 18.0
click at [65, 335] on div "Delete" at bounding box center [44, 341] width 62 height 12
type input "$18.16"
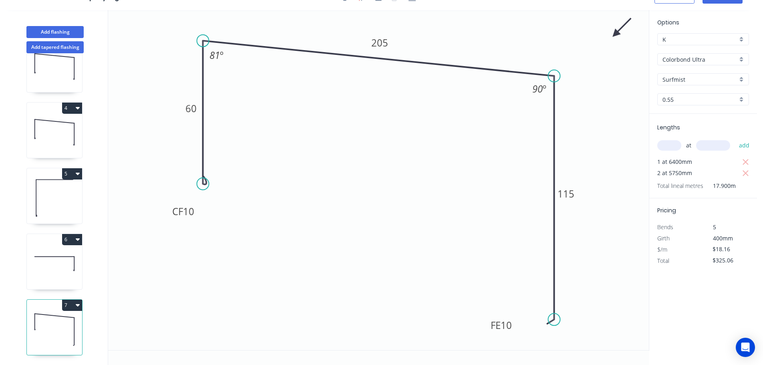
scroll to position [166, 0]
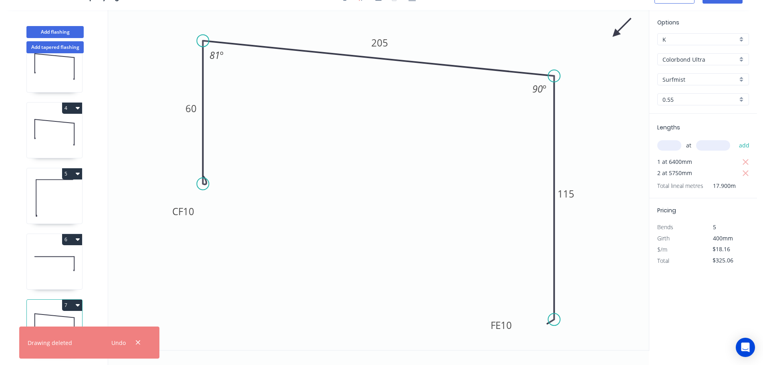
click at [75, 299] on button "7" at bounding box center [72, 304] width 20 height 11
click at [63, 319] on div "Duplicate" at bounding box center [44, 325] width 62 height 12
type input "$0.00"
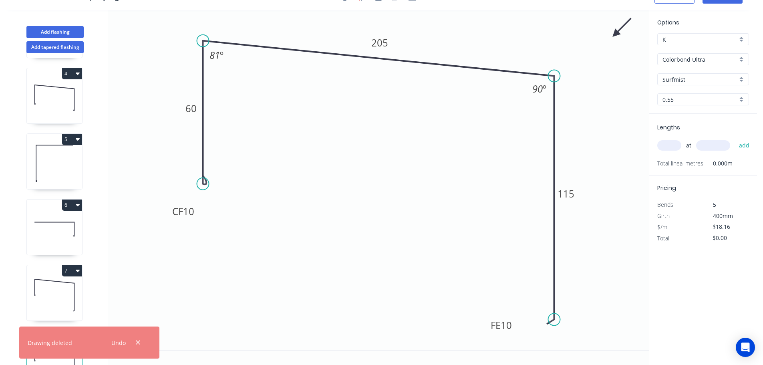
scroll to position [232, 0]
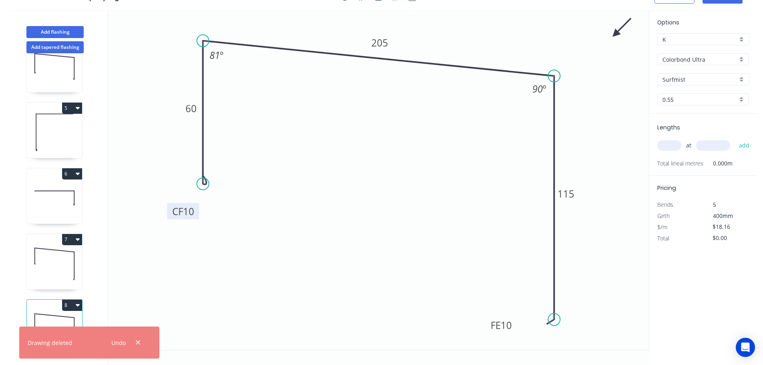
click at [191, 211] on tspan "10" at bounding box center [188, 211] width 11 height 13
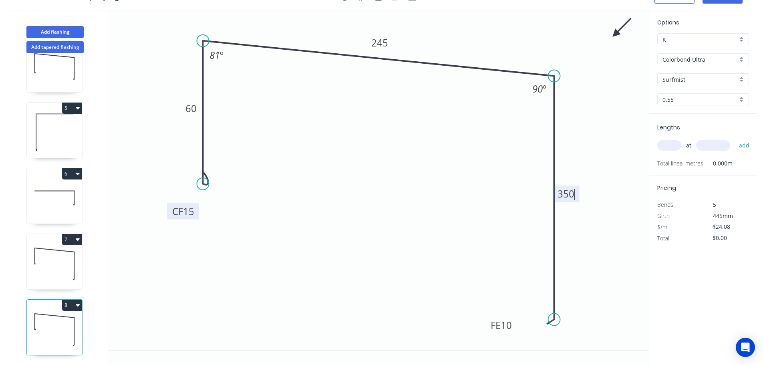
type input "$30.01"
click at [664, 143] on input "text" at bounding box center [669, 145] width 24 height 10
click at [735, 139] on button "add" at bounding box center [744, 146] width 19 height 14
click at [675, 140] on div "2 at 1 add" at bounding box center [703, 146] width 93 height 14
click at [676, 146] on input "2" at bounding box center [669, 145] width 24 height 10
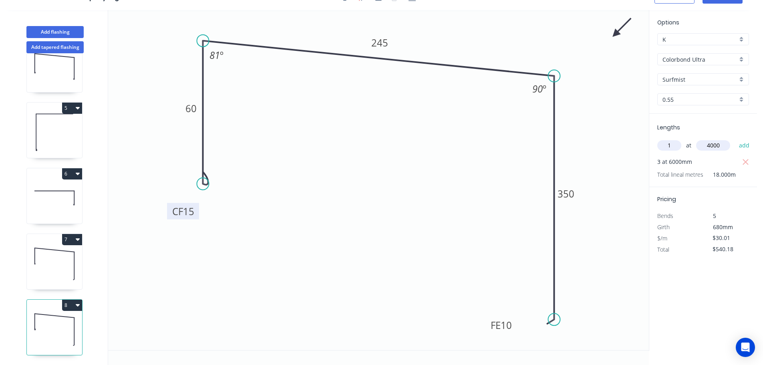
click at [735, 139] on button "add" at bounding box center [744, 146] width 19 height 14
click at [65, 36] on button "Add flashing" at bounding box center [54, 32] width 57 height 12
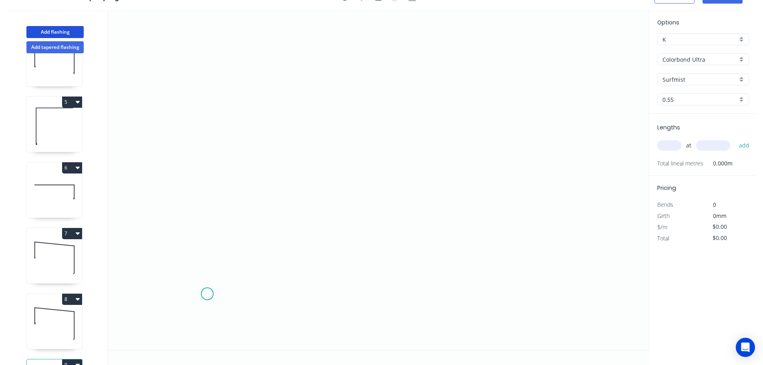
click at [200, 291] on icon "0" at bounding box center [378, 180] width 540 height 340
click at [200, 46] on icon "0" at bounding box center [378, 180] width 540 height 340
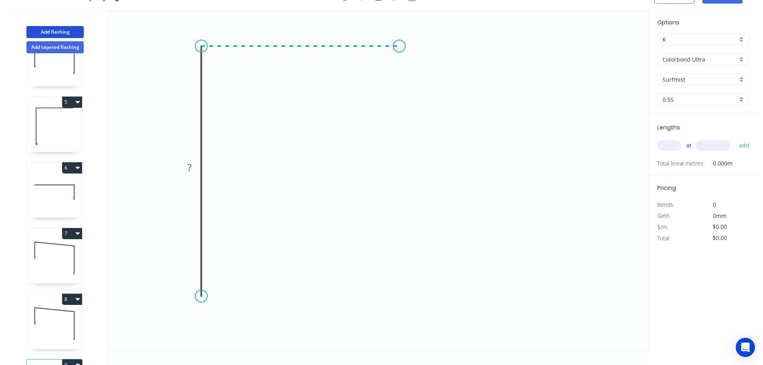
click at [399, 51] on icon "0 ?" at bounding box center [378, 180] width 540 height 340
drag, startPoint x: 203, startPoint y: 294, endPoint x: 199, endPoint y: 319, distance: 25.5
click at [199, 319] on circle at bounding box center [201, 319] width 12 height 12
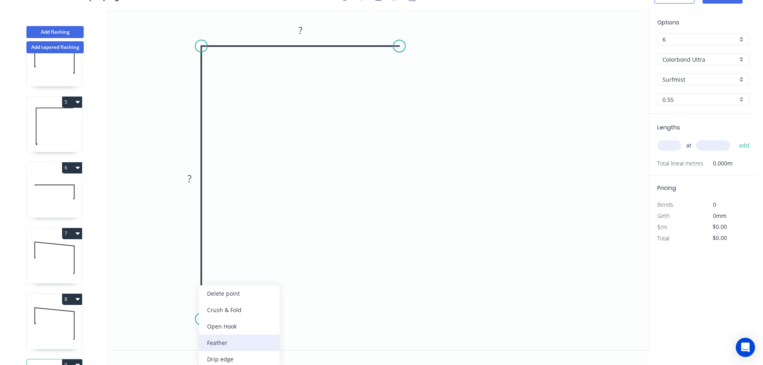
click at [242, 345] on div "Feather" at bounding box center [239, 342] width 80 height 16
click at [236, 346] on div "Flip bend" at bounding box center [239, 342] width 80 height 16
drag, startPoint x: 235, startPoint y: 308, endPoint x: 238, endPoint y: 312, distance: 5.4
click at [238, 312] on icon "0 FE 15 ? ?" at bounding box center [378, 180] width 540 height 340
drag, startPoint x: 233, startPoint y: 307, endPoint x: 259, endPoint y: 341, distance: 42.6
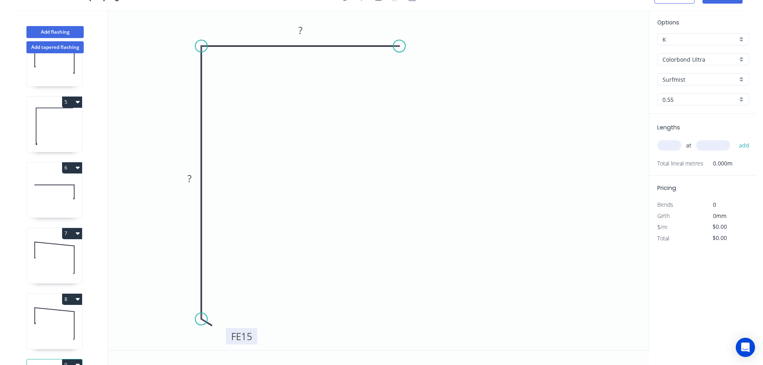
click at [257, 341] on rect at bounding box center [241, 336] width 31 height 16
click at [251, 339] on tspan "15" at bounding box center [248, 338] width 11 height 13
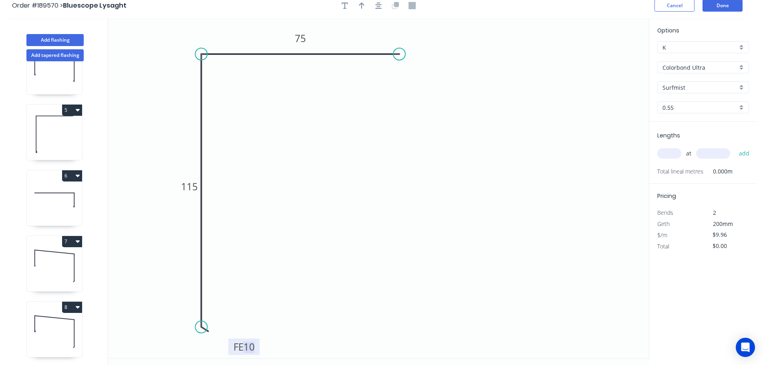
scroll to position [0, 0]
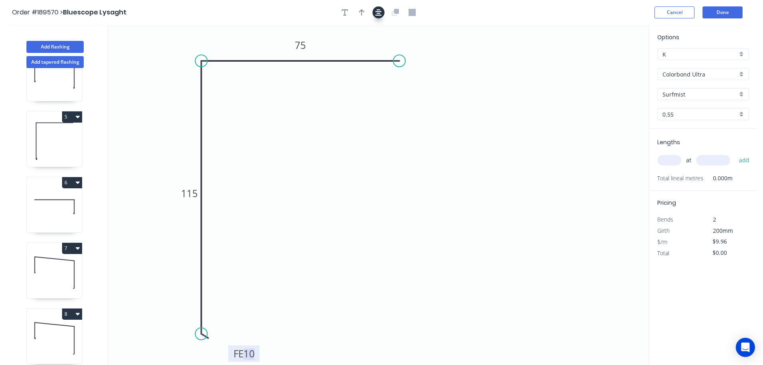
click at [383, 14] on button "button" at bounding box center [378, 12] width 12 height 12
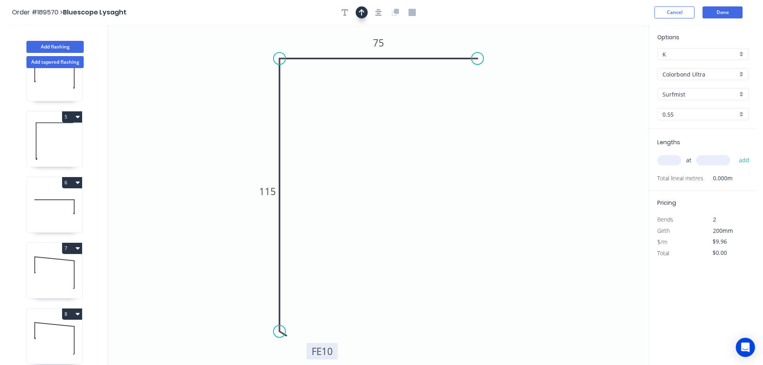
click at [365, 17] on button "button" at bounding box center [361, 12] width 12 height 12
drag, startPoint x: 449, startPoint y: 71, endPoint x: 253, endPoint y: 84, distance: 196.6
click at [259, 84] on icon at bounding box center [262, 73] width 7 height 26
click at [251, 84] on icon "0 FE 10 115 75" at bounding box center [378, 195] width 540 height 340
drag, startPoint x: 251, startPoint y: 83, endPoint x: 154, endPoint y: 65, distance: 98.5
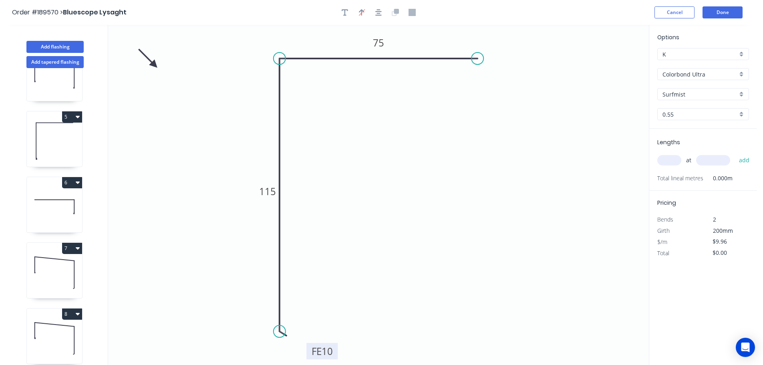
click at [154, 65] on icon at bounding box center [147, 58] width 23 height 23
click at [664, 160] on input "text" at bounding box center [669, 160] width 24 height 10
click at [735, 153] on button "add" at bounding box center [744, 160] width 19 height 14
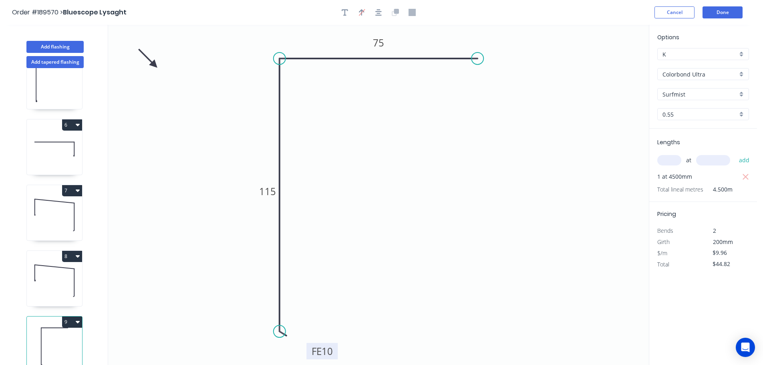
scroll to position [297, 0]
click at [62, 46] on button "Add flashing" at bounding box center [54, 47] width 57 height 12
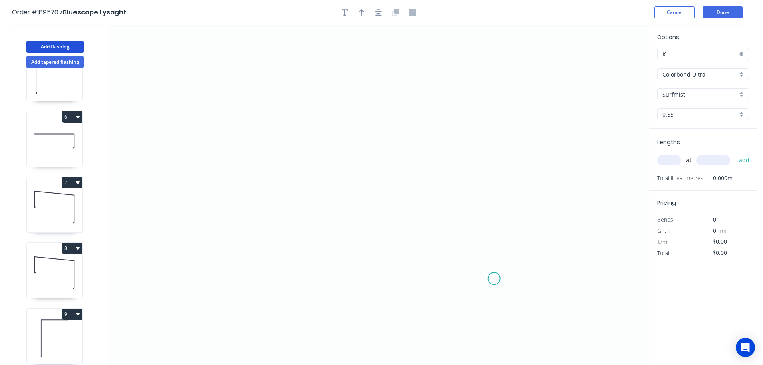
click at [494, 279] on icon "0" at bounding box center [378, 195] width 540 height 340
click at [502, 124] on icon "0" at bounding box center [378, 195] width 540 height 340
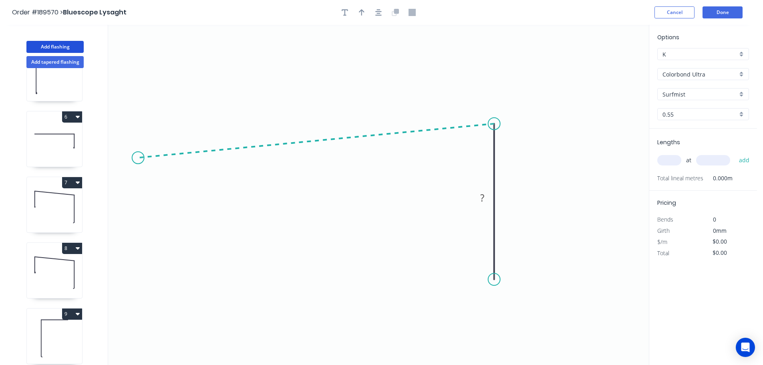
click at [138, 158] on icon "0 ?" at bounding box center [378, 195] width 540 height 340
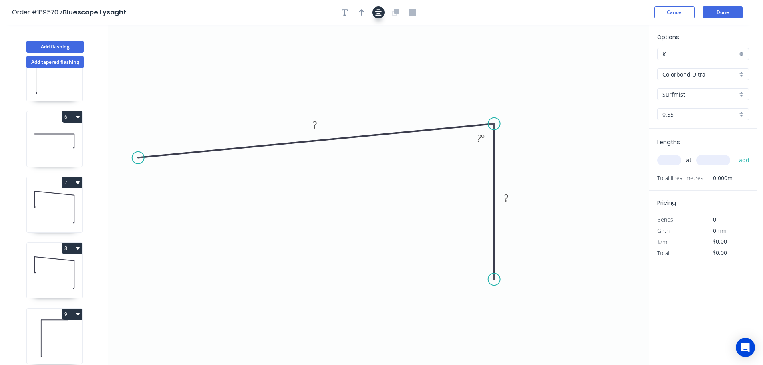
click at [380, 11] on icon "button" at bounding box center [378, 12] width 6 height 6
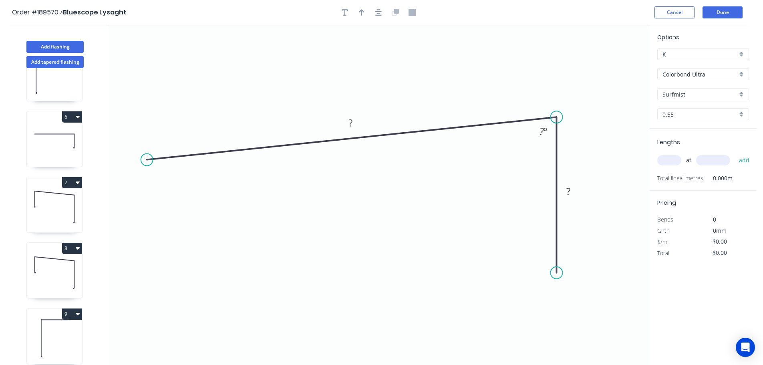
drag, startPoint x: 197, startPoint y: 151, endPoint x: 144, endPoint y: 161, distance: 54.1
click at [144, 161] on circle at bounding box center [147, 160] width 12 height 12
click at [580, 301] on div "Crush & Fold" at bounding box center [602, 296] width 80 height 16
click at [580, 297] on div "Flip bend" at bounding box center [598, 299] width 80 height 16
drag, startPoint x: 588, startPoint y: 261, endPoint x: 521, endPoint y: 301, distance: 78.1
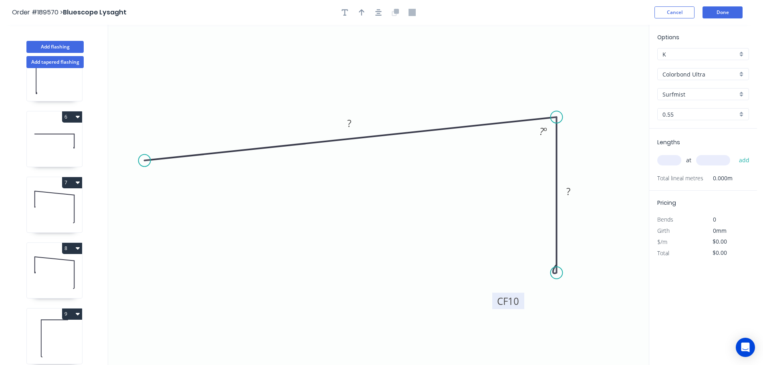
click at [521, 301] on rect at bounding box center [508, 301] width 32 height 16
click at [353, 129] on rect at bounding box center [349, 123] width 16 height 11
click at [676, 159] on input "text" at bounding box center [669, 160] width 24 height 10
click at [735, 153] on button "add" at bounding box center [744, 160] width 19 height 14
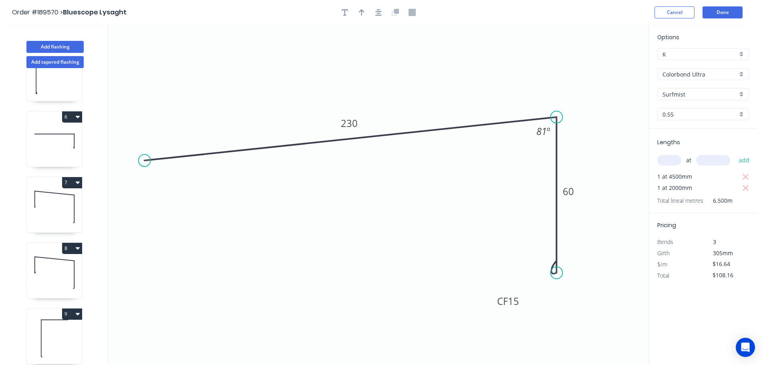
click at [674, 158] on input "text" at bounding box center [669, 160] width 24 height 10
click at [735, 153] on button "add" at bounding box center [744, 160] width 19 height 14
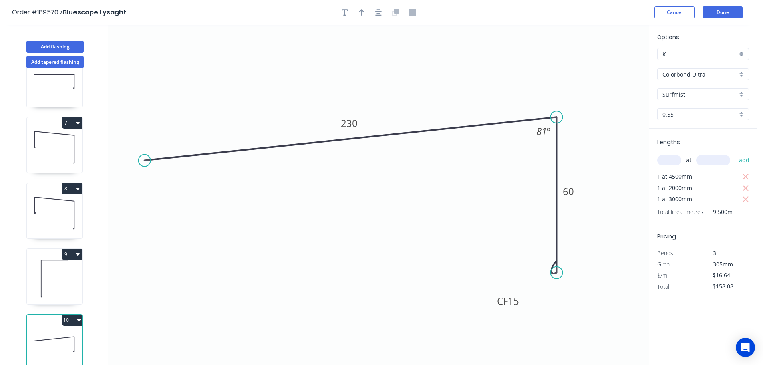
scroll to position [363, 0]
drag, startPoint x: 522, startPoint y: 306, endPoint x: 551, endPoint y: 304, distance: 29.7
click at [551, 305] on rect at bounding box center [542, 301] width 32 height 16
click at [547, 298] on tspan "15" at bounding box center [542, 299] width 11 height 13
click at [65, 44] on button "Add flashing" at bounding box center [54, 47] width 57 height 12
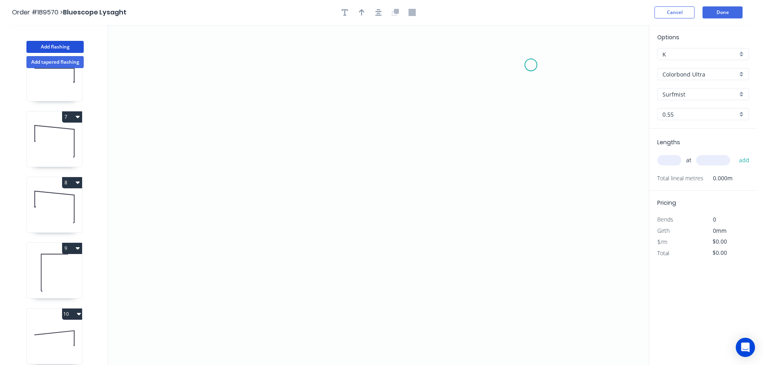
click at [538, 65] on icon "0" at bounding box center [378, 195] width 540 height 340
click at [206, 84] on icon "0" at bounding box center [378, 195] width 540 height 340
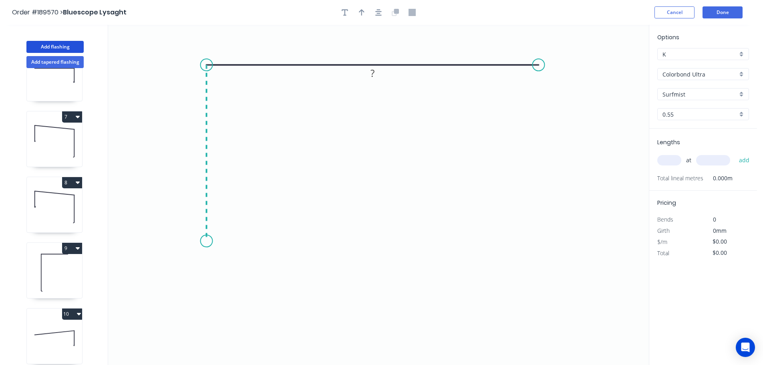
click at [201, 241] on icon "0 ?" at bounding box center [378, 195] width 540 height 340
click at [206, 242] on circle at bounding box center [207, 241] width 12 height 12
click at [234, 269] on icon "0 ? ?" at bounding box center [378, 195] width 540 height 340
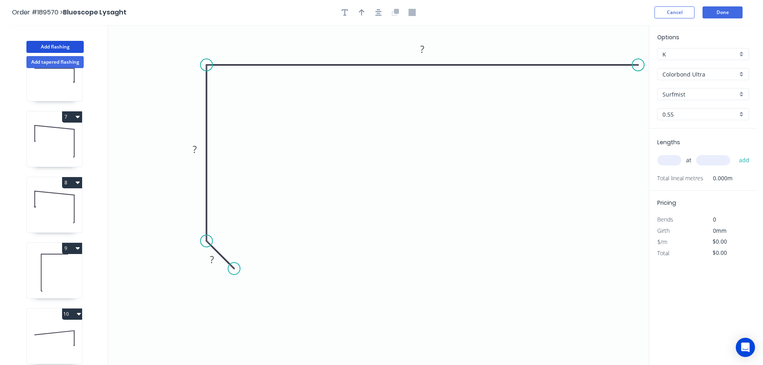
drag, startPoint x: 542, startPoint y: 66, endPoint x: 638, endPoint y: 77, distance: 96.7
click at [638, 77] on icon "0 ? ? ?" at bounding box center [378, 195] width 540 height 340
click at [429, 48] on rect at bounding box center [422, 49] width 16 height 11
click at [381, 7] on div at bounding box center [378, 12] width 84 height 12
drag, startPoint x: 376, startPoint y: 10, endPoint x: 371, endPoint y: 11, distance: 5.3
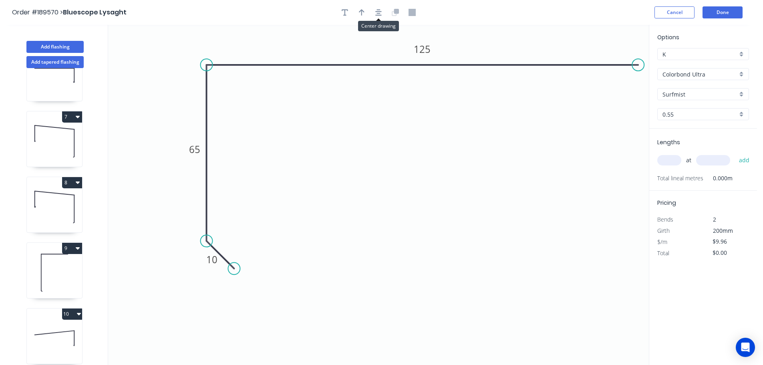
click at [376, 10] on icon "button" at bounding box center [378, 12] width 6 height 7
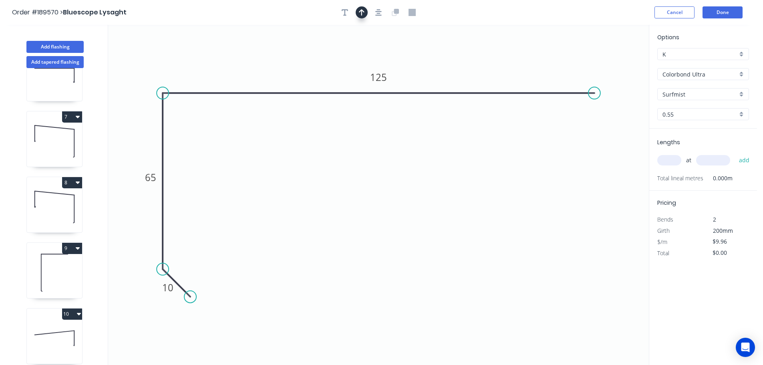
click at [357, 13] on button "button" at bounding box center [361, 12] width 12 height 12
drag, startPoint x: 305, startPoint y: 59, endPoint x: 158, endPoint y: 64, distance: 147.0
click at [158, 64] on icon at bounding box center [160, 55] width 7 height 26
drag, startPoint x: 158, startPoint y: 64, endPoint x: 135, endPoint y: 47, distance: 28.5
click at [135, 47] on icon at bounding box center [129, 40] width 23 height 23
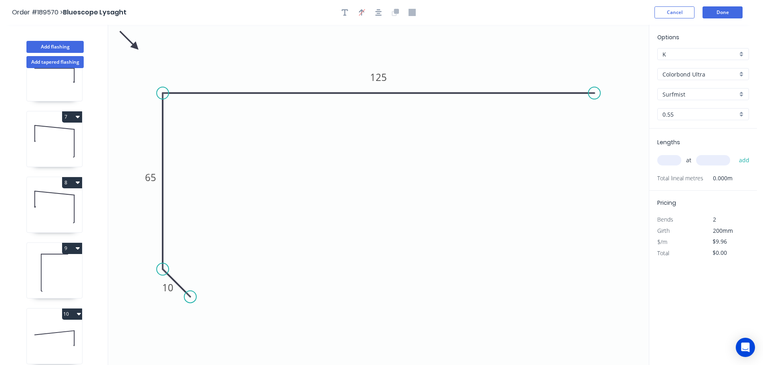
click at [657, 163] on div "at add" at bounding box center [703, 160] width 93 height 14
click at [665, 161] on input "text" at bounding box center [669, 160] width 24 height 10
click at [735, 153] on button "add" at bounding box center [744, 160] width 19 height 14
click at [666, 161] on input "text" at bounding box center [669, 160] width 24 height 10
click at [735, 153] on button "add" at bounding box center [744, 160] width 19 height 14
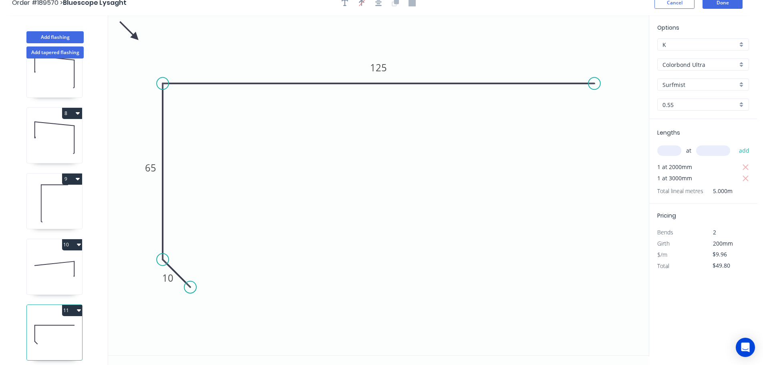
scroll to position [15, 0]
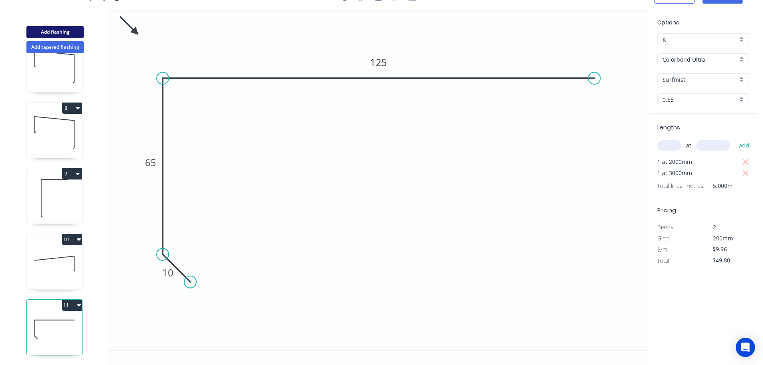
click at [76, 31] on button "Add flashing" at bounding box center [54, 32] width 57 height 12
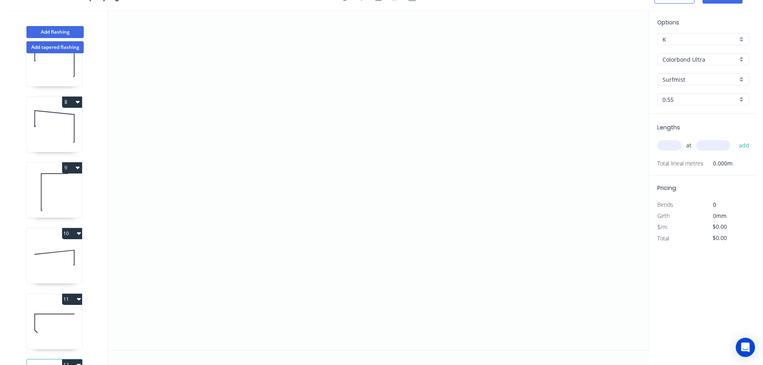
click at [73, 106] on button "8" at bounding box center [72, 101] width 20 height 11
click at [55, 122] on div "Duplicate" at bounding box center [44, 122] width 62 height 12
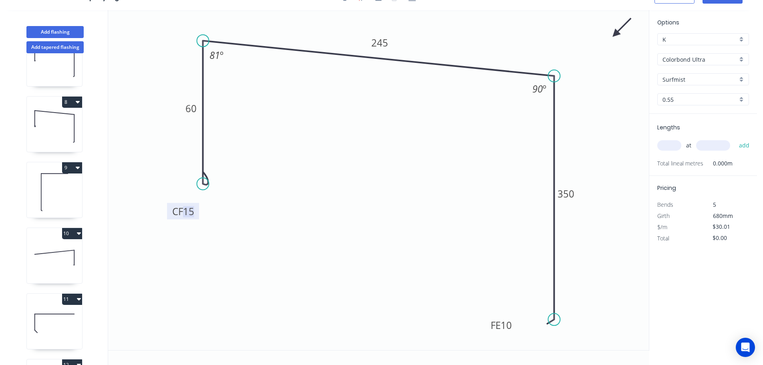
click at [193, 216] on tspan "15" at bounding box center [188, 211] width 11 height 13
click at [579, 331] on div "Delete point" at bounding box center [596, 326] width 80 height 16
click at [555, 77] on circle at bounding box center [554, 76] width 12 height 12
click at [558, 267] on icon "0 CF 15 60 205 81 º" at bounding box center [378, 180] width 540 height 340
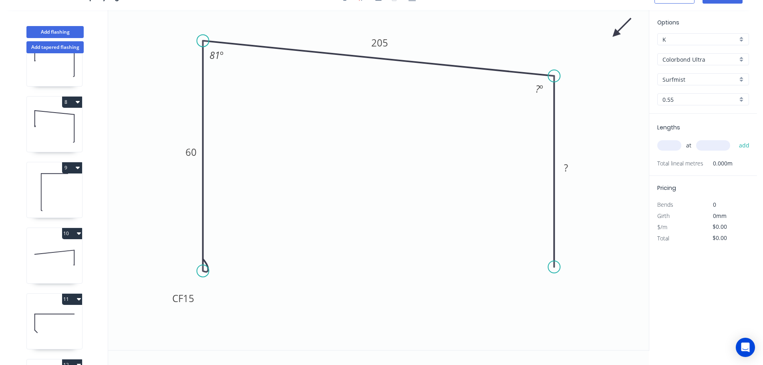
drag, startPoint x: 202, startPoint y: 186, endPoint x: 205, endPoint y: 271, distance: 85.3
click at [205, 271] on circle at bounding box center [203, 271] width 12 height 12
click at [539, 88] on tspan "º" at bounding box center [541, 88] width 4 height 13
click at [552, 271] on circle at bounding box center [554, 267] width 12 height 12
click at [529, 291] on icon at bounding box center [541, 280] width 26 height 26
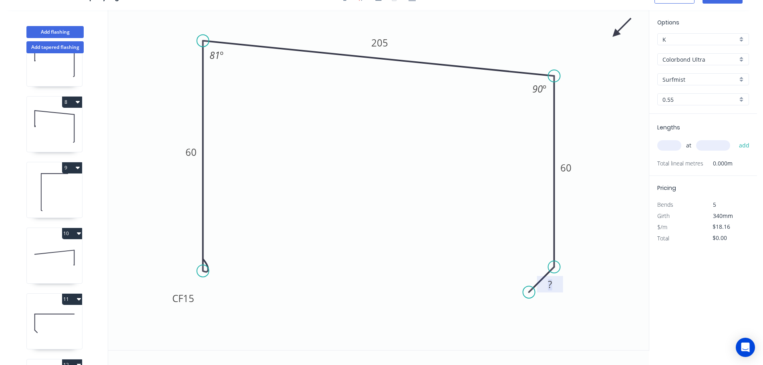
click at [552, 285] on tspan "?" at bounding box center [550, 283] width 4 height 13
click at [666, 146] on input "text" at bounding box center [669, 145] width 24 height 10
click at [735, 139] on button "add" at bounding box center [744, 146] width 19 height 14
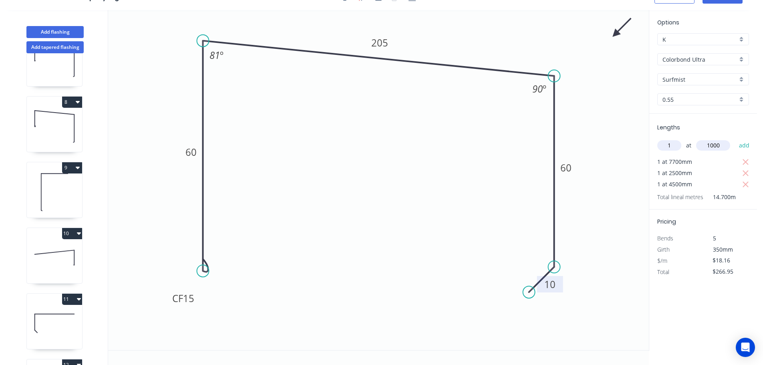
click at [735, 139] on button "add" at bounding box center [744, 146] width 19 height 14
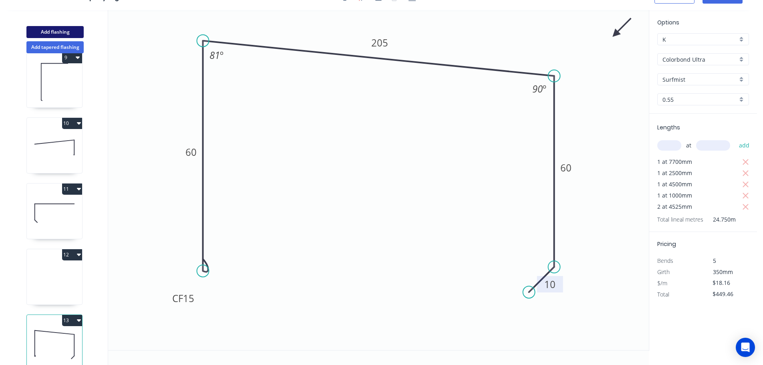
scroll to position [560, 0]
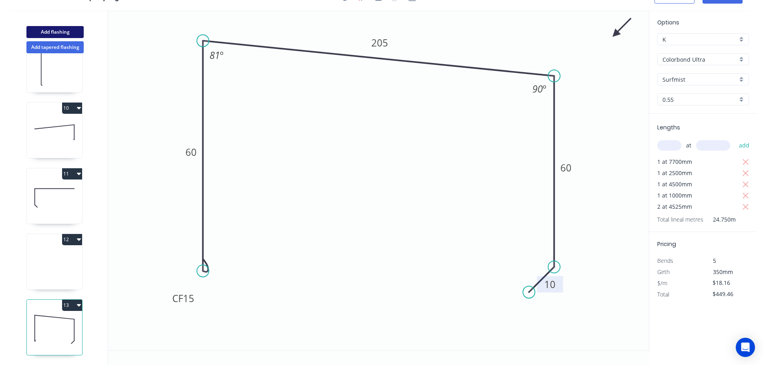
click at [57, 33] on button "Add flashing" at bounding box center [54, 32] width 57 height 12
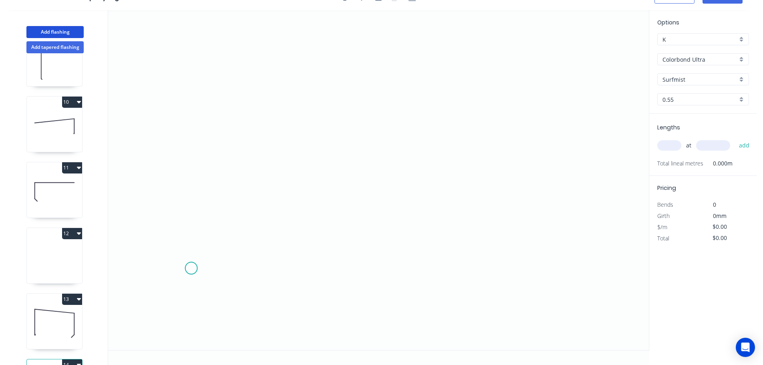
click at [190, 269] on icon "0" at bounding box center [378, 180] width 540 height 340
click at [182, 90] on icon "0" at bounding box center [378, 180] width 540 height 340
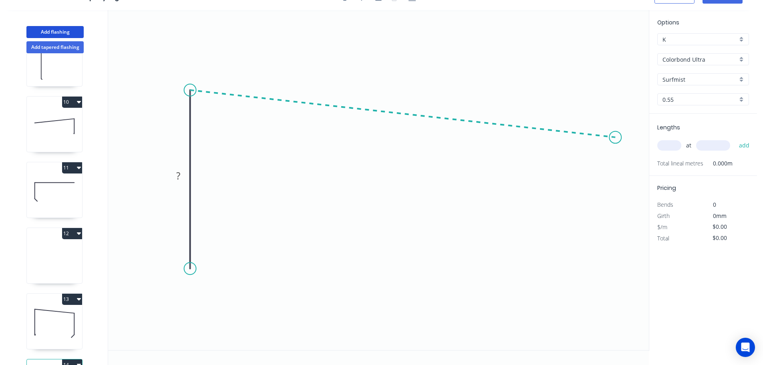
click at [615, 137] on icon "0 ?" at bounding box center [378, 180] width 540 height 340
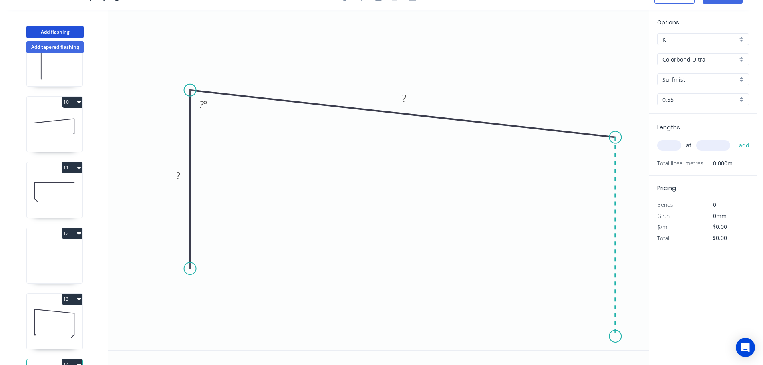
click at [616, 337] on icon "0 ? ? ? º" at bounding box center [378, 180] width 540 height 340
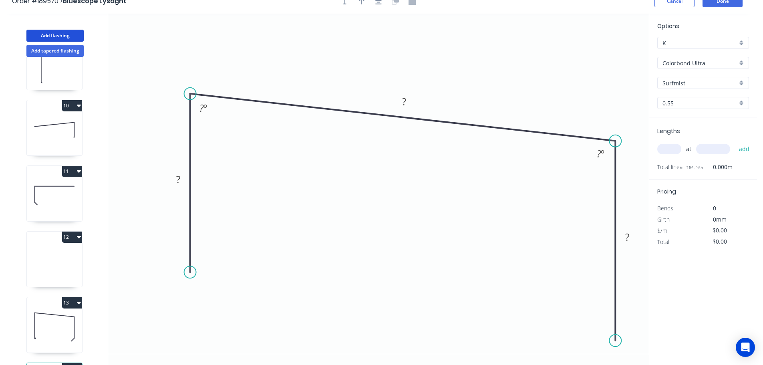
scroll to position [0, 0]
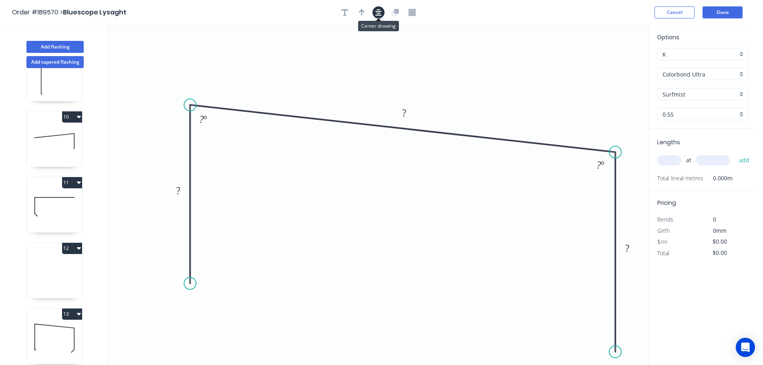
click at [374, 13] on button "button" at bounding box center [378, 12] width 12 height 12
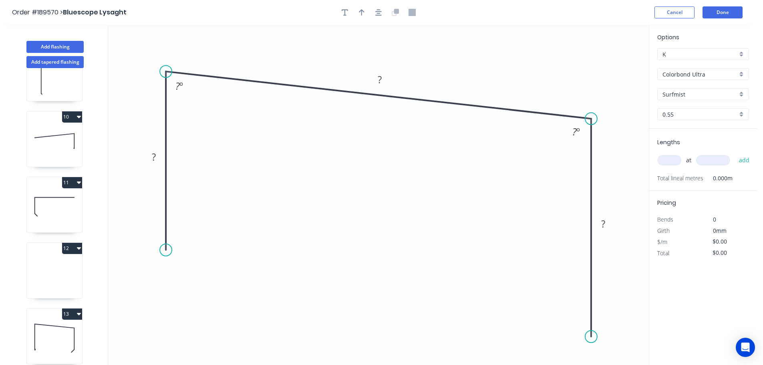
click at [591, 337] on circle at bounding box center [591, 336] width 12 height 12
click at [208, 280] on div "Crush & Fold" at bounding box center [206, 277] width 80 height 16
drag, startPoint x: 150, startPoint y: 242, endPoint x: 156, endPoint y: 255, distance: 14.9
click at [172, 271] on icon "0 CF 10 ? ? ? ? º ? º" at bounding box center [378, 195] width 540 height 340
drag, startPoint x: 143, startPoint y: 242, endPoint x: 147, endPoint y: 288, distance: 45.8
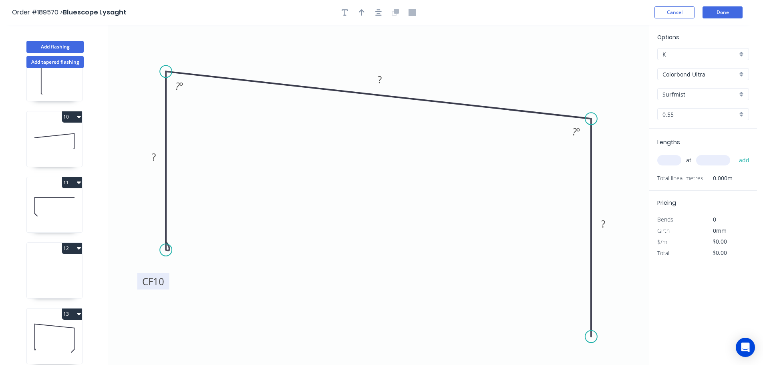
click at [147, 288] on rect at bounding box center [153, 281] width 32 height 16
click at [160, 279] on tspan "10" at bounding box center [158, 281] width 11 height 13
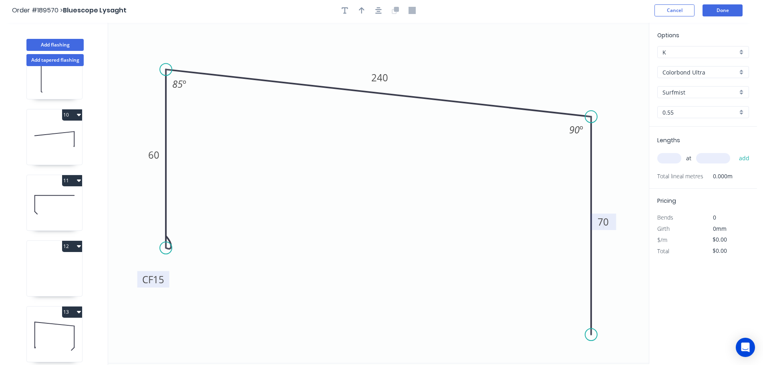
scroll to position [15, 0]
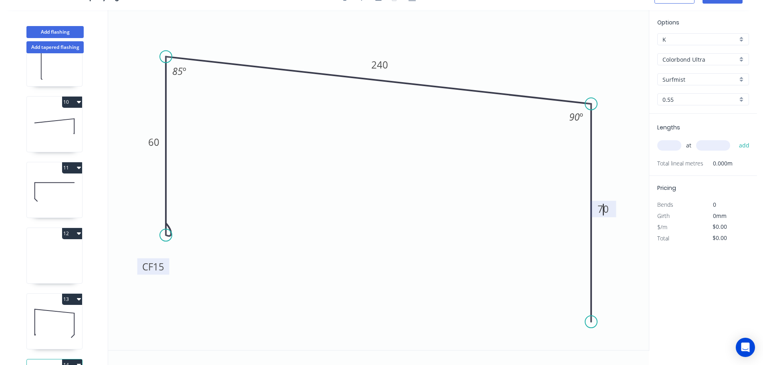
click at [593, 327] on circle at bounding box center [591, 321] width 12 height 12
click at [619, 312] on div "Crush & Fold" at bounding box center [633, 309] width 80 height 16
click at [621, 339] on div "Flip bend" at bounding box center [630, 342] width 80 height 16
drag, startPoint x: 622, startPoint y: 320, endPoint x: 554, endPoint y: 340, distance: 70.6
click at [554, 340] on rect at bounding box center [541, 336] width 32 height 16
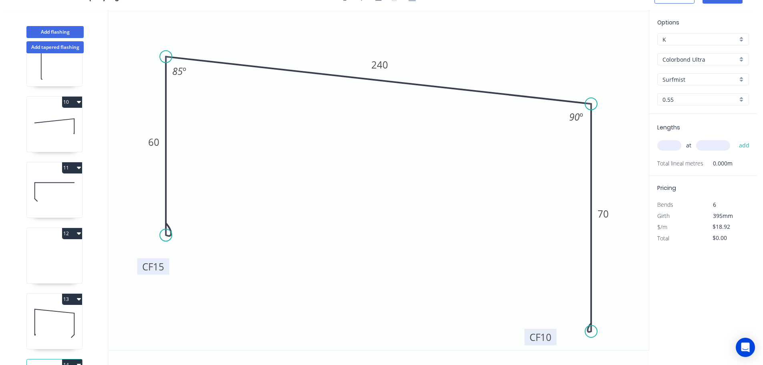
click at [550, 337] on tspan "10" at bounding box center [545, 336] width 11 height 13
click at [666, 146] on input "text" at bounding box center [669, 145] width 24 height 10
click at [735, 139] on button "add" at bounding box center [744, 146] width 19 height 14
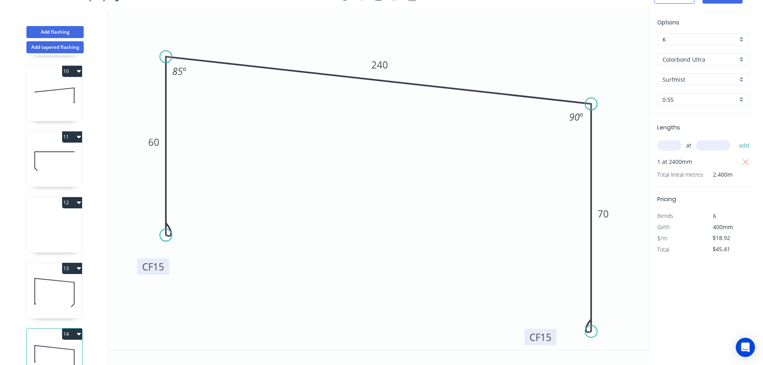
scroll to position [626, 0]
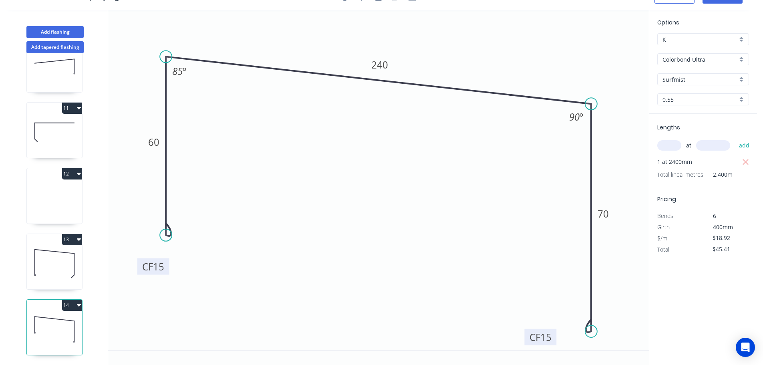
click at [70, 169] on button "12" at bounding box center [72, 173] width 20 height 11
click at [42, 201] on button "Delete" at bounding box center [44, 209] width 76 height 16
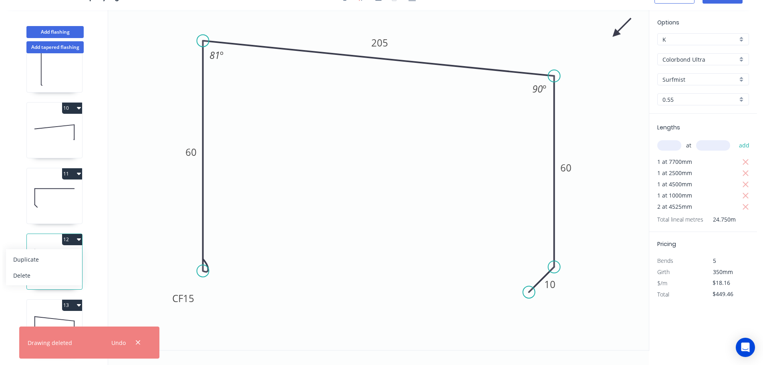
click at [50, 308] on icon at bounding box center [54, 328] width 55 height 51
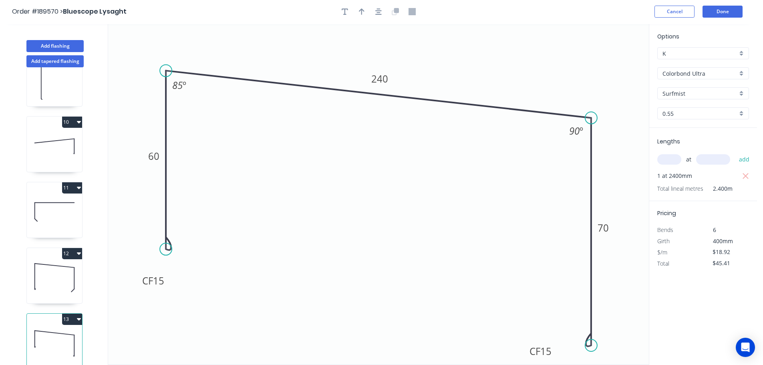
scroll to position [0, 0]
click at [381, 14] on button "button" at bounding box center [378, 12] width 12 height 12
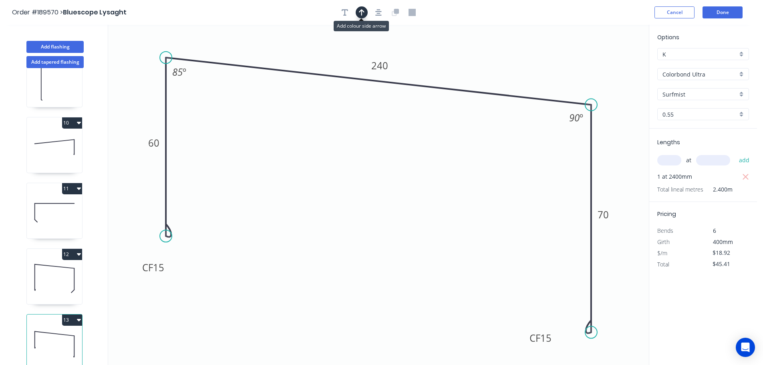
click at [355, 12] on button "button" at bounding box center [361, 12] width 12 height 12
click at [608, 62] on icon at bounding box center [607, 56] width 7 height 26
click at [608, 62] on icon at bounding box center [607, 53] width 7 height 26
drag, startPoint x: 607, startPoint y: 62, endPoint x: 622, endPoint y: 49, distance: 19.3
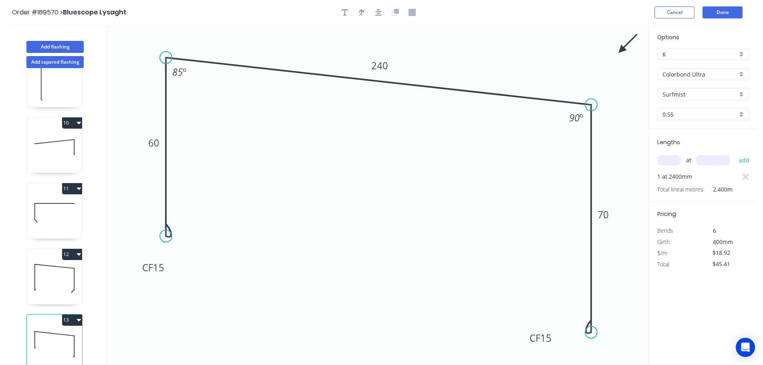
click at [622, 49] on icon at bounding box center [627, 43] width 23 height 23
click at [67, 47] on button "Add flashing" at bounding box center [54, 47] width 57 height 12
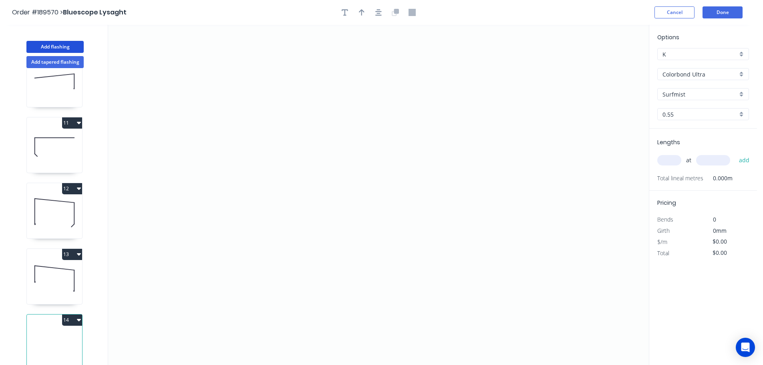
scroll to position [15, 0]
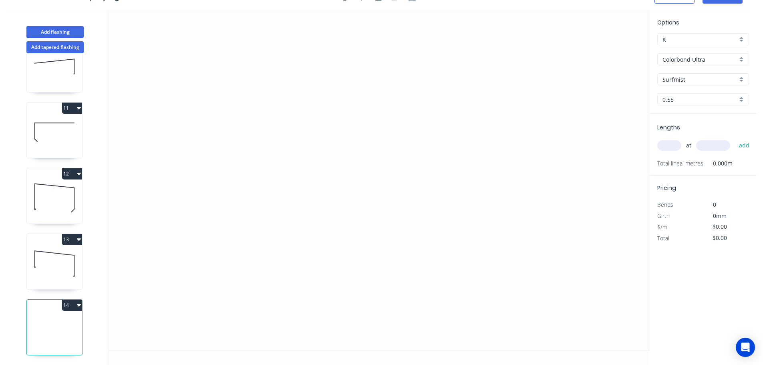
click at [71, 301] on button "14" at bounding box center [72, 304] width 20 height 11
click at [59, 335] on div "Delete" at bounding box center [44, 341] width 62 height 12
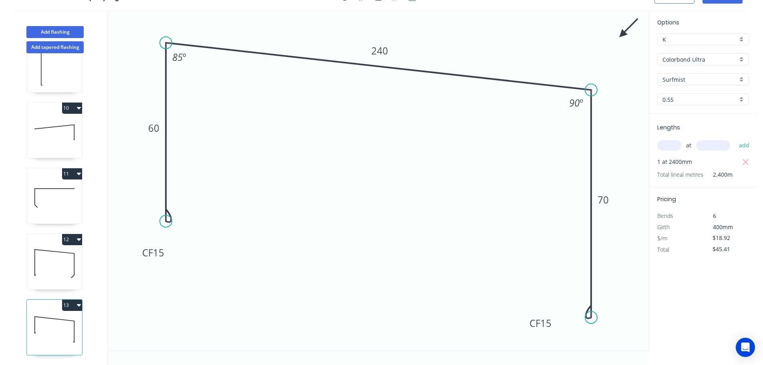
scroll to position [560, 0]
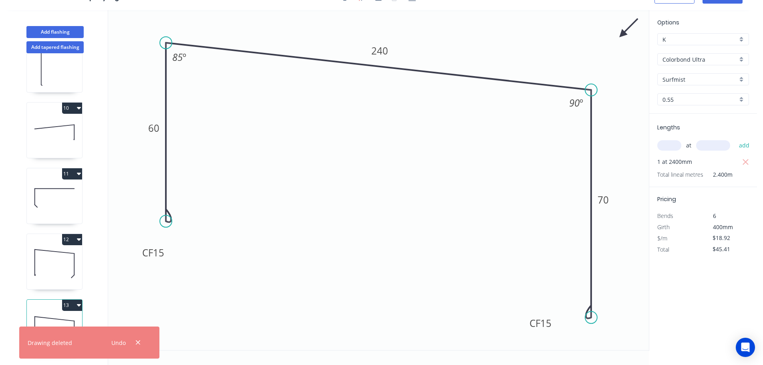
click at [77, 301] on icon "button" at bounding box center [79, 304] width 4 height 6
click at [57, 317] on button "Duplicate" at bounding box center [44, 325] width 76 height 16
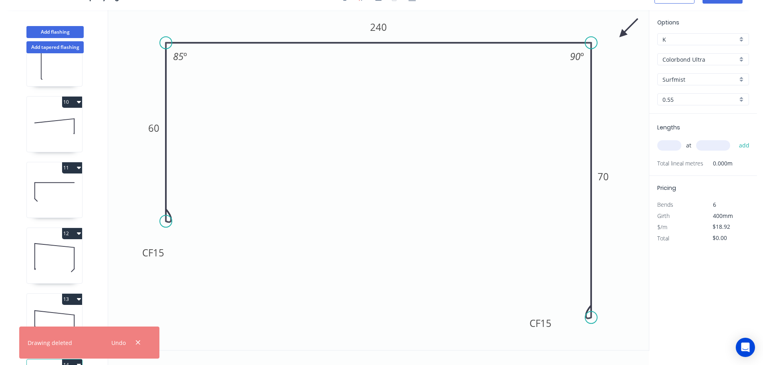
click at [586, 67] on icon "0 CF 15 60 240 CF 15 70 85 º 90 º" at bounding box center [378, 180] width 540 height 340
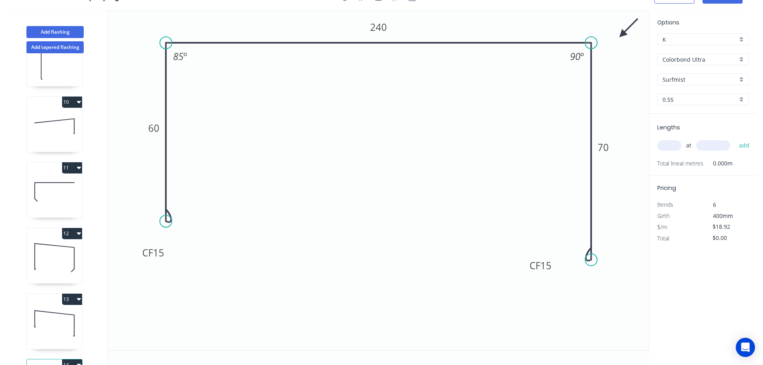
drag, startPoint x: 593, startPoint y: 316, endPoint x: 590, endPoint y: 260, distance: 56.5
click at [590, 260] on circle at bounding box center [591, 259] width 12 height 12
click at [590, 82] on div "Hide angle" at bounding box center [614, 83] width 80 height 16
click at [204, 84] on div "Hide angle" at bounding box center [212, 85] width 80 height 16
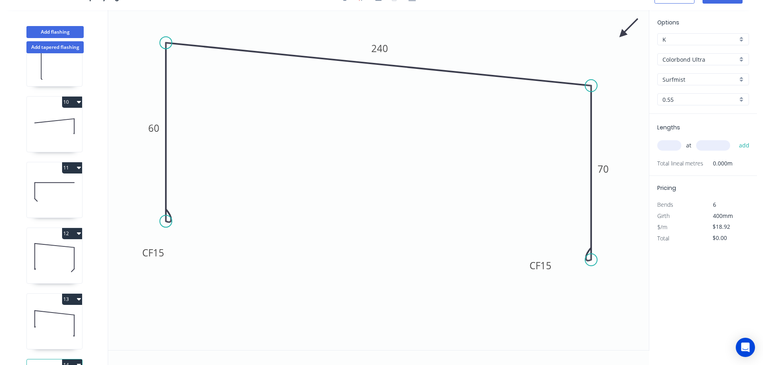
drag, startPoint x: 590, startPoint y: 54, endPoint x: 593, endPoint y: 86, distance: 31.3
click at [593, 86] on circle at bounding box center [591, 86] width 12 height 12
click at [194, 73] on div "Show angle" at bounding box center [203, 72] width 80 height 16
click at [603, 116] on div "Show angle" at bounding box center [634, 115] width 80 height 16
drag, startPoint x: 598, startPoint y: 263, endPoint x: 590, endPoint y: 267, distance: 9.0
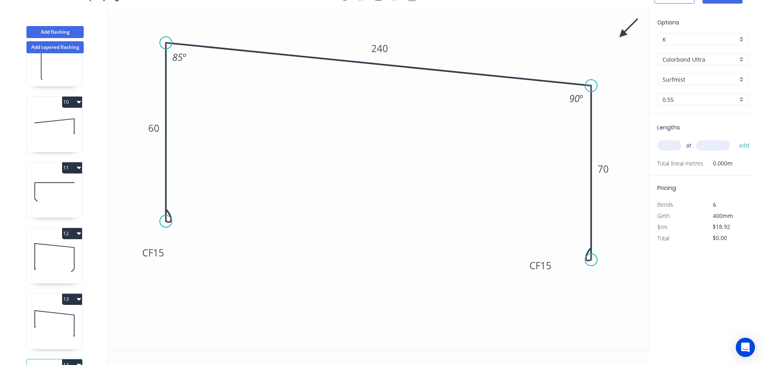
click at [591, 278] on icon "0 CF 15 60 240 CF 15 70 85 º 90 º" at bounding box center [378, 180] width 540 height 340
drag, startPoint x: 590, startPoint y: 261, endPoint x: 592, endPoint y: 299, distance: 38.1
click at [592, 299] on circle at bounding box center [591, 299] width 12 height 12
click at [160, 131] on rect at bounding box center [154, 128] width 16 height 11
click at [670, 154] on div "at add" at bounding box center [703, 146] width 93 height 22
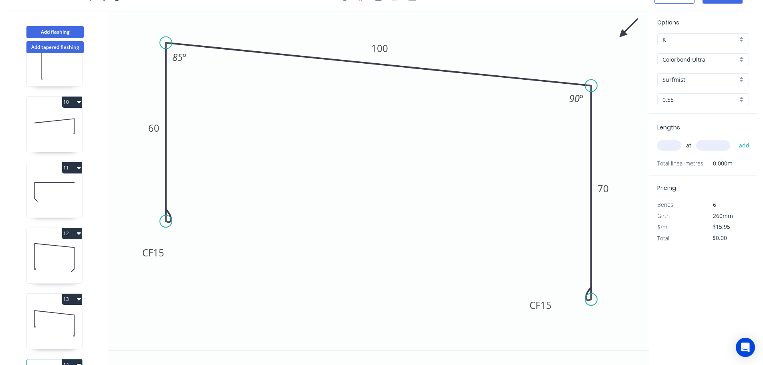
click at [668, 144] on input "text" at bounding box center [669, 145] width 24 height 10
click at [735, 139] on button "add" at bounding box center [744, 146] width 19 height 14
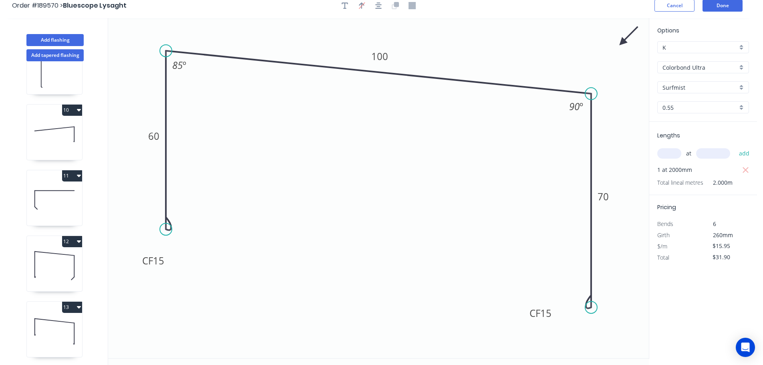
scroll to position [0, 0]
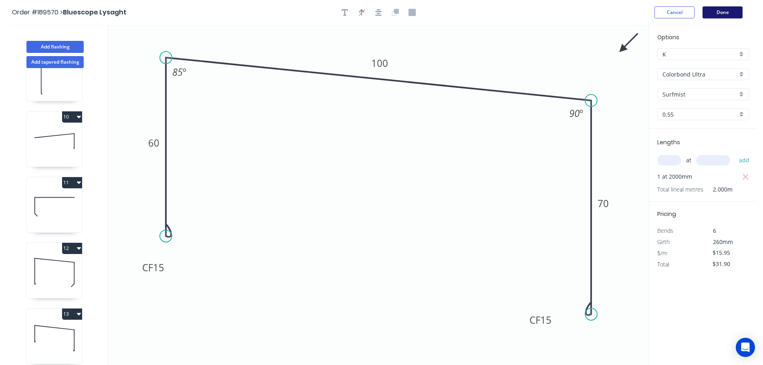
click at [726, 14] on button "Done" at bounding box center [722, 12] width 40 height 12
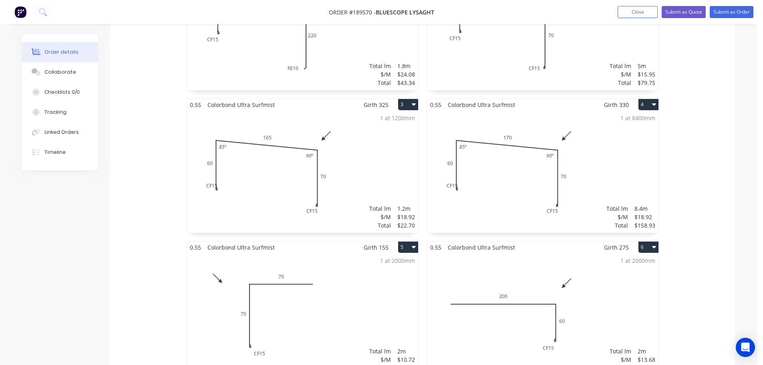
scroll to position [320, 0]
click at [470, 179] on div "1 at 8400mm Total lm $/M Total 8.4m $18.92 $158.93" at bounding box center [542, 171] width 231 height 122
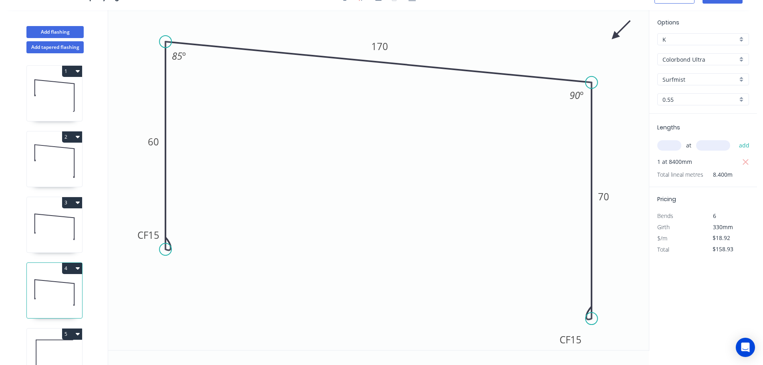
scroll to position [15, 0]
drag, startPoint x: 150, startPoint y: 242, endPoint x: 141, endPoint y: 286, distance: 44.5
click at [141, 286] on rect at bounding box center [140, 278] width 32 height 16
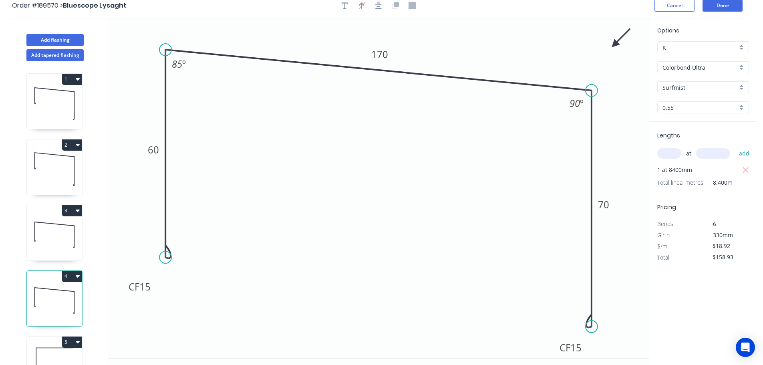
scroll to position [0, 0]
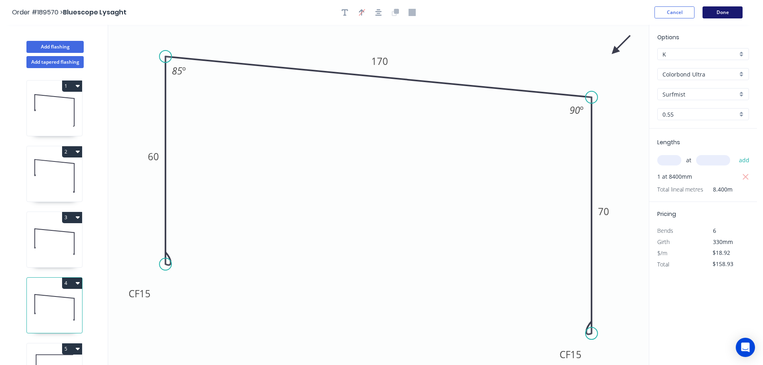
click at [720, 13] on button "Done" at bounding box center [722, 12] width 40 height 12
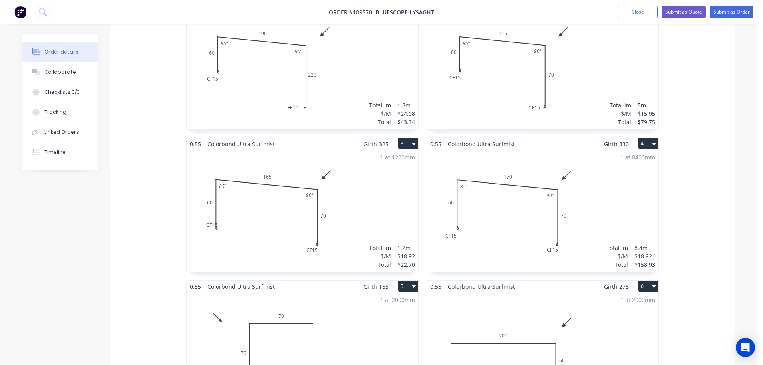
click at [372, 185] on div "1 at 1200mm Total lm $/M Total 1.2m $18.92 $22.70" at bounding box center [302, 211] width 231 height 122
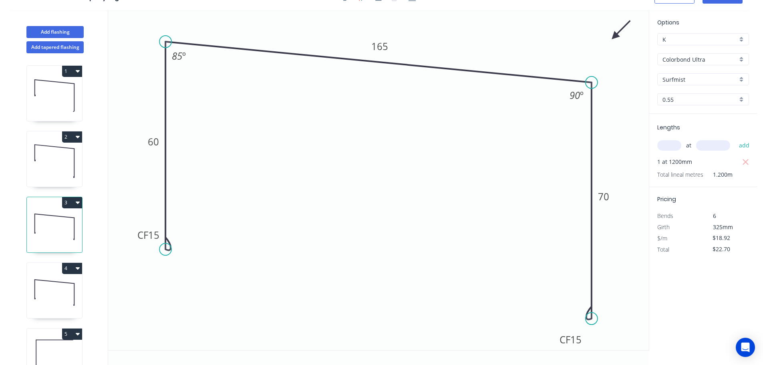
scroll to position [15, 0]
drag, startPoint x: 139, startPoint y: 243, endPoint x: 171, endPoint y: 289, distance: 56.5
click at [135, 288] on rect at bounding box center [145, 279] width 32 height 16
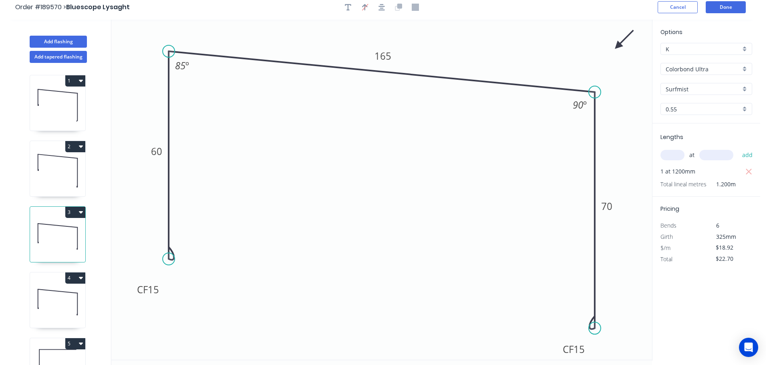
scroll to position [0, 0]
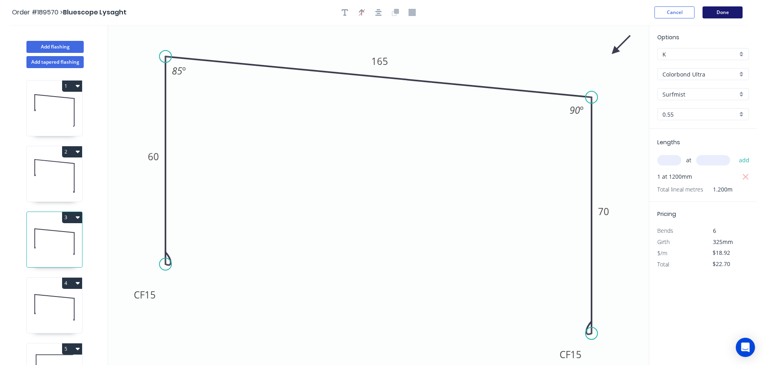
click at [715, 12] on button "Done" at bounding box center [722, 12] width 40 height 12
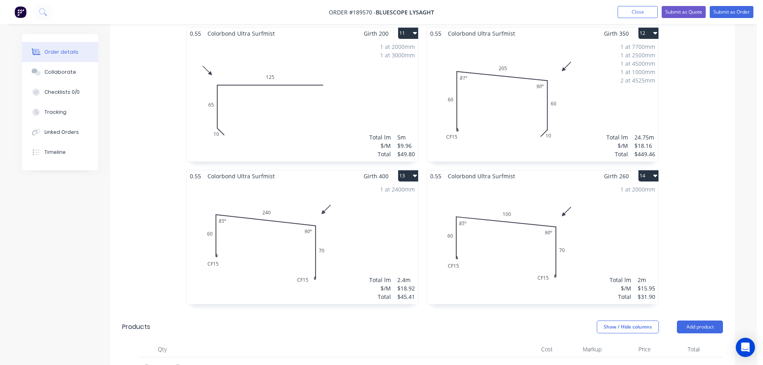
scroll to position [1001, 0]
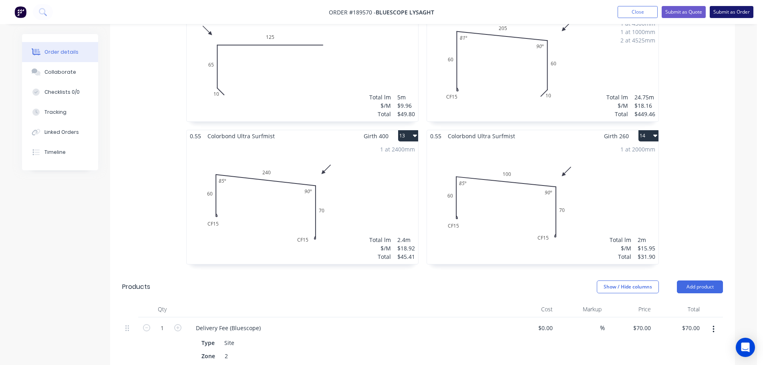
click at [728, 10] on button "Submit as Order" at bounding box center [731, 12] width 44 height 12
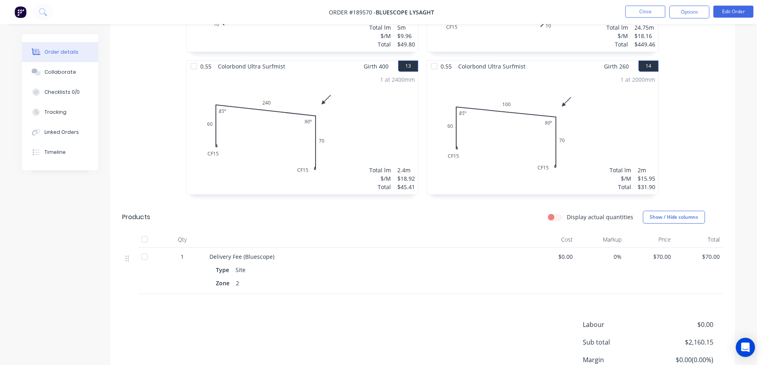
scroll to position [1115, 0]
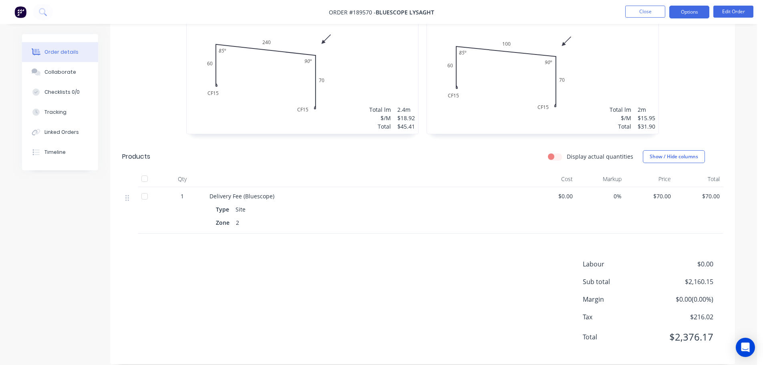
click at [699, 9] on button "Options" at bounding box center [689, 12] width 40 height 13
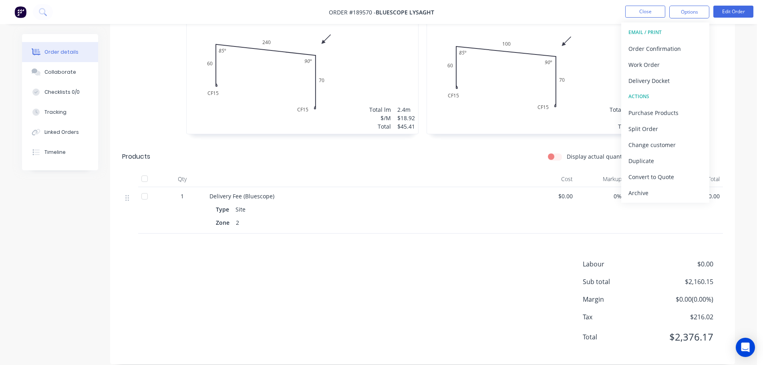
click at [484, 317] on div "Labour $0.00 Sub total $2,160.15 Margin $0.00 ( 0.00 %) Tax $216.02 Total $2,37…" at bounding box center [422, 305] width 600 height 93
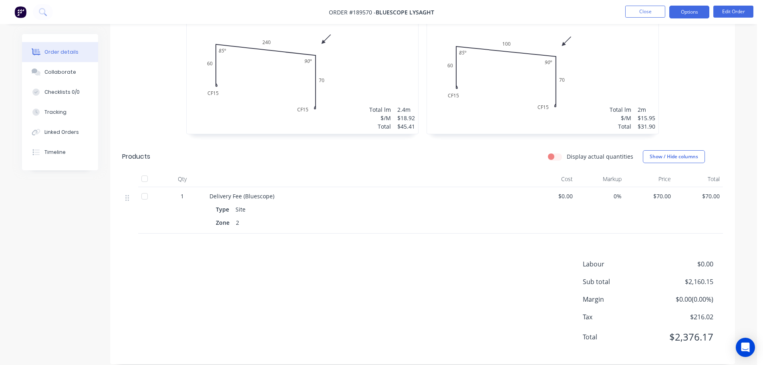
click at [691, 16] on button "Options" at bounding box center [689, 12] width 40 height 13
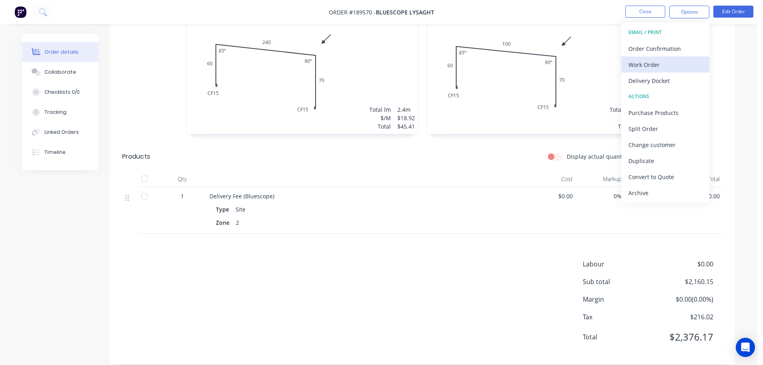
click at [695, 68] on div "Work Order" at bounding box center [665, 65] width 74 height 12
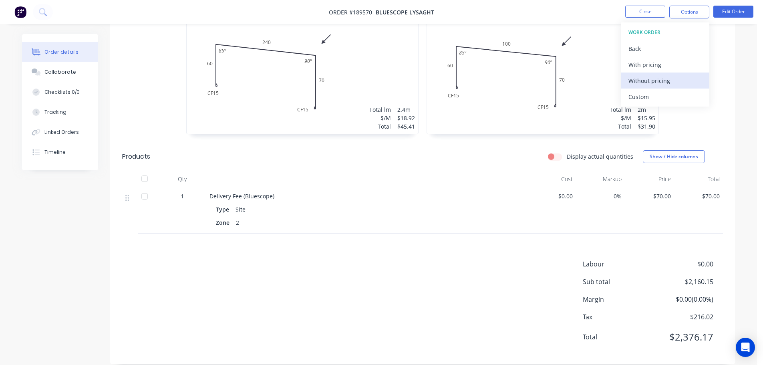
click at [699, 83] on div "Without pricing" at bounding box center [665, 81] width 74 height 12
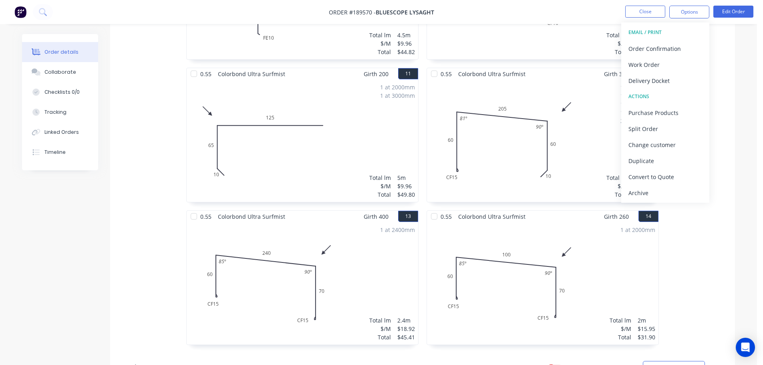
scroll to position [835, 0]
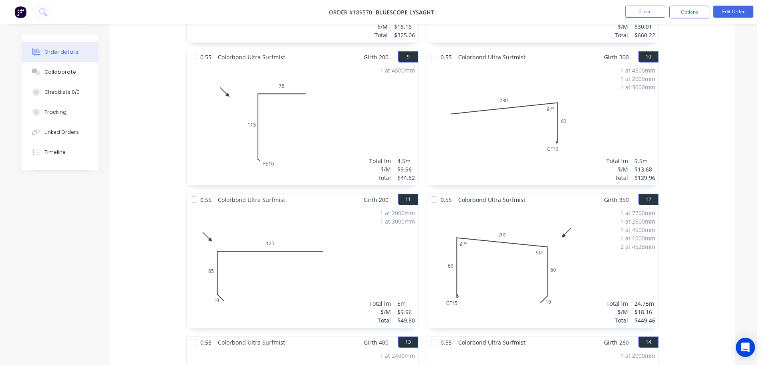
scroll to position [761, 0]
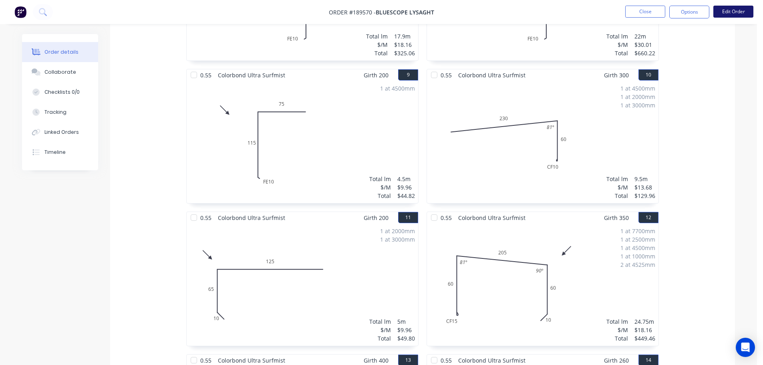
click at [733, 14] on button "Edit Order" at bounding box center [733, 12] width 40 height 12
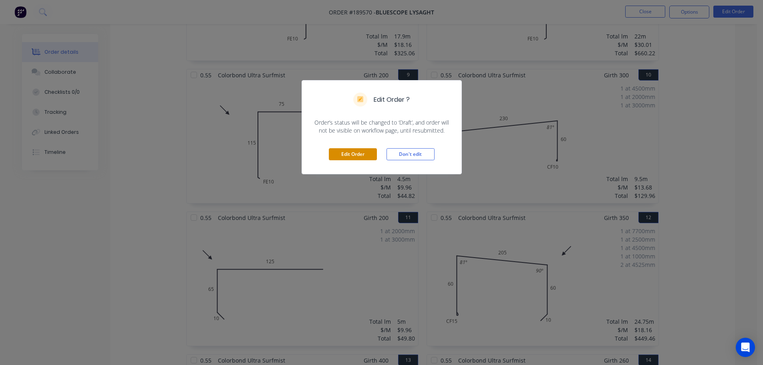
click at [358, 158] on button "Edit Order" at bounding box center [353, 154] width 48 height 12
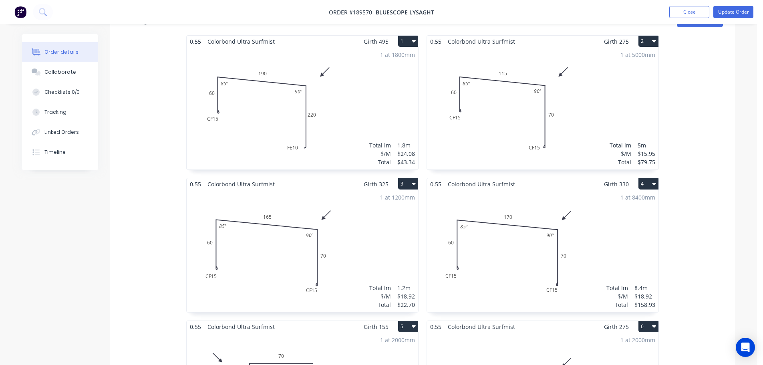
click at [624, 246] on div "1 at 8400mm Total lm $/M Total 8.4m $18.92 $158.93" at bounding box center [542, 251] width 231 height 122
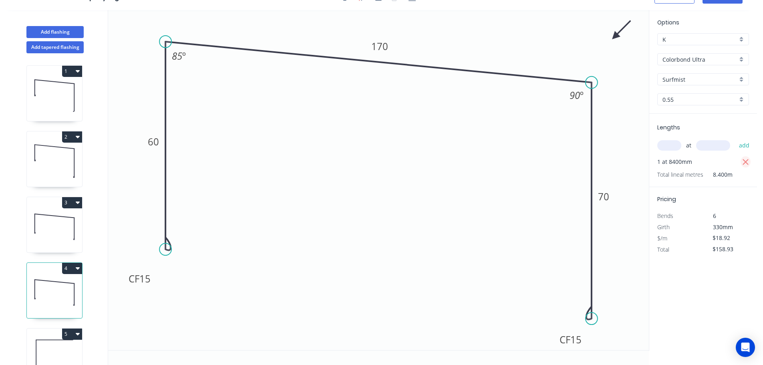
click at [747, 163] on icon "button" at bounding box center [745, 162] width 7 height 10
click at [676, 148] on input "text" at bounding box center [669, 145] width 24 height 10
click at [735, 139] on button "add" at bounding box center [744, 146] width 19 height 14
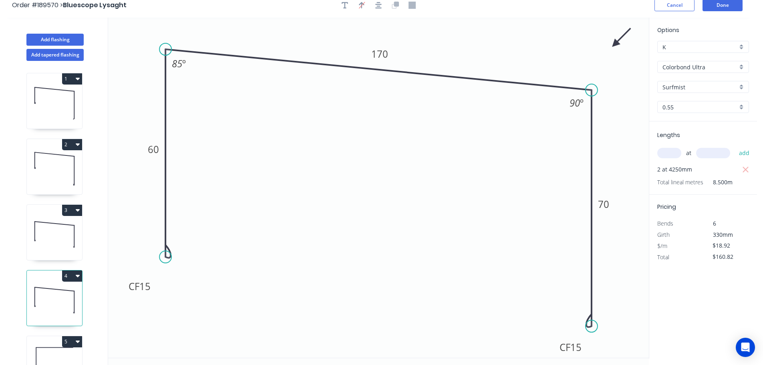
scroll to position [0, 0]
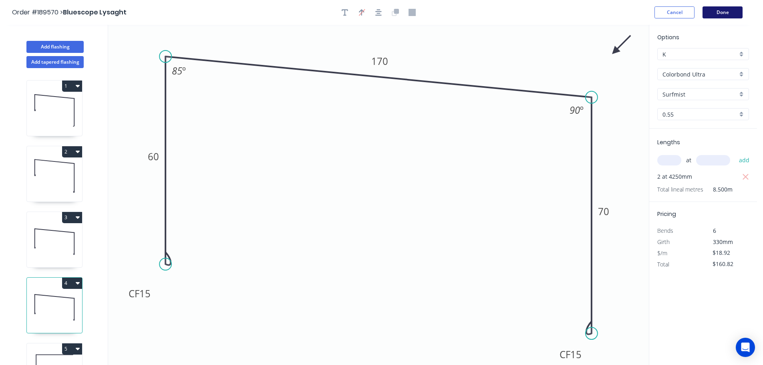
click at [713, 17] on button "Done" at bounding box center [722, 12] width 40 height 12
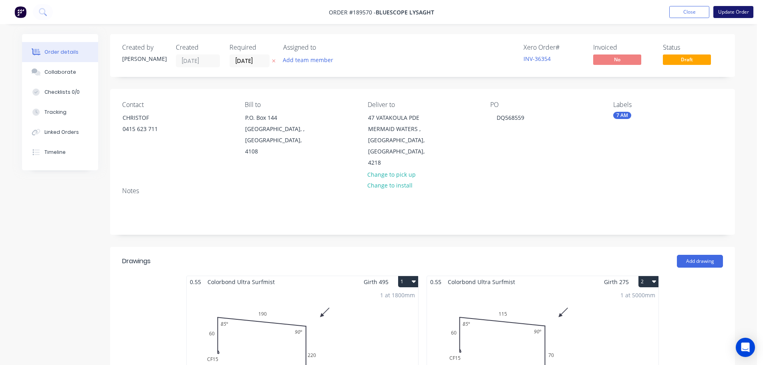
click at [725, 16] on button "Update Order" at bounding box center [733, 12] width 40 height 12
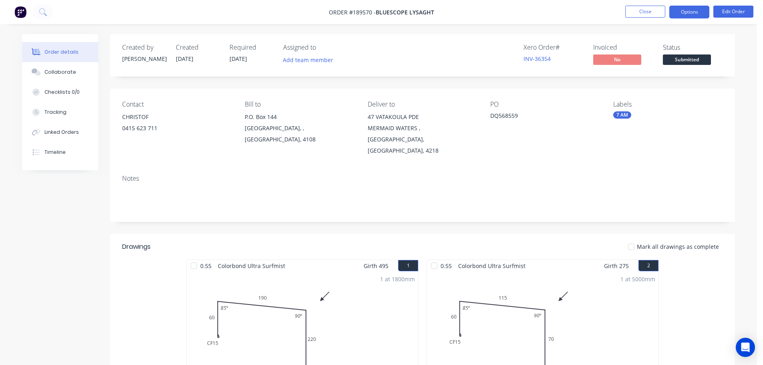
click at [706, 14] on button "Options" at bounding box center [689, 12] width 40 height 13
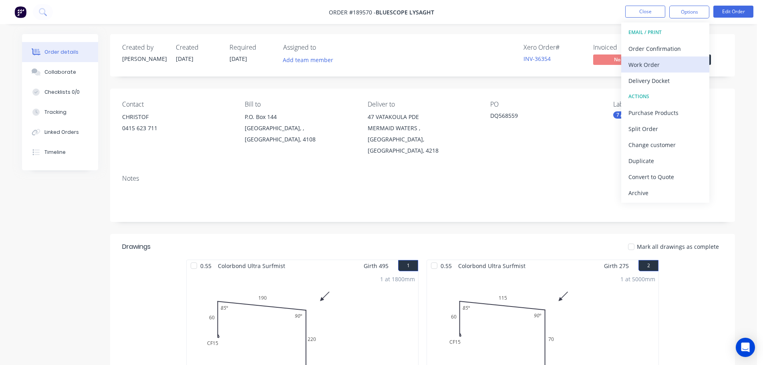
click at [655, 66] on div "Work Order" at bounding box center [665, 65] width 74 height 12
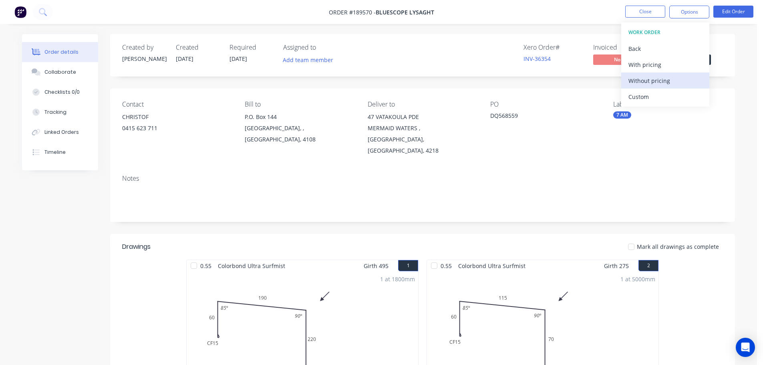
click at [655, 80] on div "Without pricing" at bounding box center [665, 81] width 74 height 12
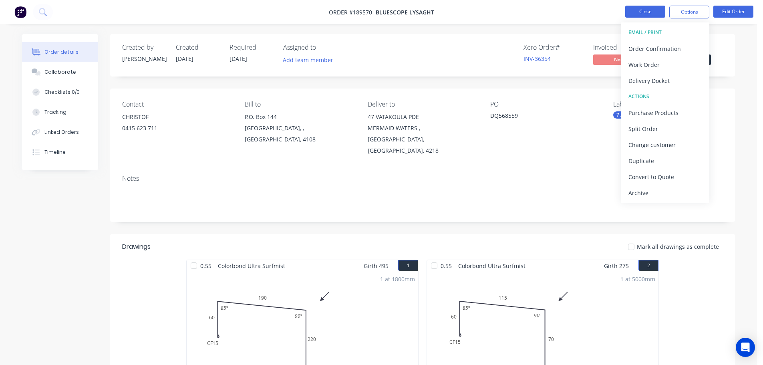
click at [643, 12] on button "Close" at bounding box center [645, 12] width 40 height 12
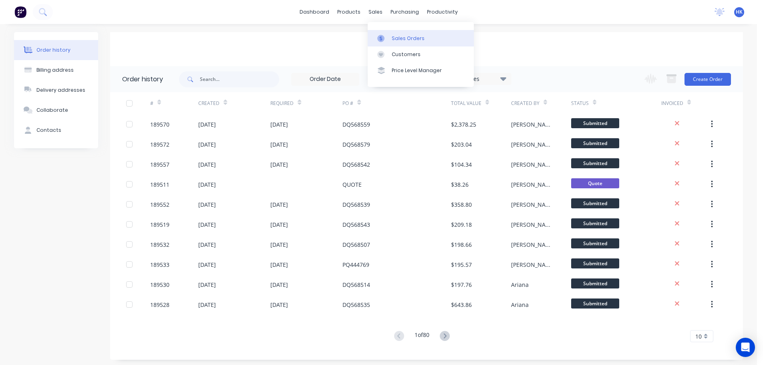
click at [395, 38] on div "Sales Orders" at bounding box center [408, 38] width 33 height 7
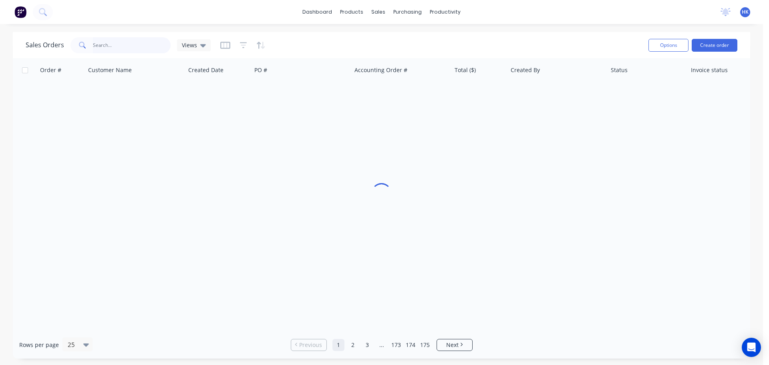
click at [155, 43] on input "text" at bounding box center [132, 45] width 78 height 16
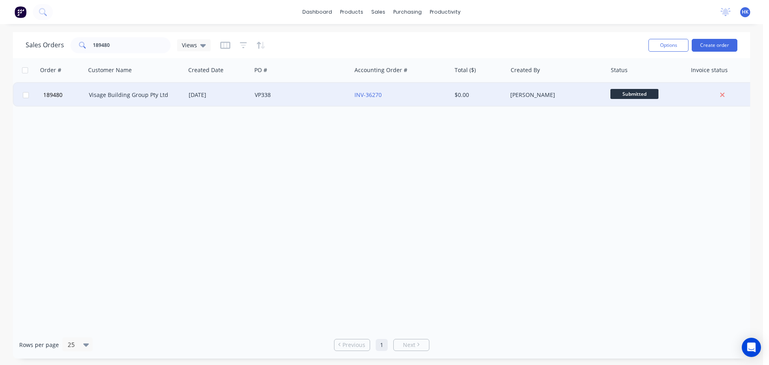
click at [260, 88] on div "VP338" at bounding box center [301, 95] width 100 height 24
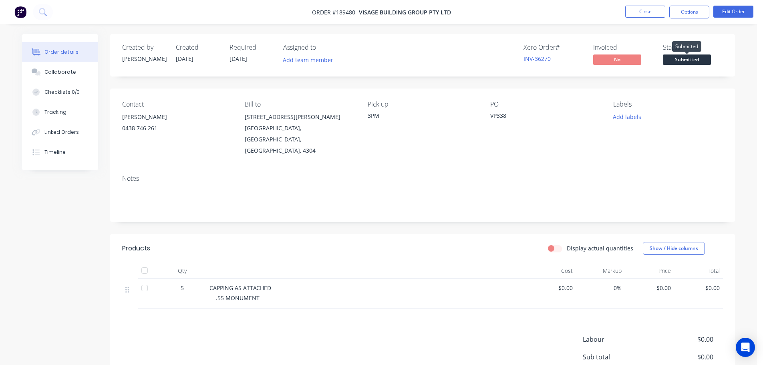
click at [677, 56] on span "Submitted" at bounding box center [687, 59] width 48 height 10
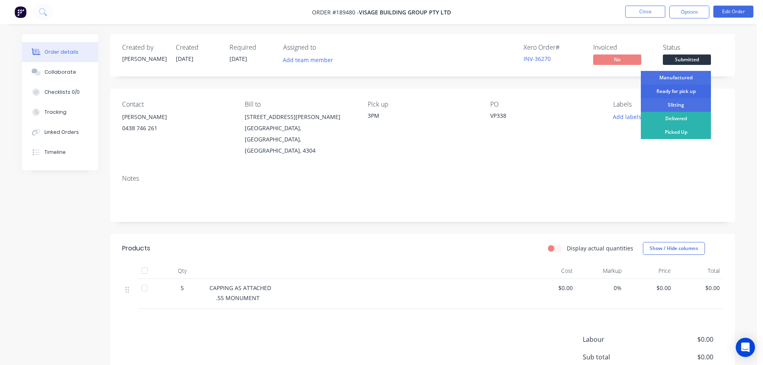
click at [689, 89] on div "Ready for pick up" at bounding box center [675, 91] width 70 height 14
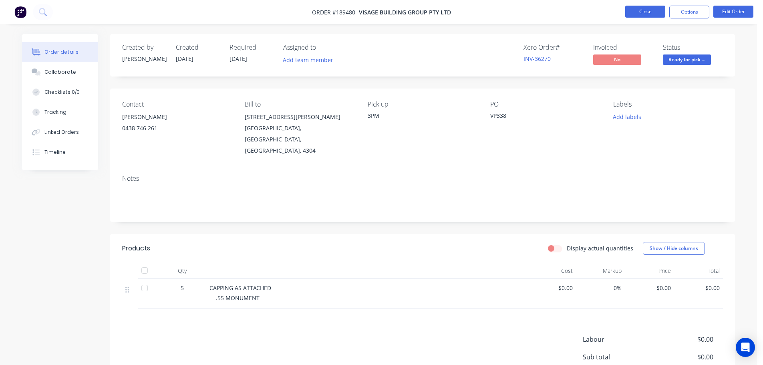
click at [651, 14] on button "Close" at bounding box center [645, 12] width 40 height 12
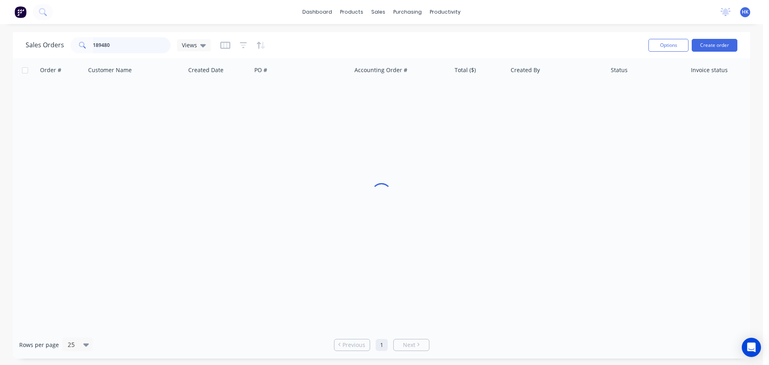
click at [123, 52] on input "189480" at bounding box center [132, 45] width 78 height 16
click at [123, 51] on input "189480" at bounding box center [132, 45] width 78 height 16
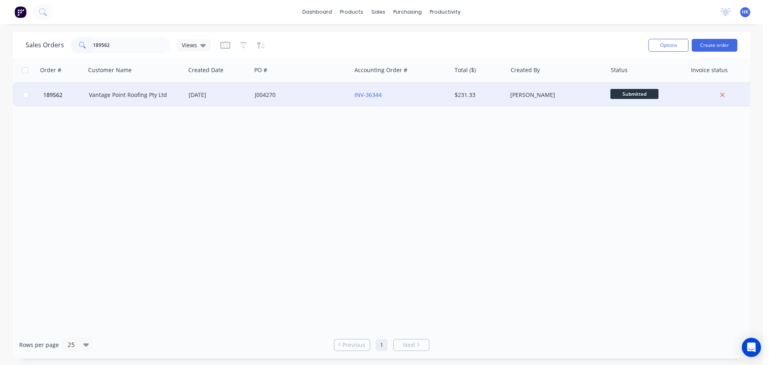
click at [278, 98] on div "J004270" at bounding box center [299, 95] width 89 height 8
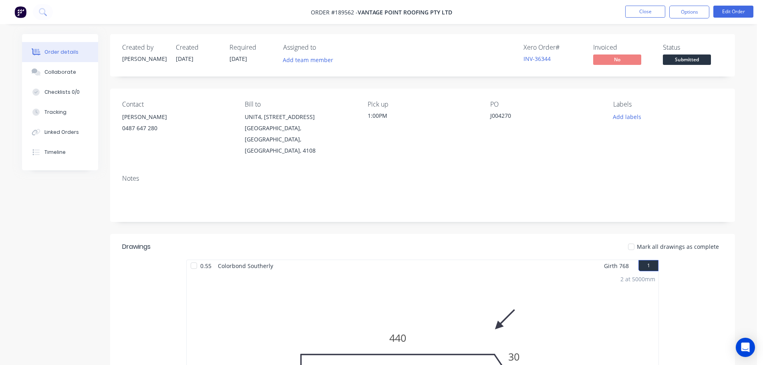
click at [697, 57] on span "Submitted" at bounding box center [687, 59] width 48 height 10
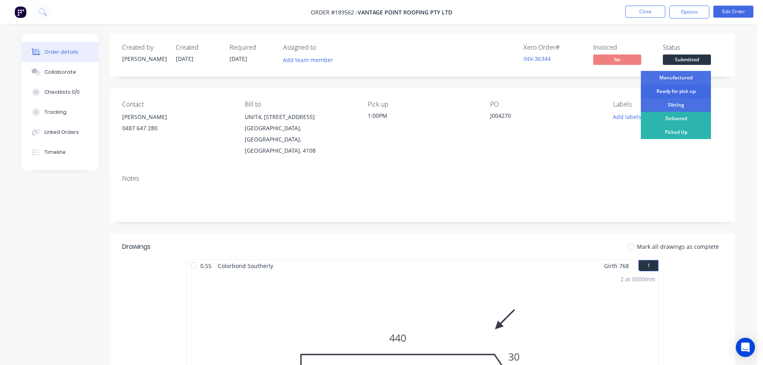
click at [689, 93] on div "Ready for pick up" at bounding box center [675, 91] width 70 height 14
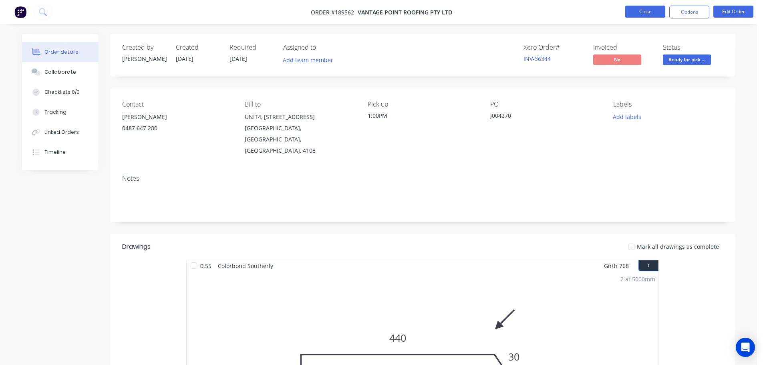
click at [649, 9] on button "Close" at bounding box center [645, 12] width 40 height 12
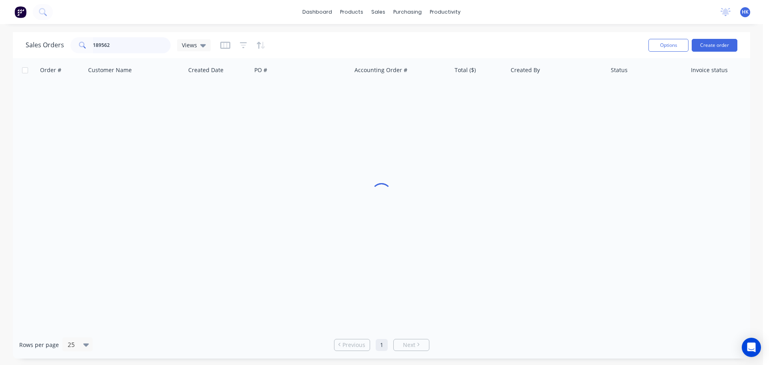
click at [138, 49] on input "189562" at bounding box center [132, 45] width 78 height 16
click at [137, 49] on input "189562" at bounding box center [132, 45] width 78 height 16
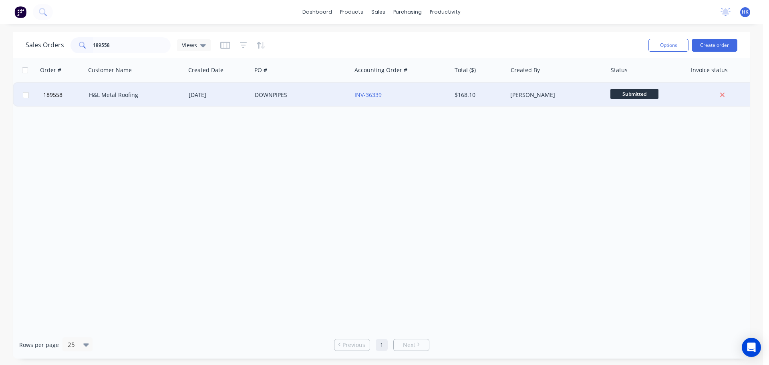
click at [139, 99] on div "H&L Metal Roofing" at bounding box center [136, 95] width 100 height 24
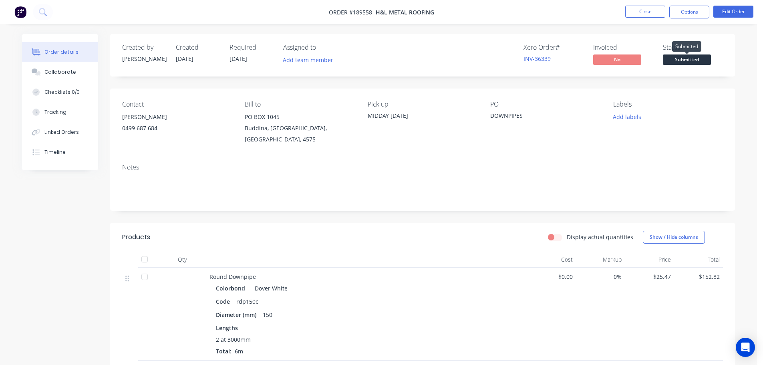
click at [693, 59] on span "Submitted" at bounding box center [687, 59] width 48 height 10
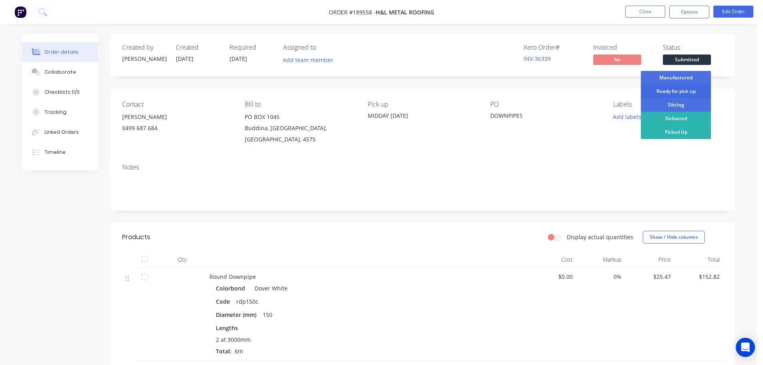
click at [693, 92] on div "Ready for pick up" at bounding box center [675, 91] width 70 height 14
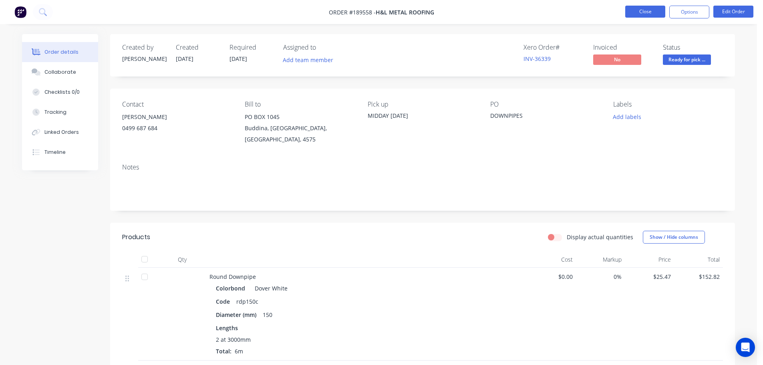
click at [651, 15] on button "Close" at bounding box center [645, 12] width 40 height 12
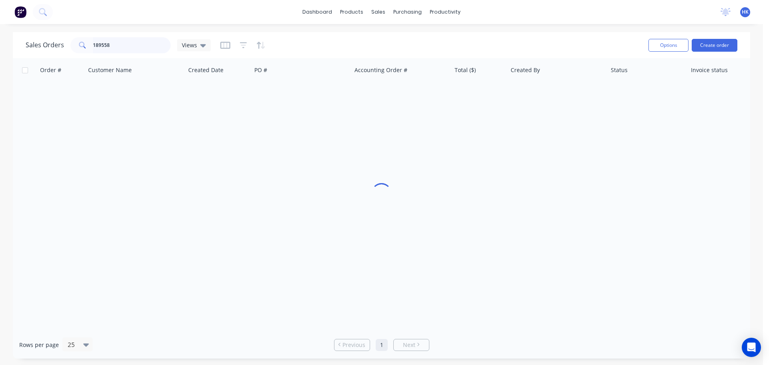
click at [128, 50] on input "189558" at bounding box center [132, 45] width 78 height 16
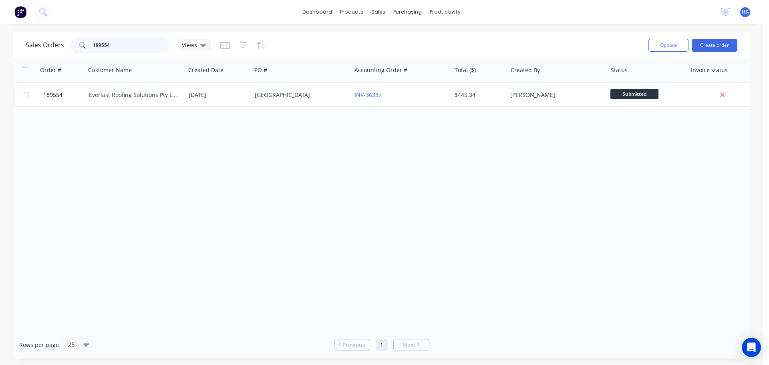
drag, startPoint x: 130, startPoint y: 49, endPoint x: 86, endPoint y: 56, distance: 44.1
click at [86, 56] on div "Sales Orders 189554 Views Options Create order" at bounding box center [381, 45] width 737 height 26
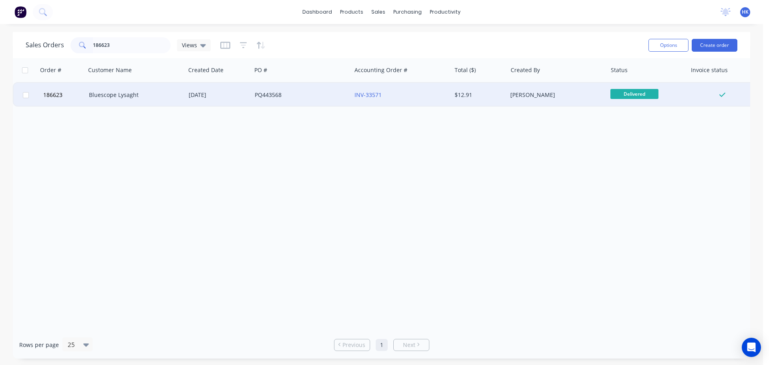
click at [271, 105] on div "PQ443568" at bounding box center [301, 95] width 100 height 24
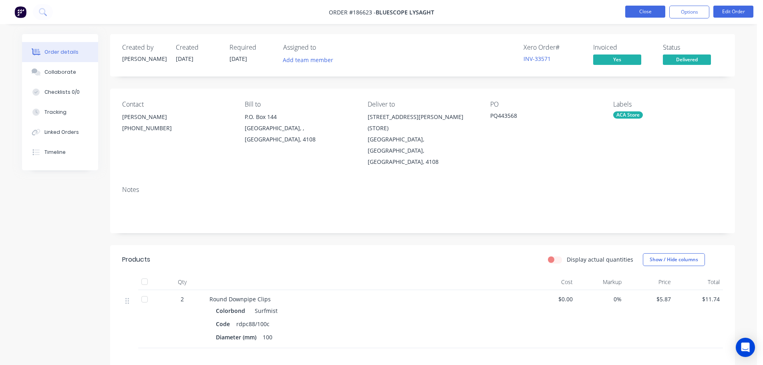
click at [638, 11] on button "Close" at bounding box center [645, 12] width 40 height 12
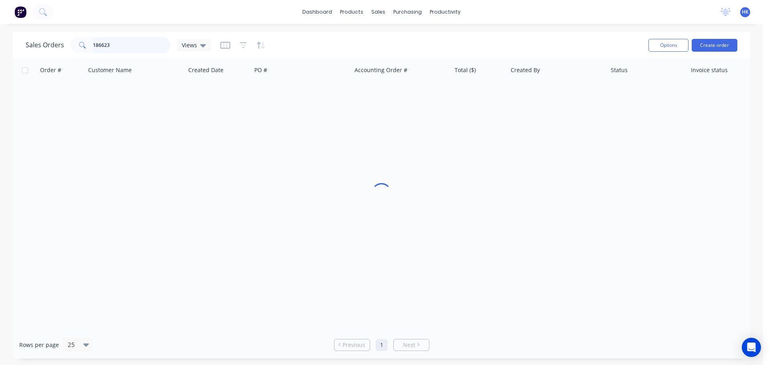
click at [101, 45] on input "186623" at bounding box center [132, 45] width 78 height 16
click at [109, 44] on input "186623" at bounding box center [132, 45] width 78 height 16
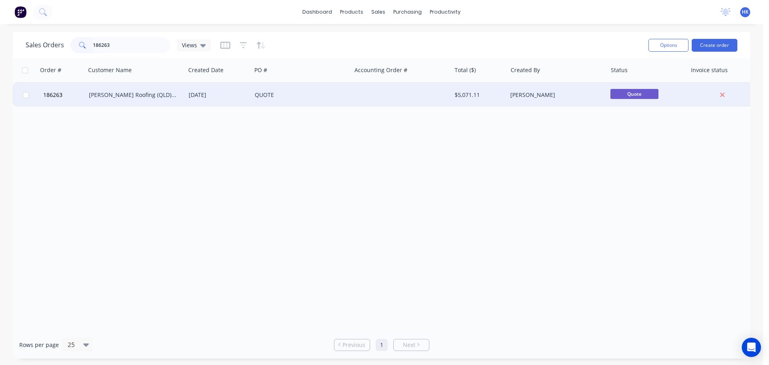
click at [159, 98] on div "[PERSON_NAME] Roofing (QLD) Pty Ltd" at bounding box center [133, 95] width 89 height 8
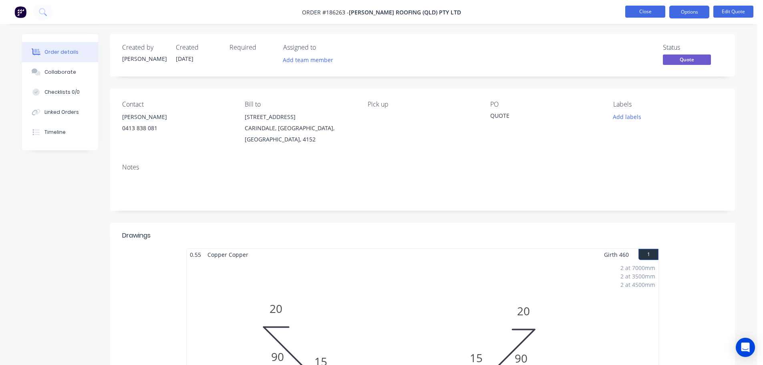
click at [646, 11] on button "Close" at bounding box center [645, 12] width 40 height 12
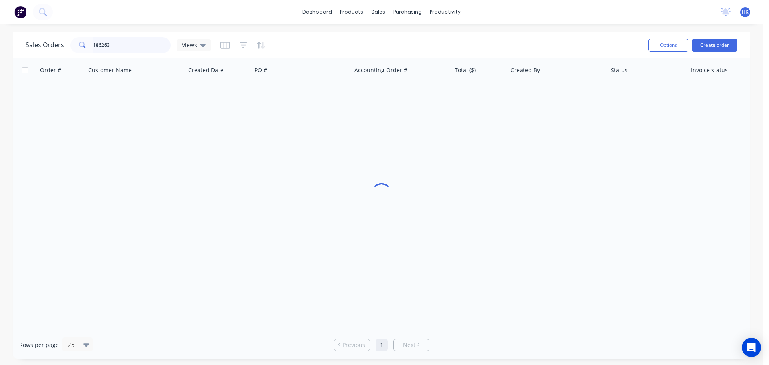
click at [137, 44] on input "186263" at bounding box center [132, 45] width 78 height 16
click at [135, 44] on input "186263" at bounding box center [132, 45] width 78 height 16
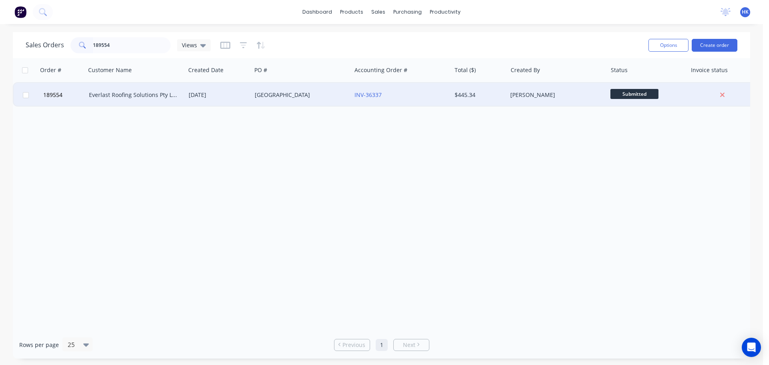
click at [287, 101] on div "[GEOGRAPHIC_DATA]" at bounding box center [301, 95] width 100 height 24
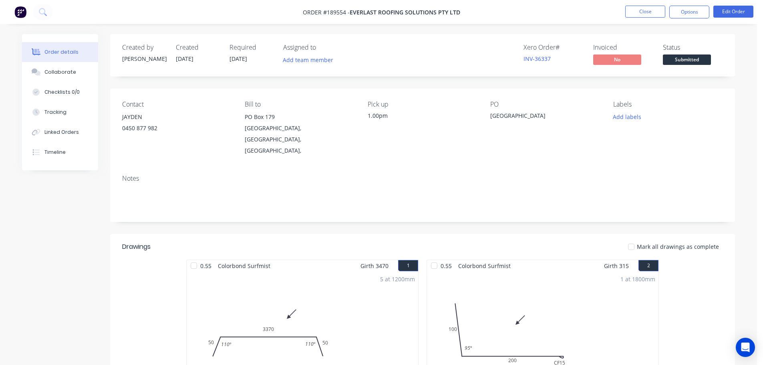
drag, startPoint x: 695, startPoint y: 59, endPoint x: 695, endPoint y: 64, distance: 4.8
click at [695, 59] on span "Submitted" at bounding box center [687, 59] width 48 height 10
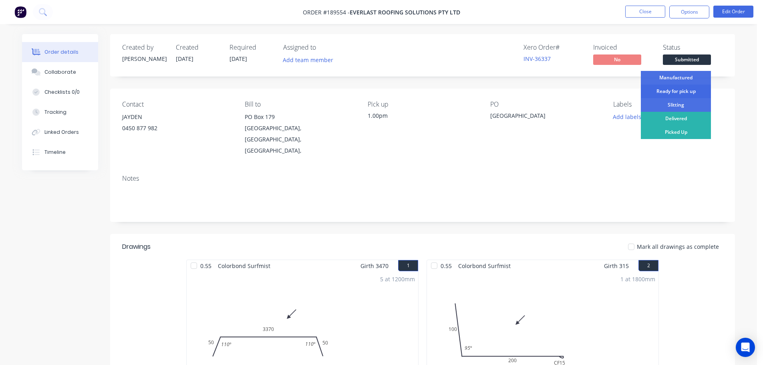
click at [690, 90] on div "Ready for pick up" at bounding box center [675, 91] width 70 height 14
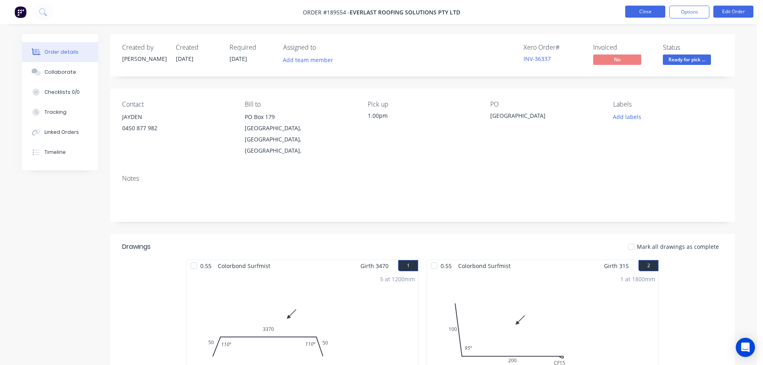
click at [650, 12] on button "Close" at bounding box center [645, 12] width 40 height 12
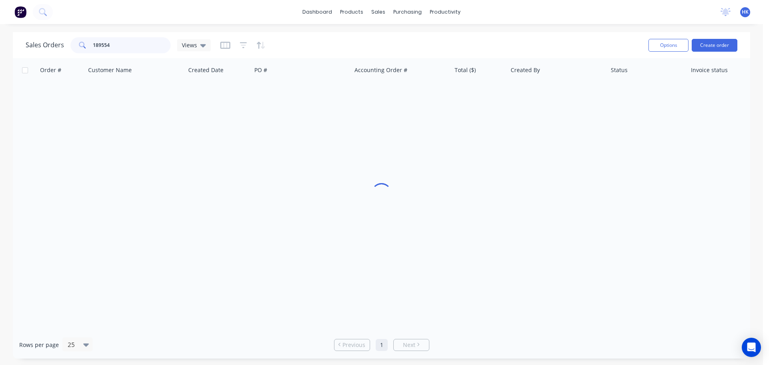
click at [146, 46] on input "189554" at bounding box center [132, 45] width 78 height 16
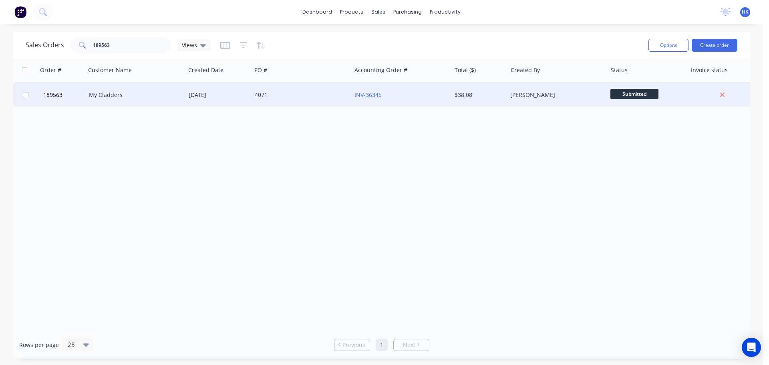
click at [248, 90] on div "[DATE]" at bounding box center [218, 95] width 66 height 24
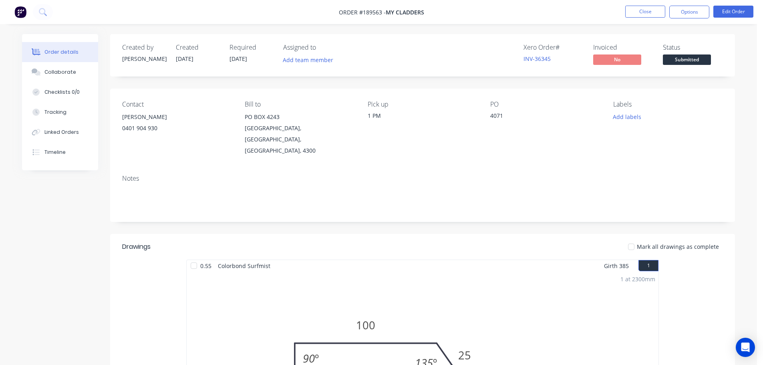
click at [687, 60] on span "Submitted" at bounding box center [687, 59] width 48 height 10
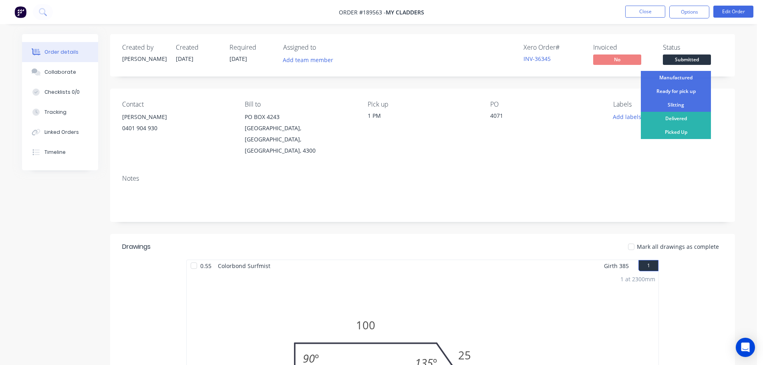
click at [680, 90] on div "Ready for pick up" at bounding box center [675, 91] width 70 height 14
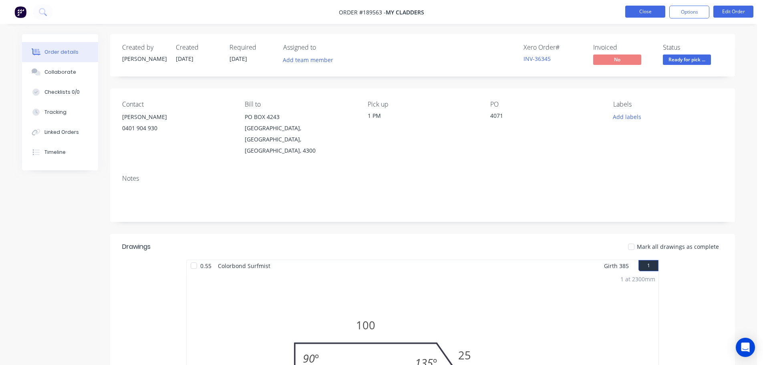
click at [648, 16] on button "Close" at bounding box center [645, 12] width 40 height 12
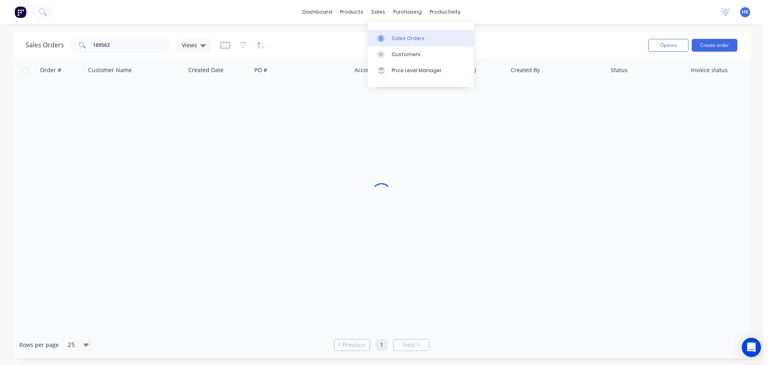
click at [394, 38] on div "Sales Orders" at bounding box center [408, 38] width 33 height 7
drag, startPoint x: 127, startPoint y: 48, endPoint x: 65, endPoint y: 54, distance: 62.4
click at [65, 54] on div "Sales Orders 189563 Views" at bounding box center [334, 45] width 616 height 20
click at [720, 43] on button "Create order" at bounding box center [714, 45] width 46 height 13
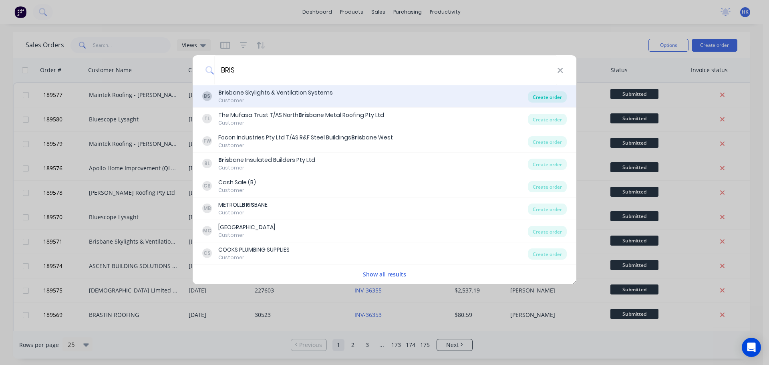
click at [544, 98] on div "Create order" at bounding box center [547, 96] width 39 height 11
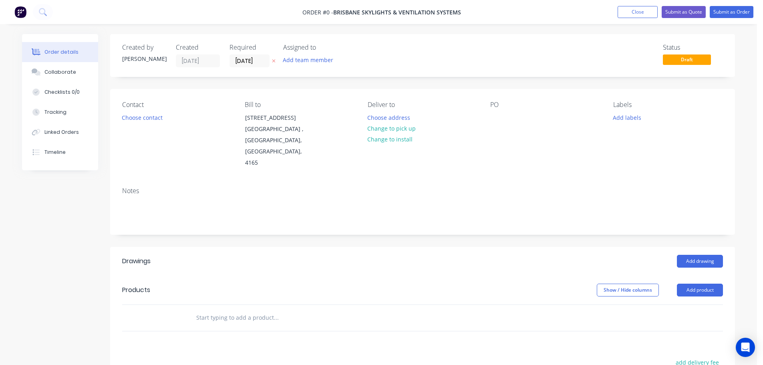
click at [256, 66] on label "[DATE]" at bounding box center [249, 60] width 40 height 13
click at [256, 66] on input "[DATE]" at bounding box center [249, 61] width 39 height 12
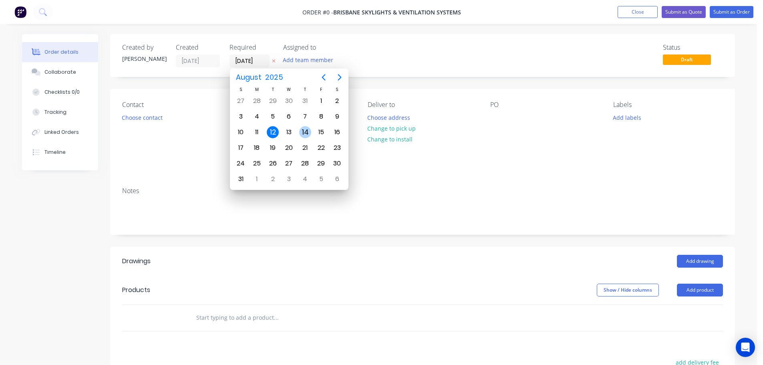
click at [306, 128] on div "14" at bounding box center [305, 132] width 12 height 12
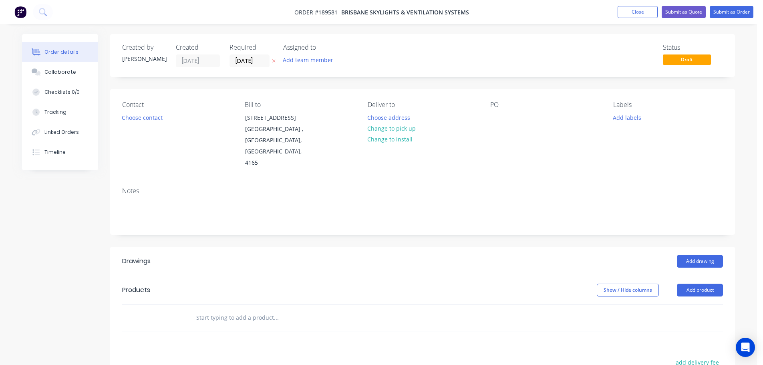
click at [155, 122] on button "Choose contact" at bounding box center [142, 117] width 49 height 11
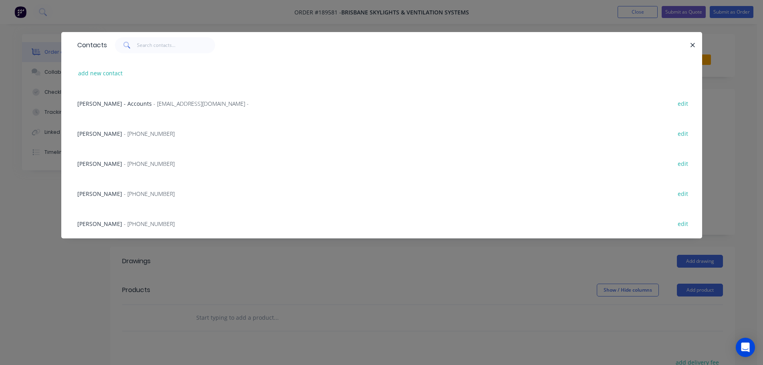
click at [153, 105] on span "- [EMAIL_ADDRESS][DOMAIN_NAME] -" at bounding box center [200, 104] width 95 height 8
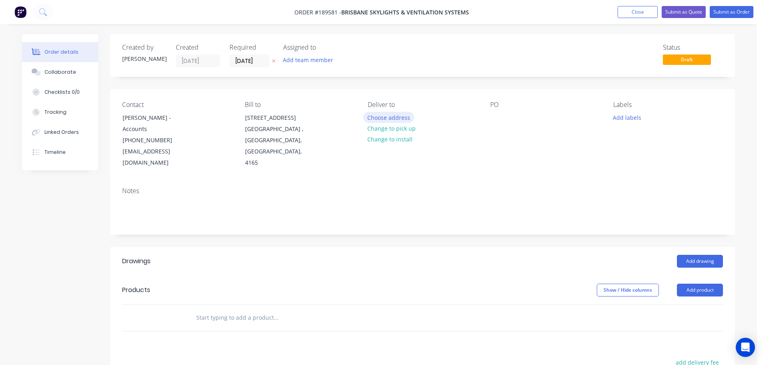
click at [403, 119] on button "Choose address" at bounding box center [388, 117] width 51 height 11
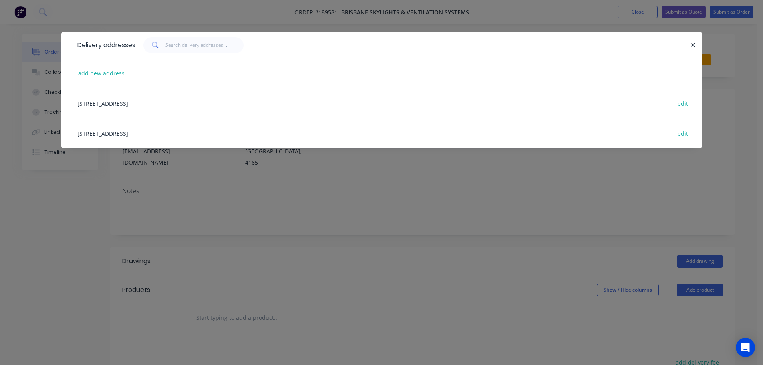
click at [225, 130] on div "[STREET_ADDRESS] edit" at bounding box center [381, 133] width 616 height 30
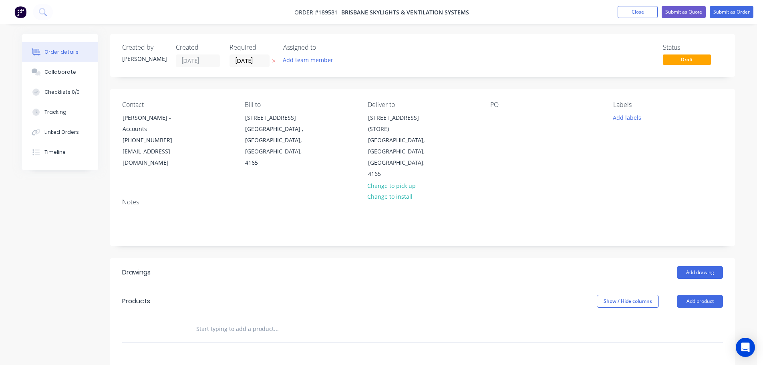
click at [490, 117] on div "Contact [PERSON_NAME] - Accounts [PHONE_NUMBER] [EMAIL_ADDRESS][DOMAIN_NAME] Bi…" at bounding box center [422, 140] width 624 height 103
click at [498, 120] on div at bounding box center [496, 118] width 13 height 12
click at [692, 266] on button "Add drawing" at bounding box center [700, 272] width 46 height 13
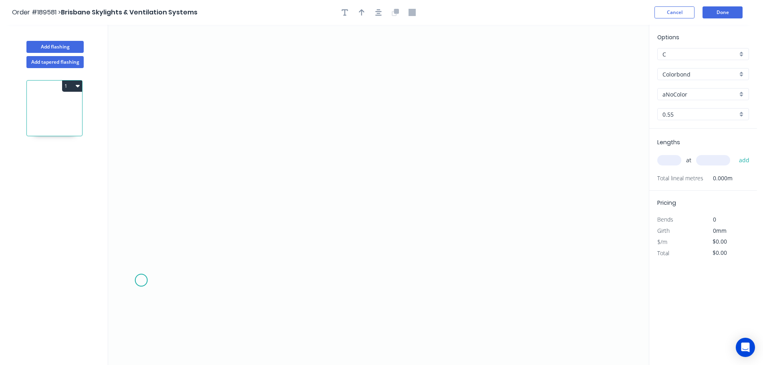
click at [141, 280] on icon "0" at bounding box center [378, 195] width 540 height 340
click at [145, 193] on icon "0" at bounding box center [378, 195] width 540 height 340
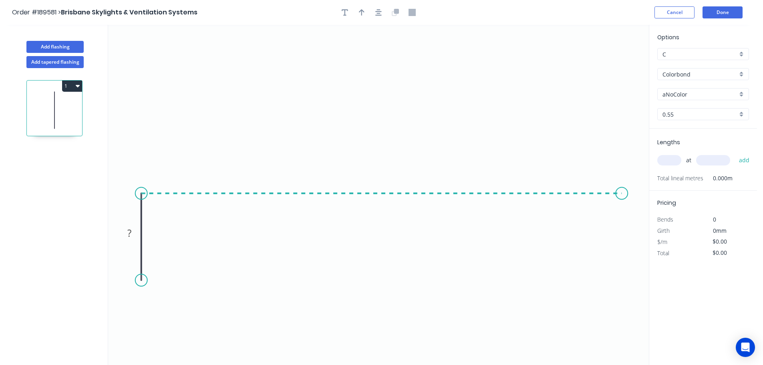
click at [625, 209] on icon "0 ?" at bounding box center [378, 195] width 540 height 340
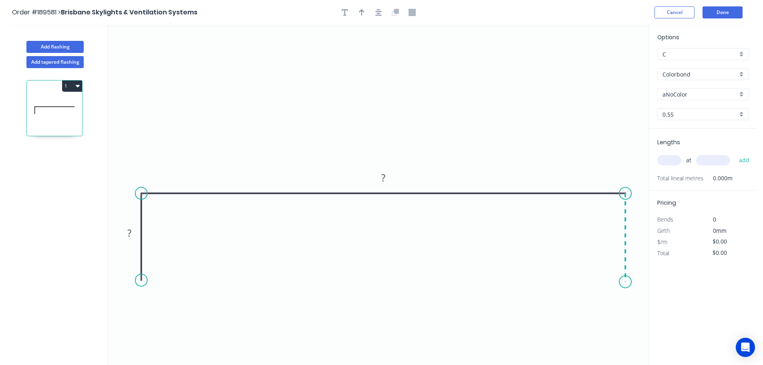
click at [628, 282] on icon "0 ? ?" at bounding box center [378, 195] width 540 height 340
click at [133, 235] on rect at bounding box center [129, 233] width 16 height 11
click at [373, 13] on button "button" at bounding box center [378, 12] width 12 height 12
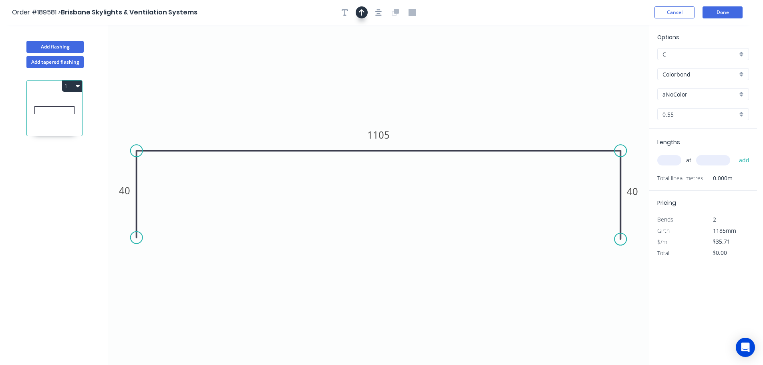
click at [365, 14] on button "button" at bounding box center [361, 12] width 12 height 12
drag, startPoint x: 606, startPoint y: 64, endPoint x: 374, endPoint y: 53, distance: 232.4
click at [374, 53] on icon at bounding box center [376, 45] width 7 height 26
click at [696, 96] on input "aNoColor" at bounding box center [699, 94] width 75 height 8
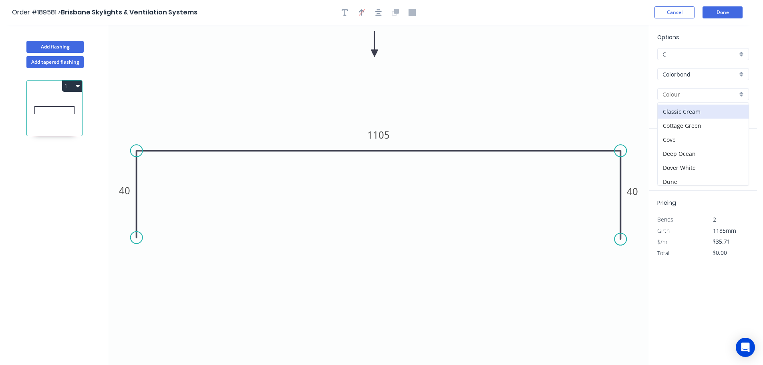
scroll to position [40, 0]
click at [690, 152] on div "Dover White" at bounding box center [702, 154] width 91 height 14
click at [673, 157] on input "text" at bounding box center [669, 160] width 24 height 10
click at [735, 153] on button "add" at bounding box center [744, 160] width 19 height 14
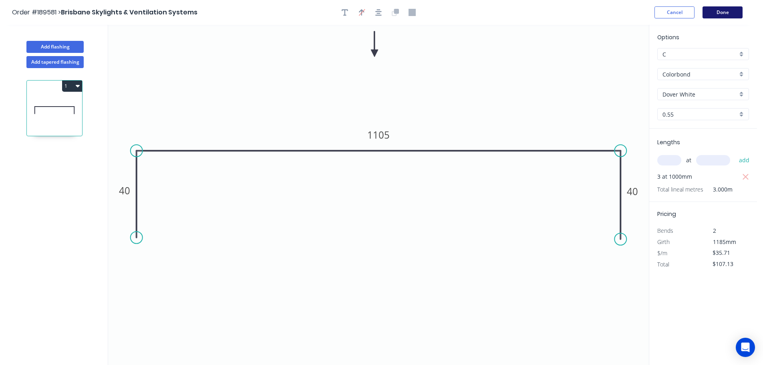
click at [731, 12] on button "Done" at bounding box center [722, 12] width 40 height 12
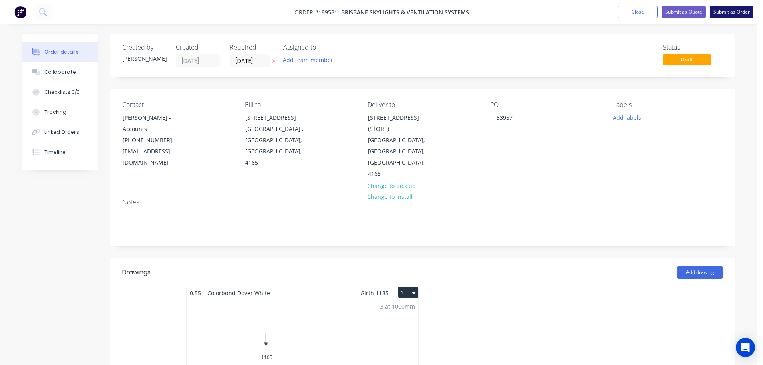
click at [741, 14] on button "Submit as Order" at bounding box center [731, 12] width 44 height 12
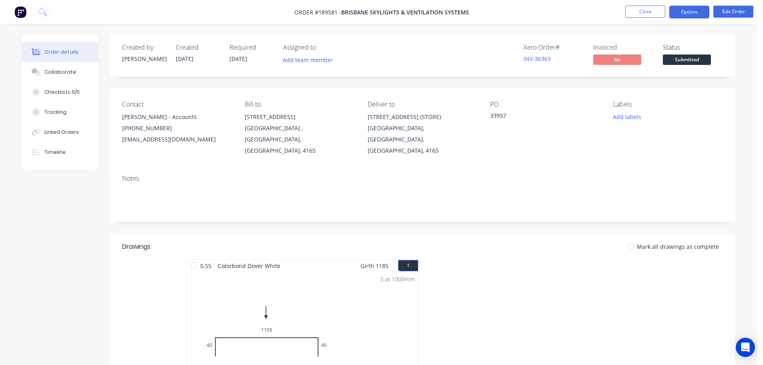
click at [684, 18] on nav "Order #189581 - Brisbane Skylights & Ventilation Systems Close Options Edit Ord…" at bounding box center [381, 12] width 763 height 24
click at [709, 12] on ul "Close Options Edit Order" at bounding box center [688, 12] width 147 height 13
click at [696, 15] on button "Options" at bounding box center [689, 12] width 40 height 13
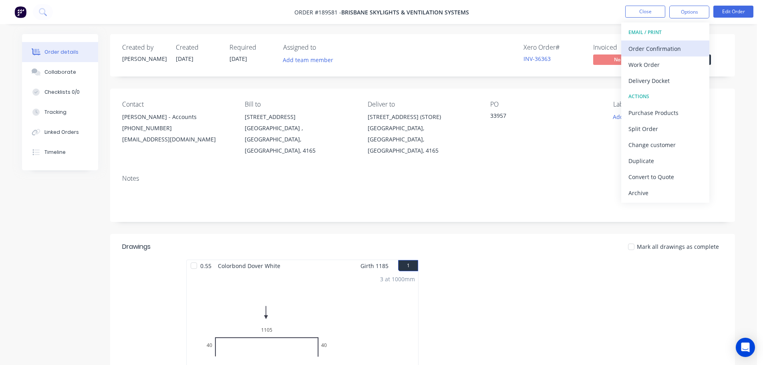
click at [675, 54] on button "Order Confirmation" at bounding box center [665, 48] width 88 height 16
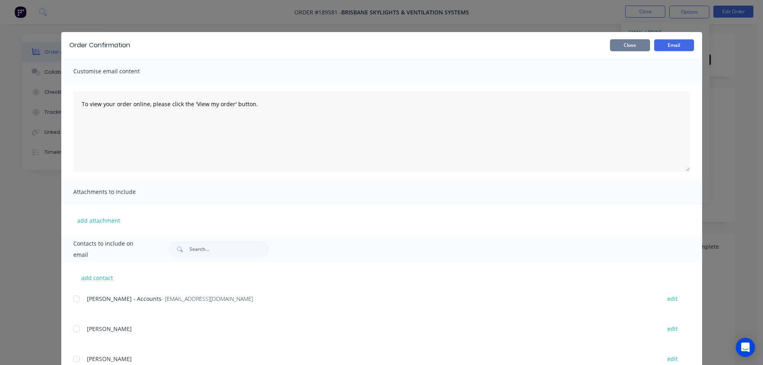
click at [630, 46] on button "Close" at bounding box center [630, 45] width 40 height 12
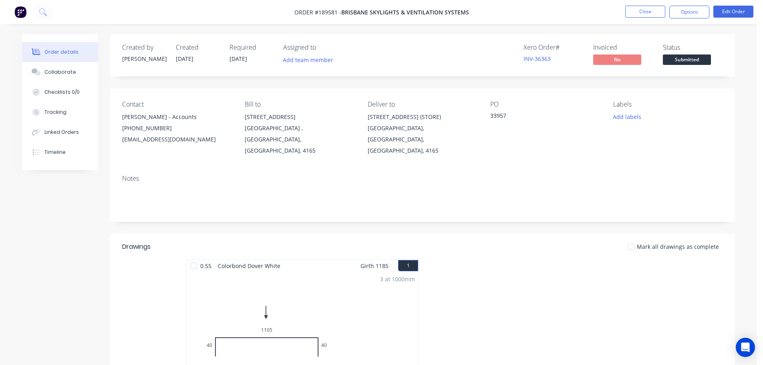
drag, startPoint x: 693, startPoint y: 15, endPoint x: 693, endPoint y: 19, distance: 4.4
click at [693, 14] on button "Options" at bounding box center [689, 12] width 40 height 13
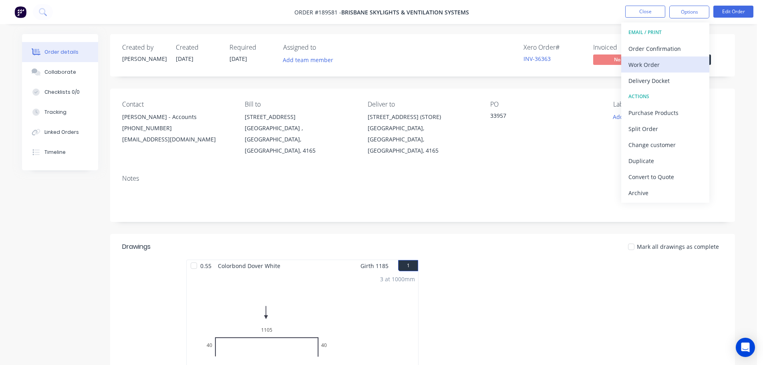
click at [675, 63] on div "Work Order" at bounding box center [665, 65] width 74 height 12
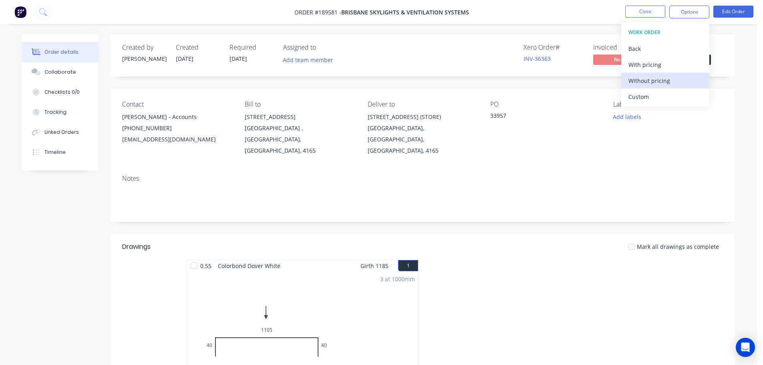
click at [675, 80] on div "Without pricing" at bounding box center [665, 81] width 74 height 12
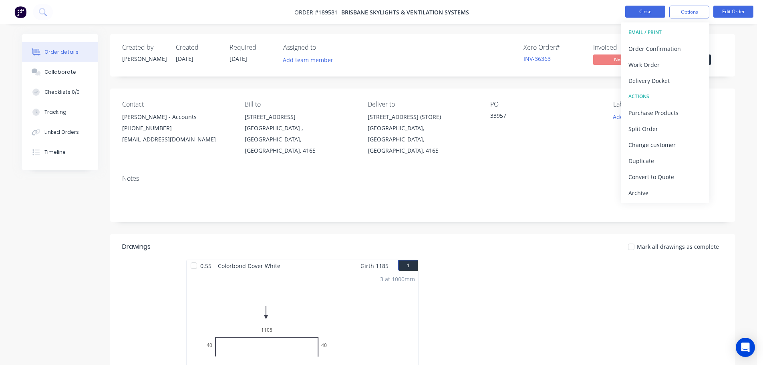
click at [650, 16] on button "Close" at bounding box center [645, 12] width 40 height 12
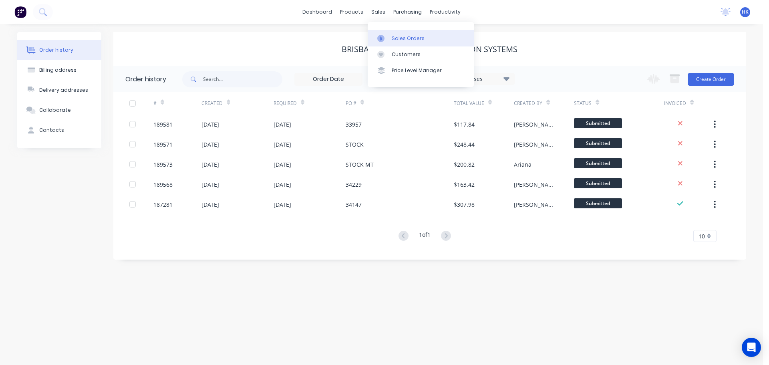
click at [390, 38] on link "Sales Orders" at bounding box center [420, 38] width 106 height 16
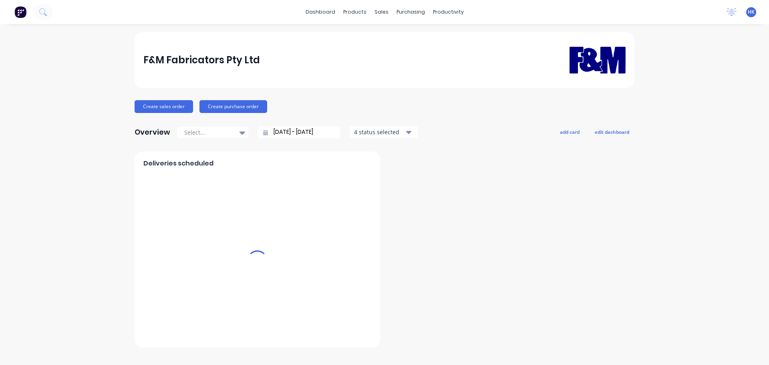
click at [381, 13] on div "sales" at bounding box center [381, 12] width 22 height 12
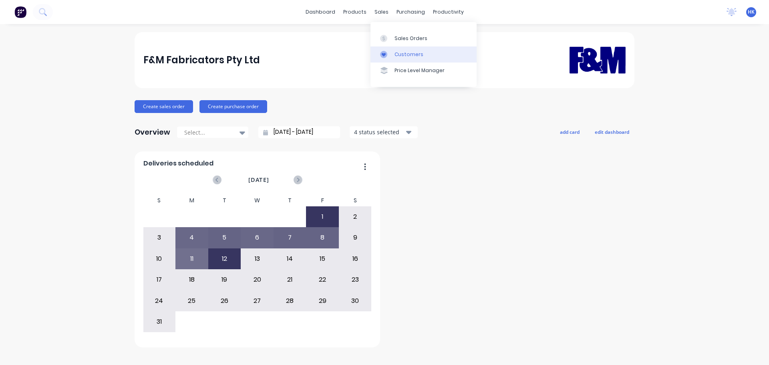
click at [412, 54] on div "Customers" at bounding box center [408, 54] width 29 height 7
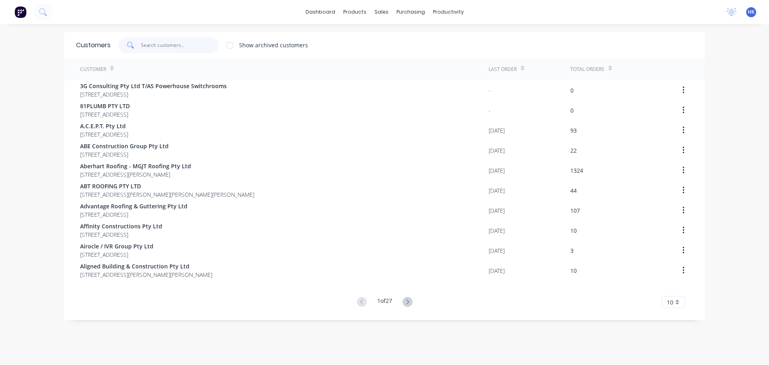
click at [163, 44] on input "text" at bounding box center [180, 45] width 78 height 16
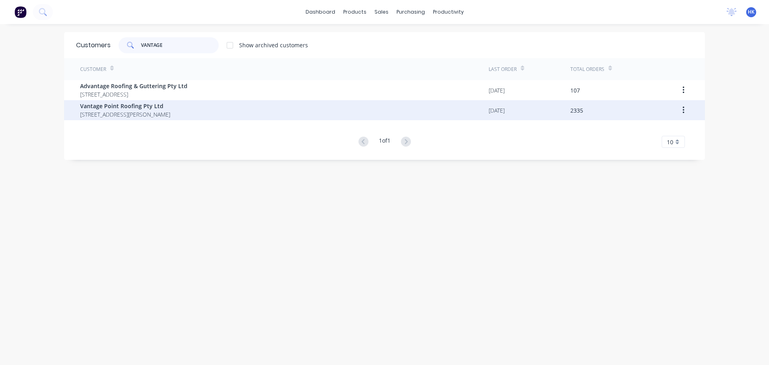
type input "VANTAGE"
click at [159, 109] on span "Vantage Point Roofing Pty Ltd" at bounding box center [125, 106] width 90 height 8
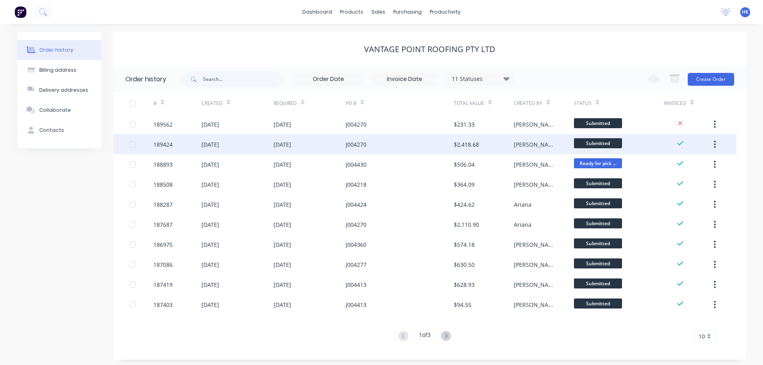
click at [323, 143] on div "[DATE]" at bounding box center [309, 144] width 72 height 20
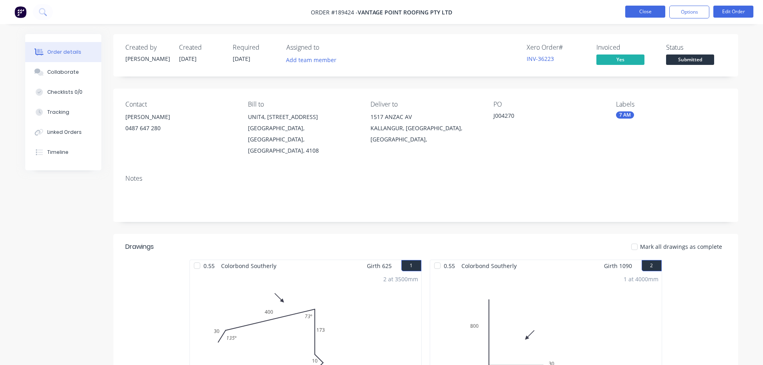
click at [646, 10] on button "Close" at bounding box center [645, 12] width 40 height 12
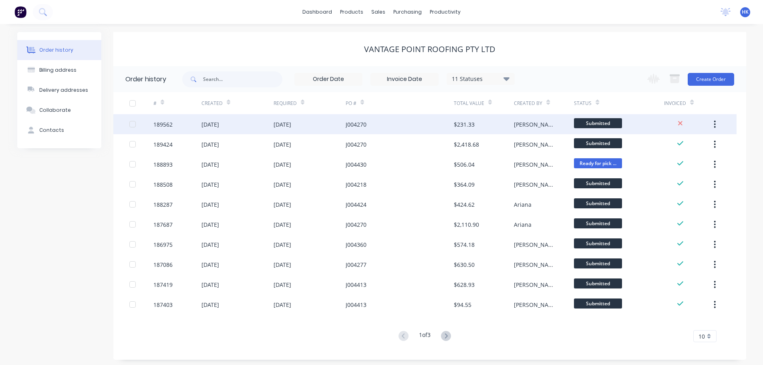
click at [354, 124] on div "J004270" at bounding box center [355, 124] width 21 height 8
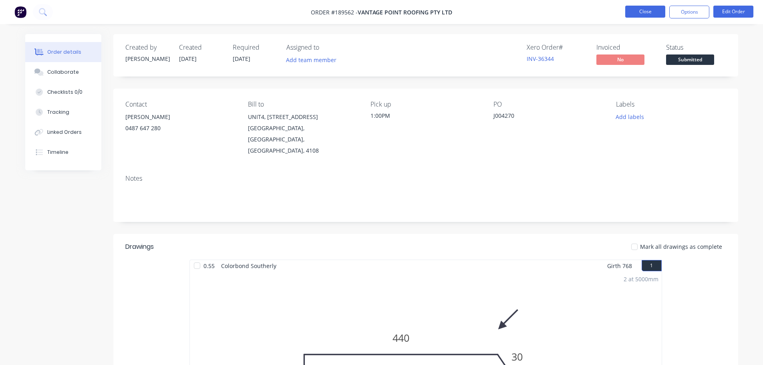
click at [655, 15] on button "Close" at bounding box center [645, 12] width 40 height 12
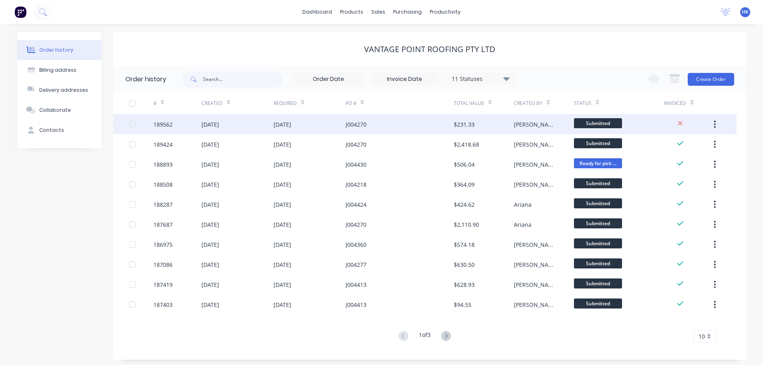
click at [477, 123] on div "$231.33" at bounding box center [484, 124] width 60 height 20
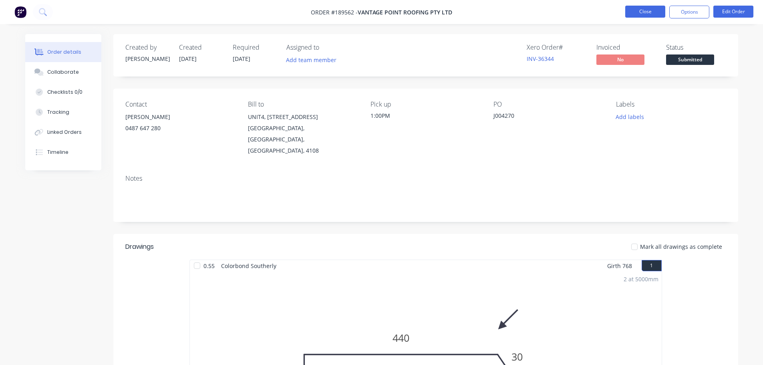
click at [633, 13] on button "Close" at bounding box center [645, 12] width 40 height 12
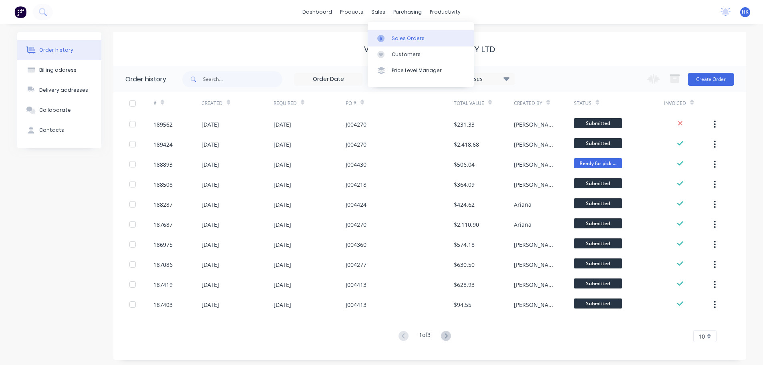
click at [390, 34] on link "Sales Orders" at bounding box center [420, 38] width 106 height 16
